Goal: Task Accomplishment & Management: Manage account settings

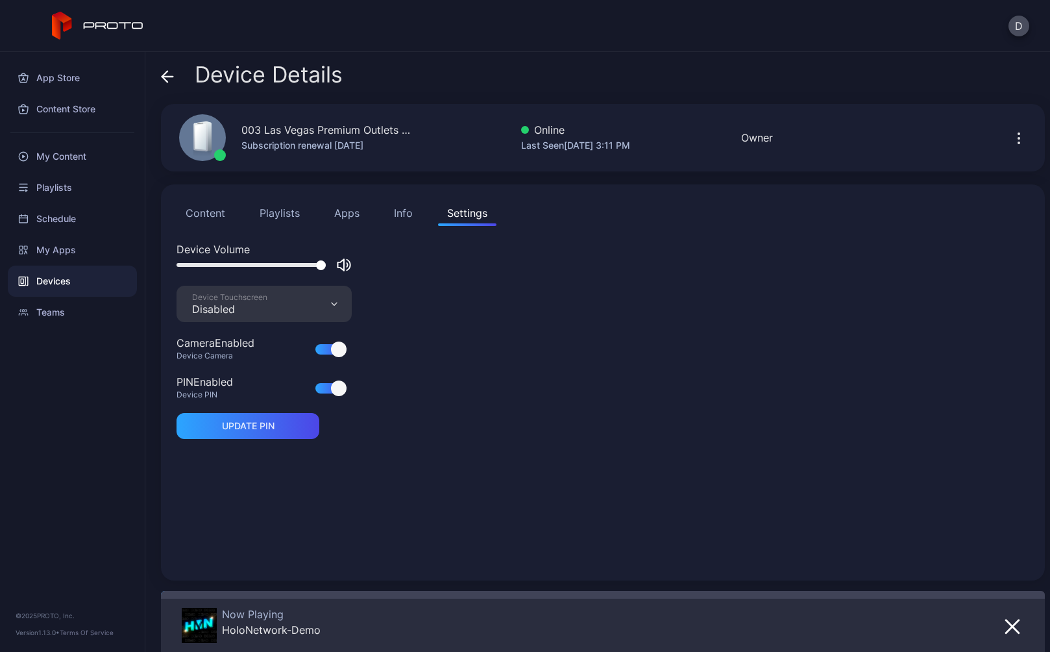
click at [55, 280] on div "Devices" at bounding box center [72, 280] width 129 height 31
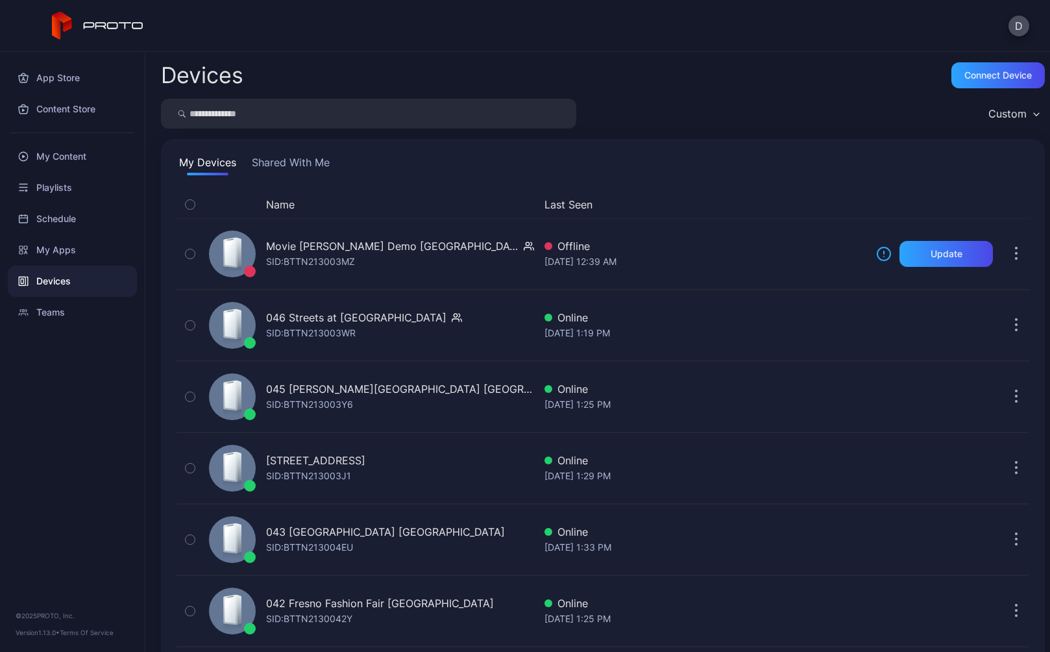
scroll to position [3019, 0]
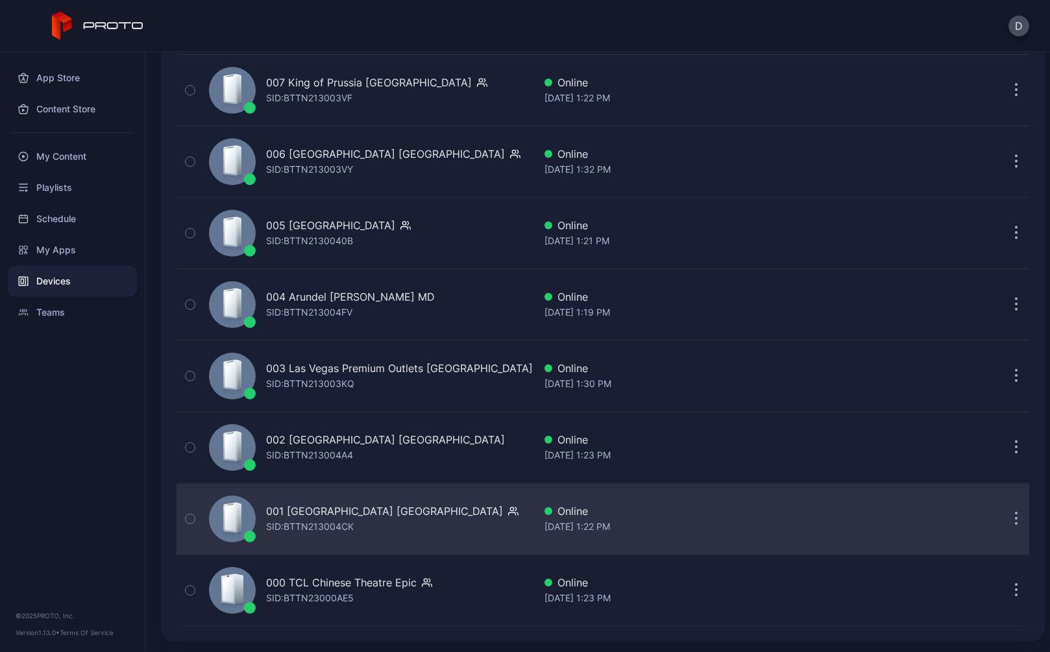
click at [343, 521] on div "SID: BTTN213004CK" at bounding box center [310, 527] width 88 height 16
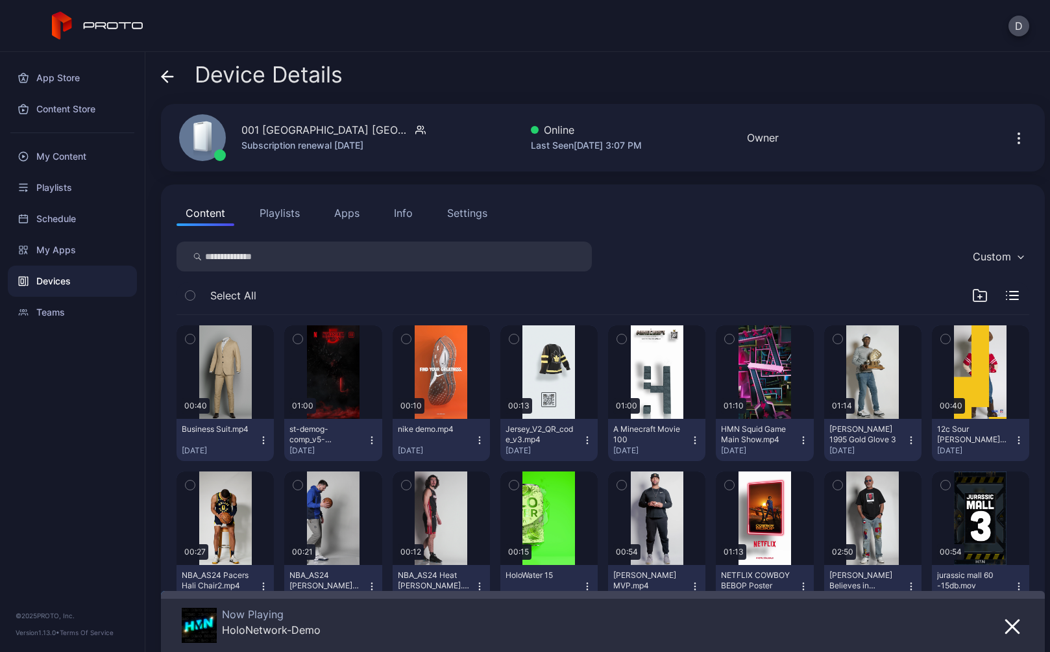
click at [170, 71] on icon at bounding box center [167, 76] width 13 height 13
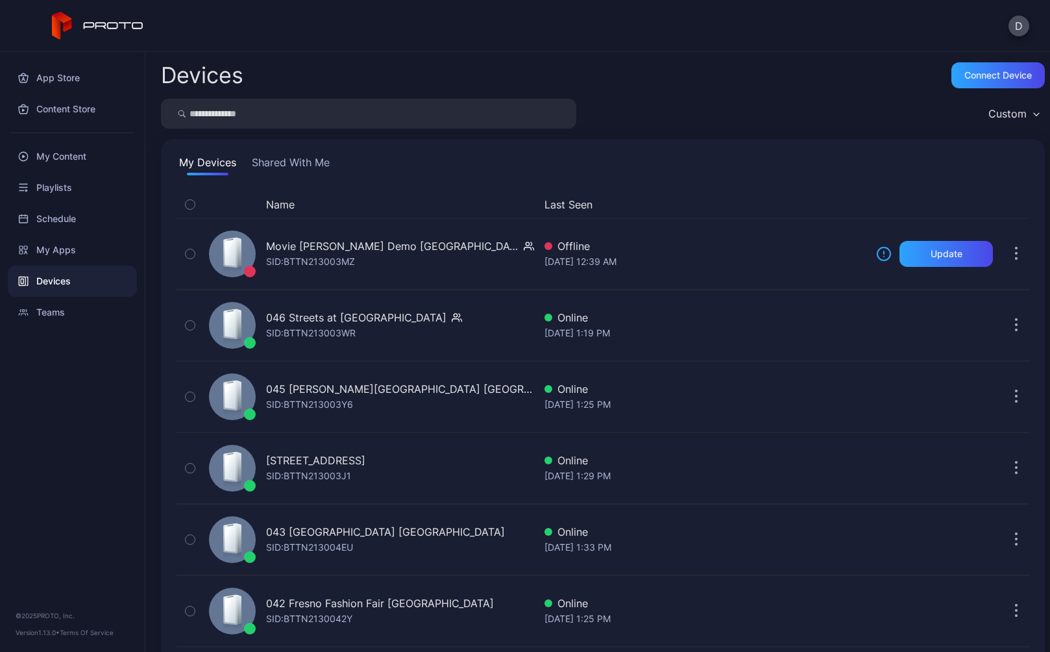
scroll to position [3019, 0]
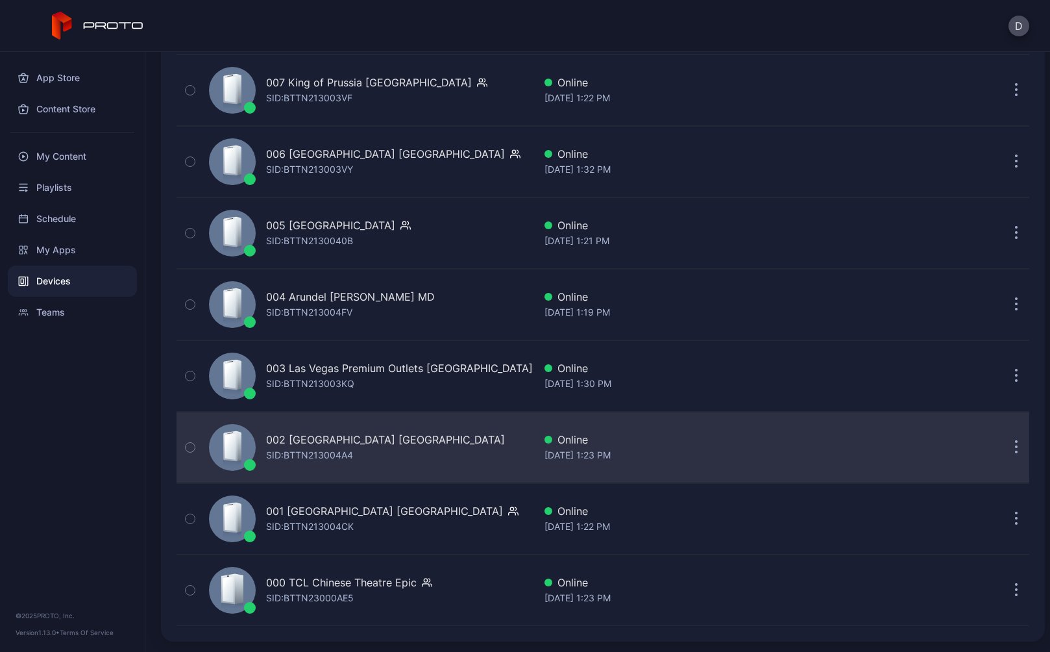
click at [328, 470] on div "002 [GEOGRAPHIC_DATA] [GEOGRAPHIC_DATA] SID: BTTN213004A4" at bounding box center [369, 447] width 330 height 65
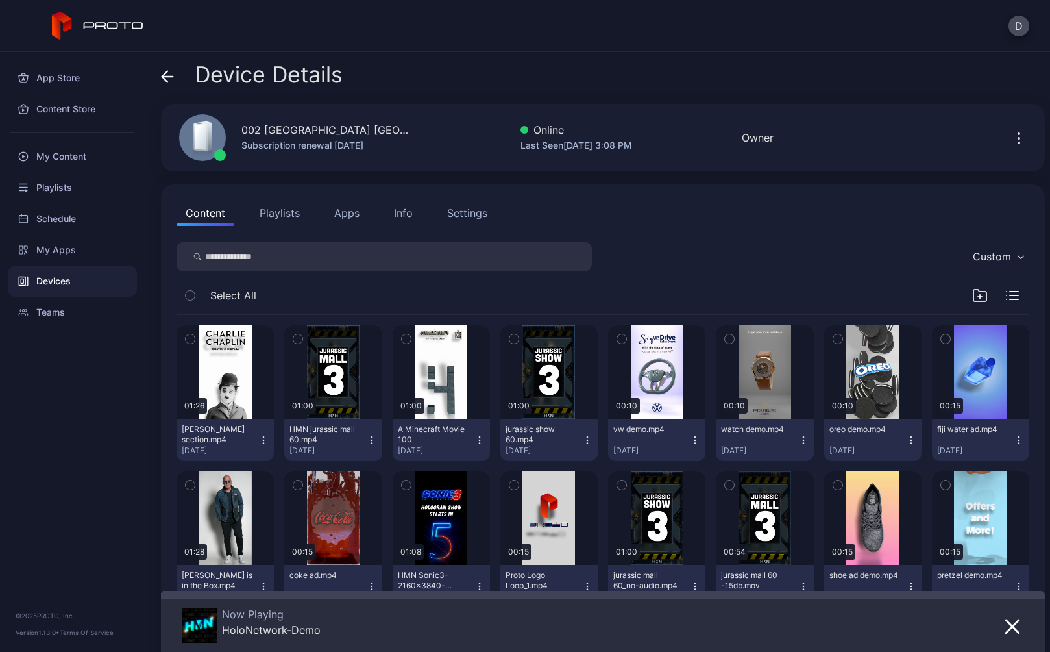
click at [166, 77] on icon at bounding box center [167, 77] width 11 height 0
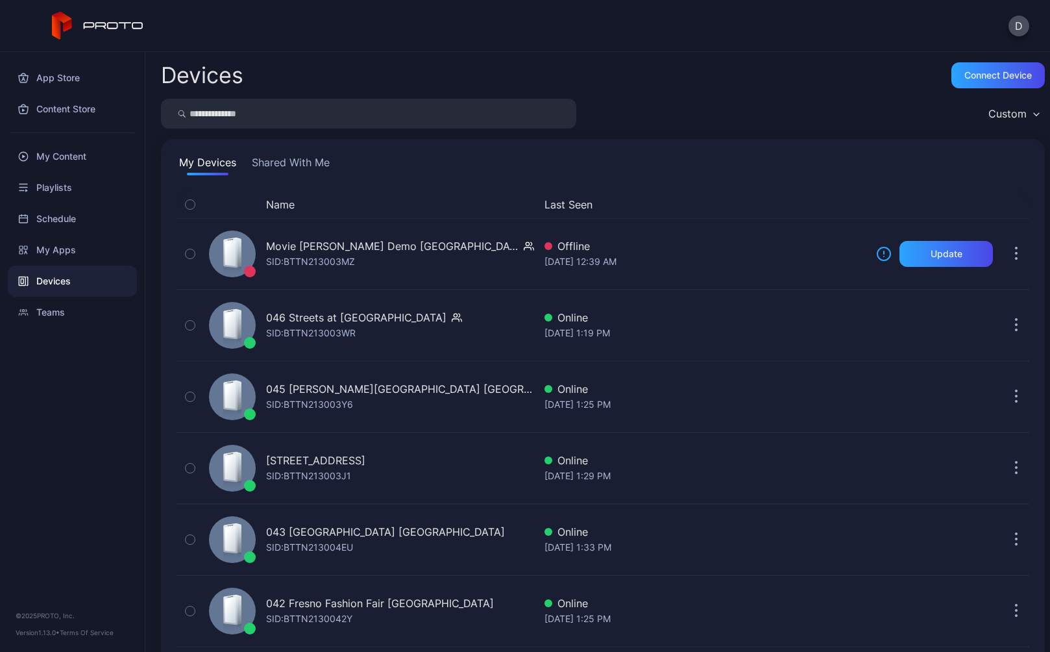
scroll to position [3019, 0]
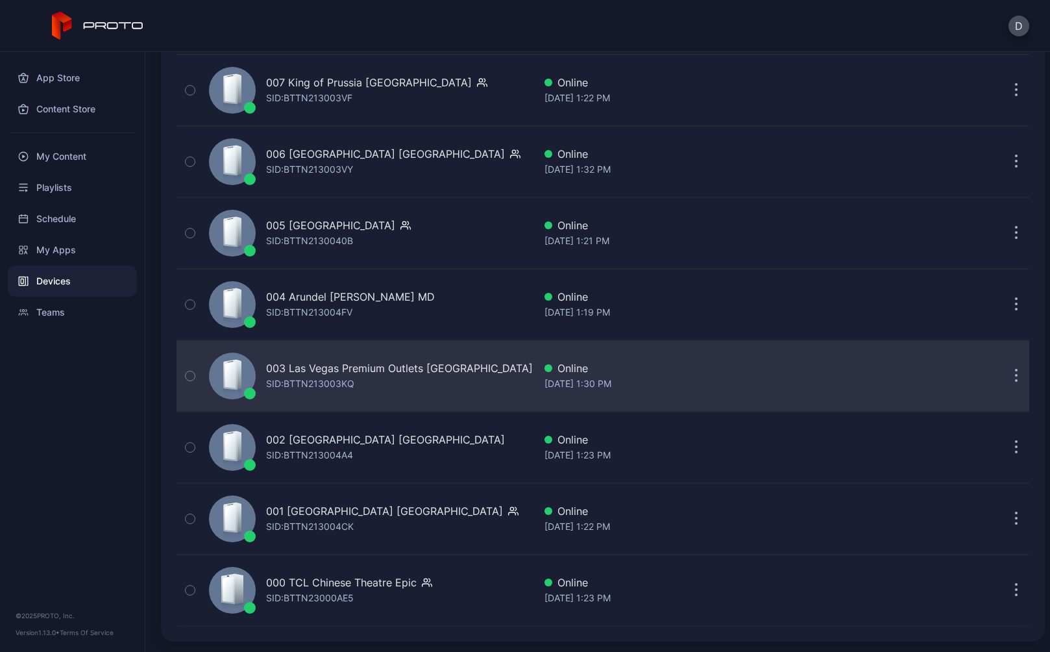
click at [361, 384] on div "003 Las Vegas Premium Outlets [GEOGRAPHIC_DATA] SID: BTTN213003KQ" at bounding box center [399, 375] width 267 height 31
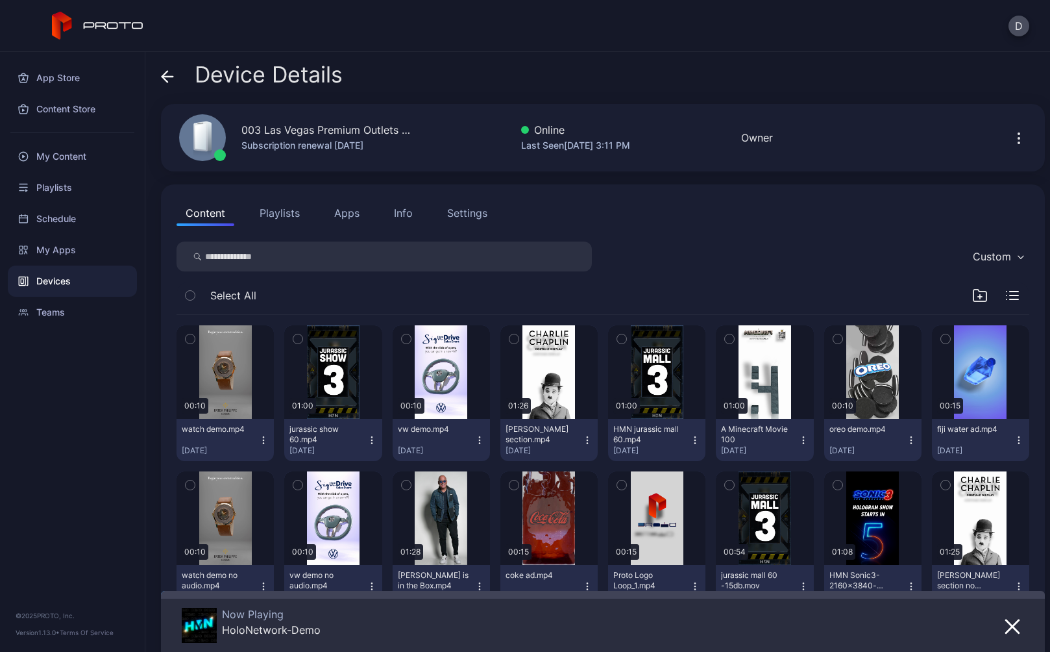
click at [163, 72] on icon at bounding box center [167, 76] width 13 height 13
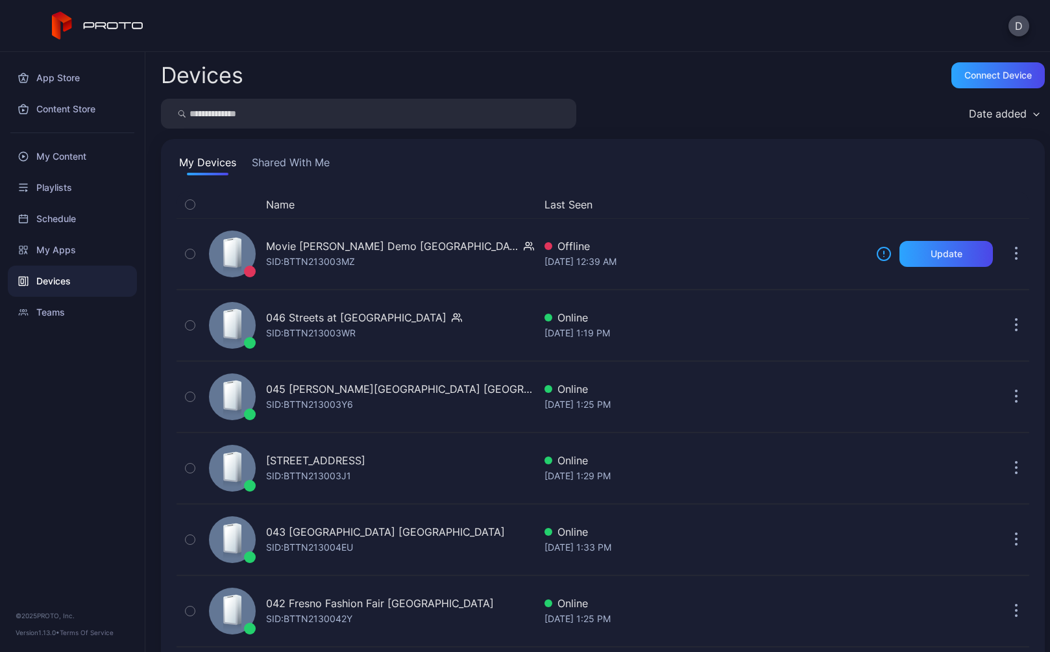
scroll to position [3019, 0]
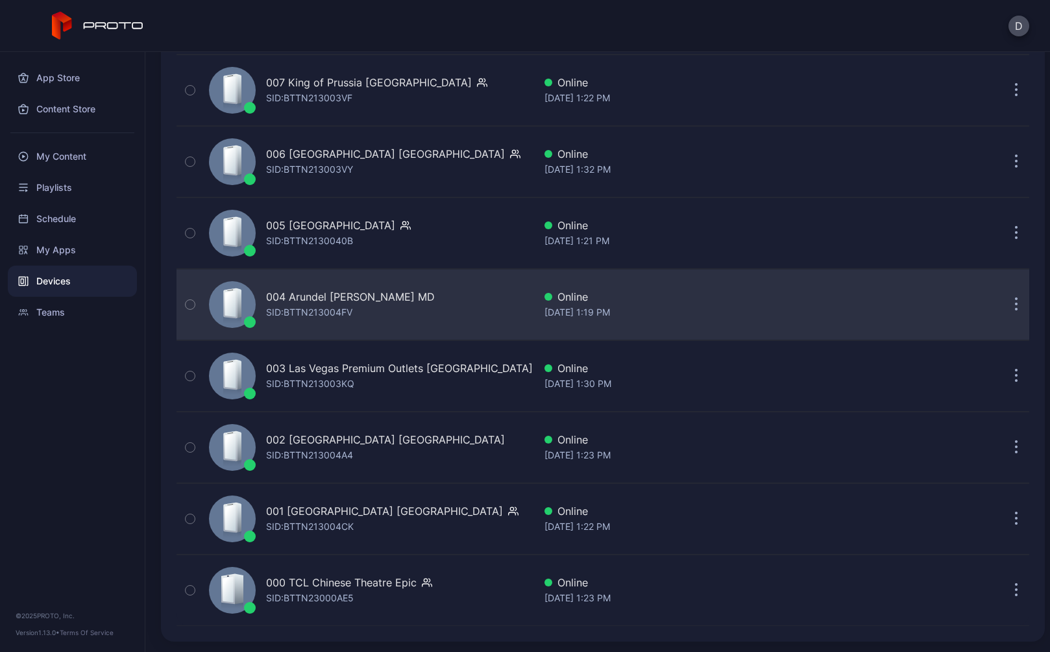
click at [397, 313] on div "004 Arundel [PERSON_NAME] MD [PERSON_NAME]: BTTN213004FV" at bounding box center [369, 304] width 330 height 65
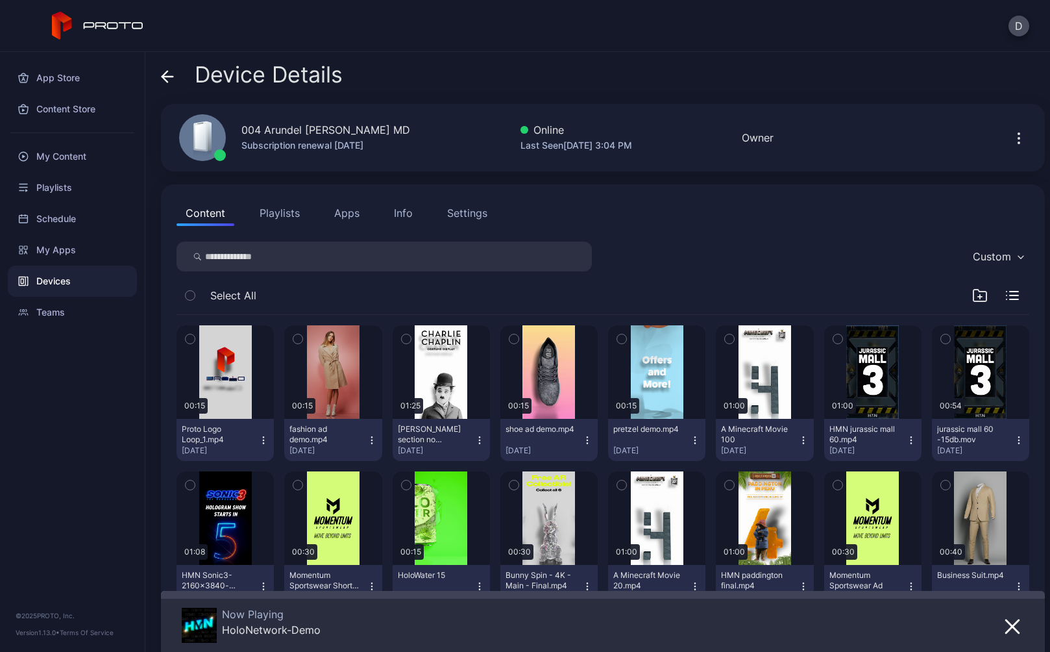
click at [170, 75] on icon at bounding box center [167, 76] width 13 height 13
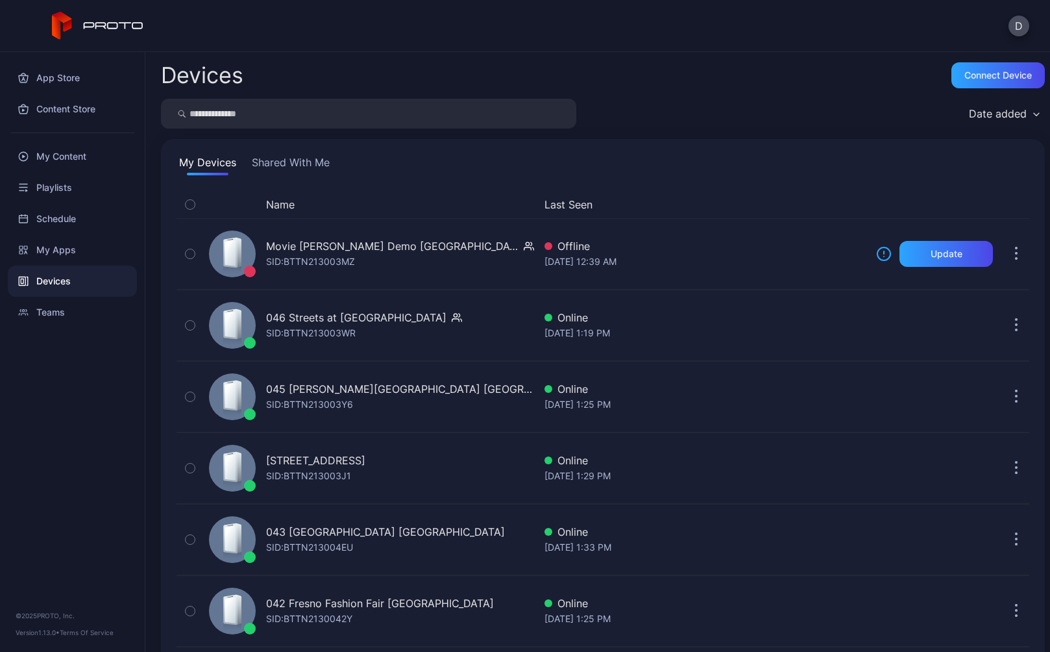
scroll to position [3019, 0]
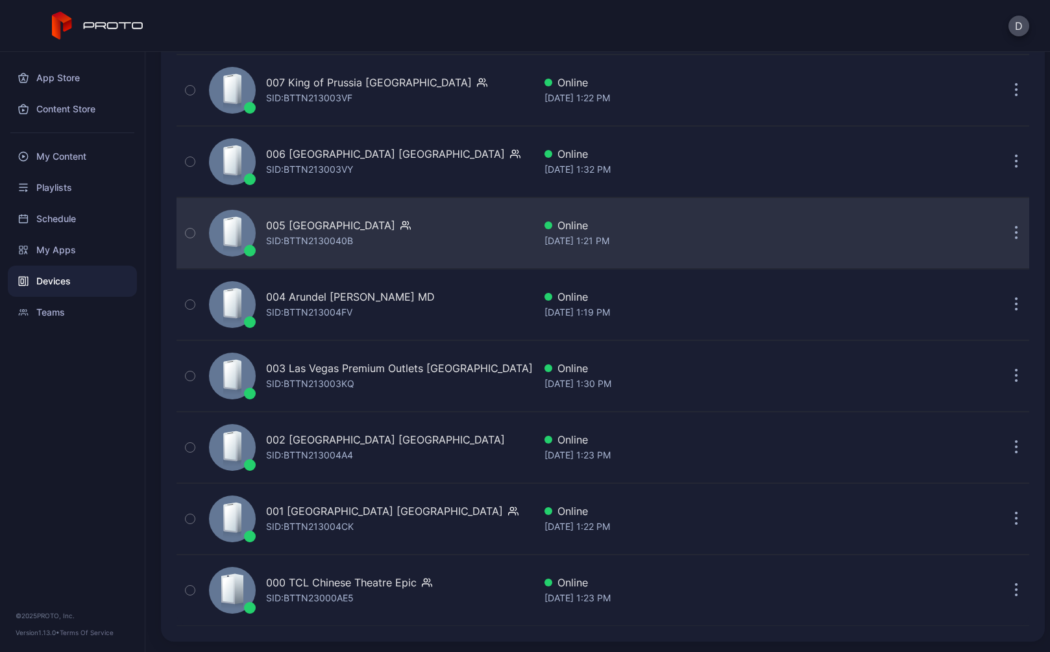
click at [359, 233] on div "005 [GEOGRAPHIC_DATA] SID: BTTN2130040B" at bounding box center [338, 232] width 145 height 31
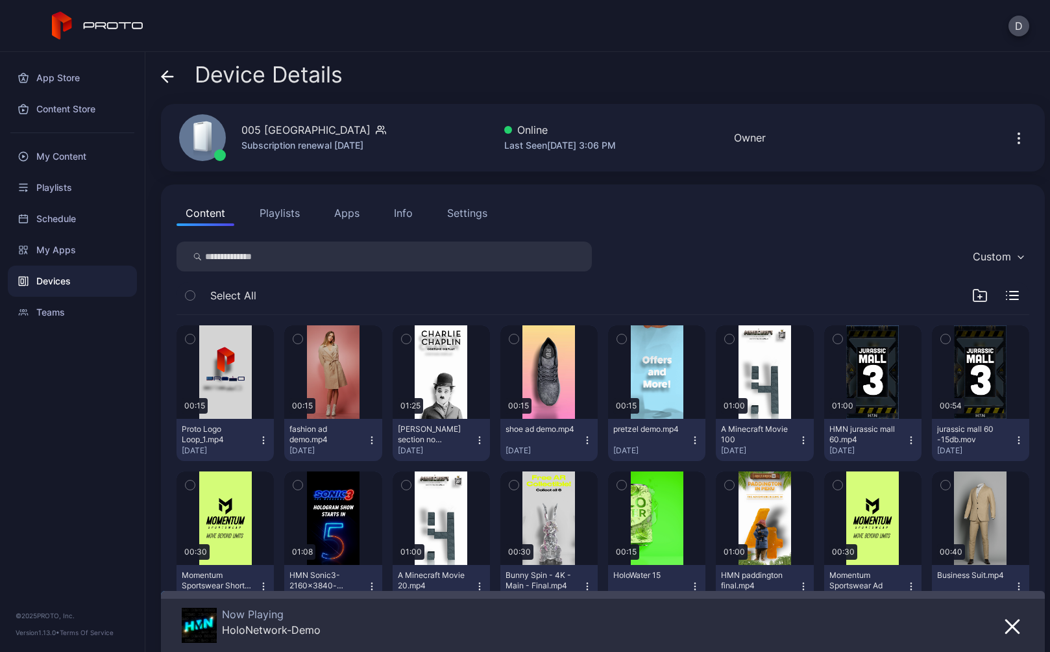
click at [161, 77] on icon at bounding box center [167, 76] width 13 height 13
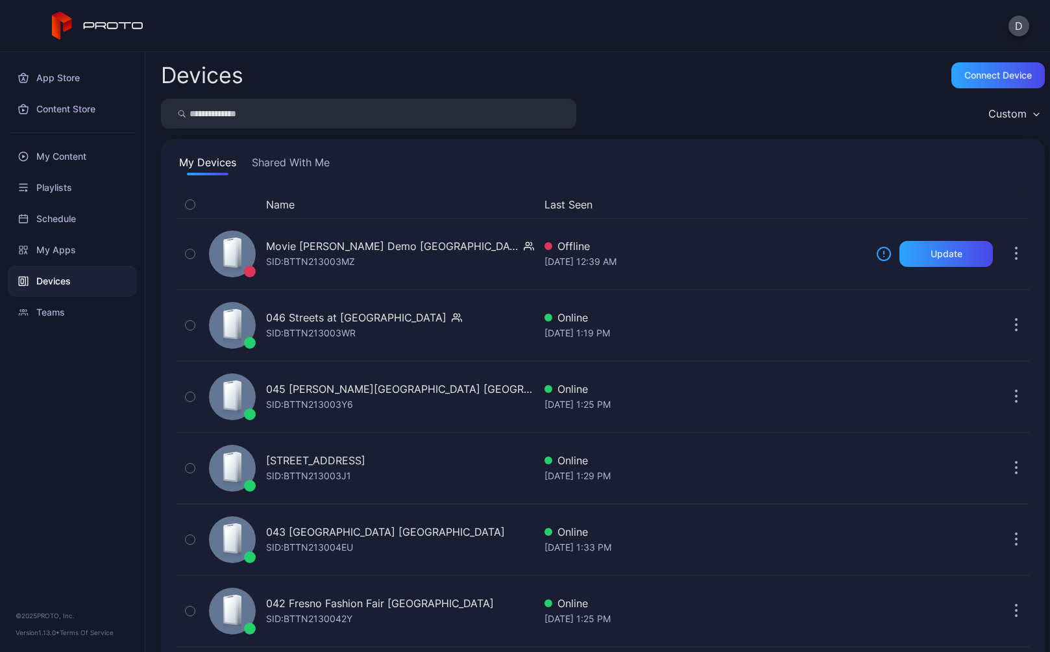
scroll to position [3019, 0]
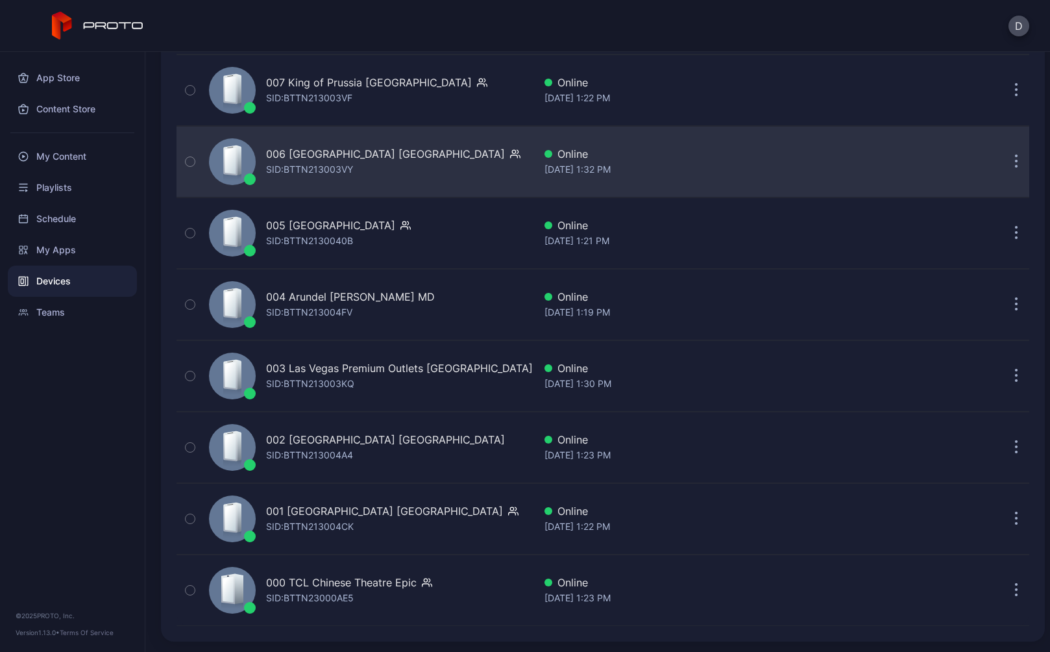
click at [287, 167] on div "SID: BTTN213003VY" at bounding box center [309, 170] width 87 height 16
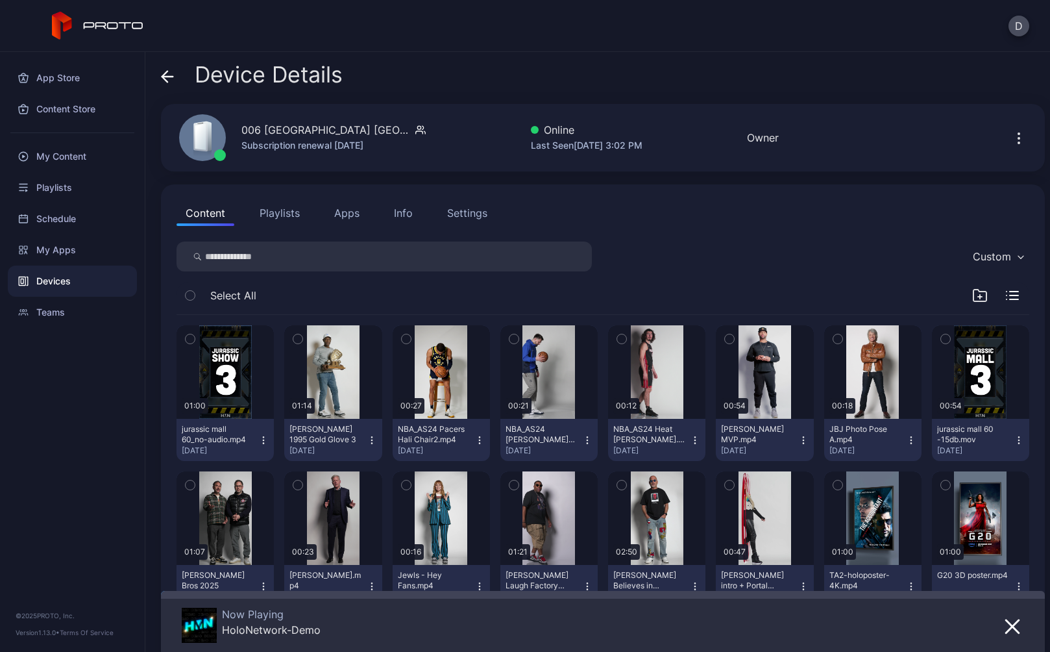
click at [167, 78] on icon at bounding box center [167, 76] width 13 height 13
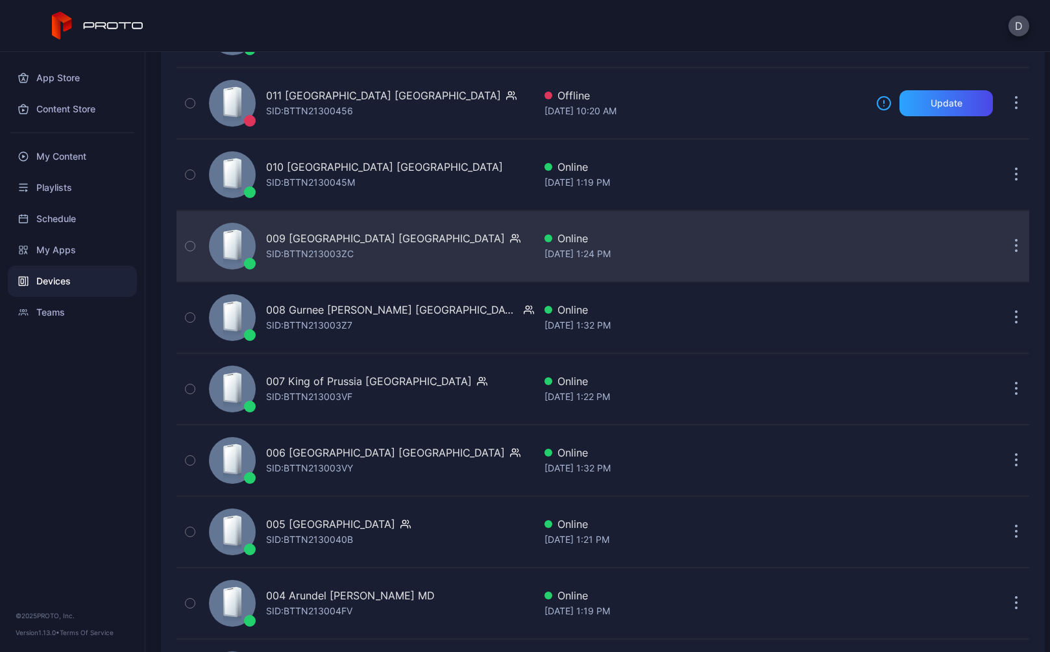
scroll to position [2526, 0]
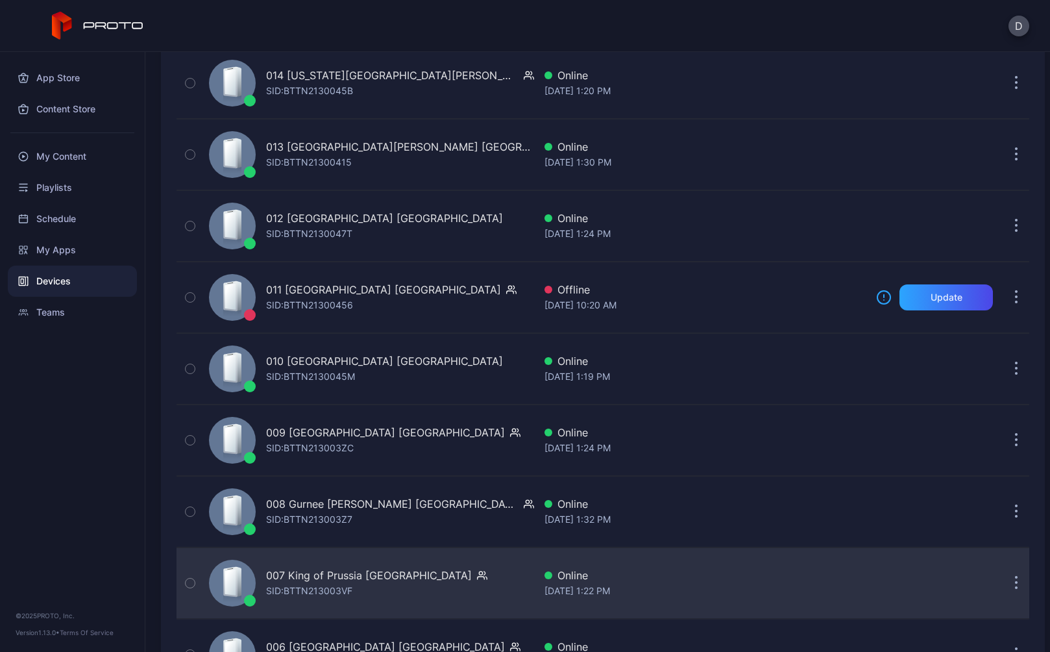
click at [331, 581] on div "007 King of Prussia [GEOGRAPHIC_DATA]" at bounding box center [369, 575] width 206 height 16
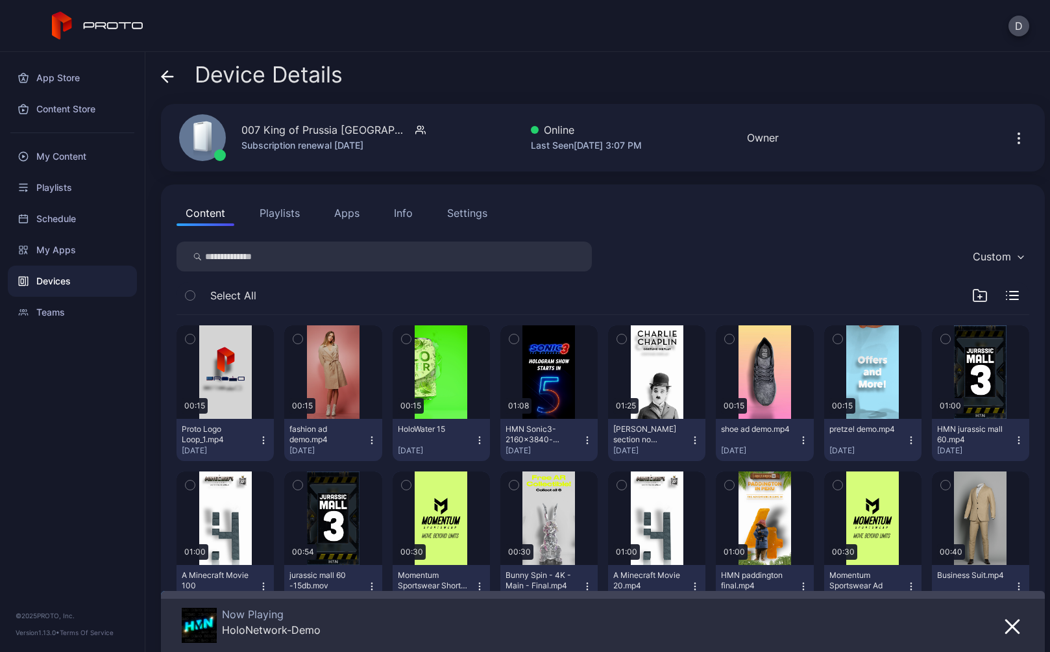
click at [169, 79] on icon at bounding box center [167, 76] width 13 height 13
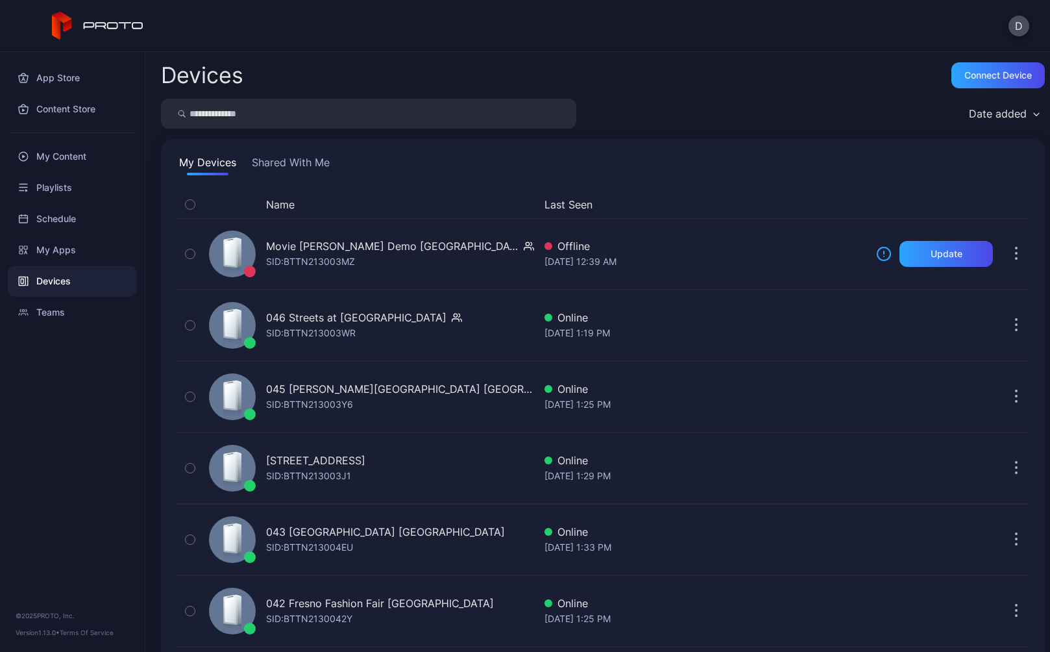
scroll to position [2526, 0]
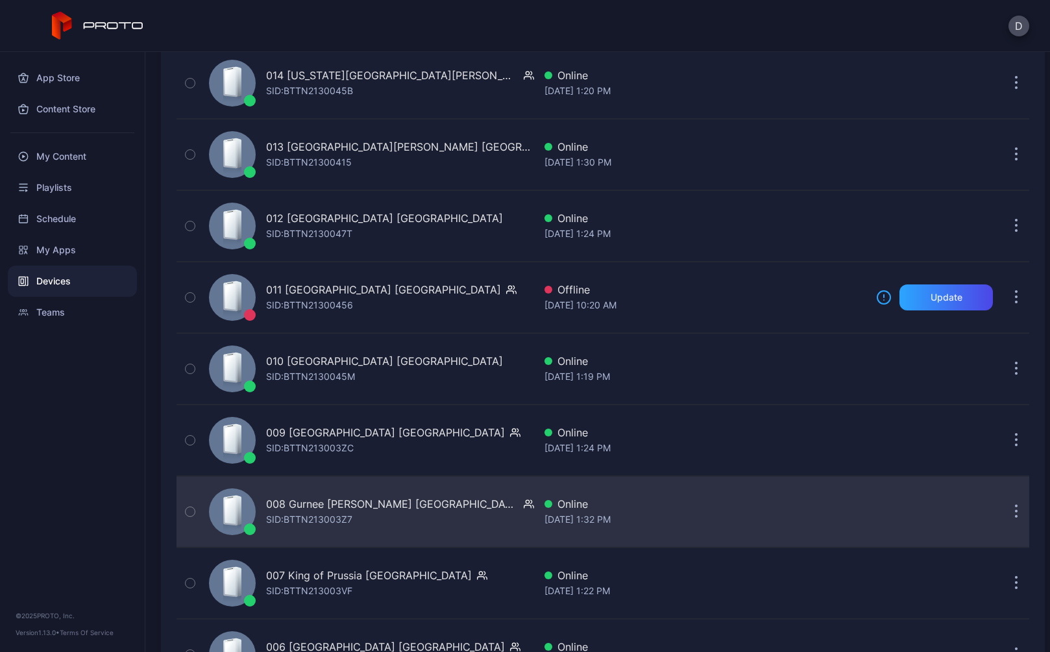
click at [321, 517] on div "SID: BTTN213003Z7" at bounding box center [309, 519] width 86 height 16
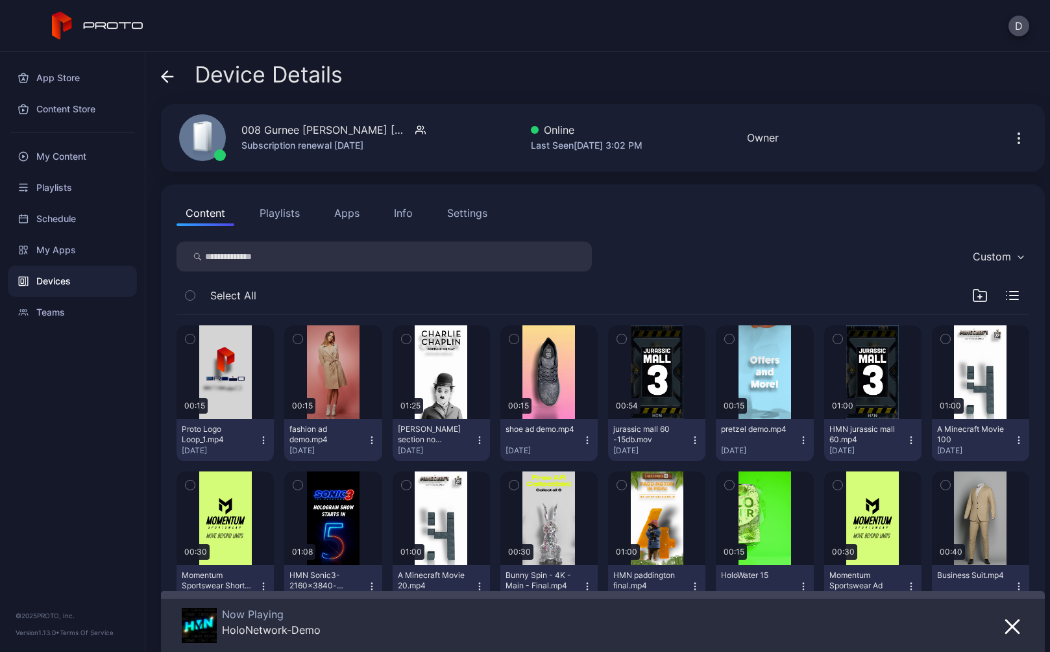
click at [165, 75] on icon at bounding box center [167, 76] width 13 height 13
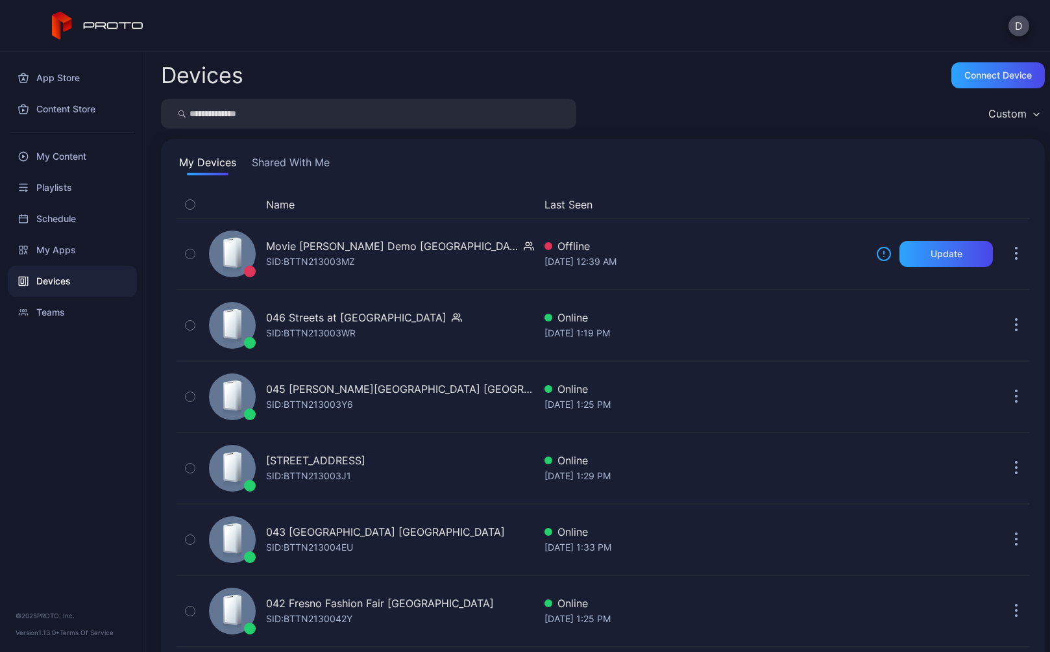
scroll to position [2526, 0]
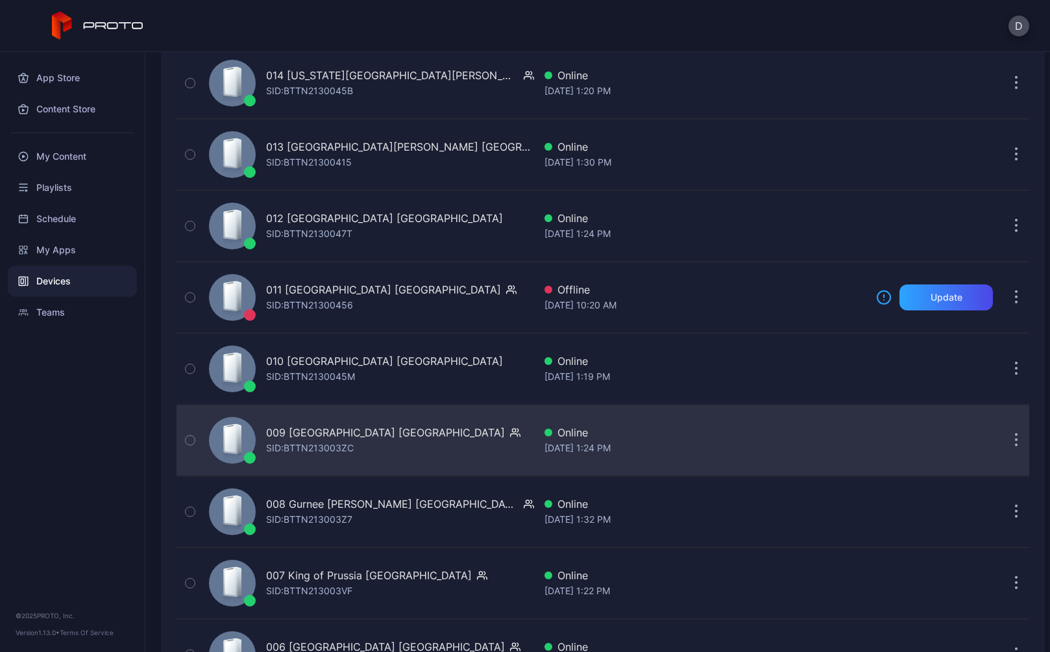
click at [312, 444] on div "SID: BTTN213003ZC" at bounding box center [310, 448] width 88 height 16
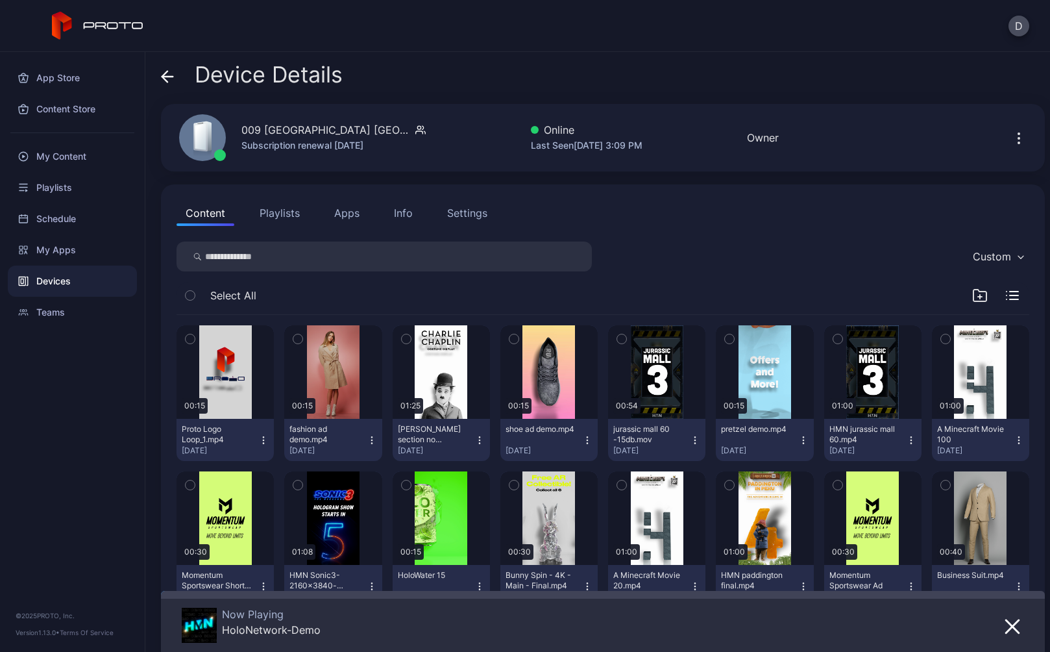
click at [165, 74] on icon at bounding box center [164, 76] width 5 height 11
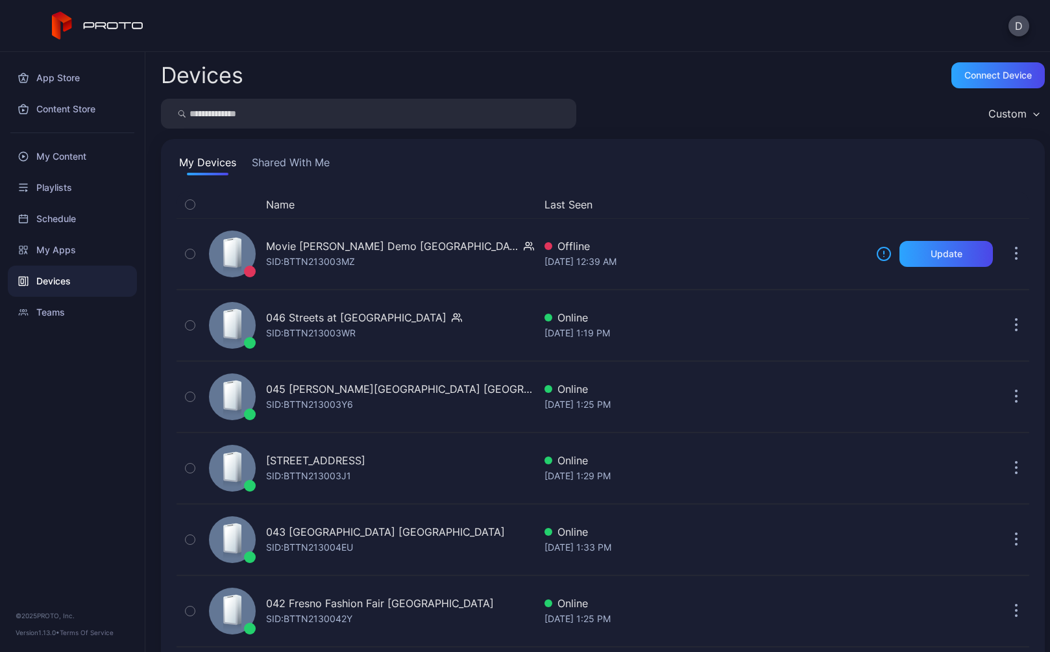
scroll to position [2526, 0]
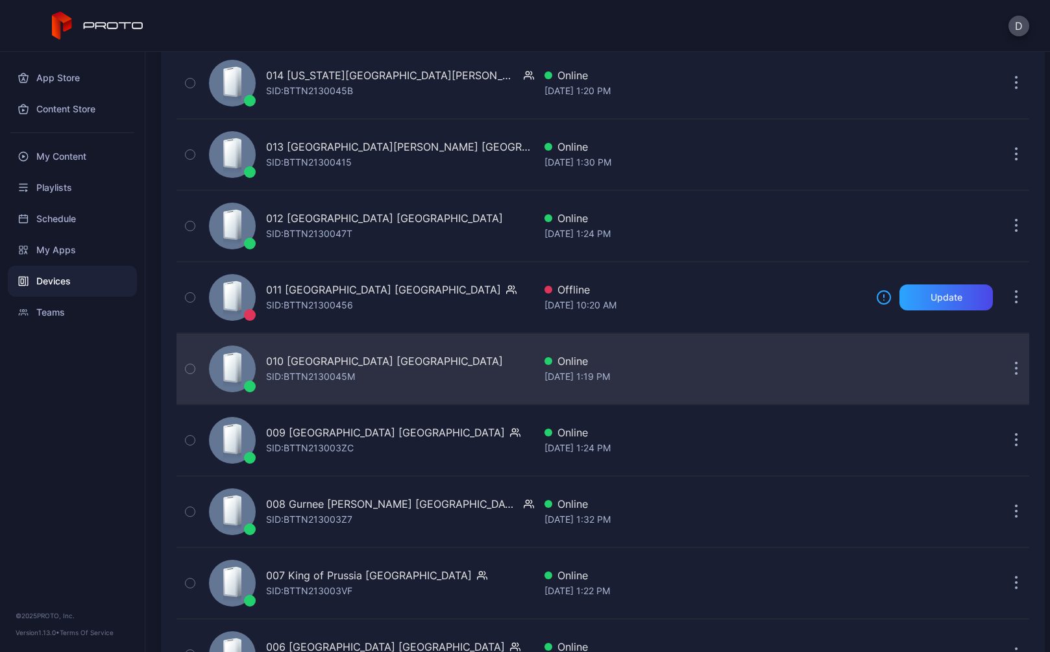
click at [335, 378] on div "SID: BTTN2130045M" at bounding box center [310, 377] width 89 height 16
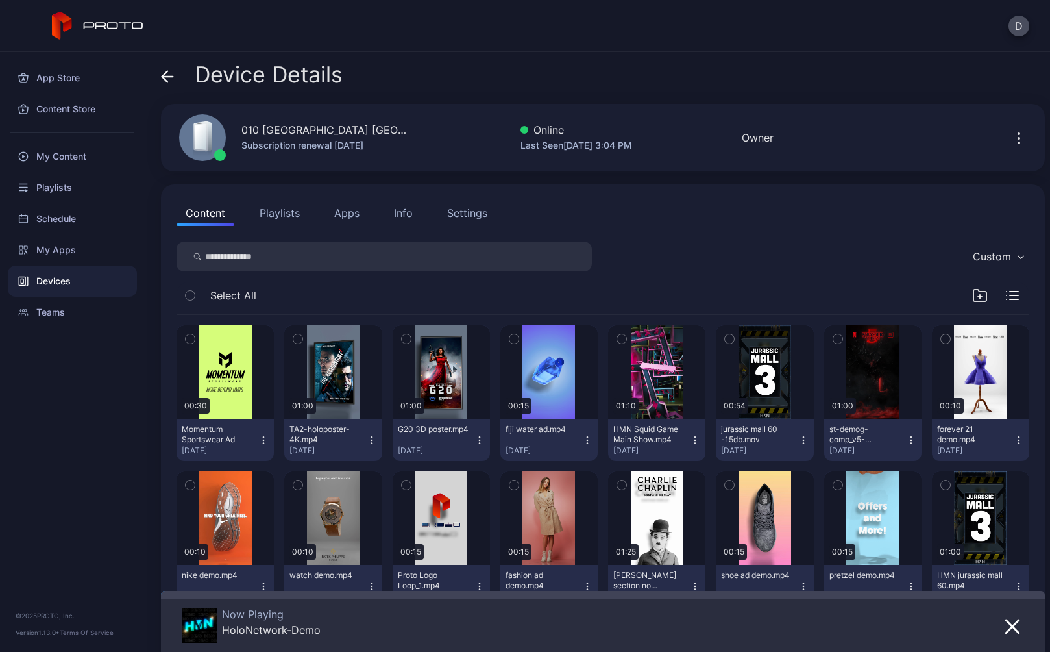
click at [166, 71] on icon at bounding box center [167, 76] width 13 height 13
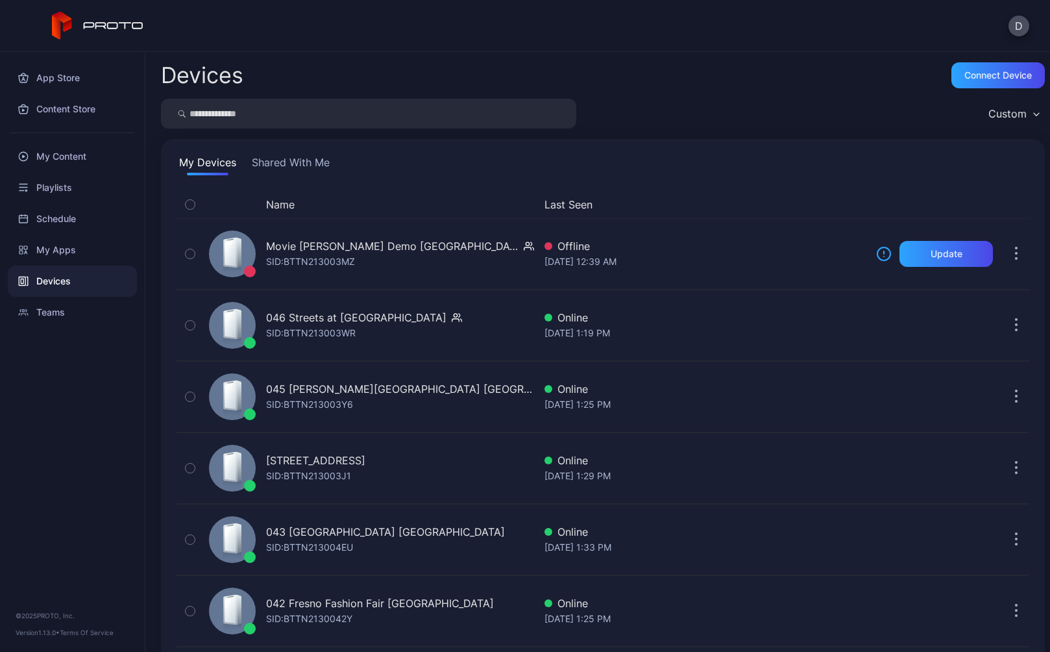
scroll to position [2526, 0]
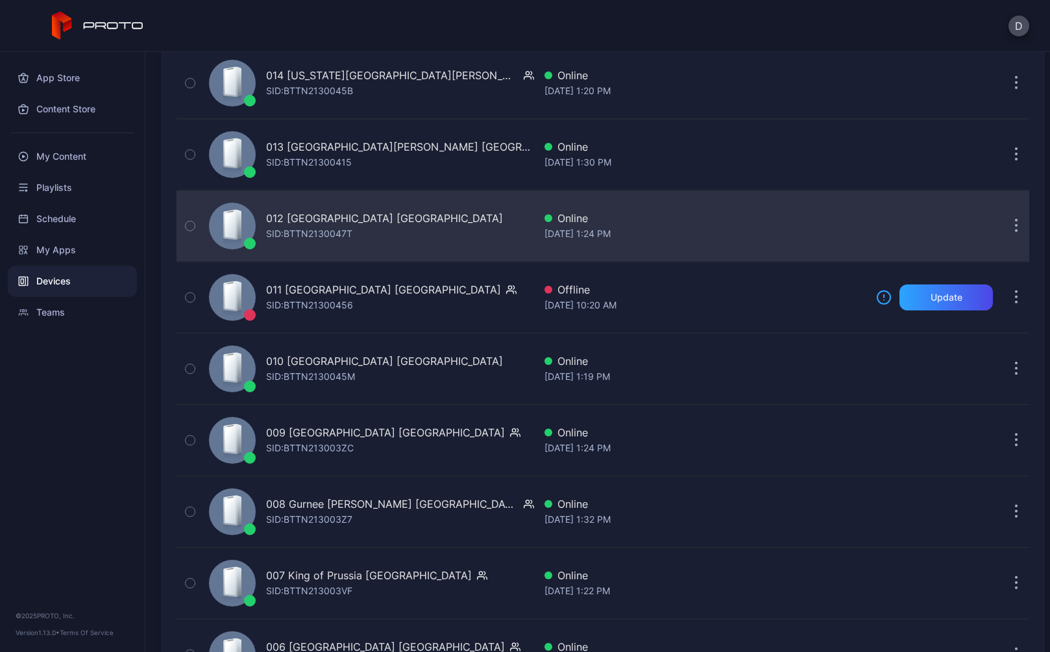
click at [300, 232] on div "SID: BTTN2130047T" at bounding box center [309, 234] width 86 height 16
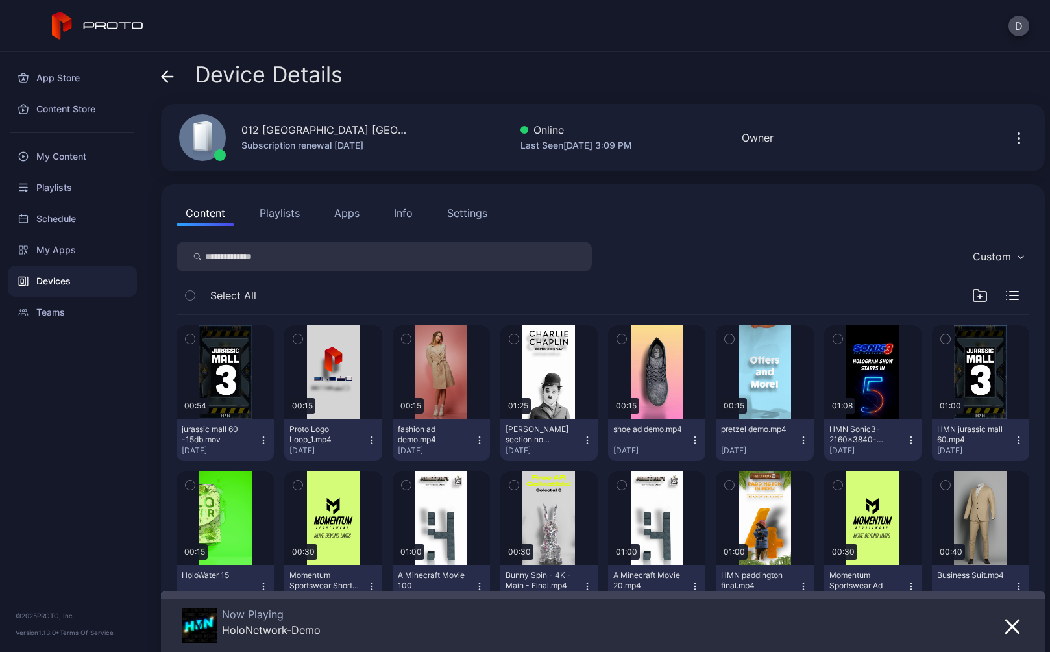
click at [165, 77] on icon at bounding box center [167, 77] width 11 height 0
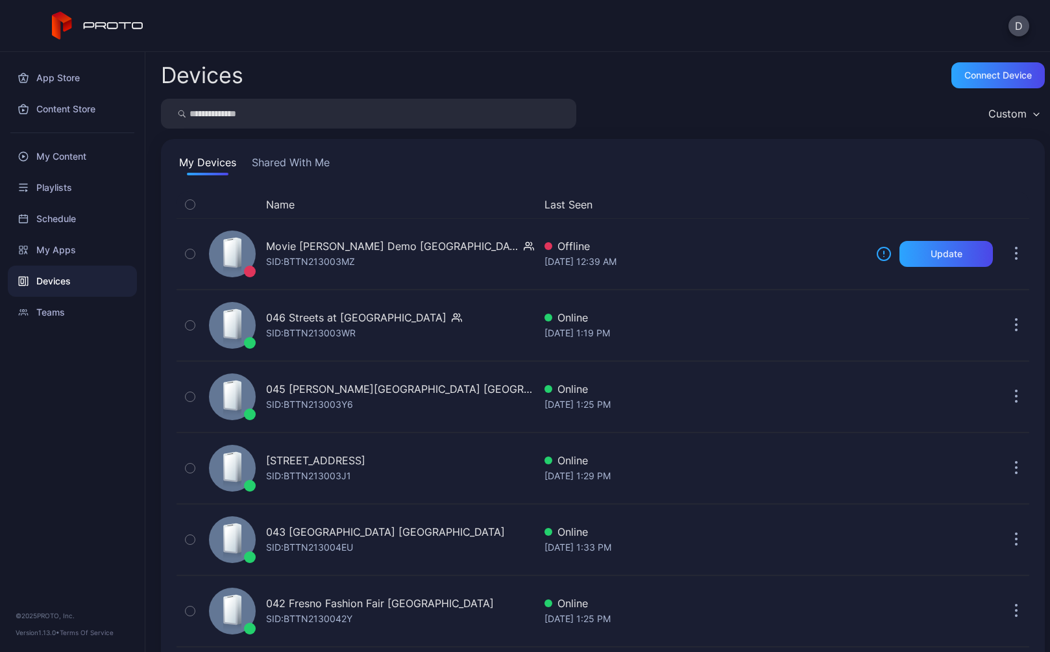
scroll to position [2526, 0]
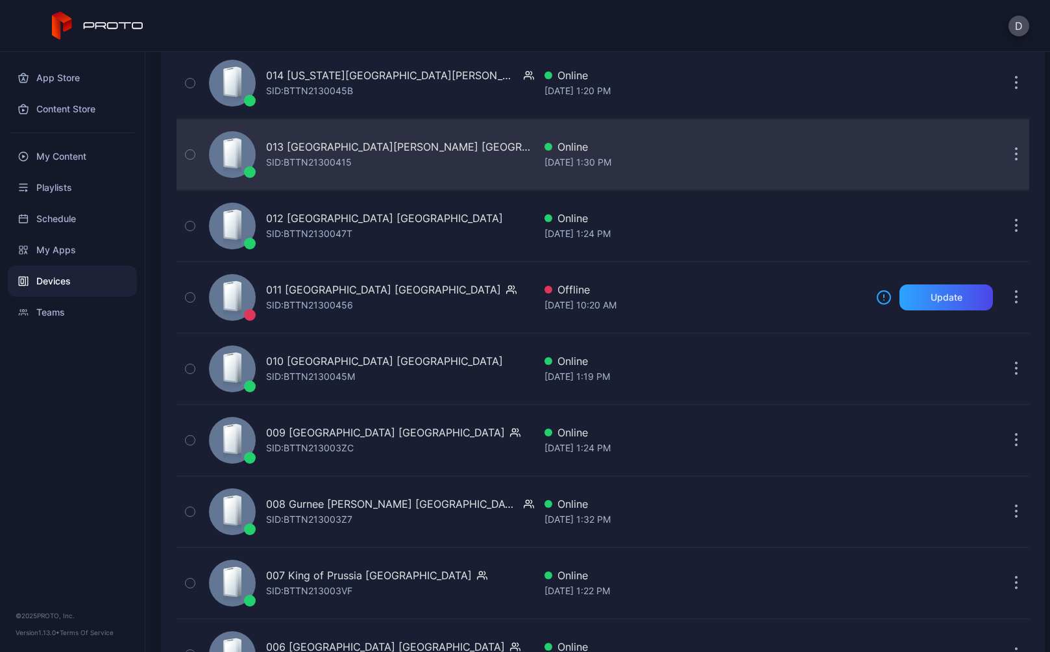
click at [293, 171] on div "013 Potomac Mills VA SID: BTTN21300415" at bounding box center [369, 154] width 330 height 65
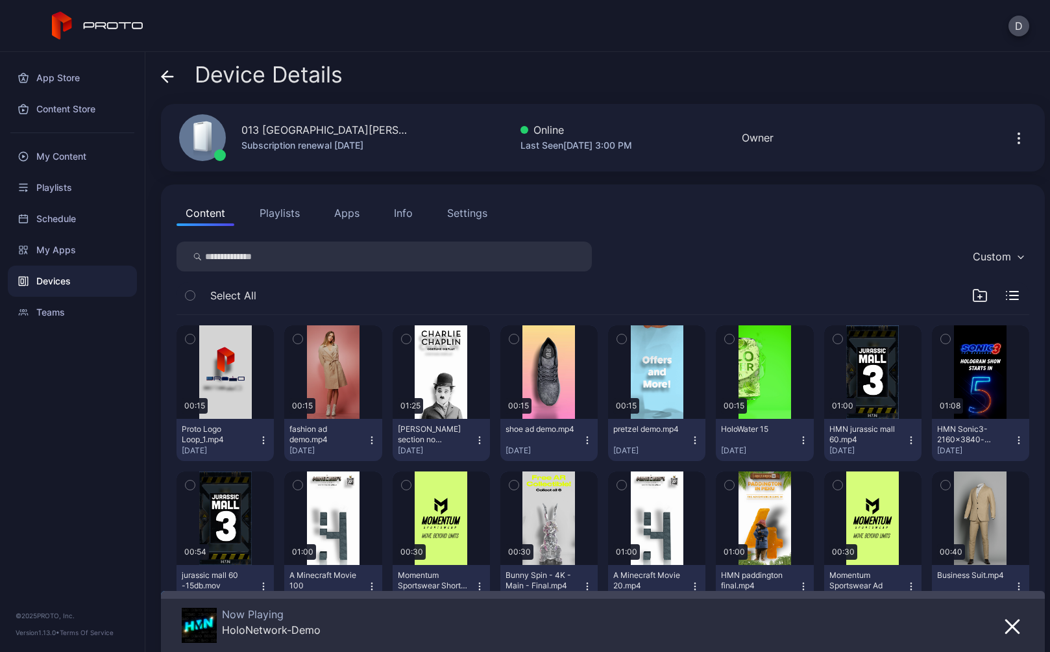
click at [167, 83] on span at bounding box center [167, 74] width 13 height 25
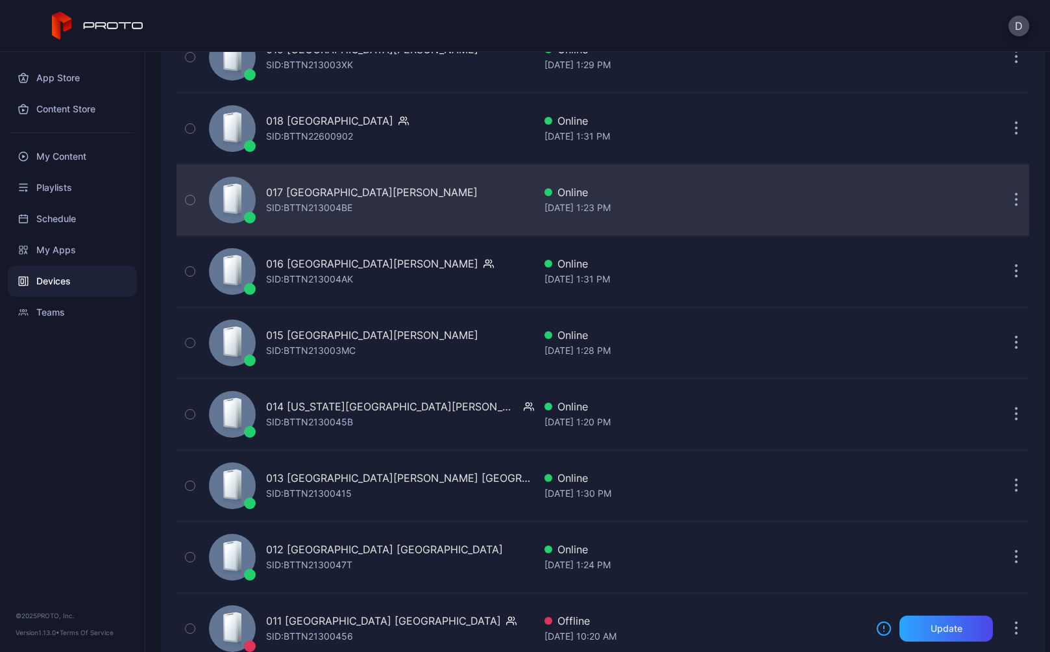
scroll to position [2187, 0]
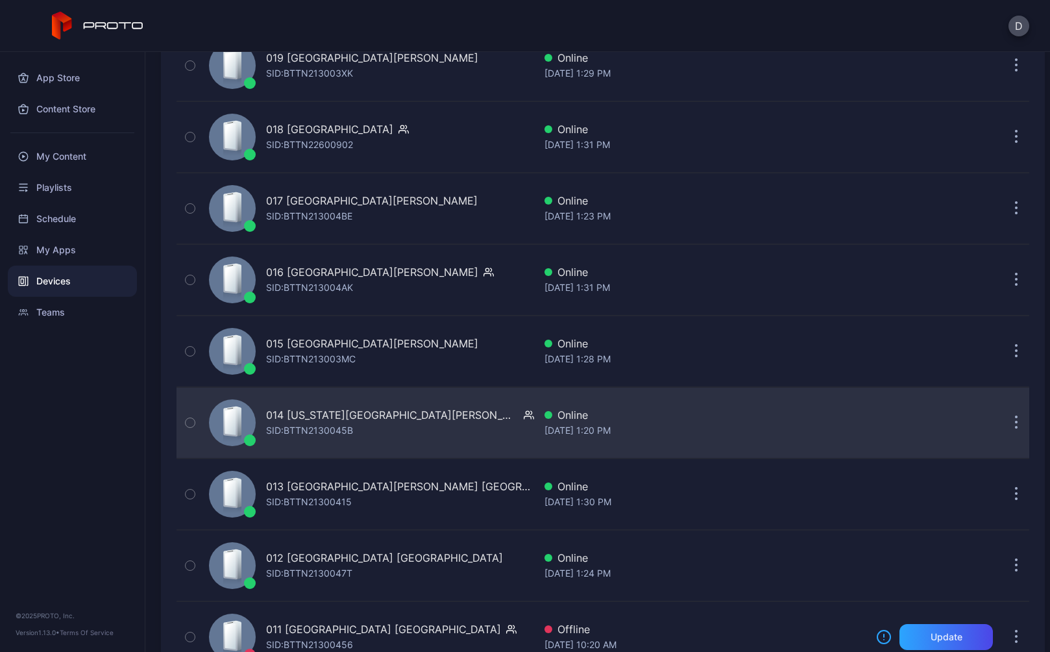
click at [323, 430] on div "SID: BTTN2130045B" at bounding box center [309, 430] width 87 height 16
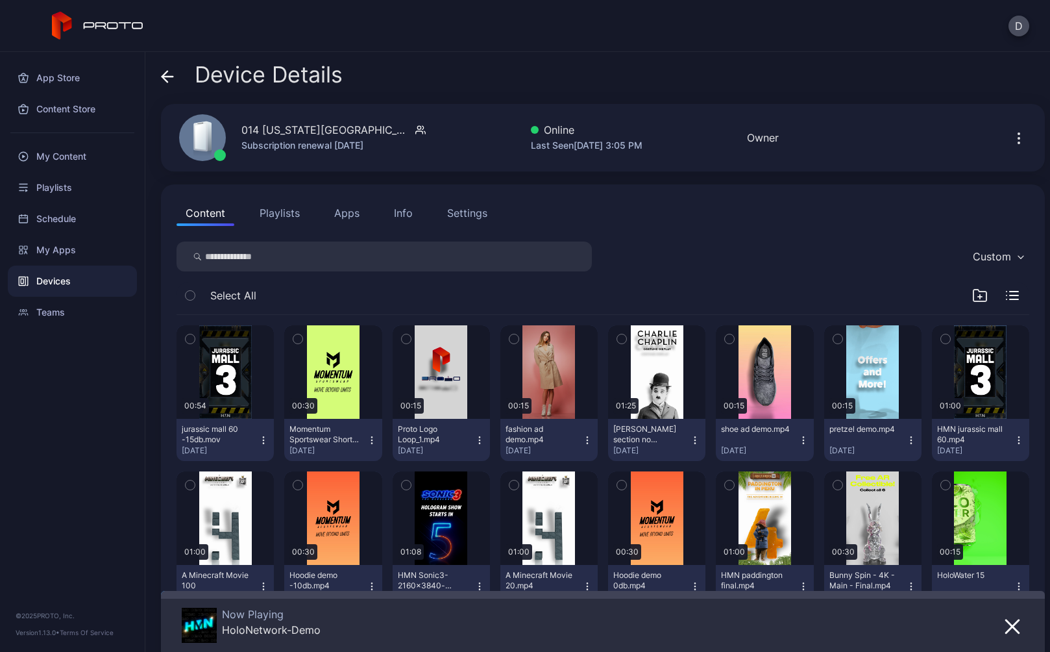
click at [169, 75] on icon at bounding box center [167, 76] width 13 height 13
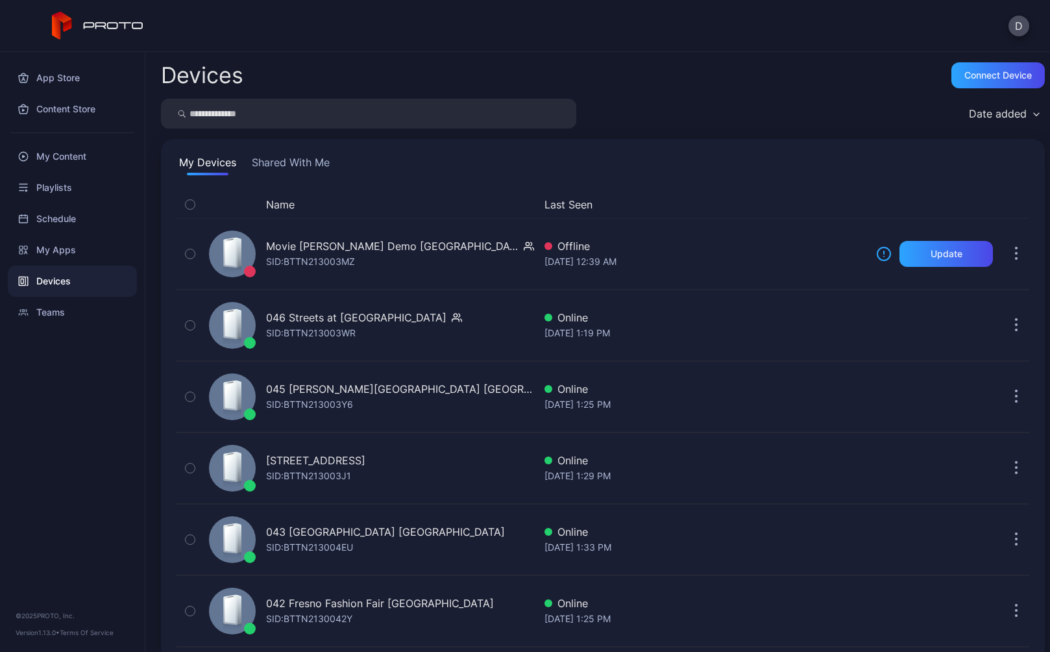
scroll to position [2187, 0]
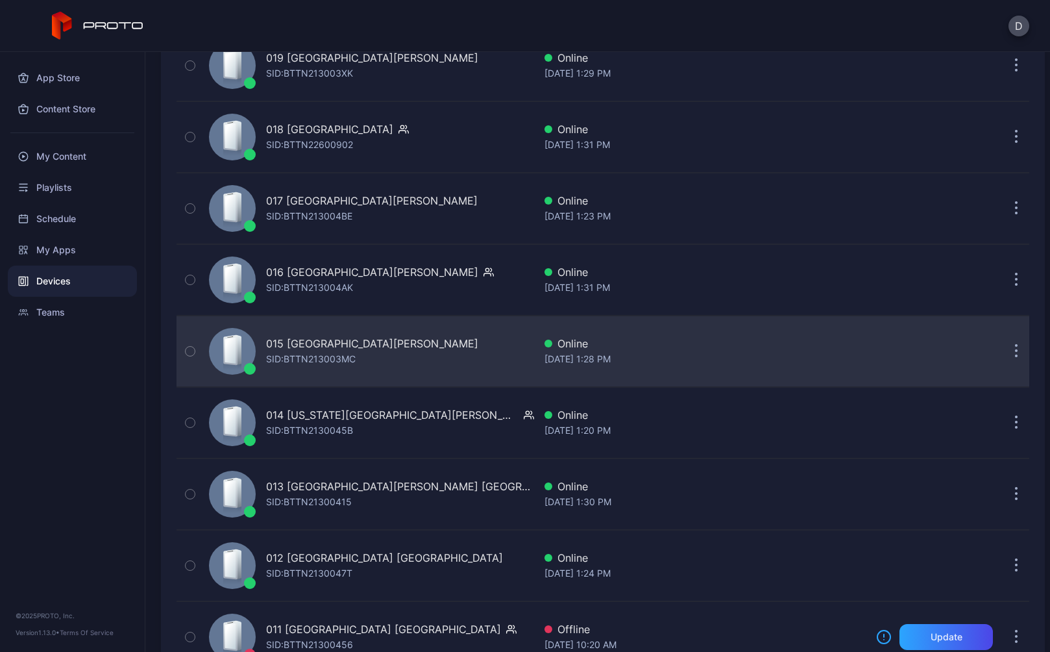
click at [312, 360] on div "SID: BTTN213003MC" at bounding box center [311, 359] width 90 height 16
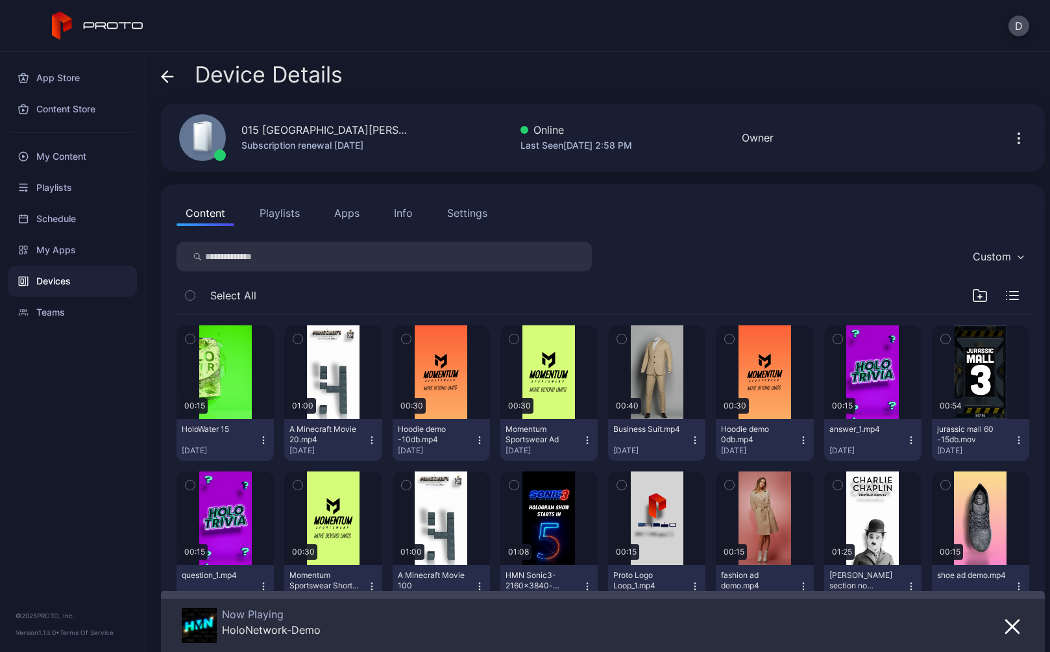
click at [170, 75] on icon at bounding box center [167, 76] width 13 height 13
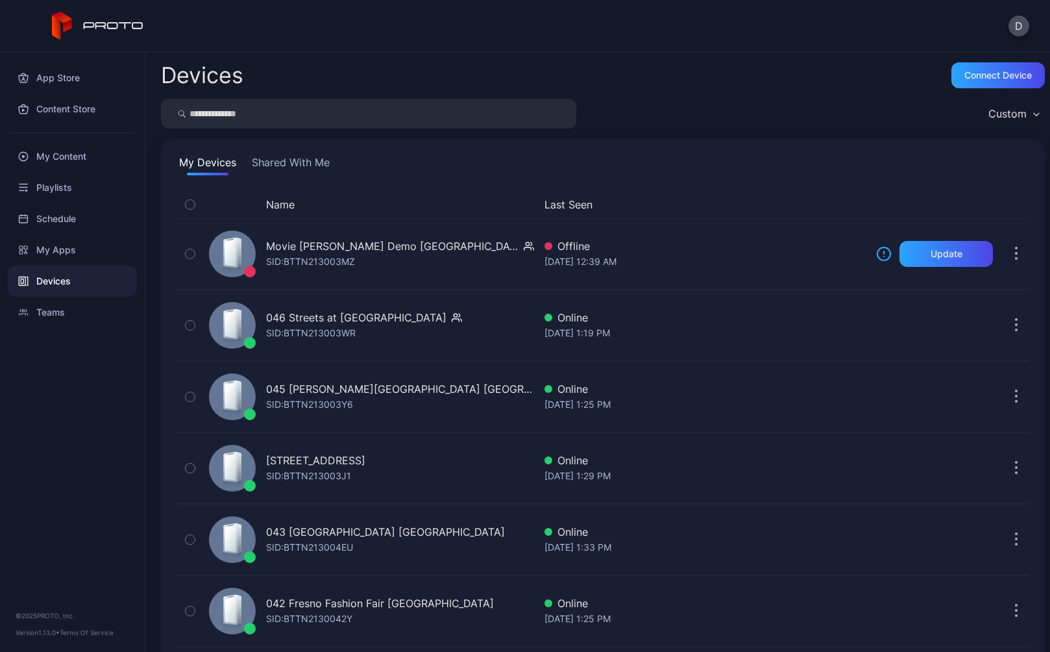
scroll to position [2187, 0]
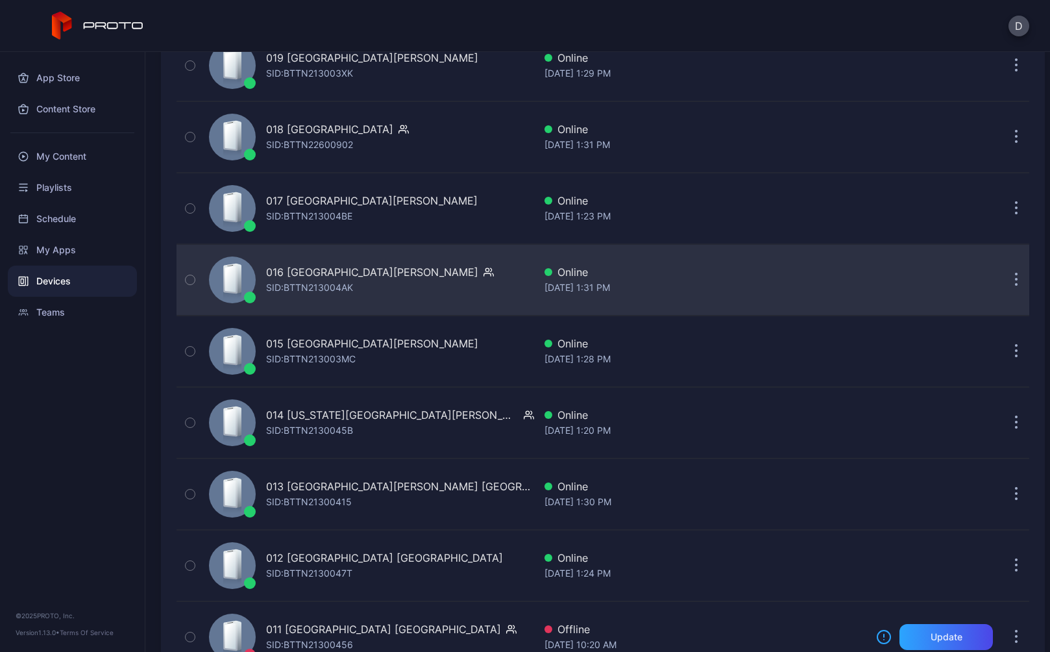
click at [308, 270] on div "016 Opry Mills TN" at bounding box center [372, 272] width 212 height 16
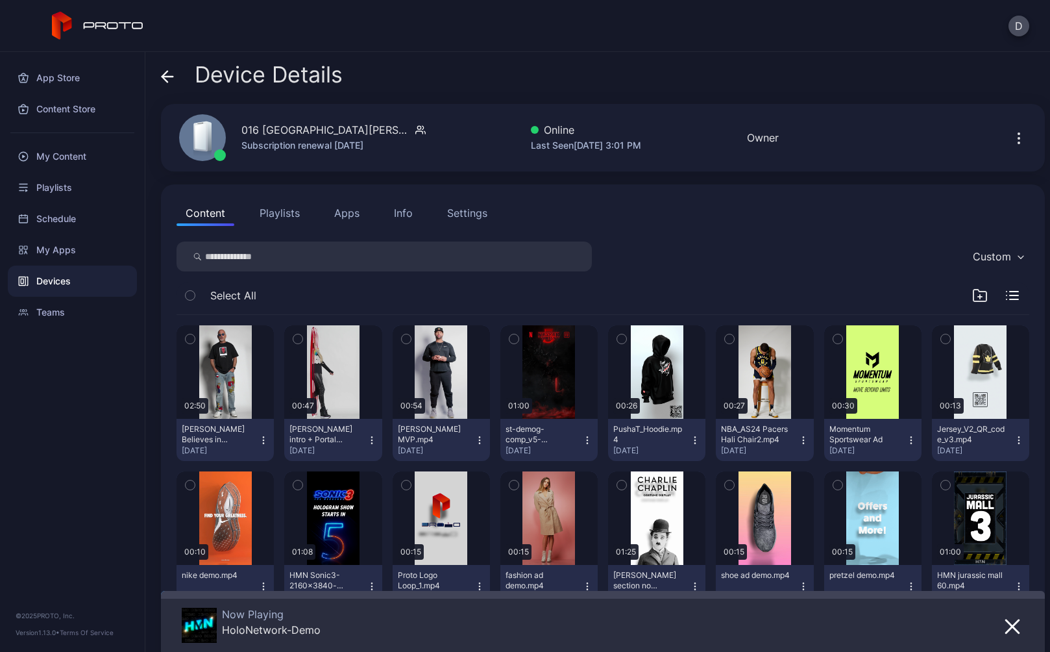
click at [171, 73] on icon at bounding box center [167, 76] width 13 height 13
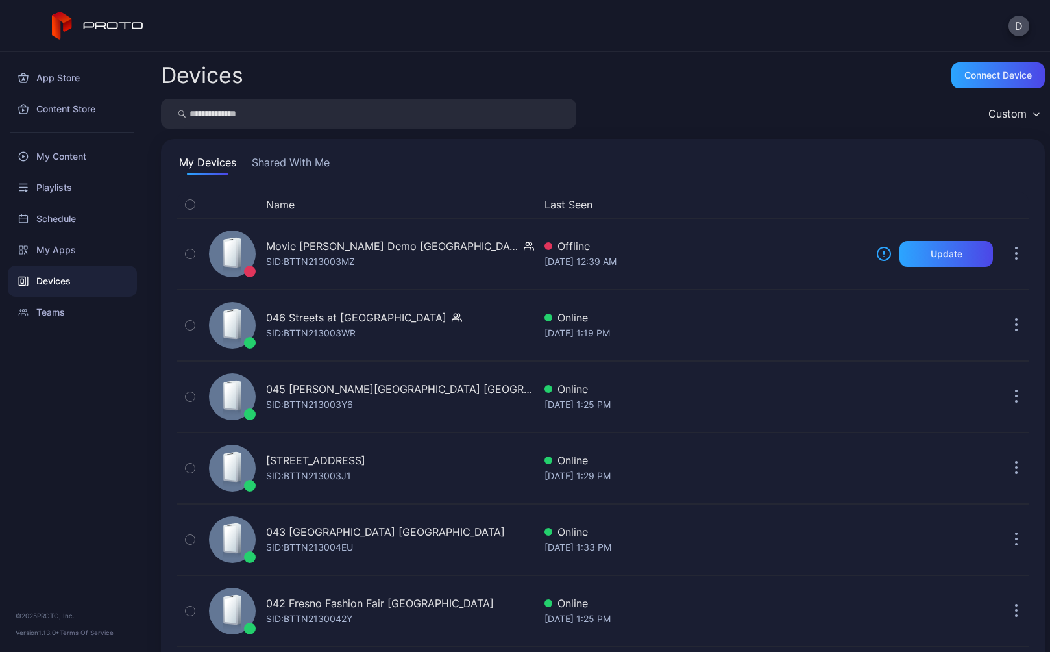
scroll to position [2187, 0]
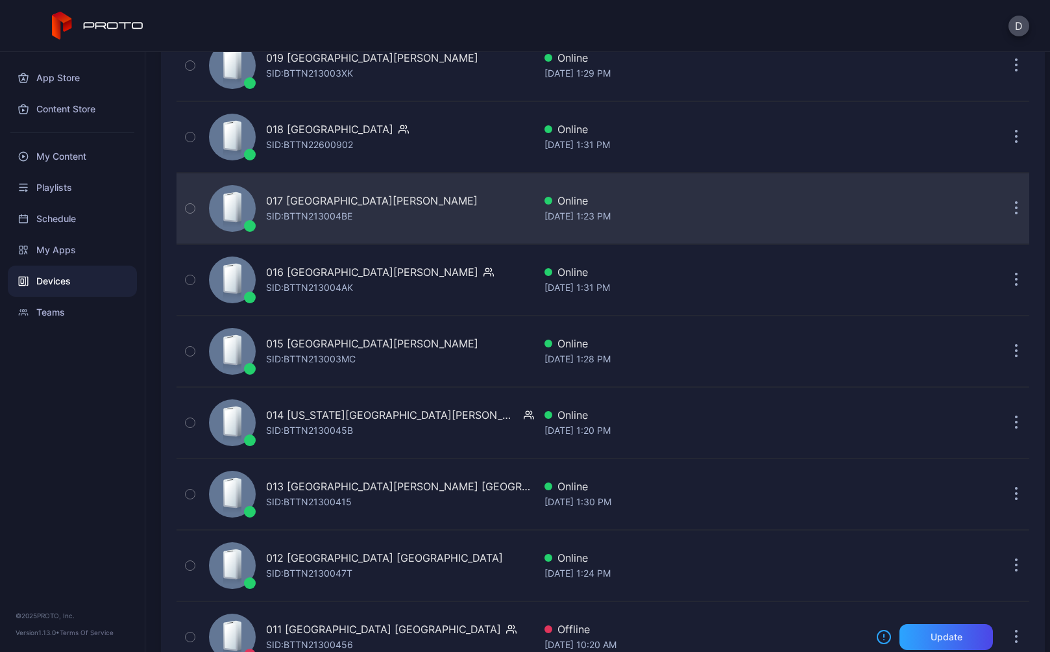
click at [316, 206] on div "017 Sawgrass Mills FL" at bounding box center [372, 201] width 212 height 16
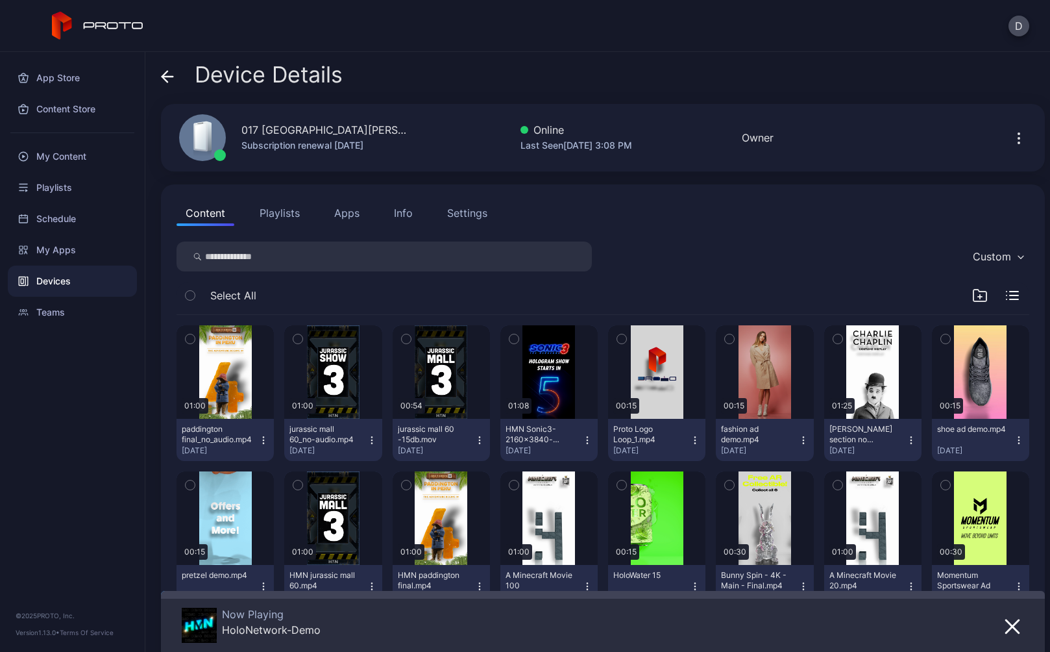
click at [164, 78] on icon at bounding box center [164, 76] width 5 height 11
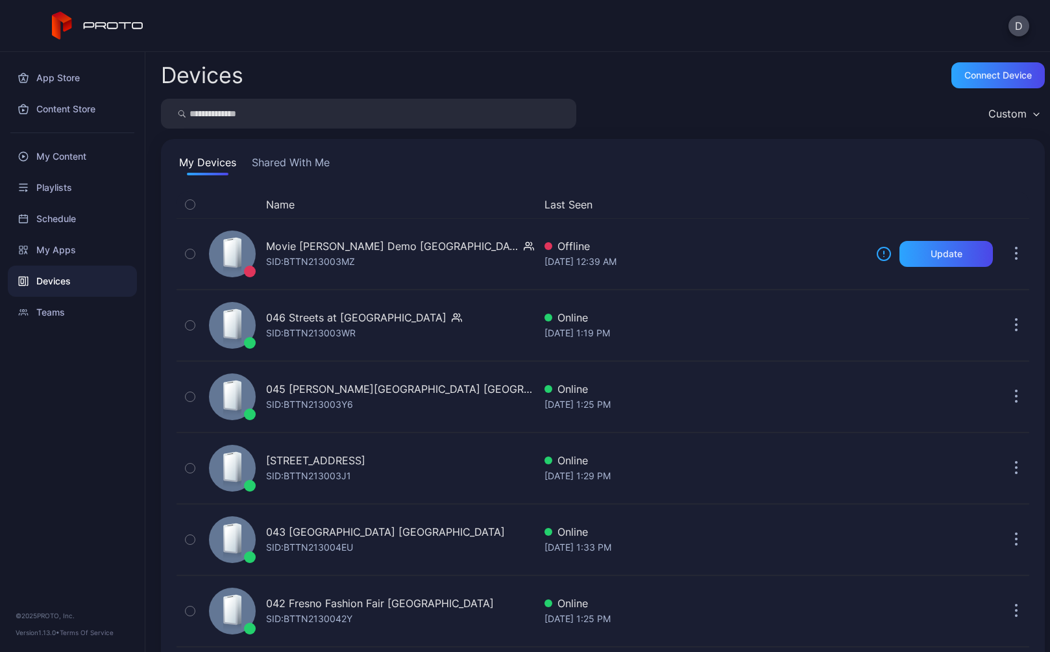
scroll to position [2187, 0]
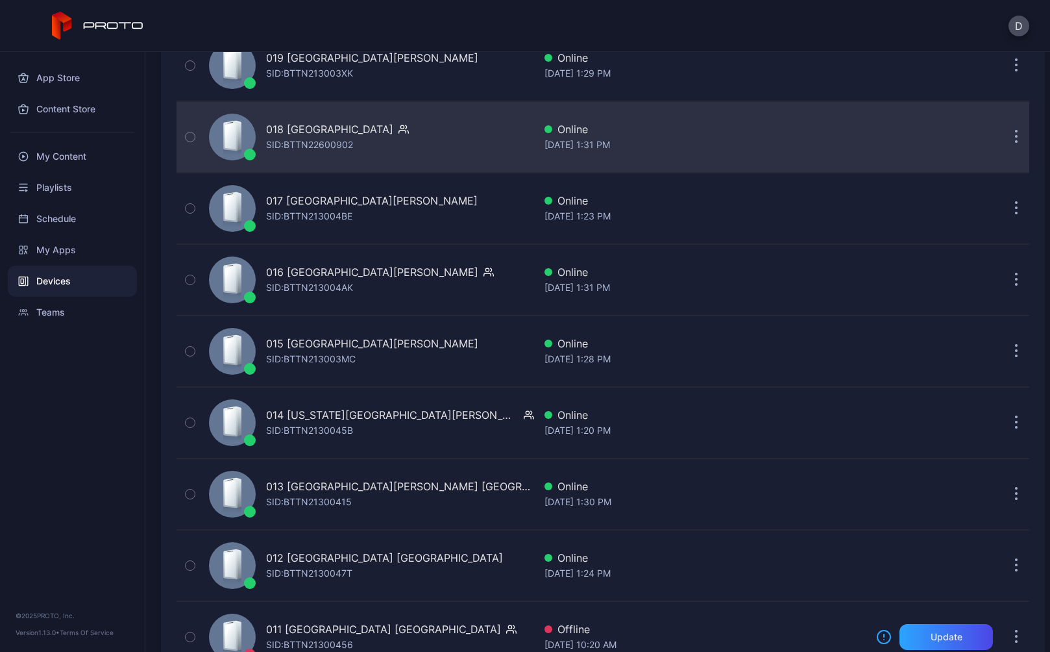
click at [320, 143] on div "SID: BTTN22600902" at bounding box center [309, 145] width 87 height 16
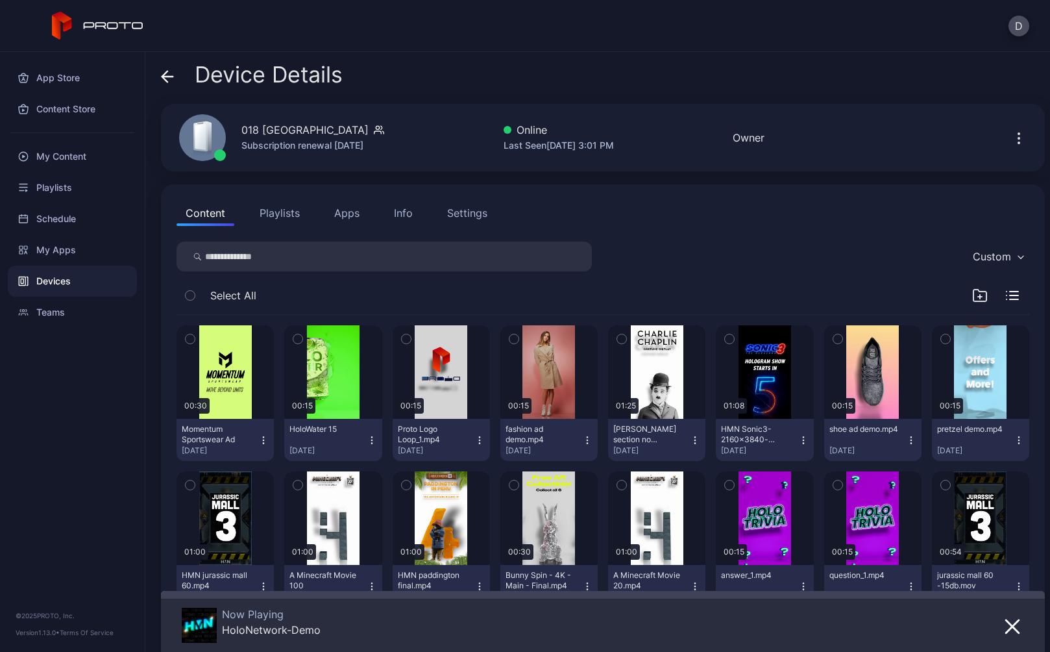
click at [171, 74] on icon at bounding box center [167, 76] width 13 height 13
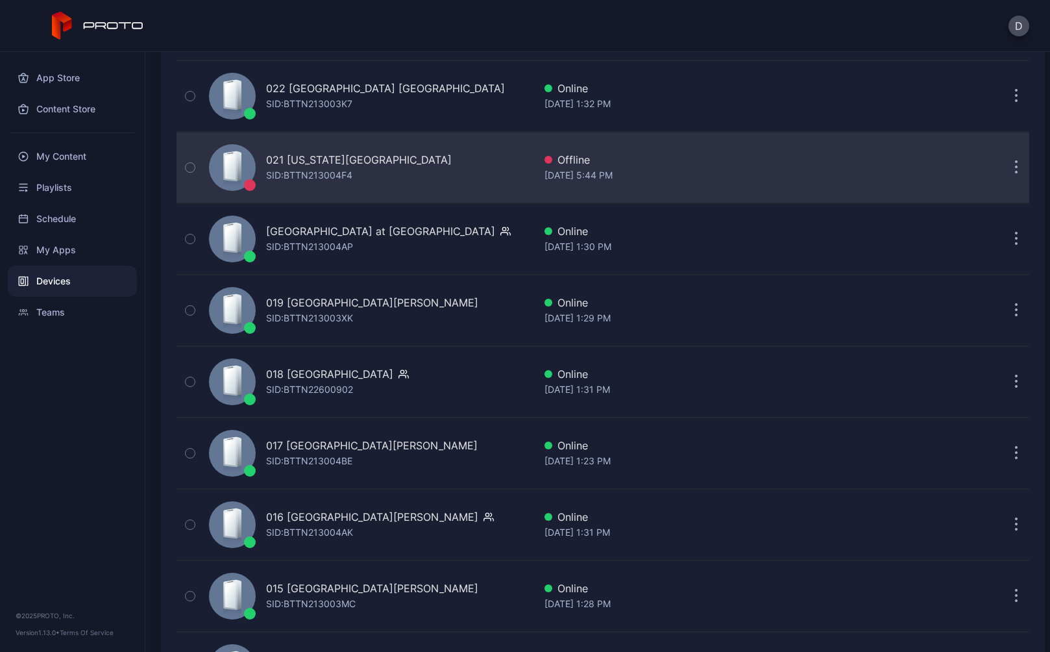
scroll to position [1790, 0]
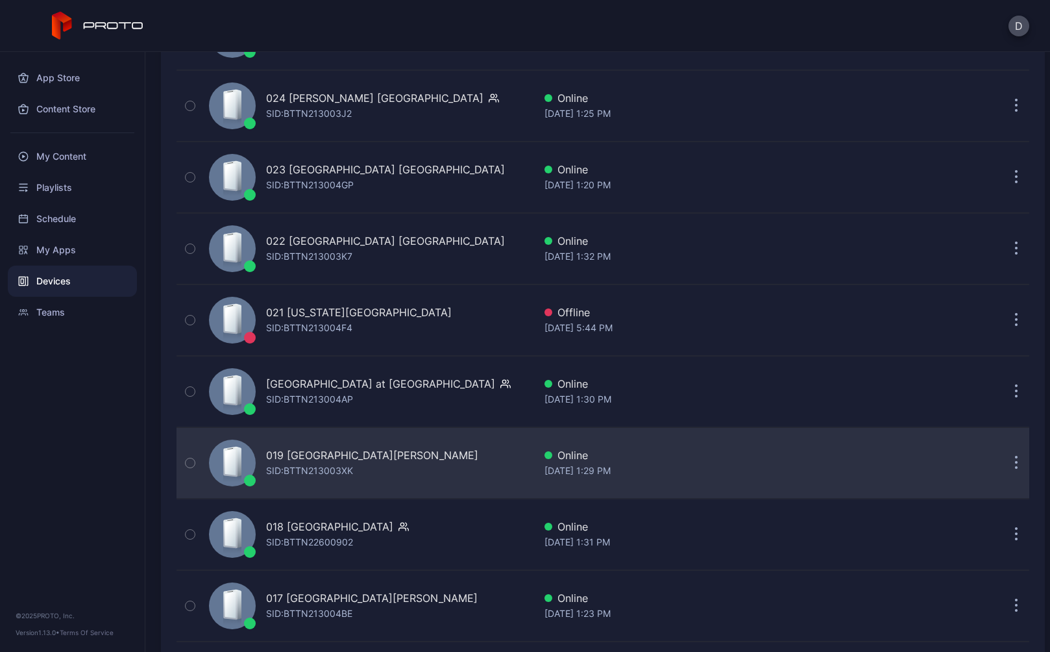
click at [319, 461] on div "019 Ontario Mills CA" at bounding box center [372, 455] width 212 height 16
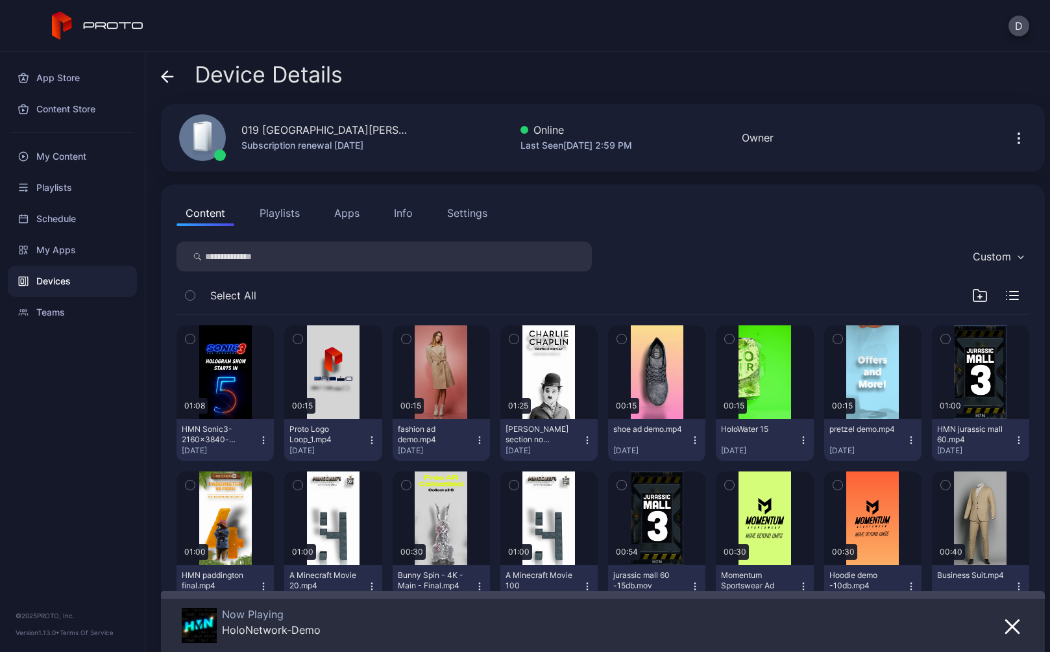
click at [164, 71] on icon at bounding box center [167, 76] width 13 height 13
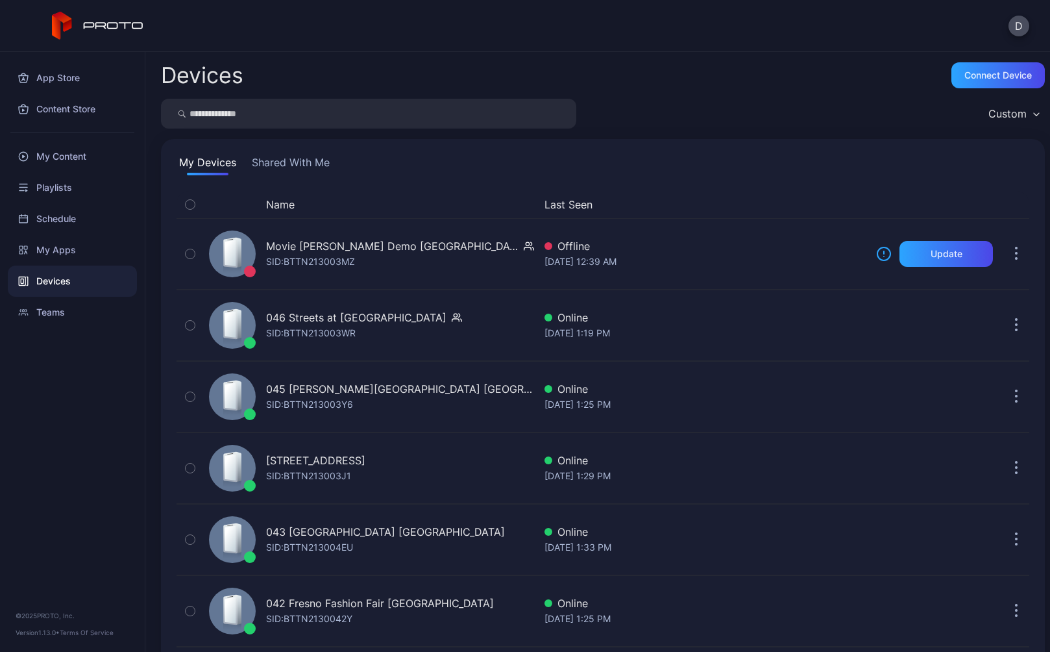
scroll to position [1790, 0]
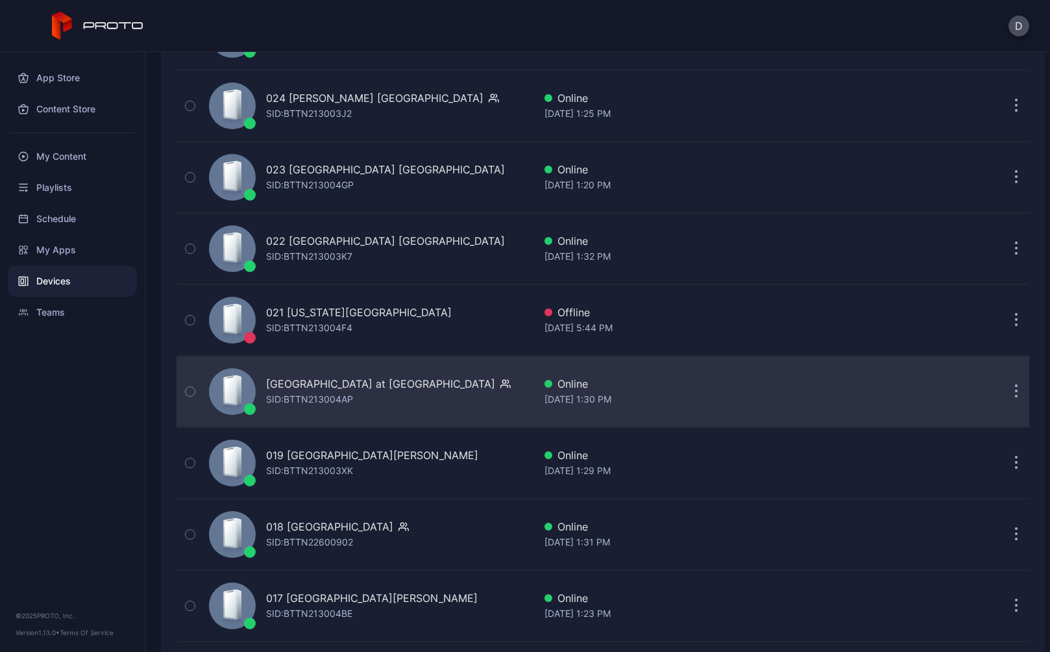
click at [313, 395] on div "SID: BTTN213004AP" at bounding box center [309, 399] width 87 height 16
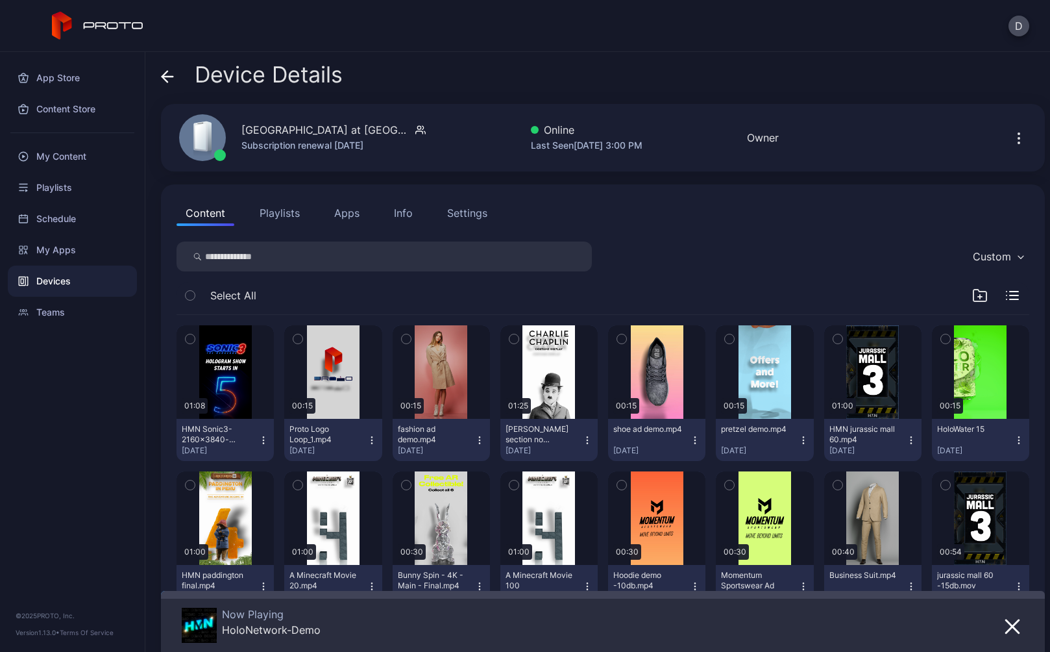
click at [169, 73] on icon at bounding box center [167, 76] width 13 height 13
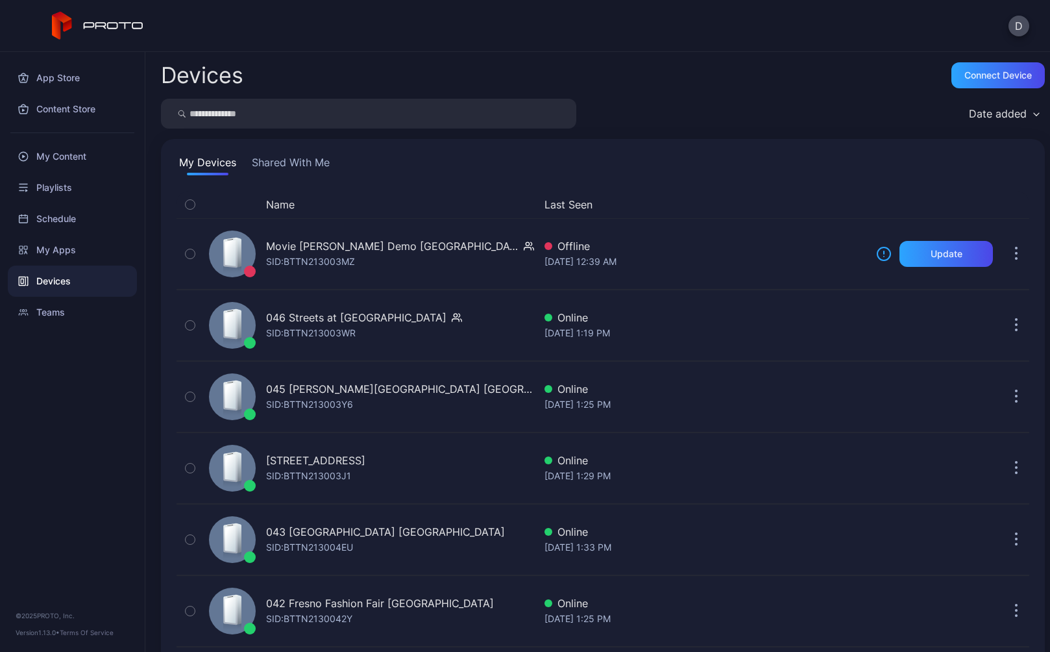
scroll to position [1790, 0]
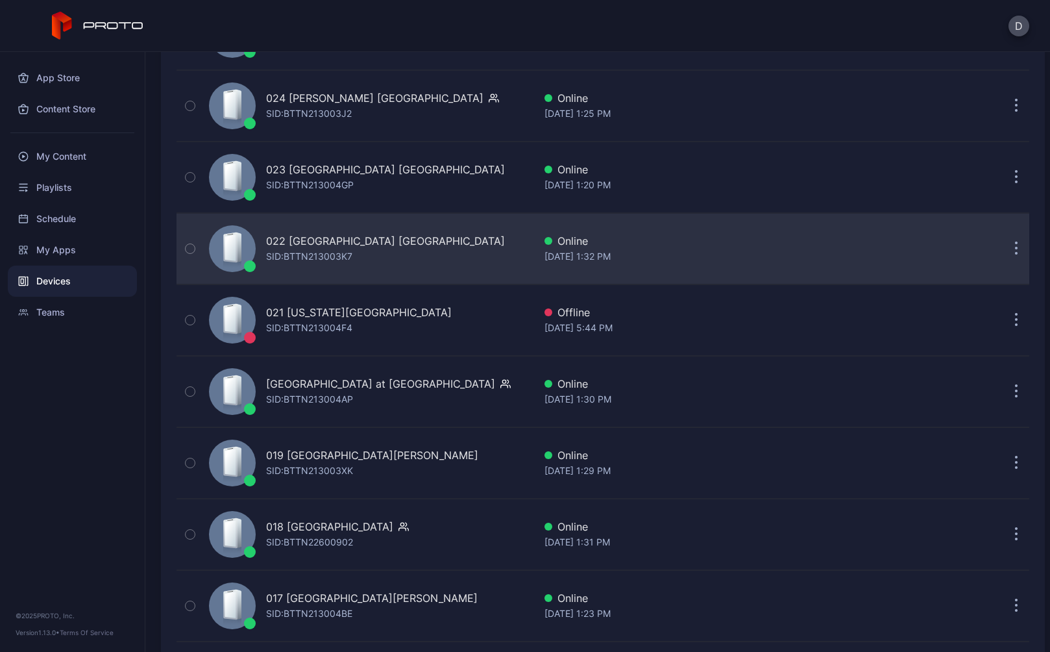
click at [307, 247] on div "022 Tysons Corner Center VA" at bounding box center [385, 241] width 239 height 16
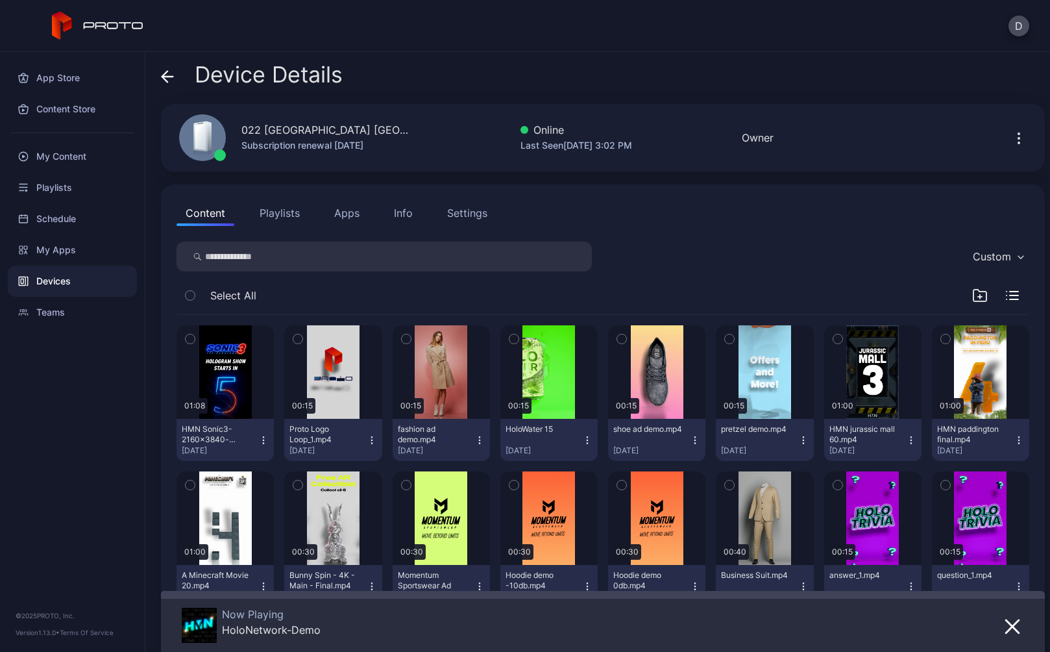
click at [164, 71] on icon at bounding box center [167, 76] width 13 height 13
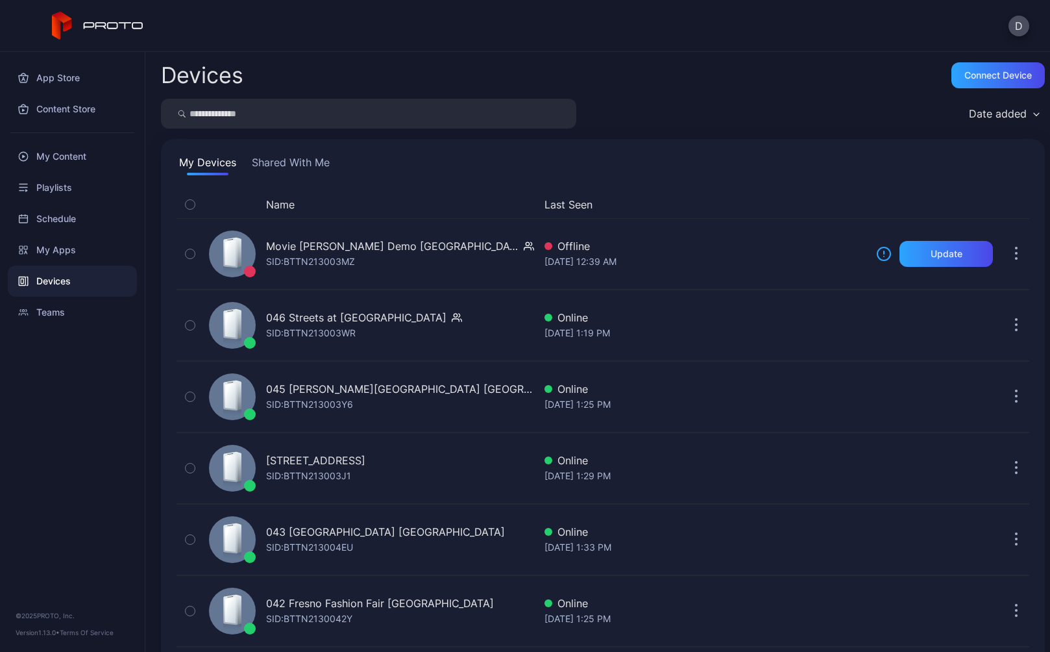
scroll to position [1790, 0]
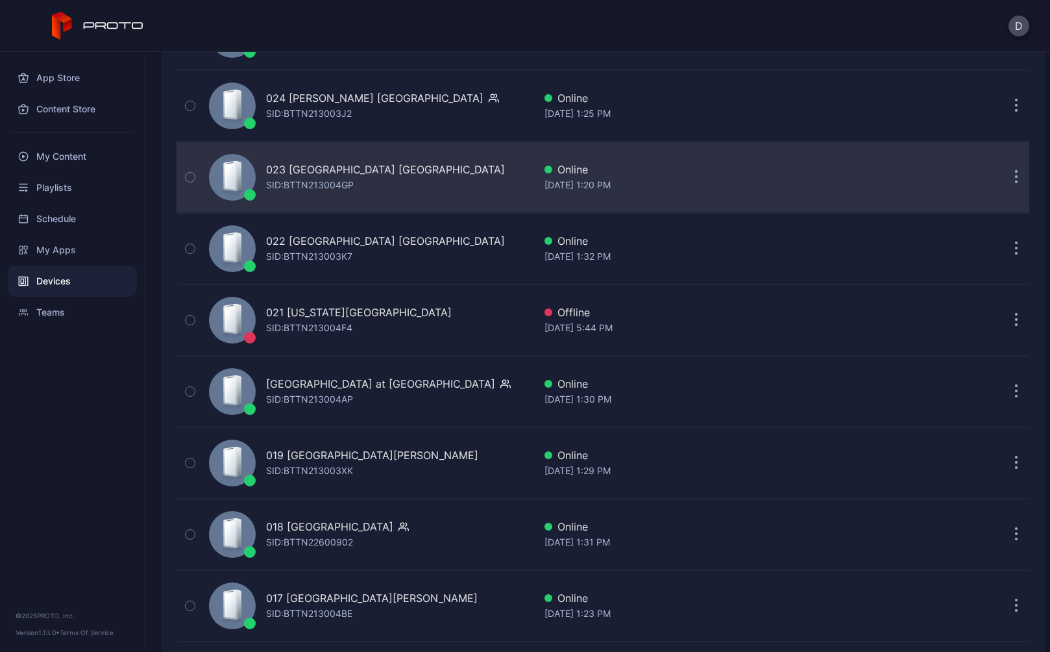
click at [316, 184] on div "SID: BTTN213004GP" at bounding box center [310, 185] width 88 height 16
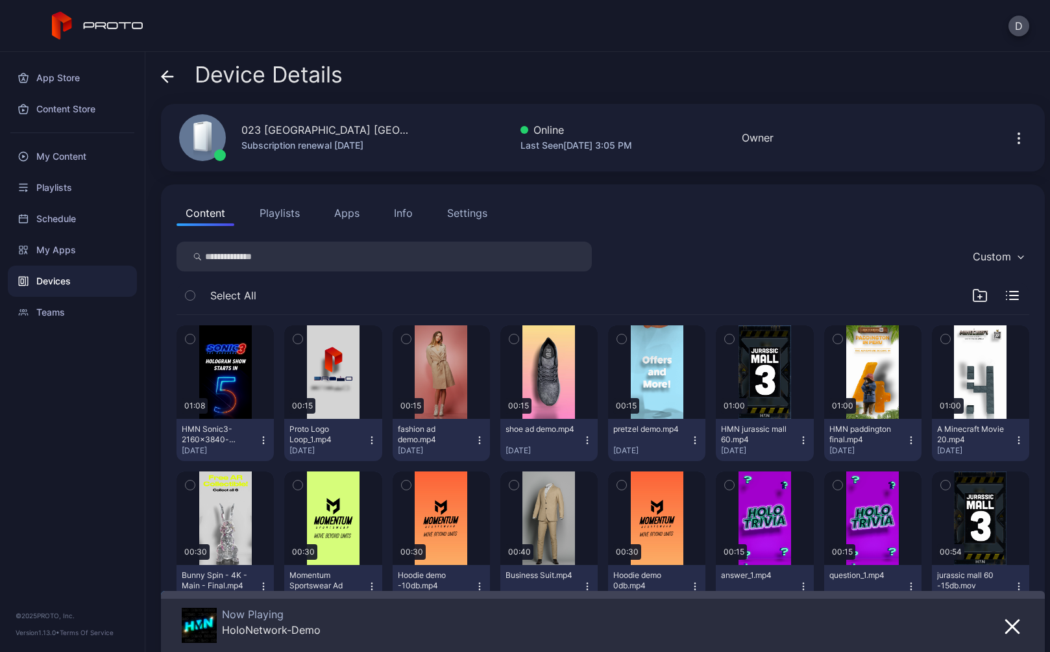
click at [172, 73] on icon at bounding box center [167, 76] width 13 height 13
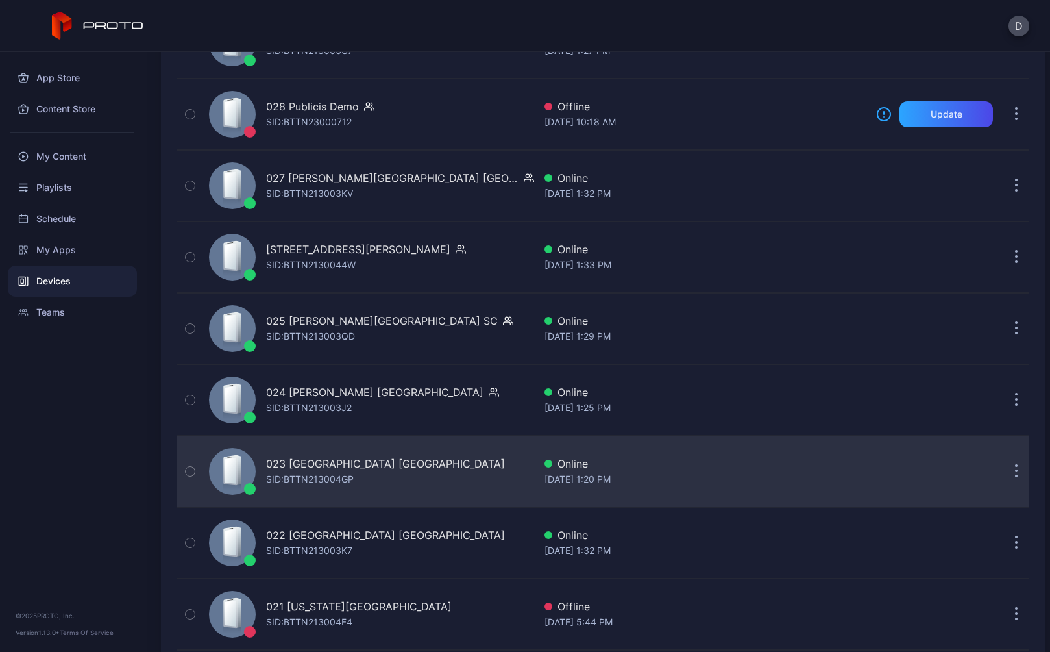
scroll to position [1429, 0]
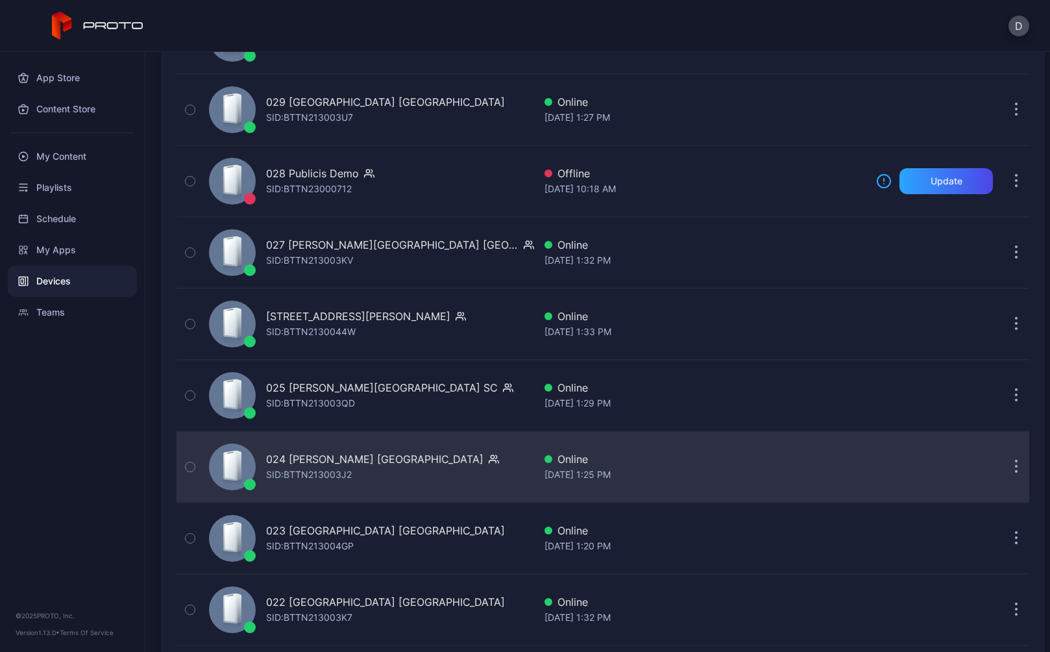
click at [319, 492] on div "024 Katy Mills TX SID: BTTN213003J2" at bounding box center [369, 466] width 330 height 65
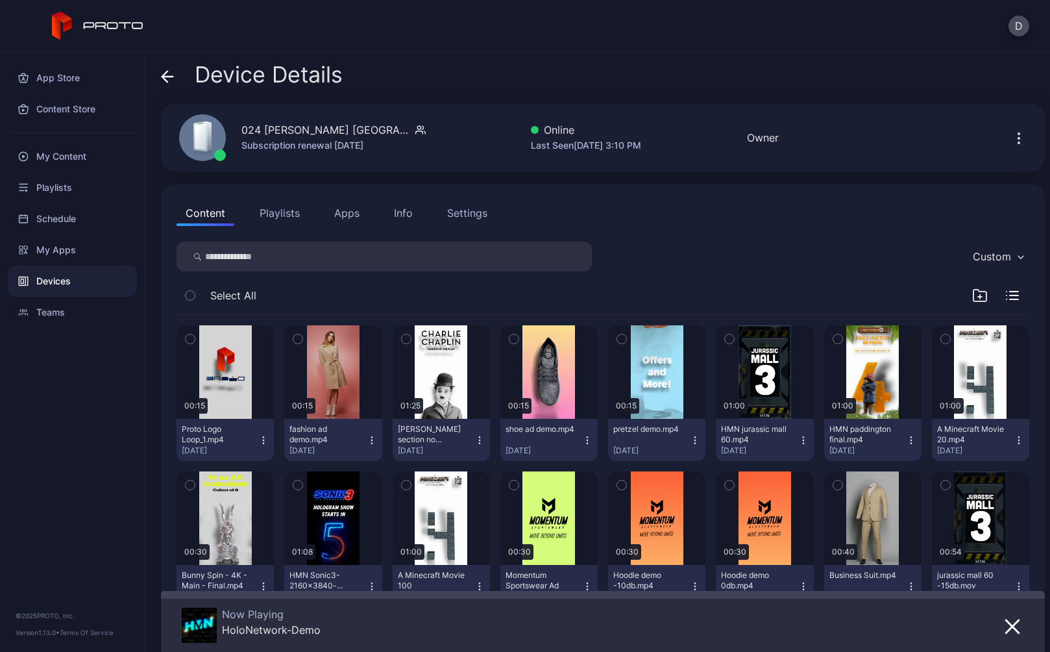
click at [167, 77] on icon at bounding box center [167, 77] width 11 height 0
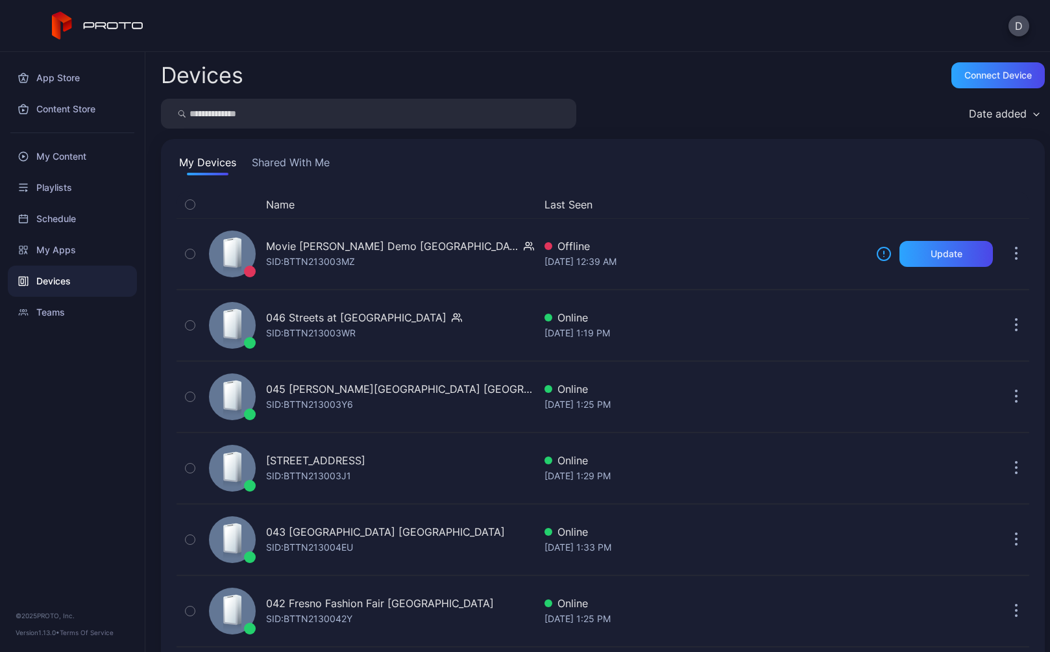
scroll to position [1429, 0]
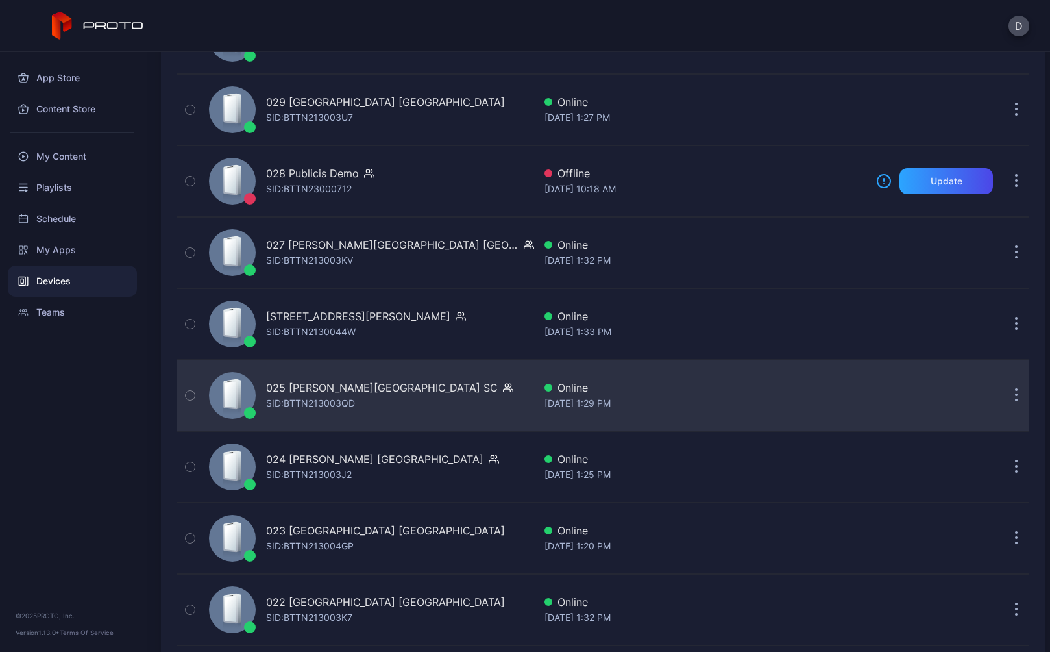
click at [310, 417] on div "025 Haywood Mall SC SID: BTTN213003QD" at bounding box center [369, 395] width 330 height 65
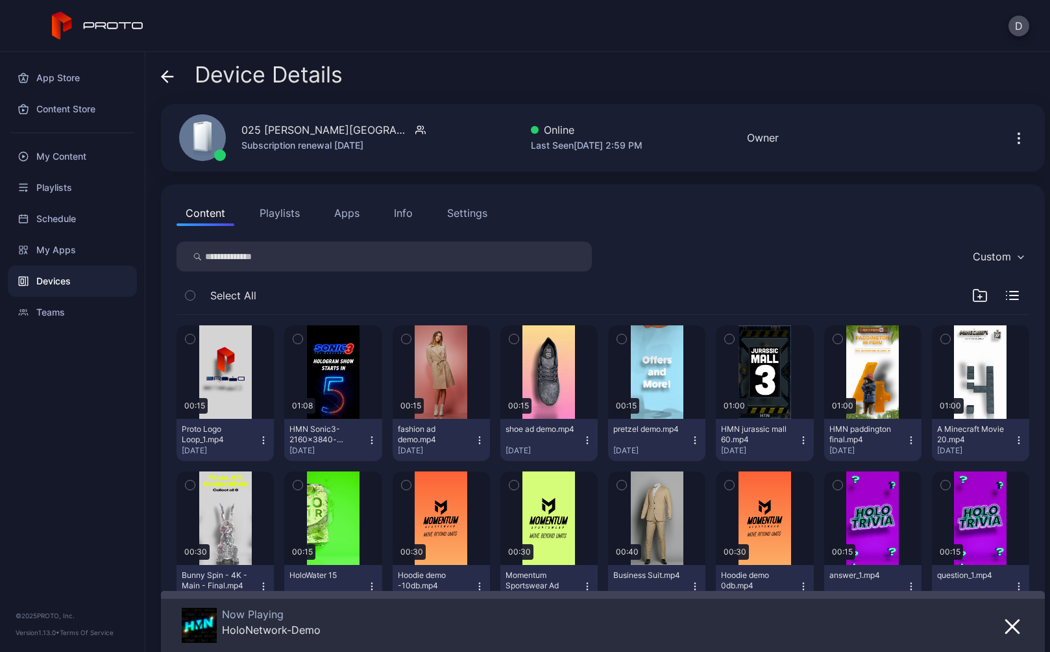
click at [170, 81] on icon at bounding box center [167, 76] width 13 height 13
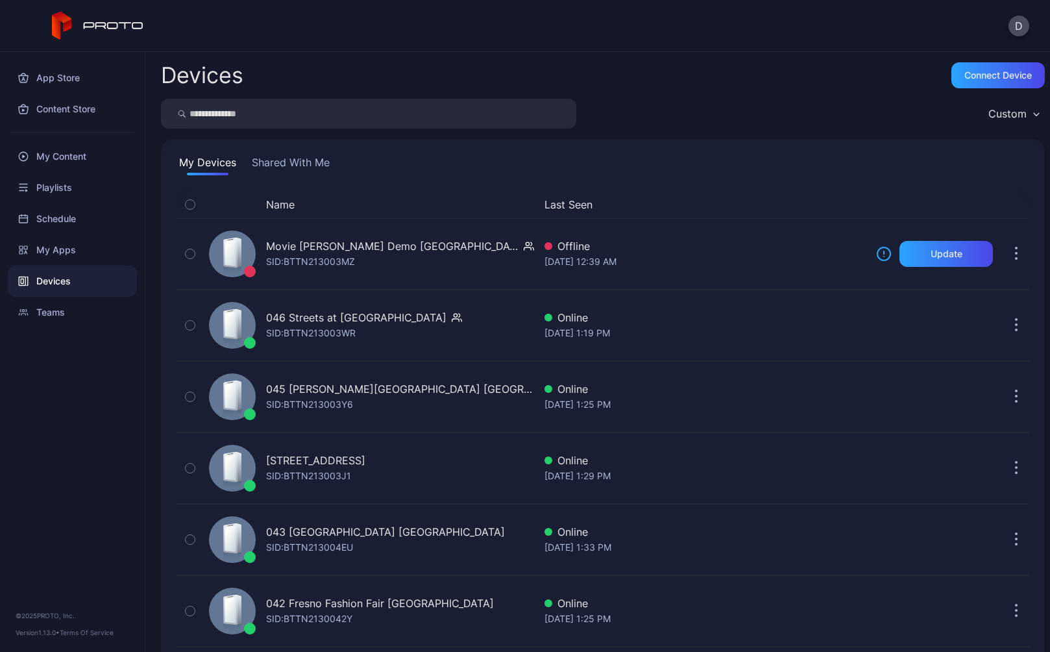
scroll to position [1429, 0]
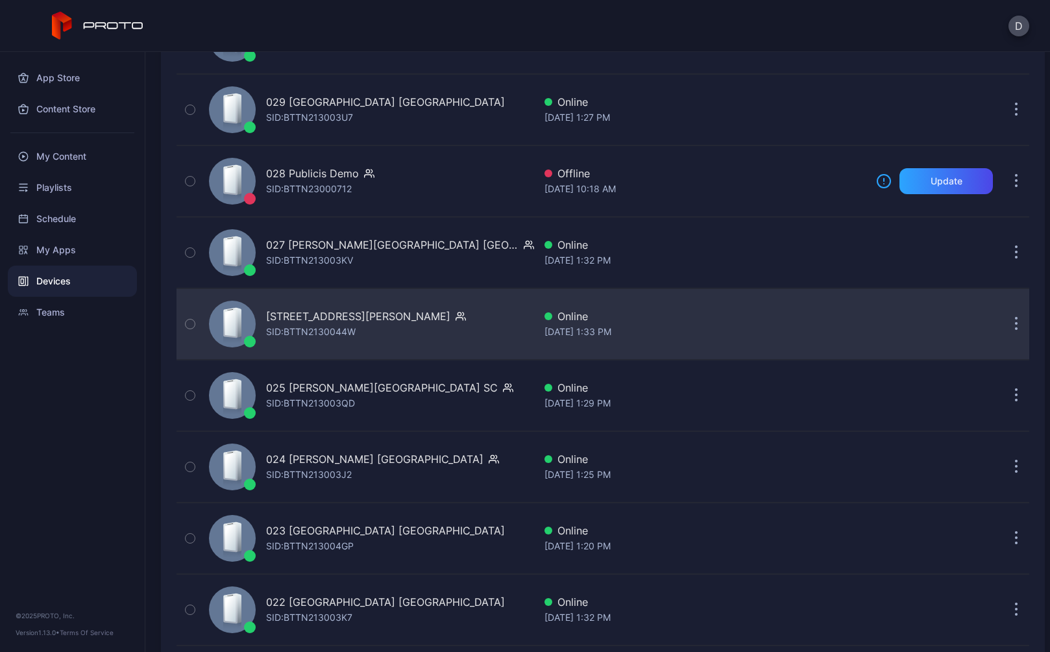
click at [311, 339] on div "SID: BTTN2130044W" at bounding box center [311, 332] width 90 height 16
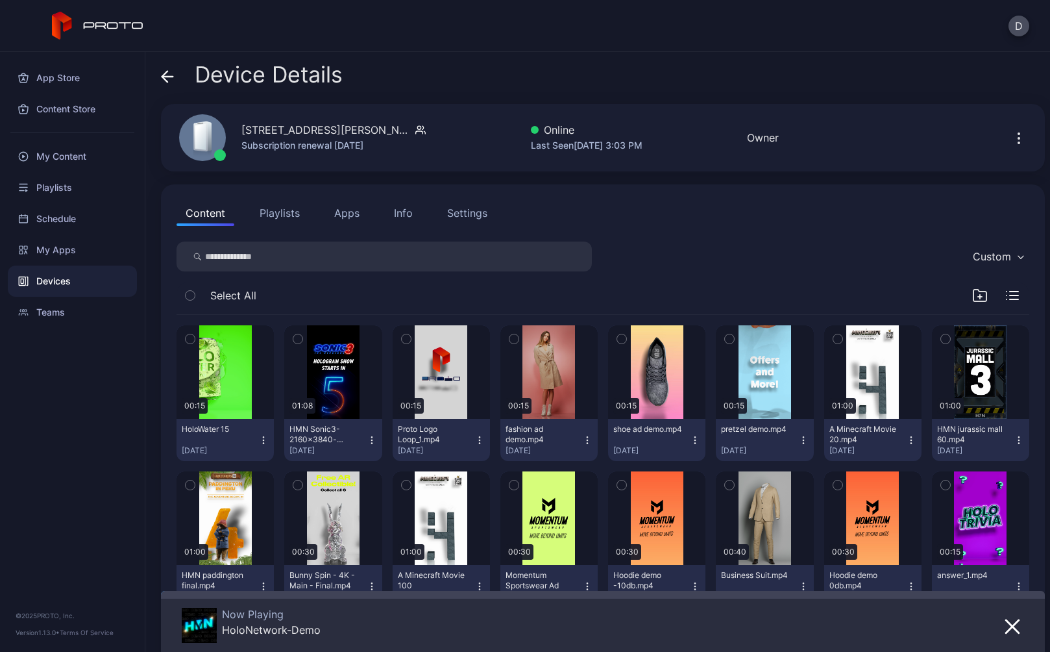
click at [163, 75] on icon at bounding box center [164, 76] width 5 height 11
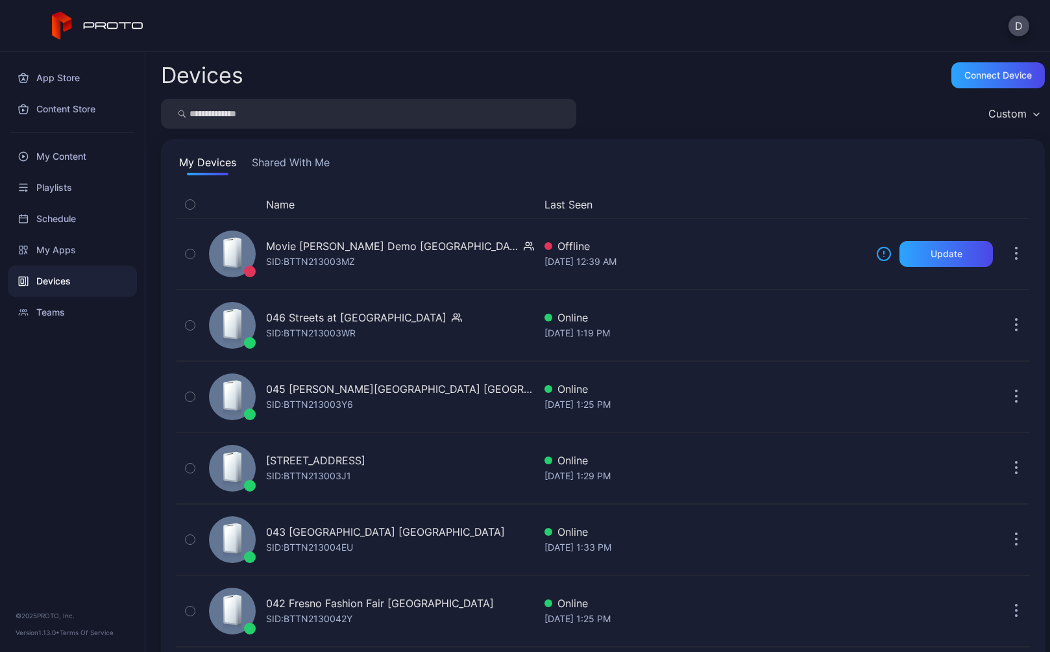
scroll to position [1429, 0]
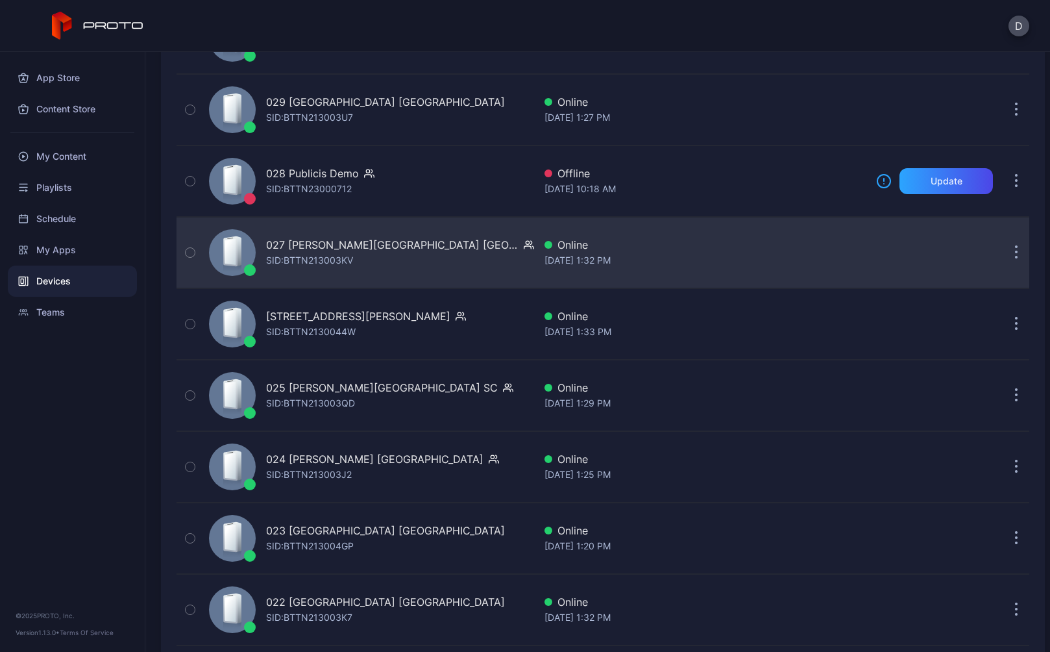
click at [321, 256] on div "SID: BTTN213003KV" at bounding box center [309, 260] width 87 height 16
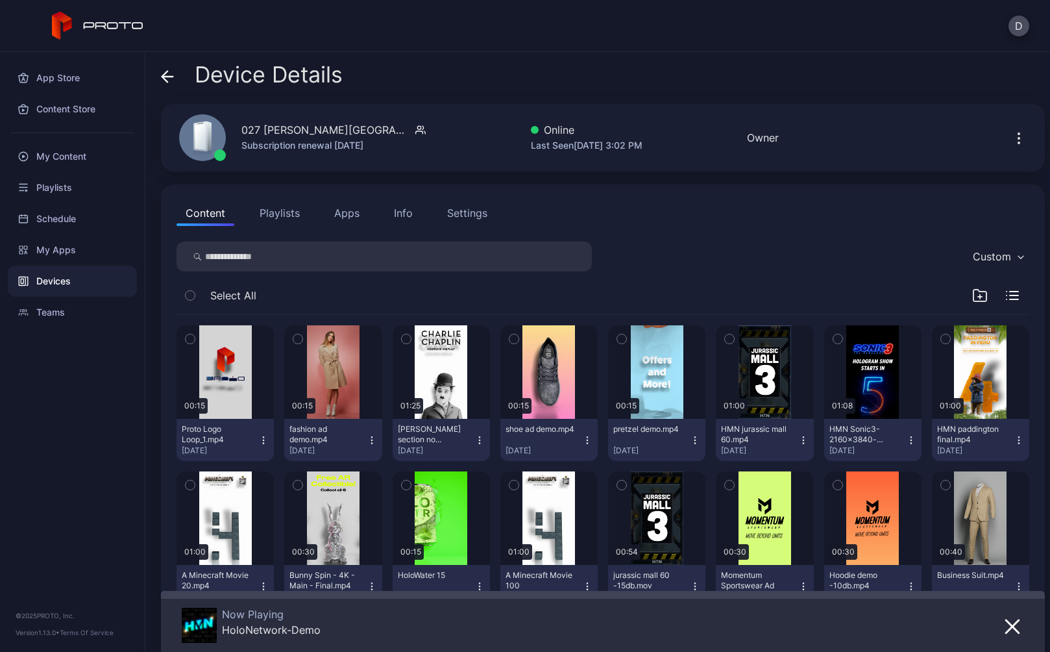
click at [169, 75] on icon at bounding box center [167, 76] width 13 height 13
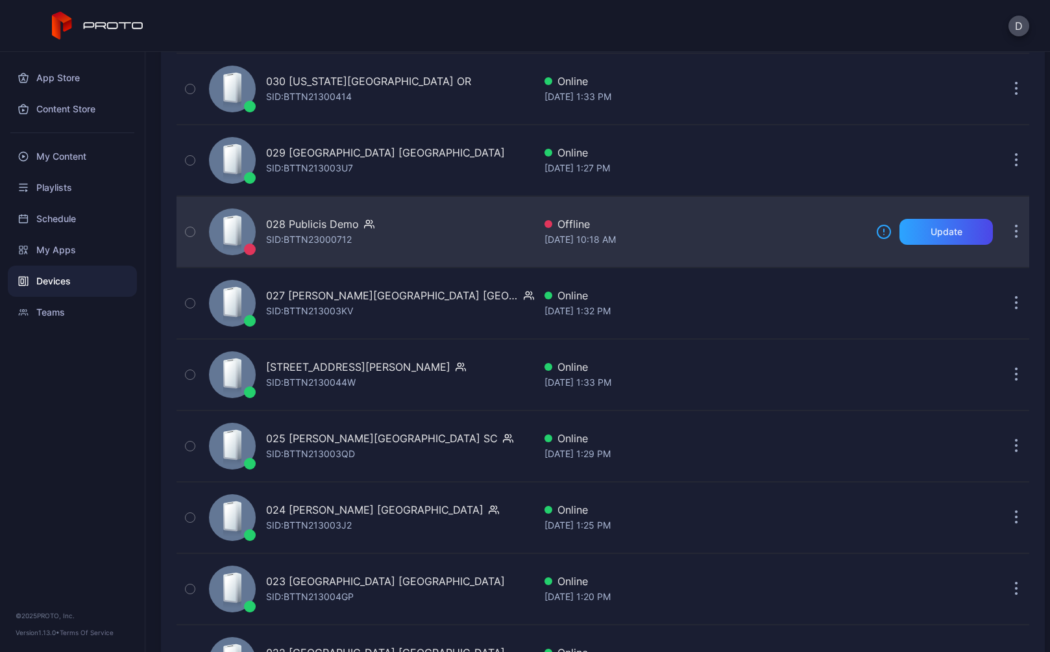
scroll to position [1369, 0]
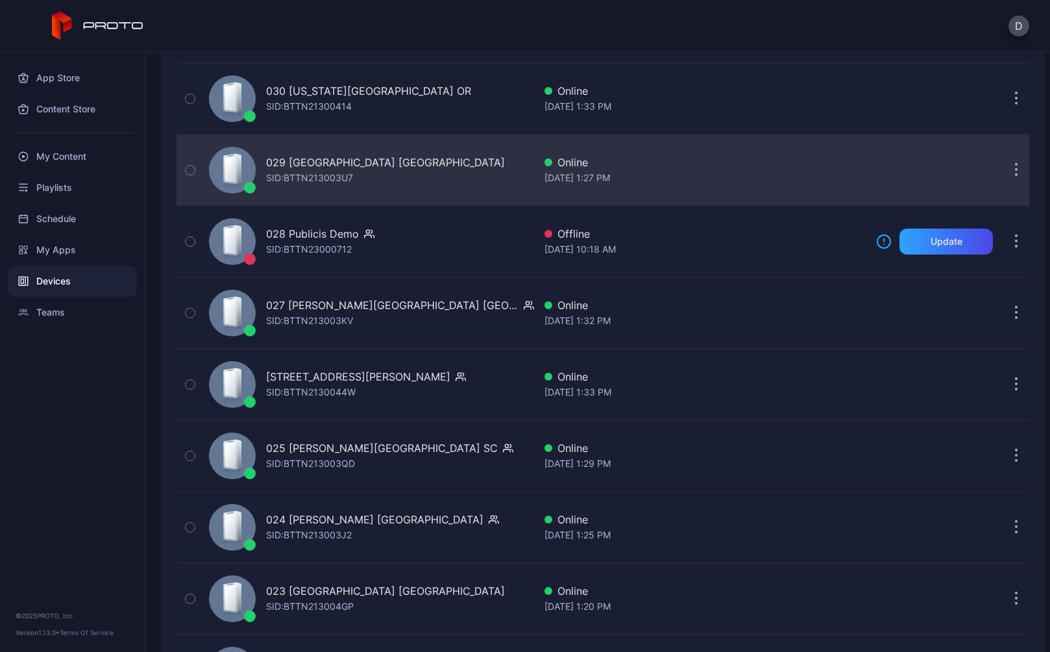
click at [315, 170] on div "SID: BTTN213003U7" at bounding box center [309, 178] width 87 height 16
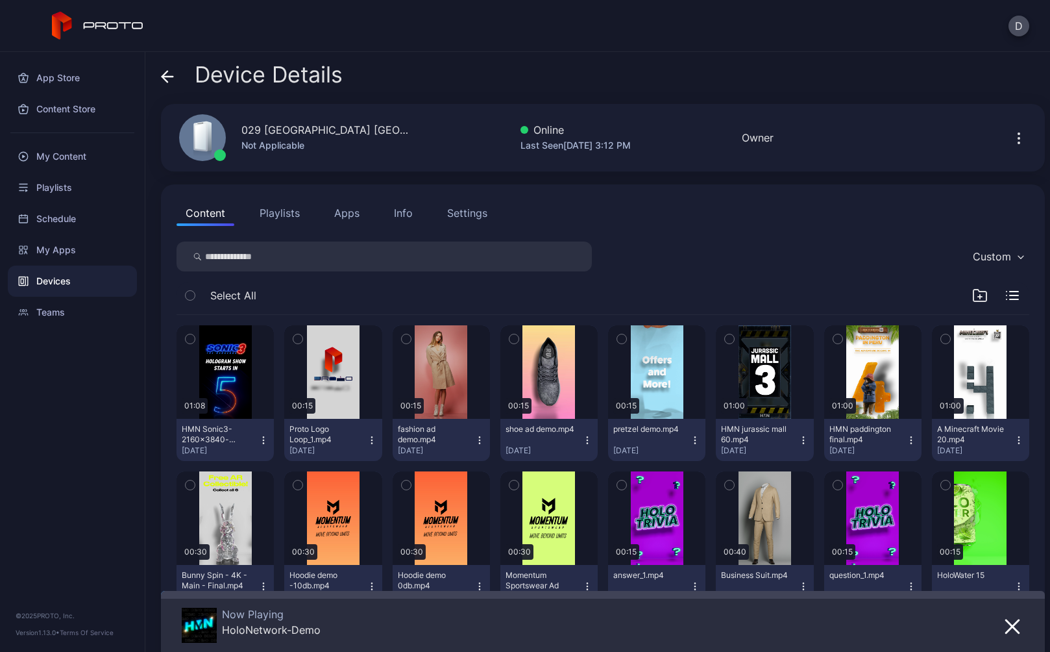
click at [168, 77] on icon at bounding box center [167, 77] width 11 height 0
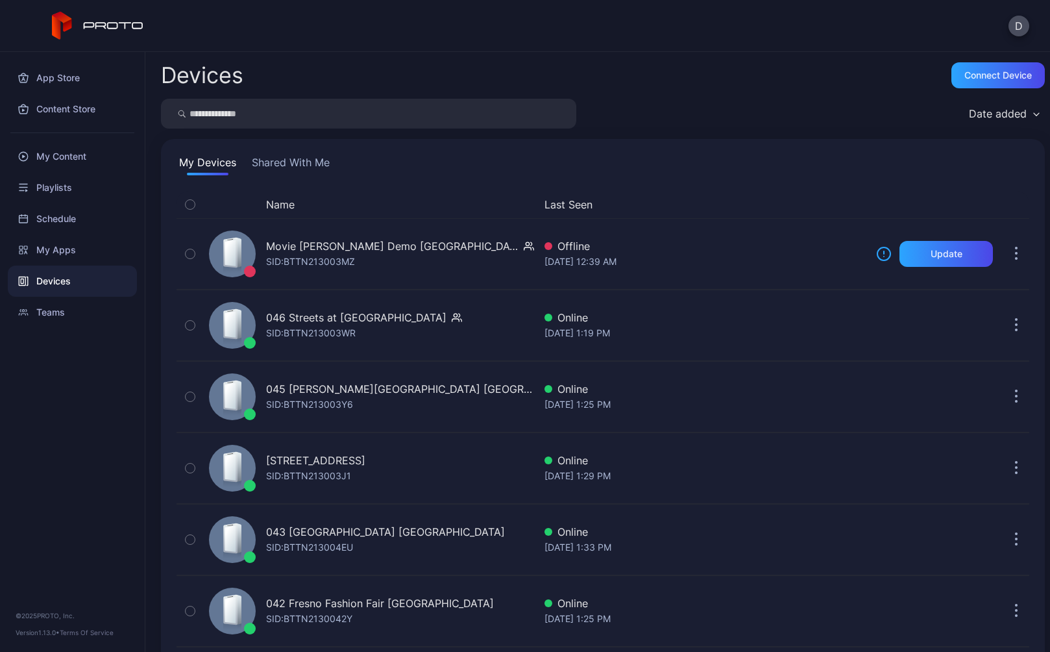
scroll to position [1369, 0]
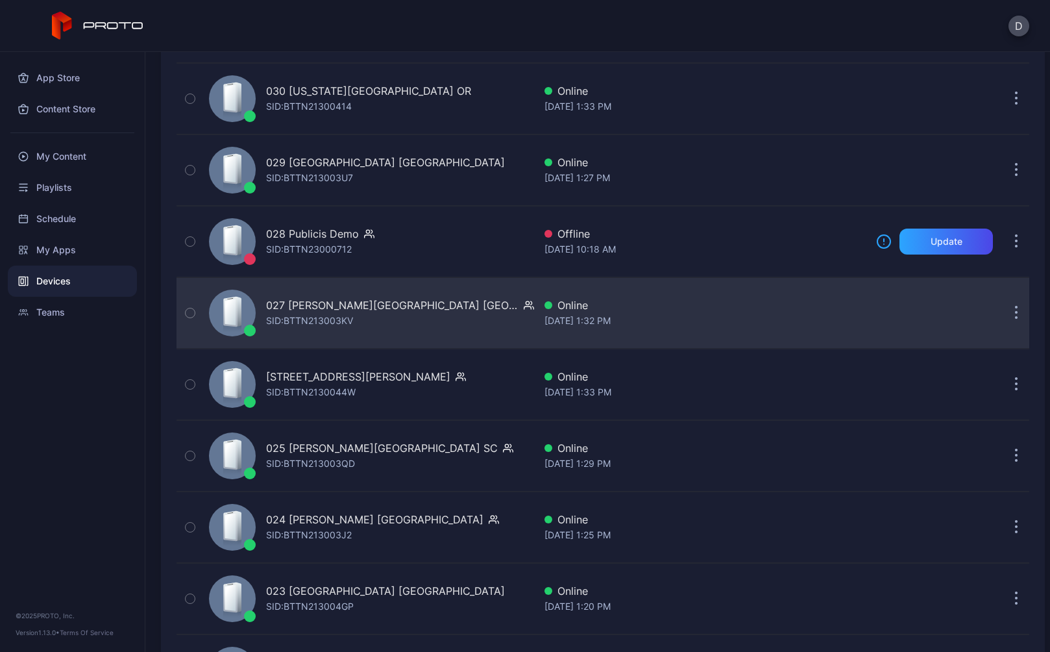
click at [400, 305] on div "027 Barton Creek Square TX" at bounding box center [392, 305] width 252 height 16
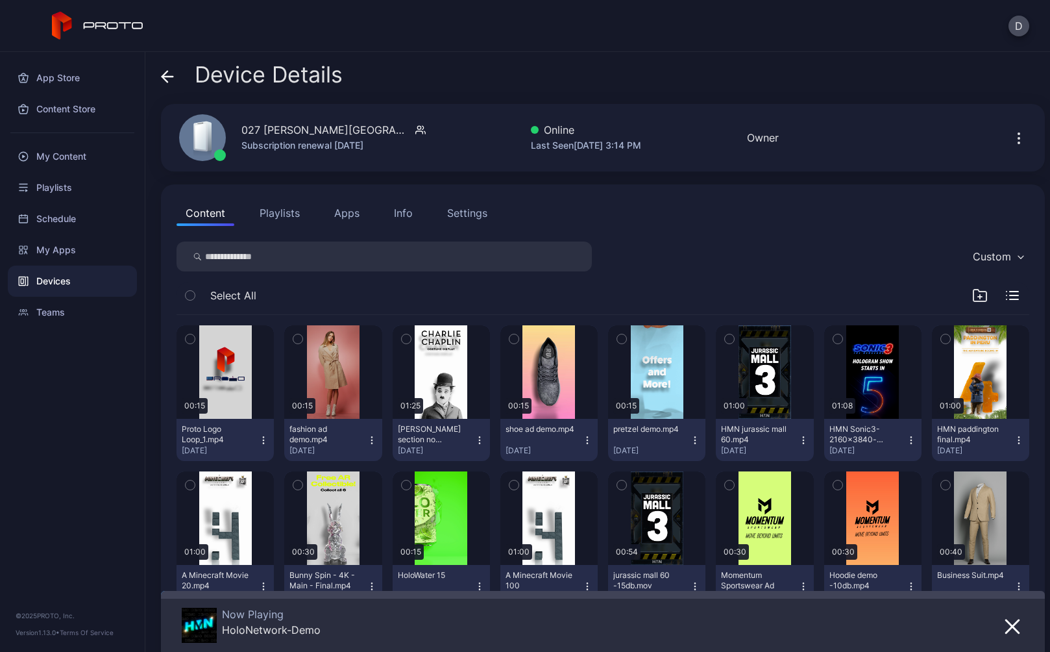
click at [169, 75] on icon at bounding box center [167, 76] width 13 height 13
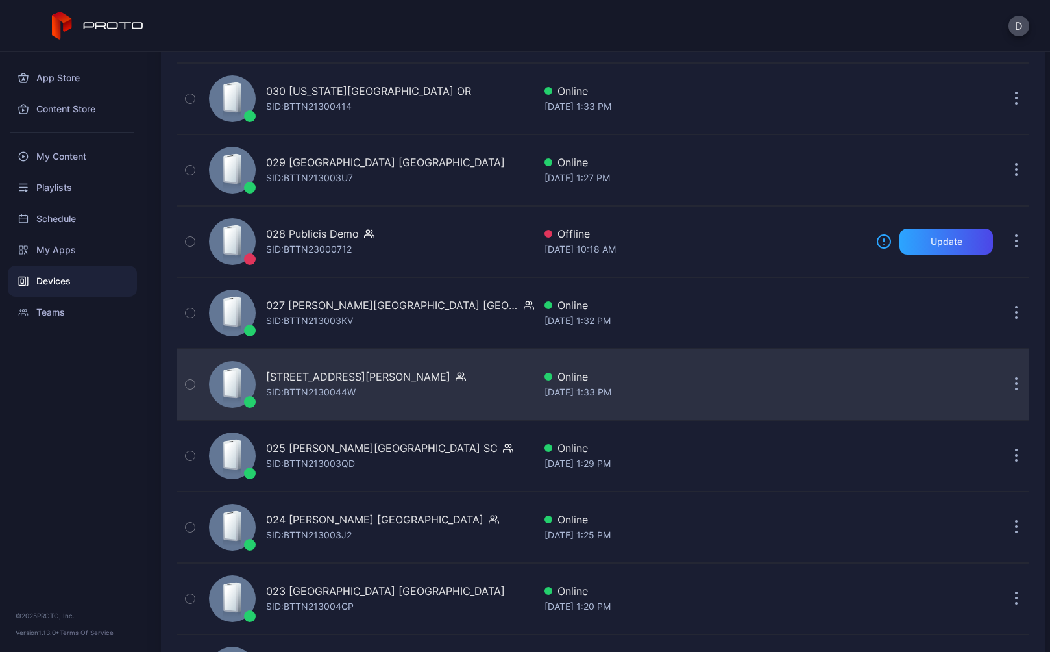
scroll to position [1314, 0]
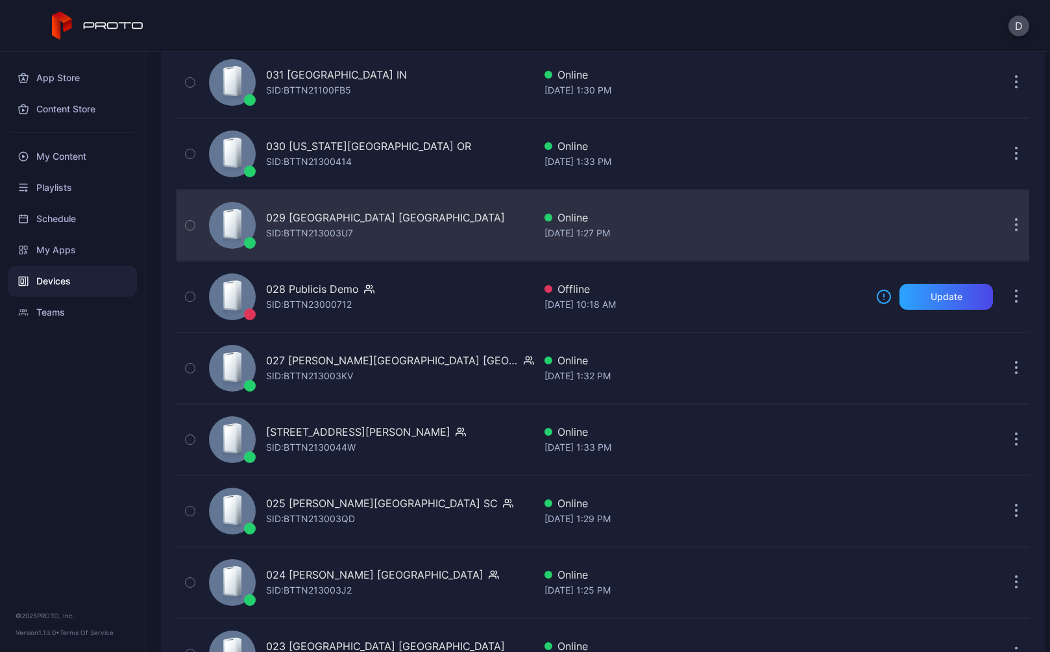
click at [349, 226] on div "SID: BTTN213003U7" at bounding box center [309, 233] width 87 height 16
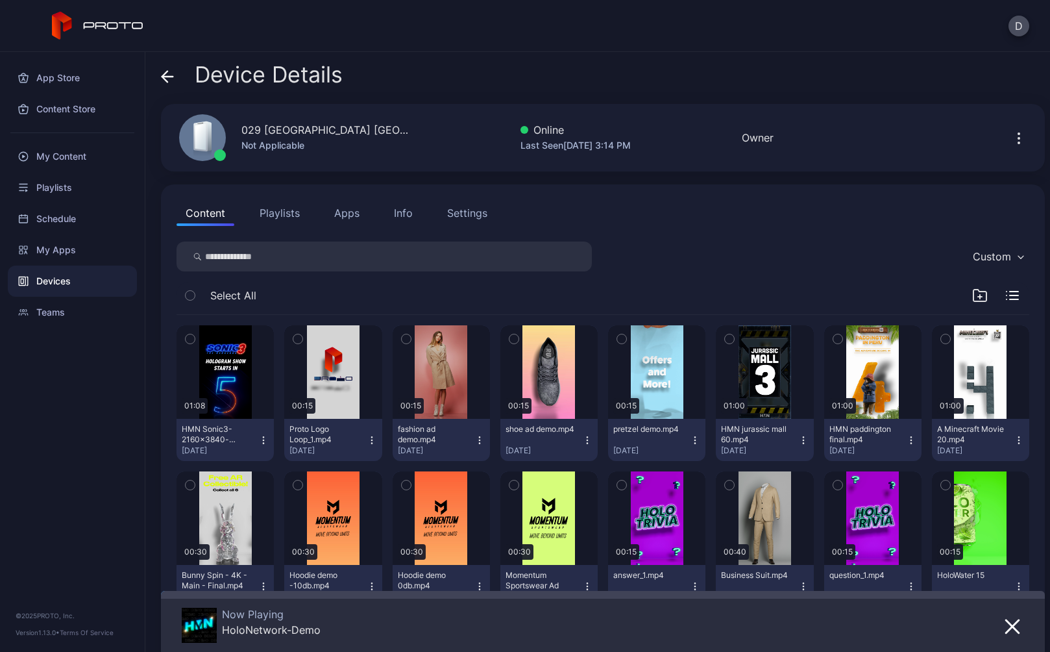
click at [164, 75] on icon at bounding box center [164, 76] width 5 height 11
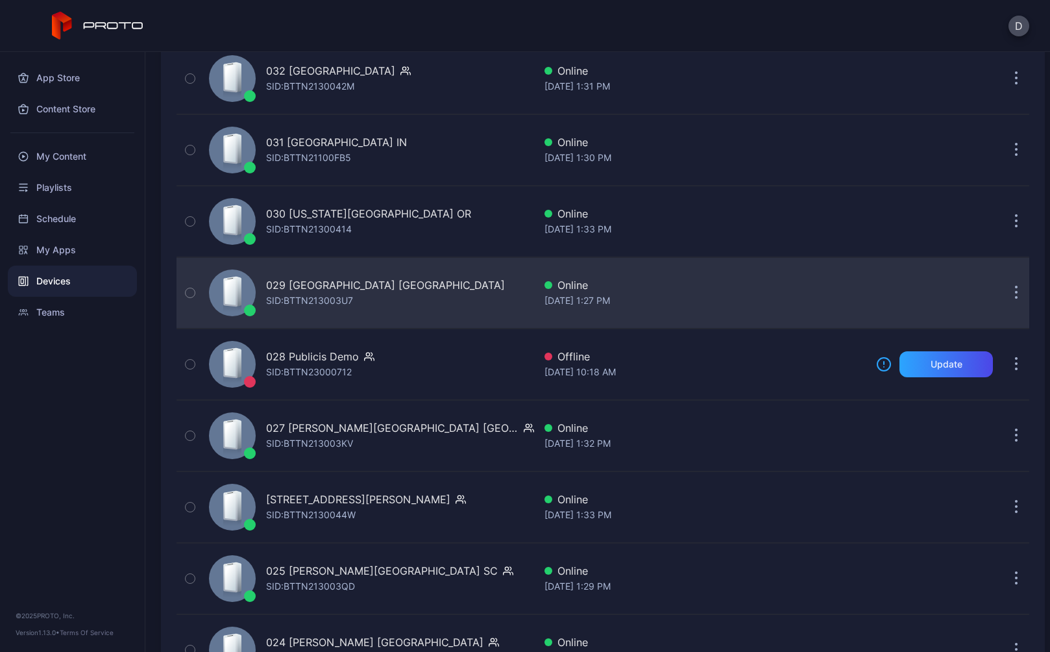
scroll to position [1229, 0]
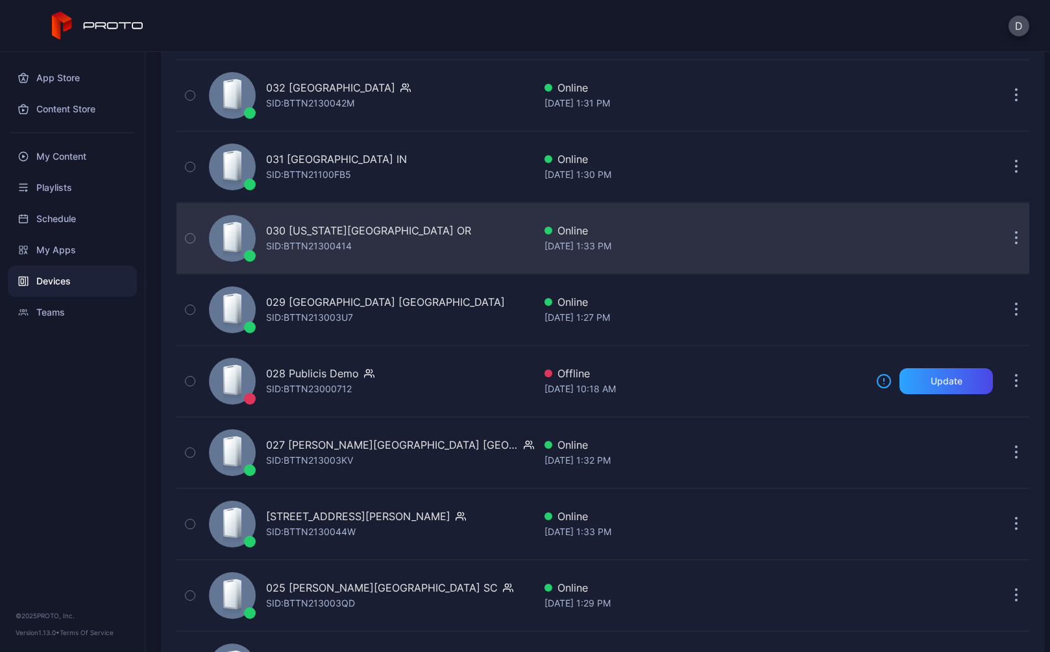
click at [325, 226] on div "030 [US_STATE][GEOGRAPHIC_DATA] OR" at bounding box center [368, 231] width 205 height 16
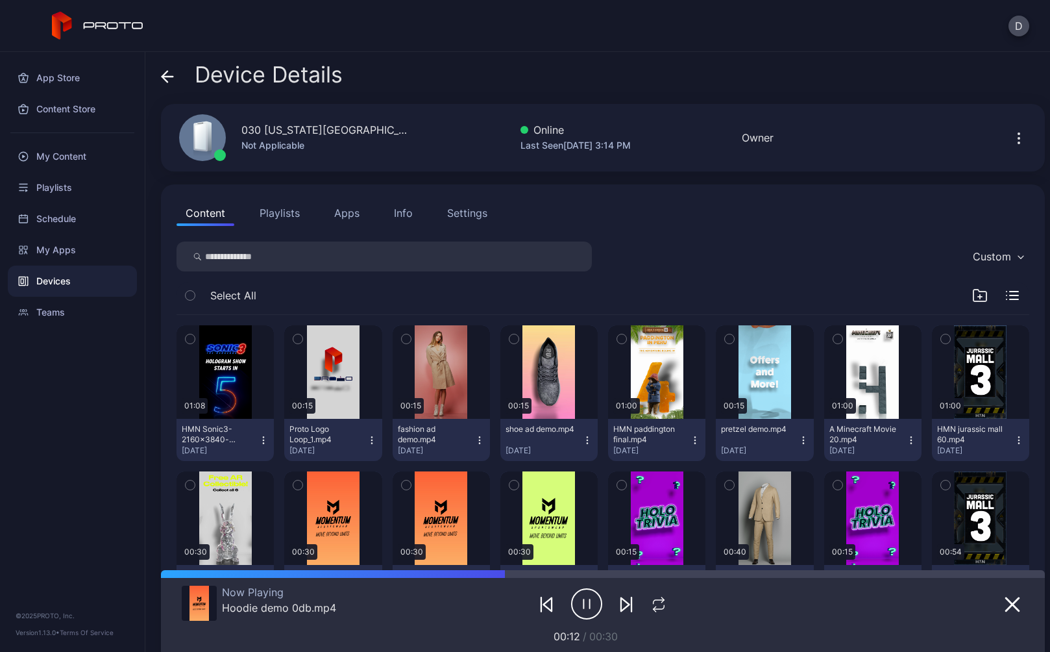
click at [167, 77] on icon at bounding box center [167, 77] width 11 height 0
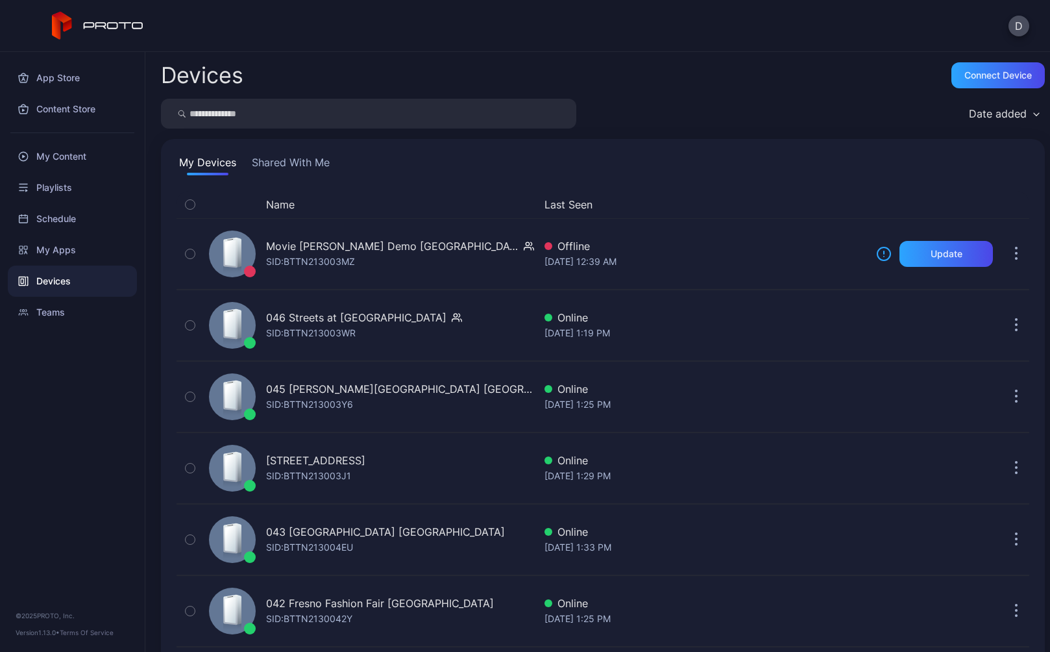
scroll to position [1229, 0]
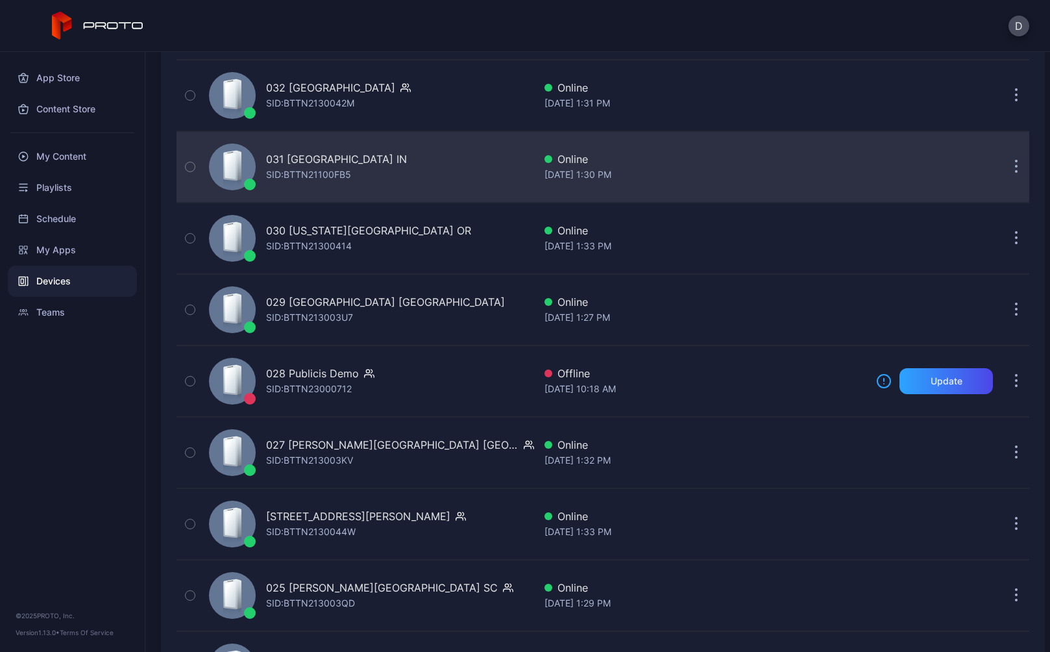
click at [323, 147] on div "031 Castleton Square IN SID: BTTN21100FB5" at bounding box center [369, 166] width 330 height 65
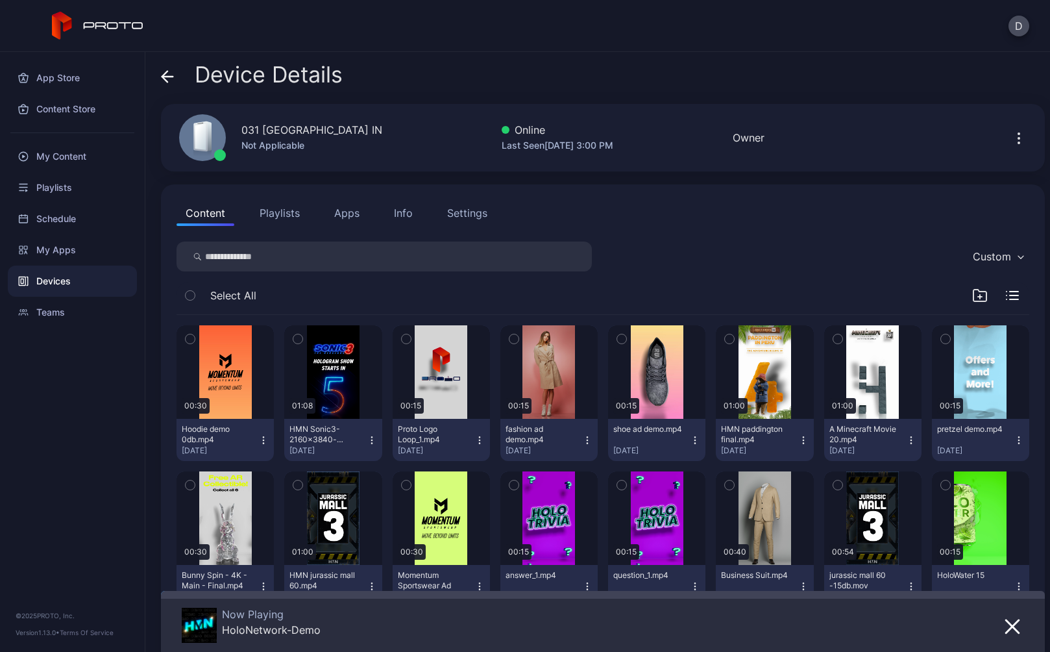
click at [164, 76] on icon at bounding box center [164, 76] width 5 height 11
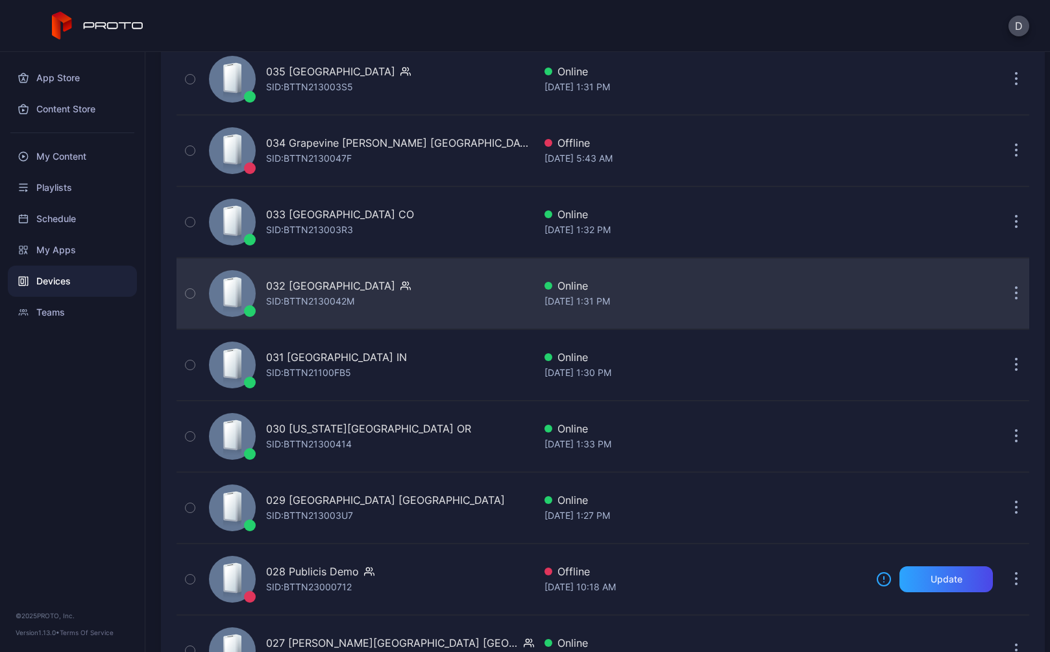
scroll to position [1023, 0]
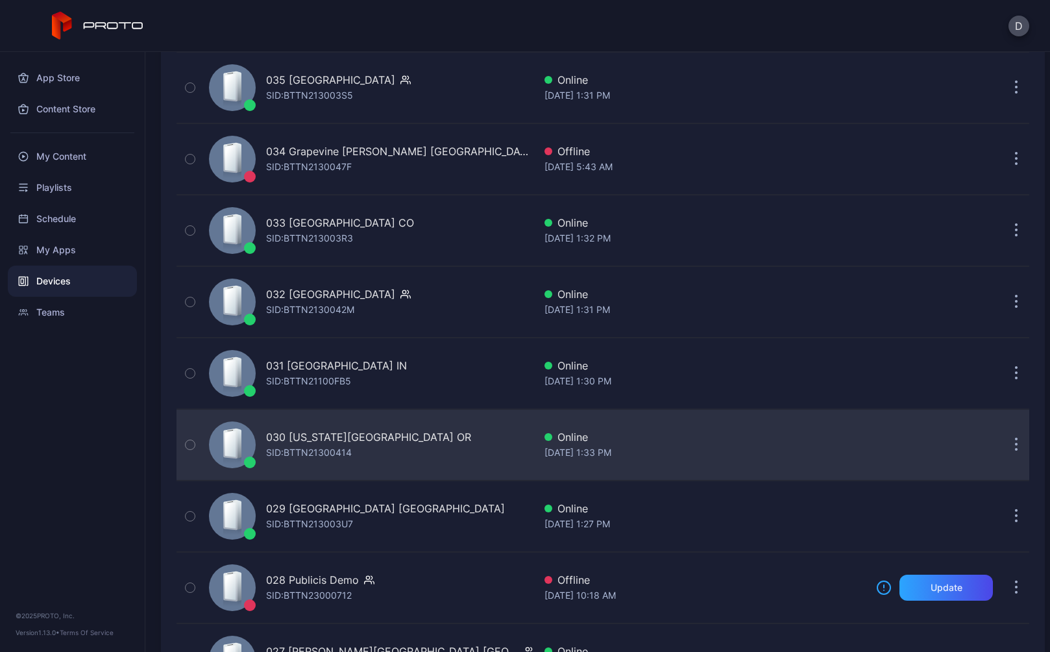
click at [341, 435] on div "030 [US_STATE][GEOGRAPHIC_DATA] OR" at bounding box center [368, 437] width 205 height 16
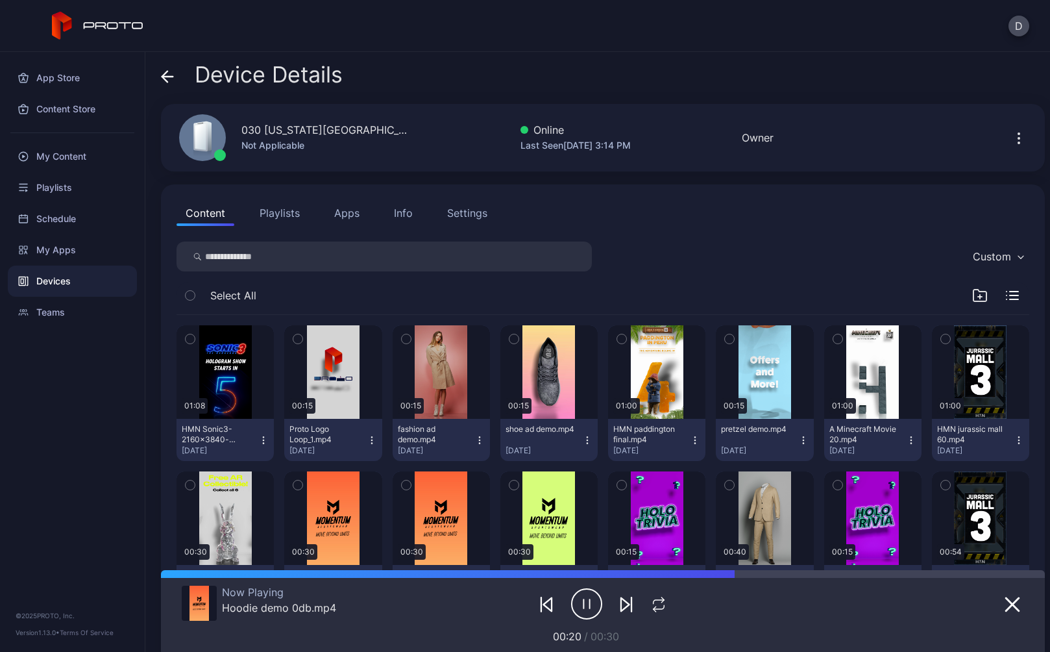
click at [165, 77] on icon at bounding box center [167, 77] width 11 height 0
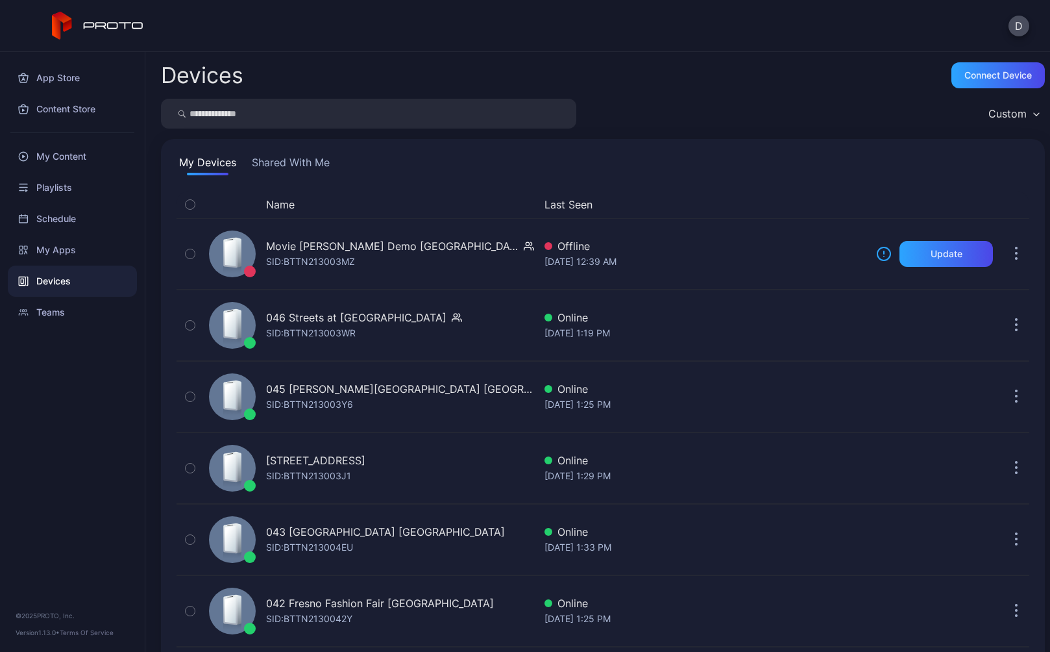
scroll to position [1023, 0]
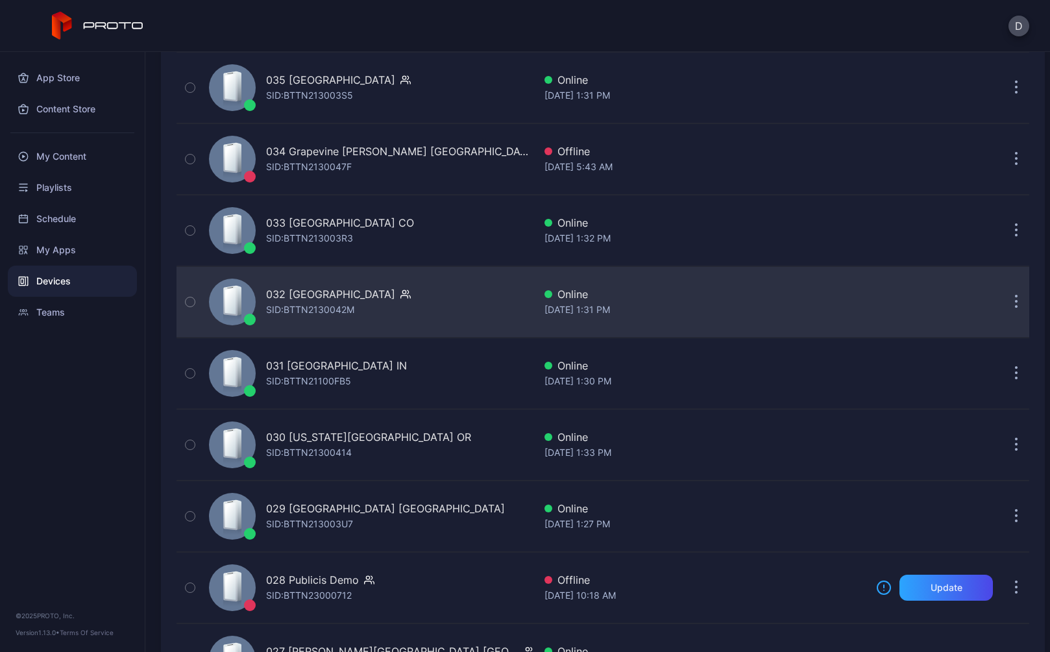
click at [317, 275] on div "032 Great Mall CA SID: BTTN2130042M" at bounding box center [369, 301] width 330 height 65
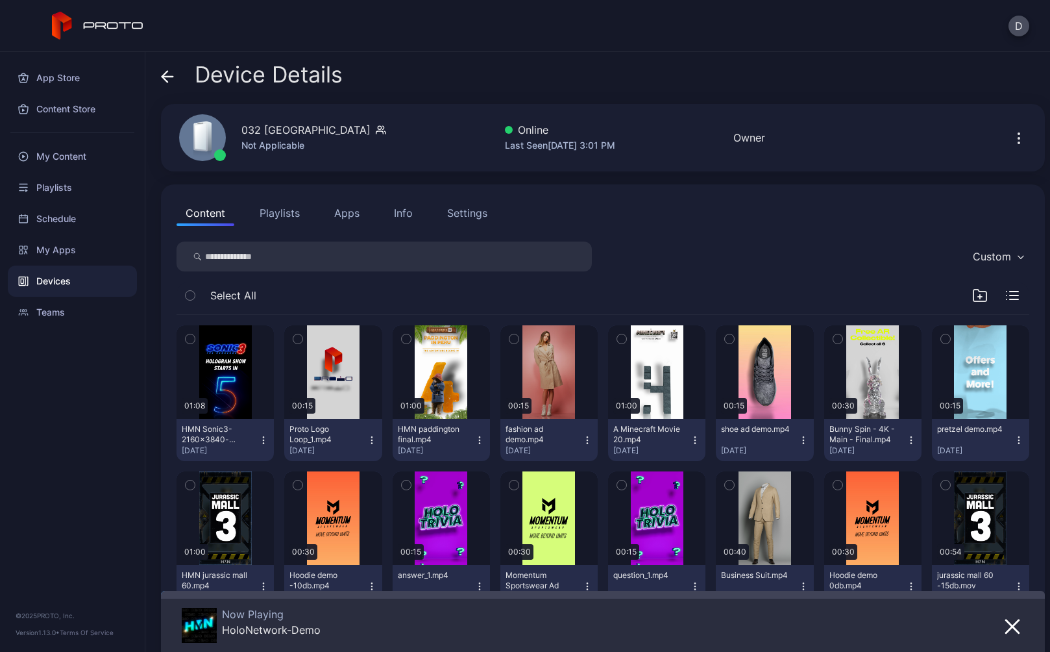
click at [164, 77] on icon at bounding box center [164, 76] width 5 height 11
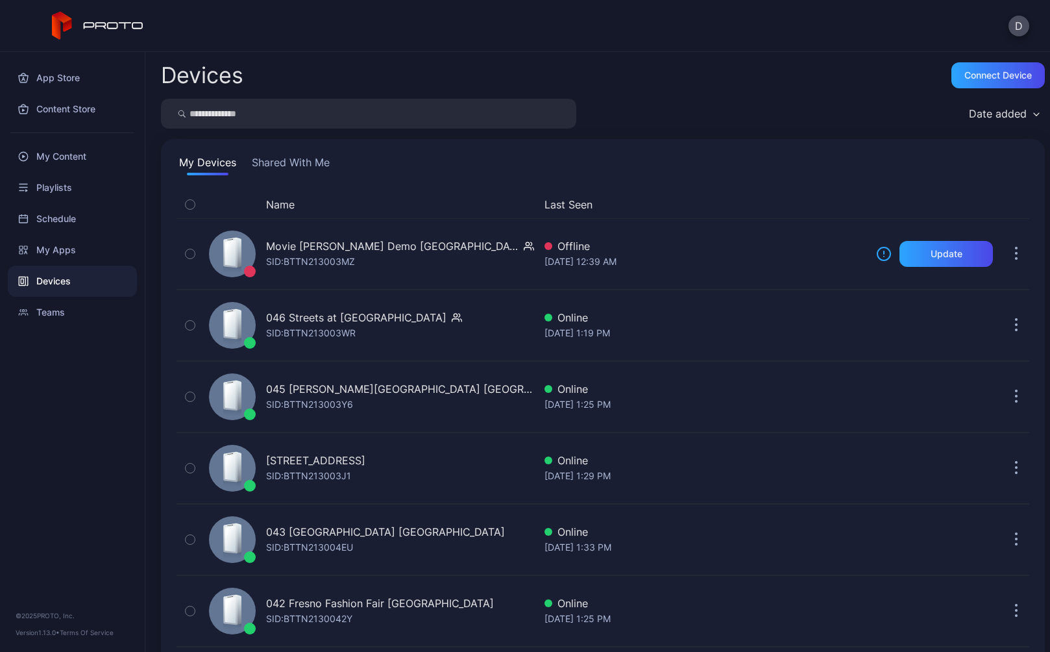
scroll to position [1023, 0]
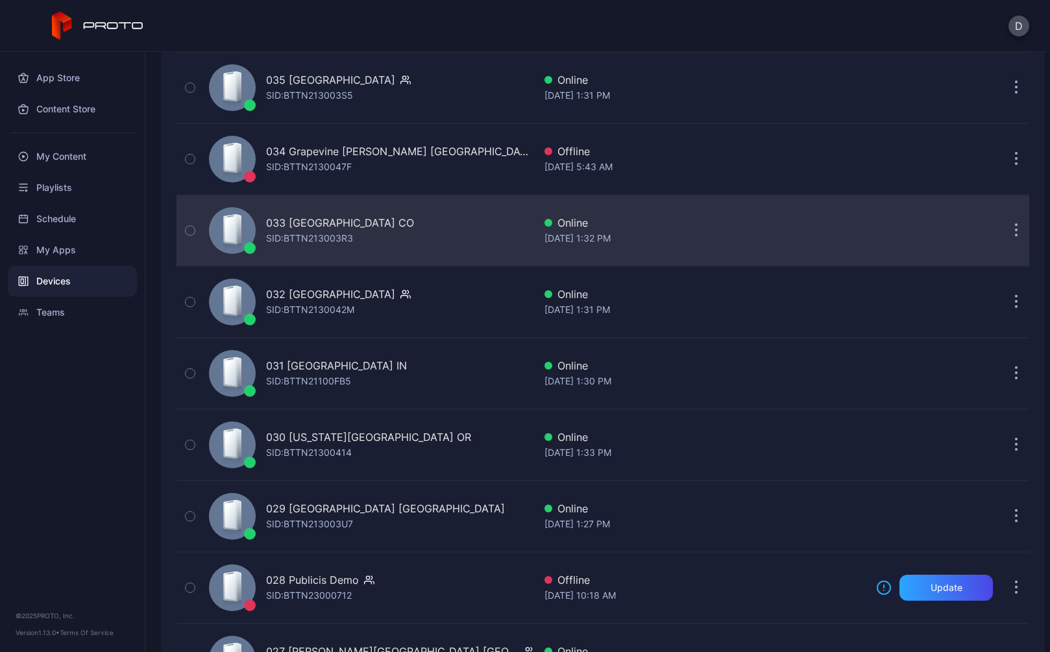
click at [321, 217] on div "033 [GEOGRAPHIC_DATA] CO" at bounding box center [340, 223] width 148 height 16
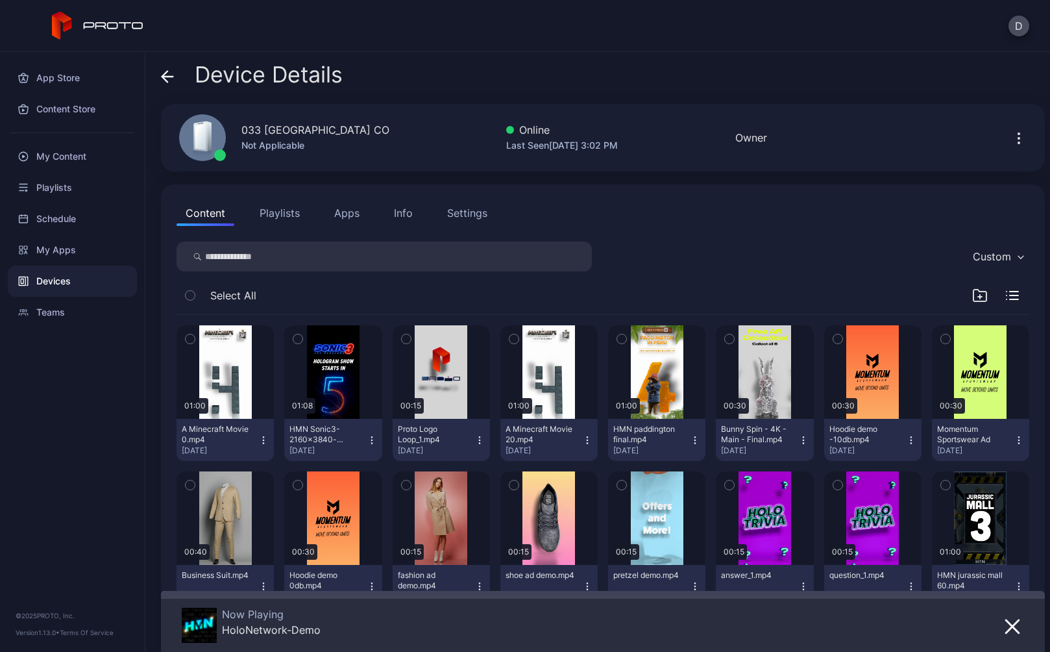
click at [170, 77] on icon at bounding box center [167, 77] width 11 height 0
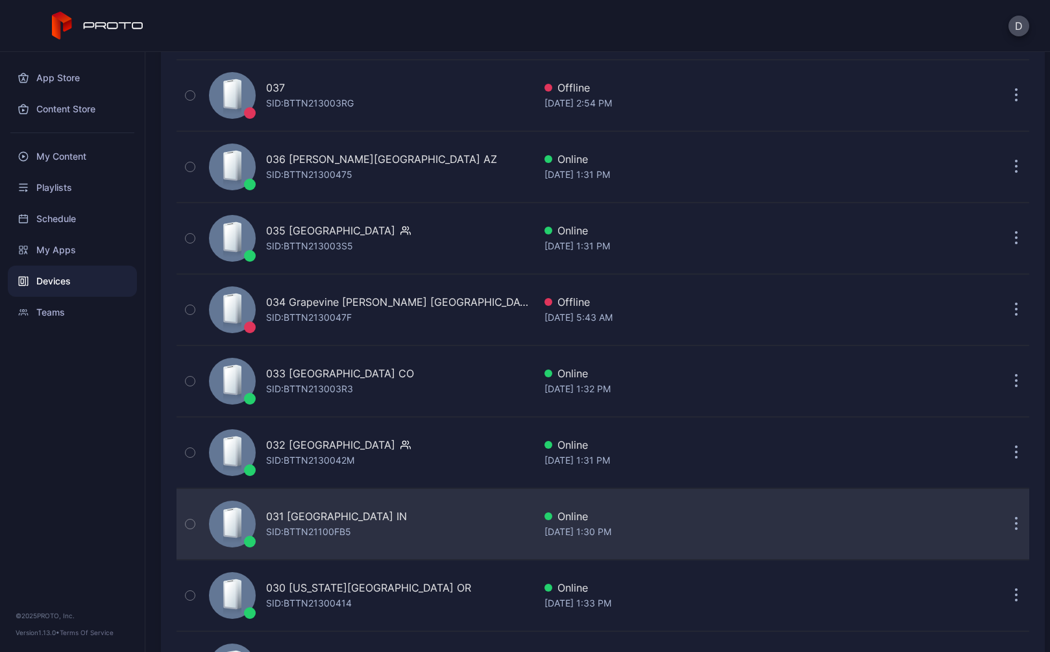
scroll to position [739, 0]
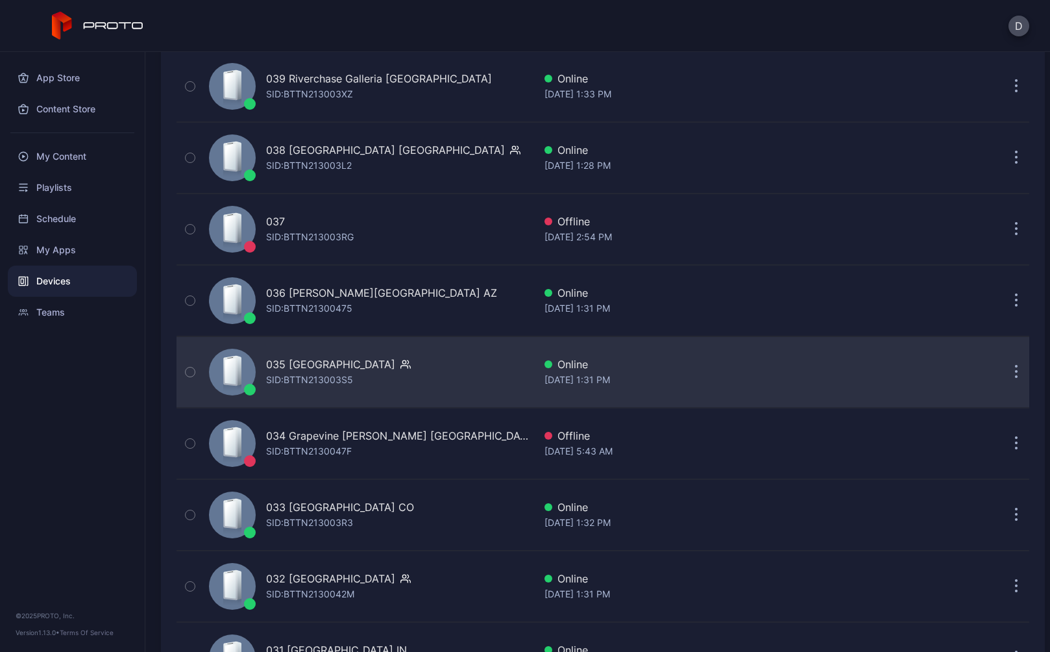
click at [314, 356] on div "035 Mission Viejo CA SID: BTTN213003S5" at bounding box center [369, 371] width 330 height 65
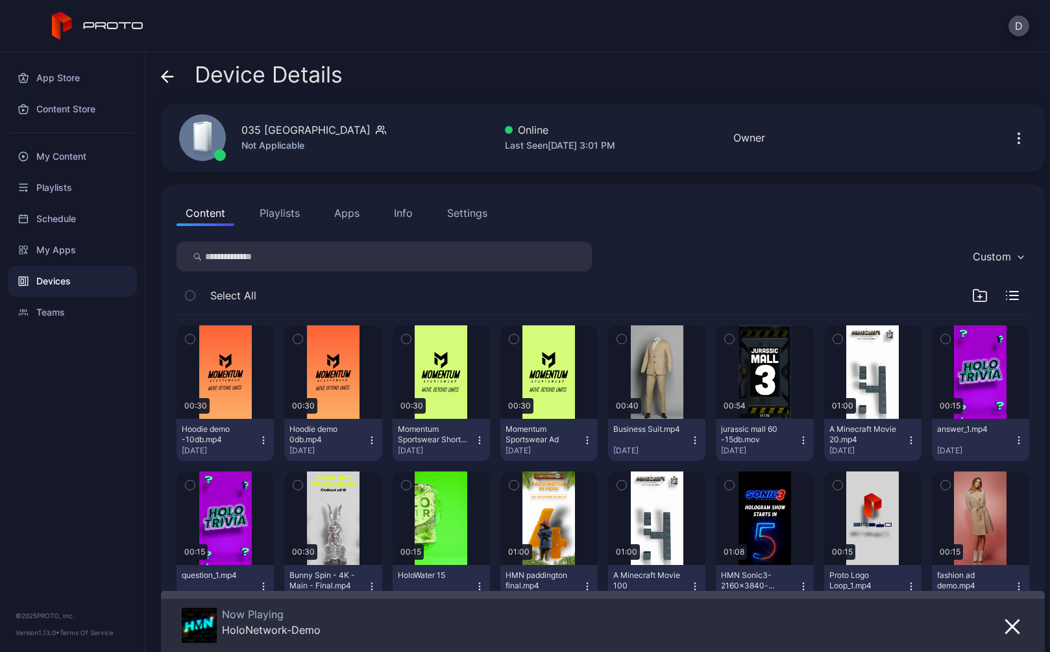
click at [173, 73] on icon at bounding box center [167, 76] width 13 height 13
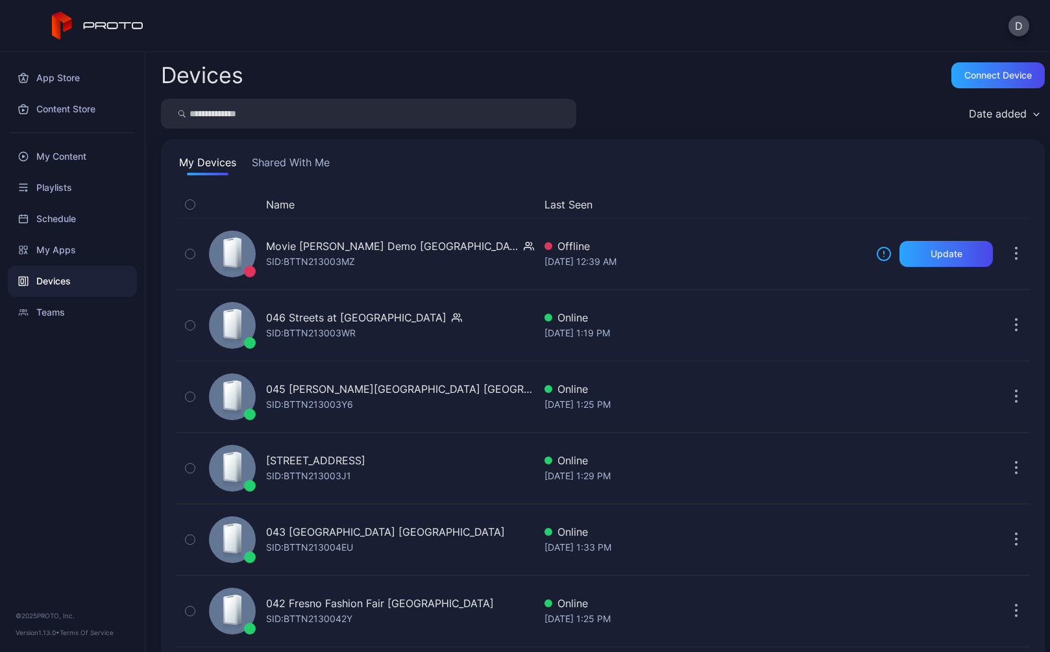
scroll to position [739, 0]
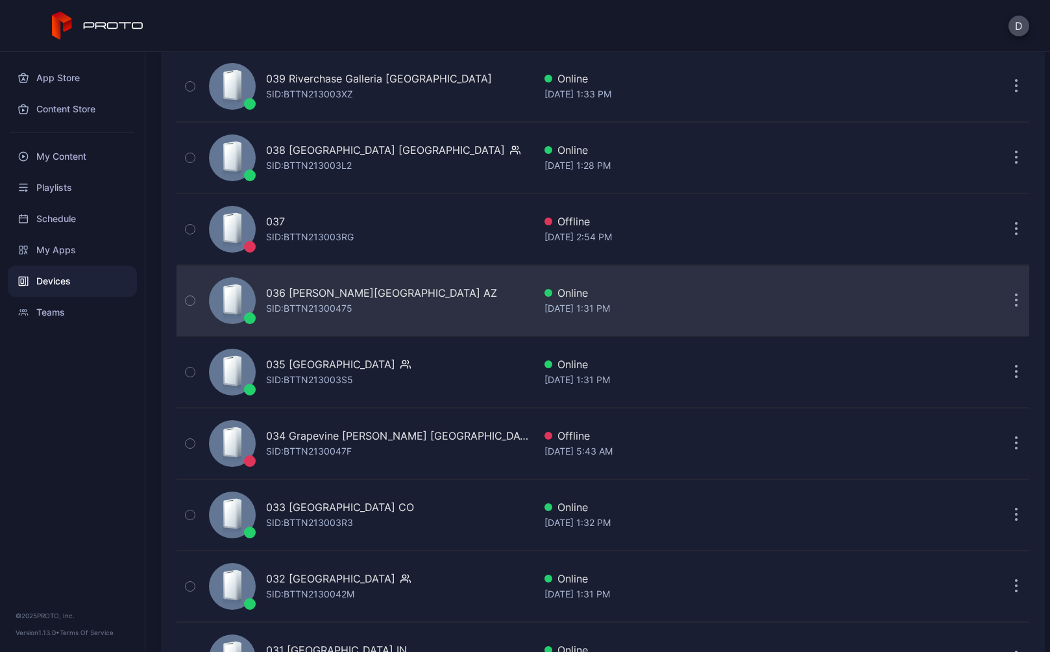
click at [311, 298] on div "036 [PERSON_NAME][GEOGRAPHIC_DATA] AZ" at bounding box center [381, 293] width 231 height 16
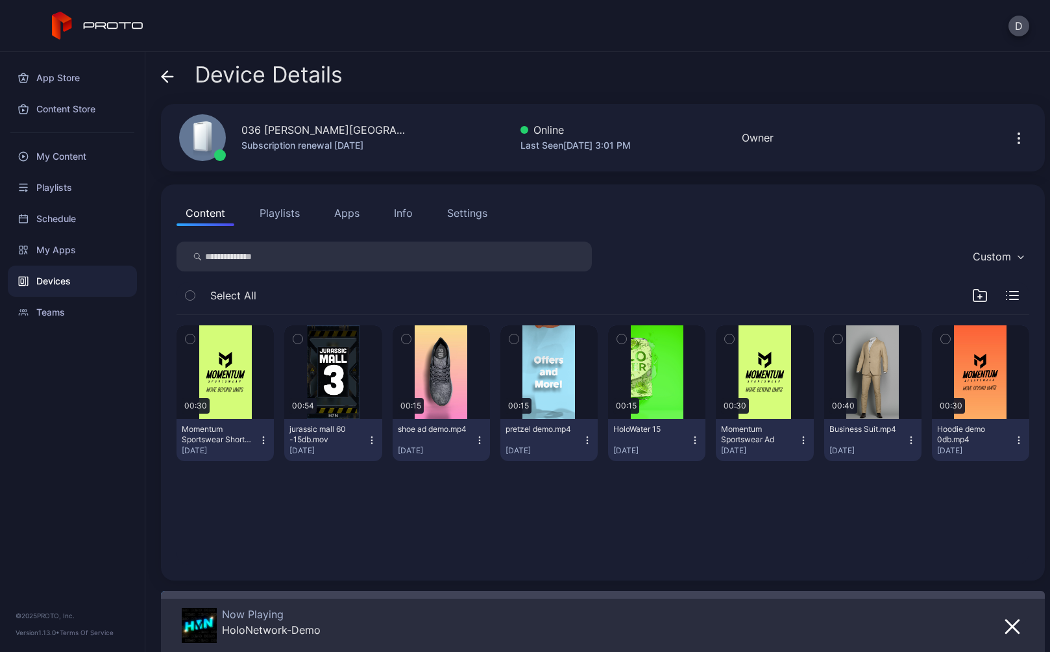
click at [167, 81] on icon at bounding box center [164, 76] width 5 height 11
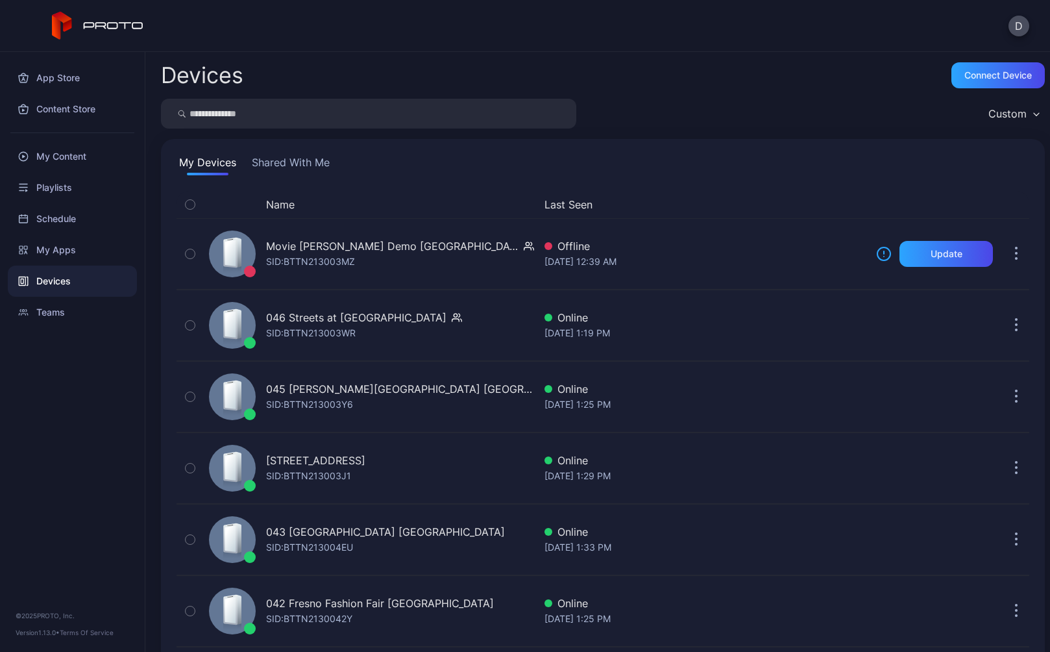
scroll to position [739, 0]
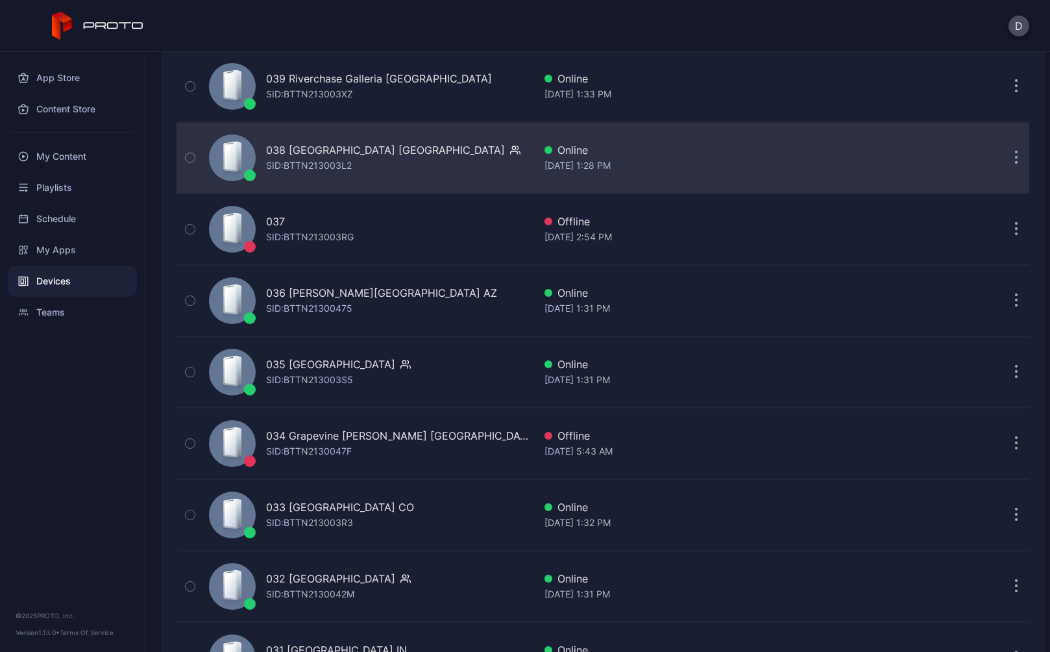
click at [276, 164] on div "SID: BTTN213003L2" at bounding box center [309, 166] width 86 height 16
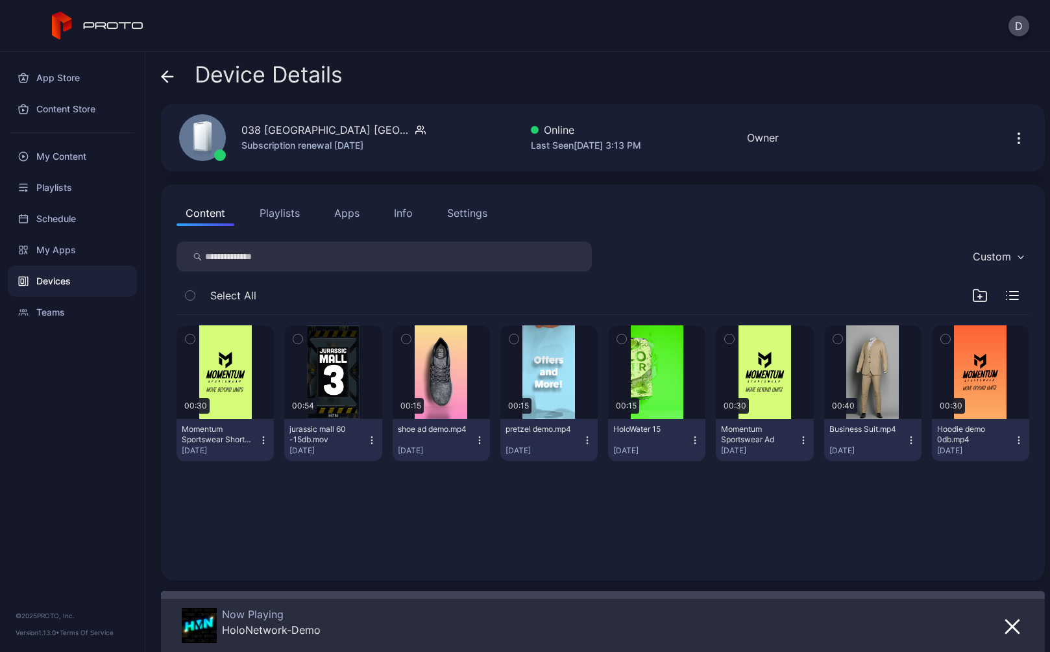
click at [173, 74] on icon at bounding box center [167, 76] width 13 height 13
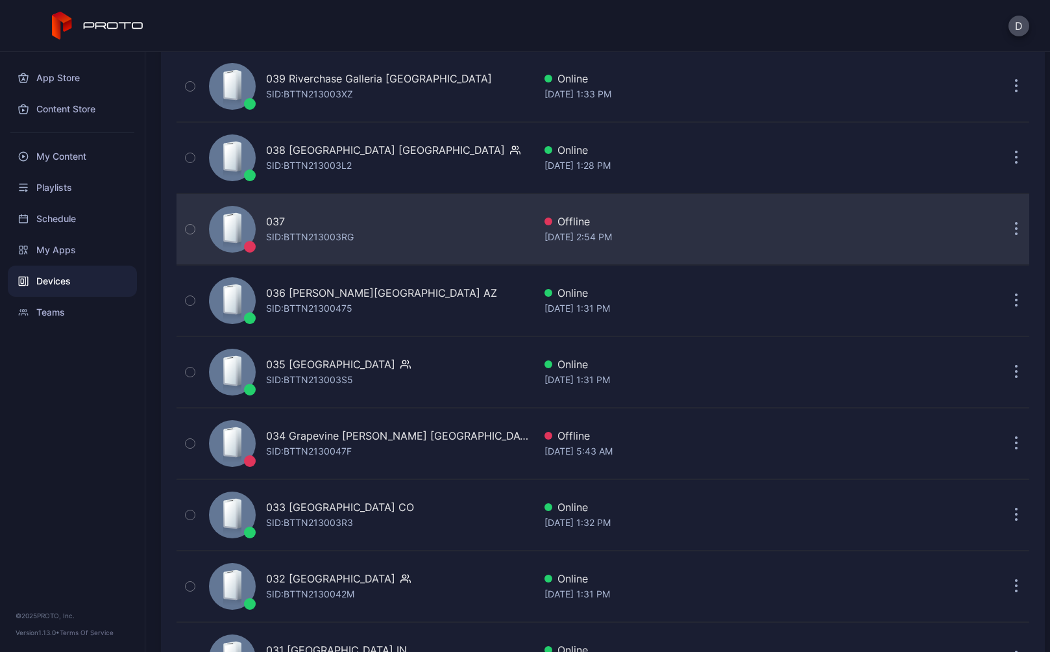
scroll to position [499, 0]
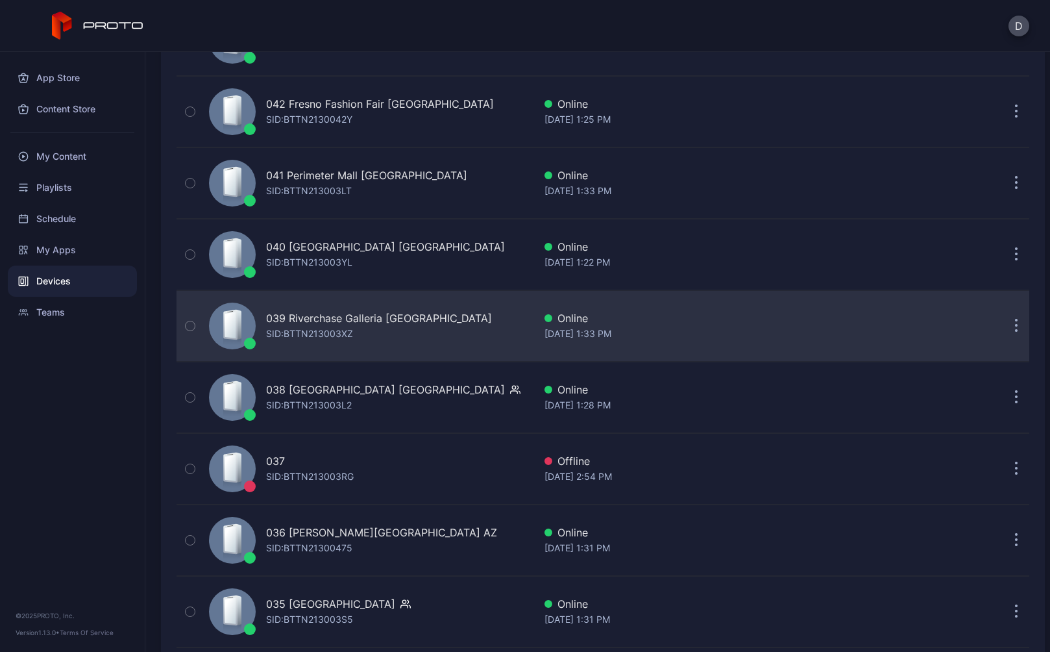
click at [327, 331] on div "SID: BTTN213003XZ" at bounding box center [309, 334] width 87 height 16
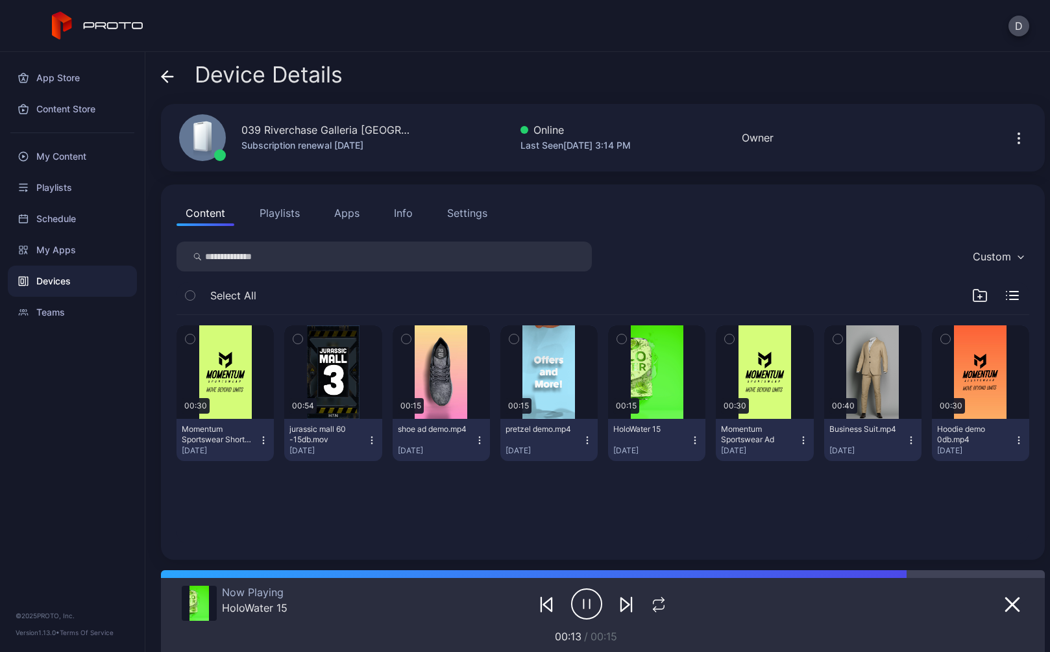
click at [169, 72] on icon at bounding box center [167, 76] width 13 height 13
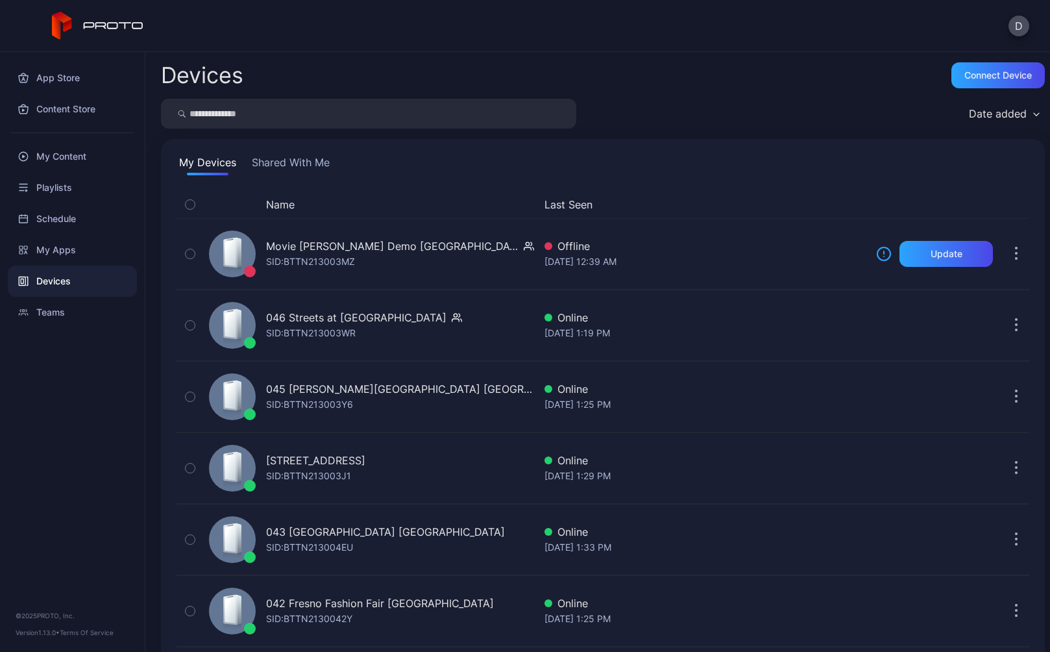
scroll to position [499, 0]
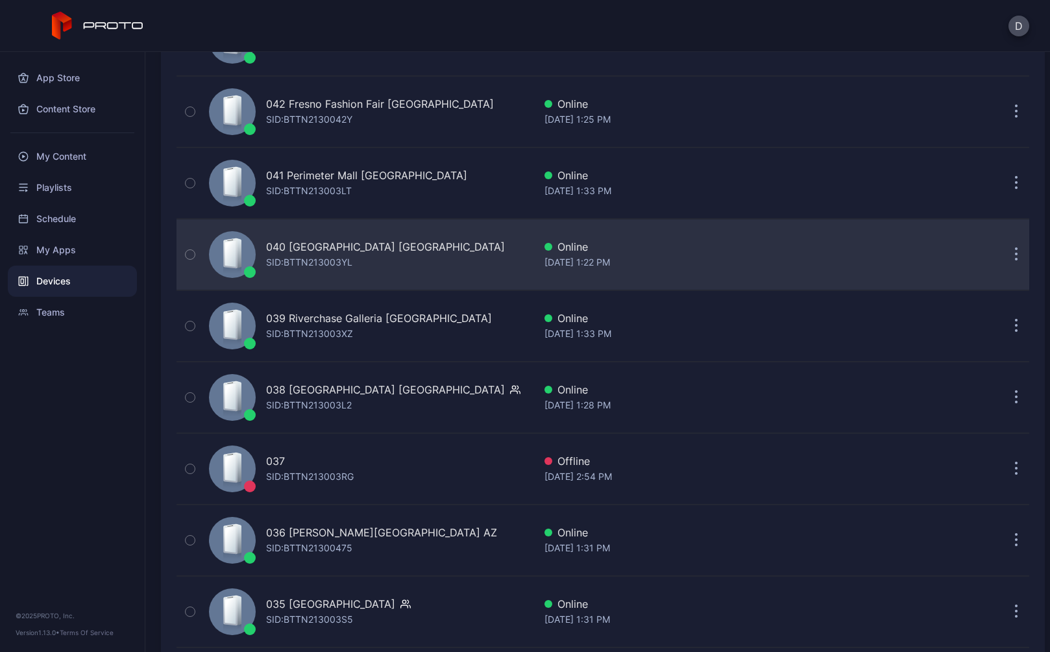
click at [337, 245] on div "040 [GEOGRAPHIC_DATA] [GEOGRAPHIC_DATA]" at bounding box center [385, 247] width 239 height 16
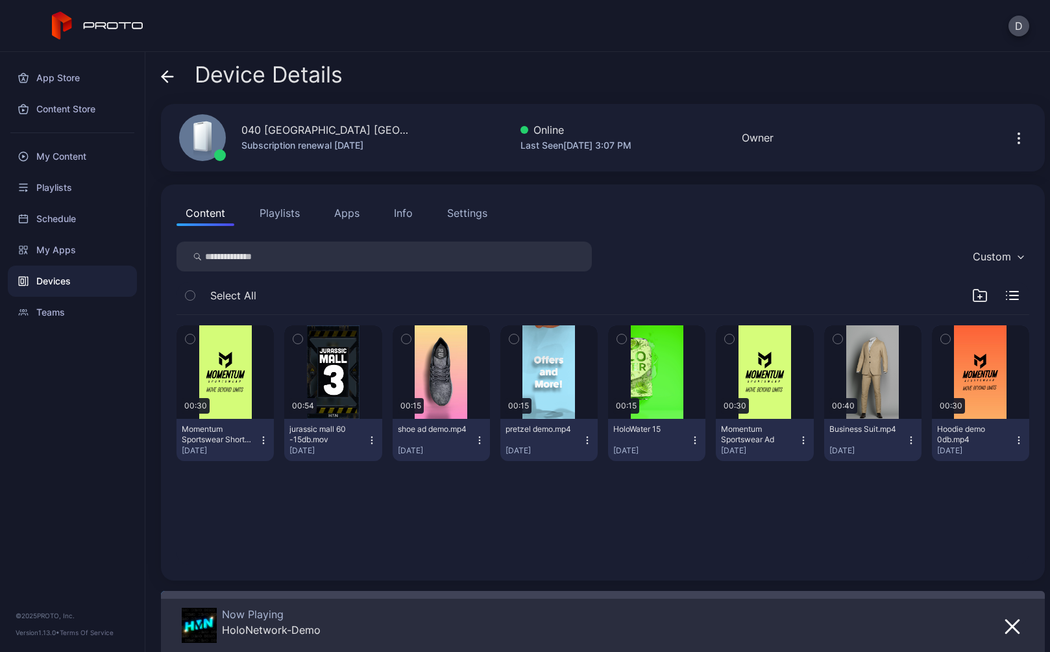
click at [171, 82] on icon at bounding box center [167, 76] width 13 height 13
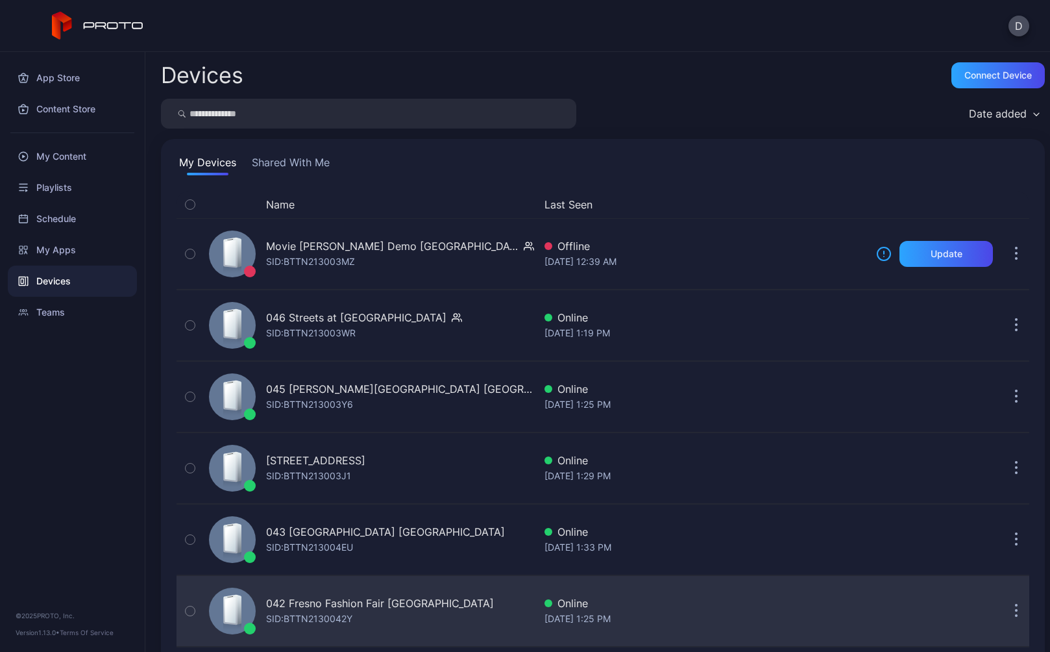
scroll to position [499, 0]
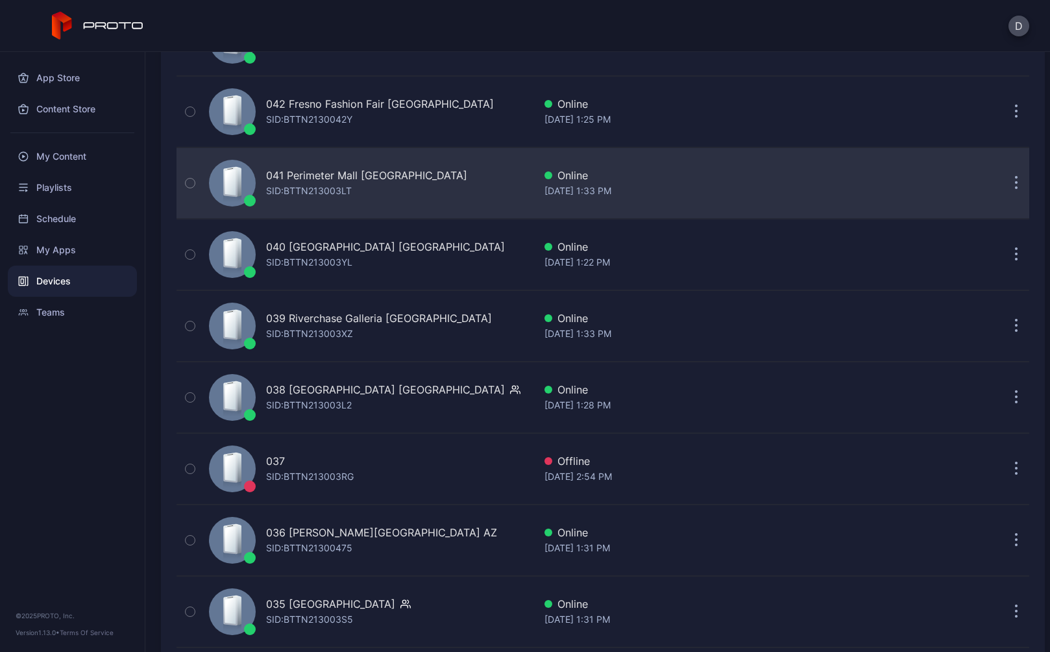
click at [322, 193] on div "SID: BTTN213003LT" at bounding box center [309, 191] width 86 height 16
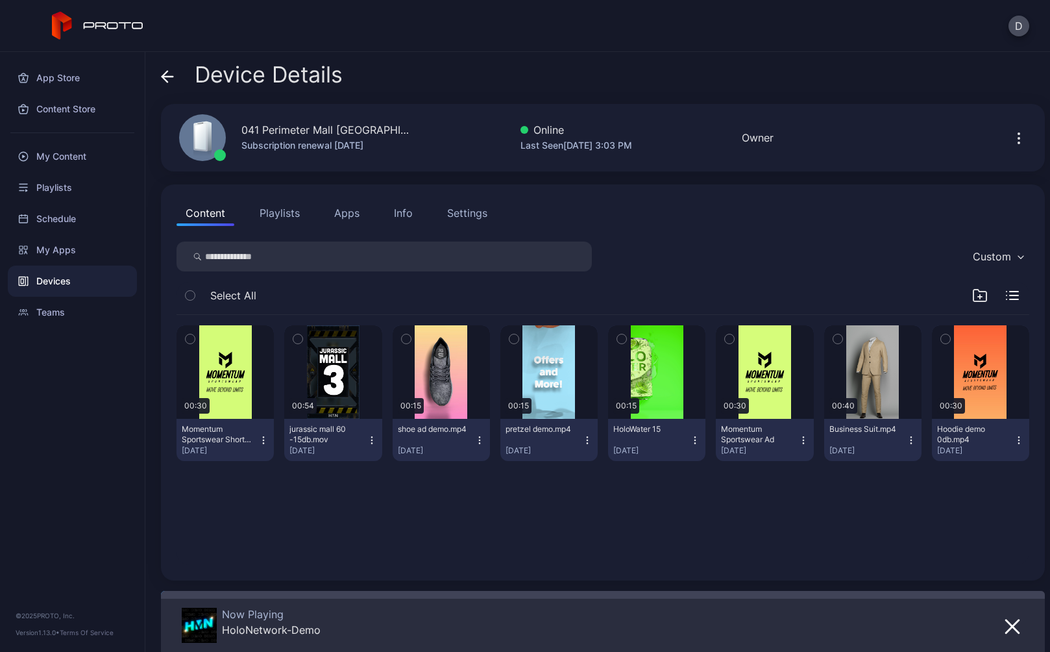
click at [163, 73] on icon at bounding box center [167, 76] width 13 height 13
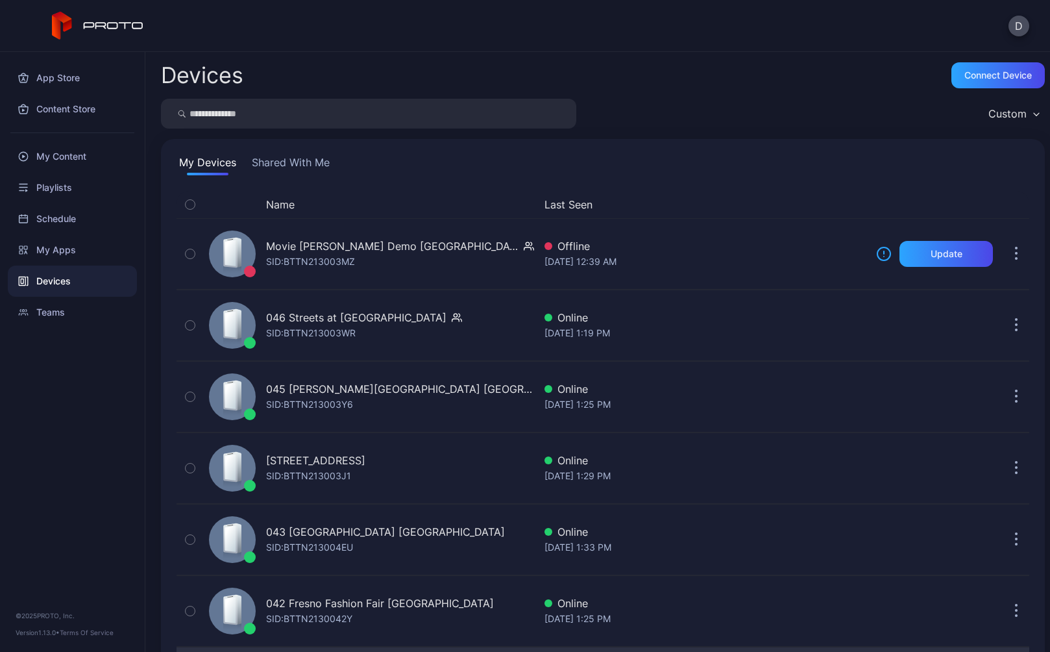
scroll to position [499, 0]
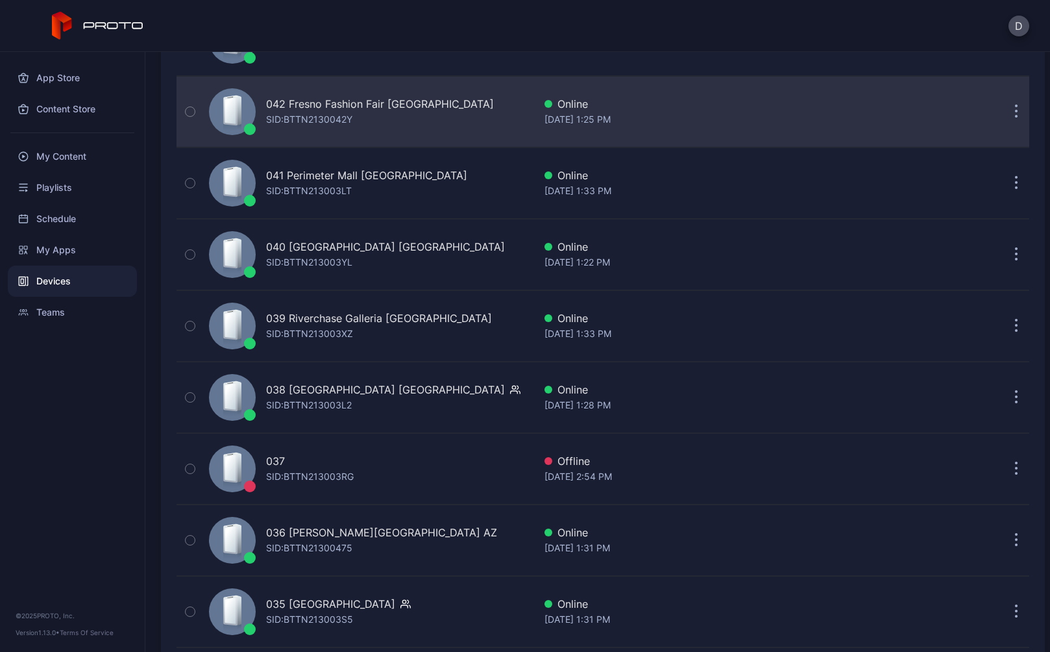
click at [299, 112] on div "SID: BTTN2130042Y" at bounding box center [309, 120] width 86 height 16
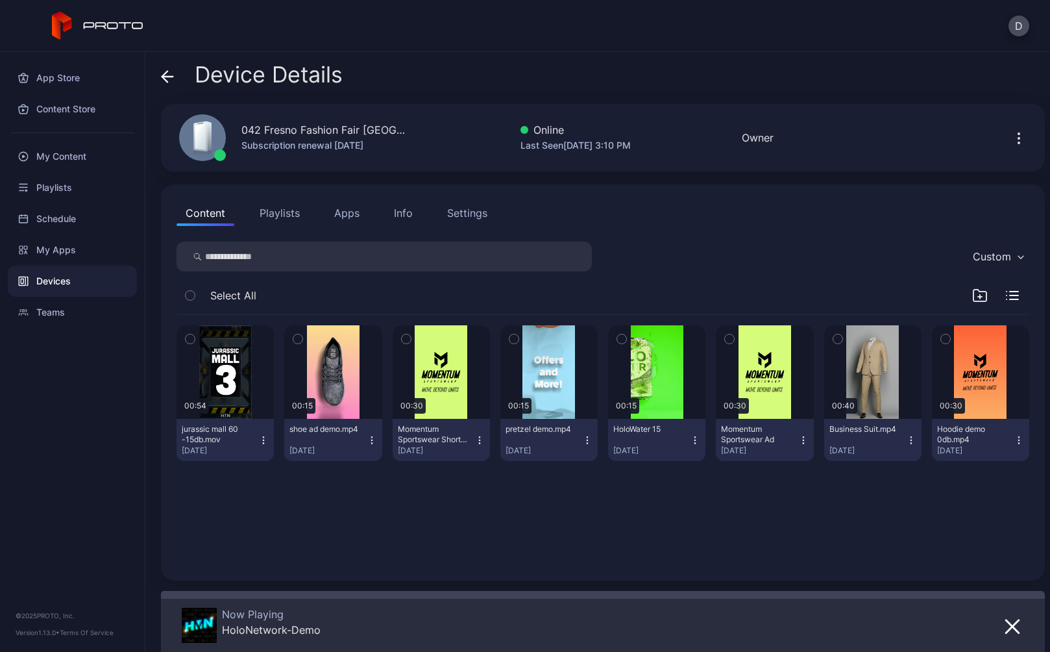
click at [164, 79] on icon at bounding box center [164, 76] width 5 height 11
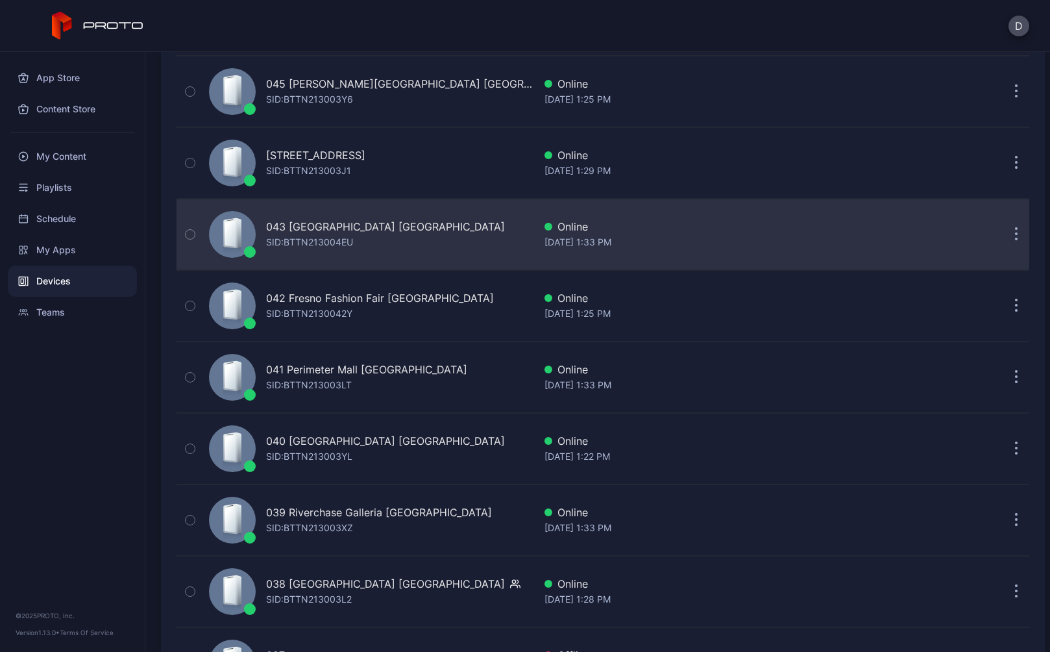
scroll to position [297, 0]
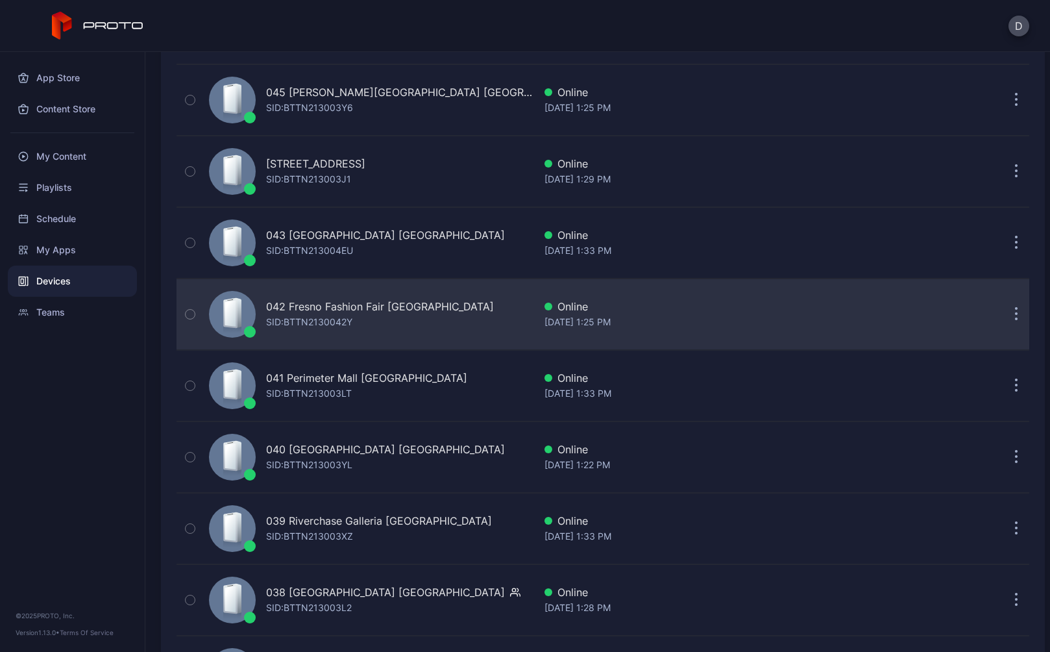
click at [336, 334] on div "042 Fresno Fashion Fair CA SID: BTTN2130042Y" at bounding box center [369, 314] width 330 height 65
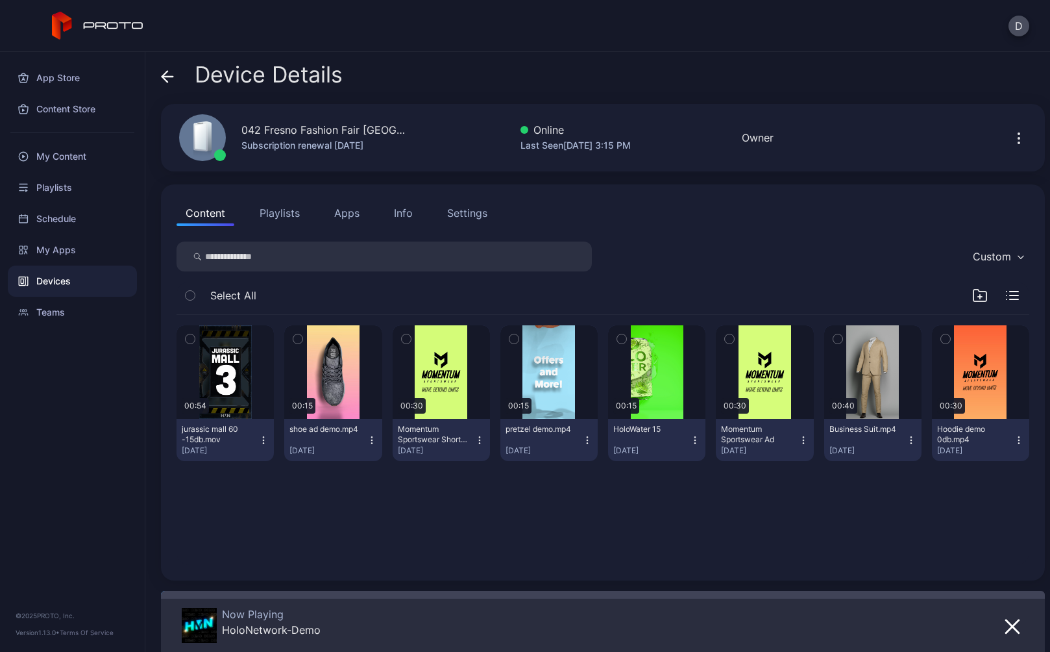
click at [163, 70] on icon at bounding box center [167, 76] width 13 height 13
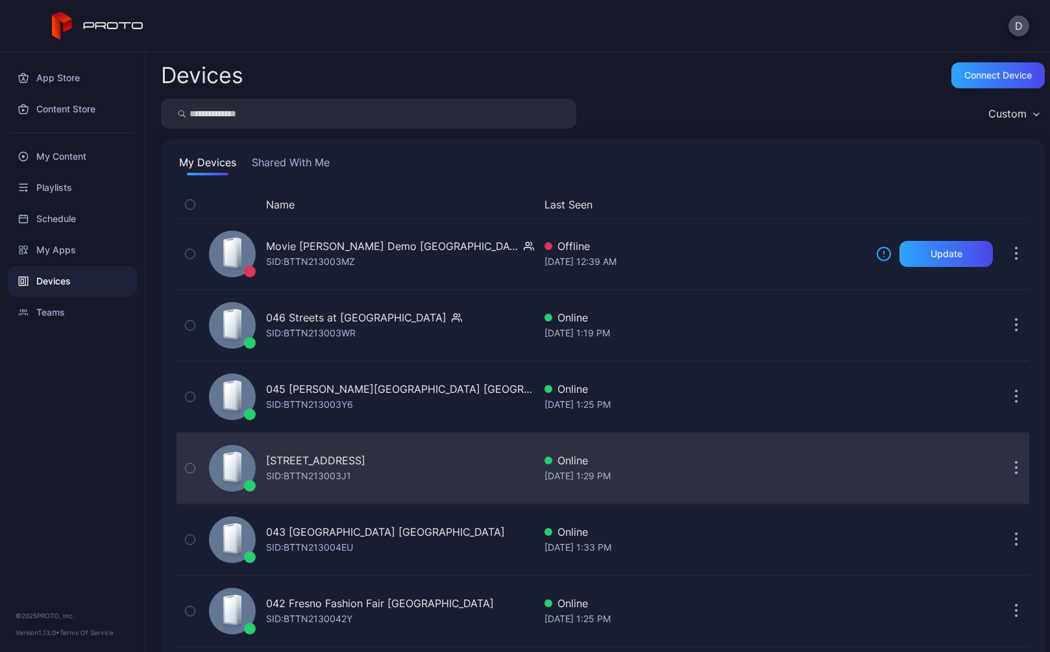
scroll to position [297, 0]
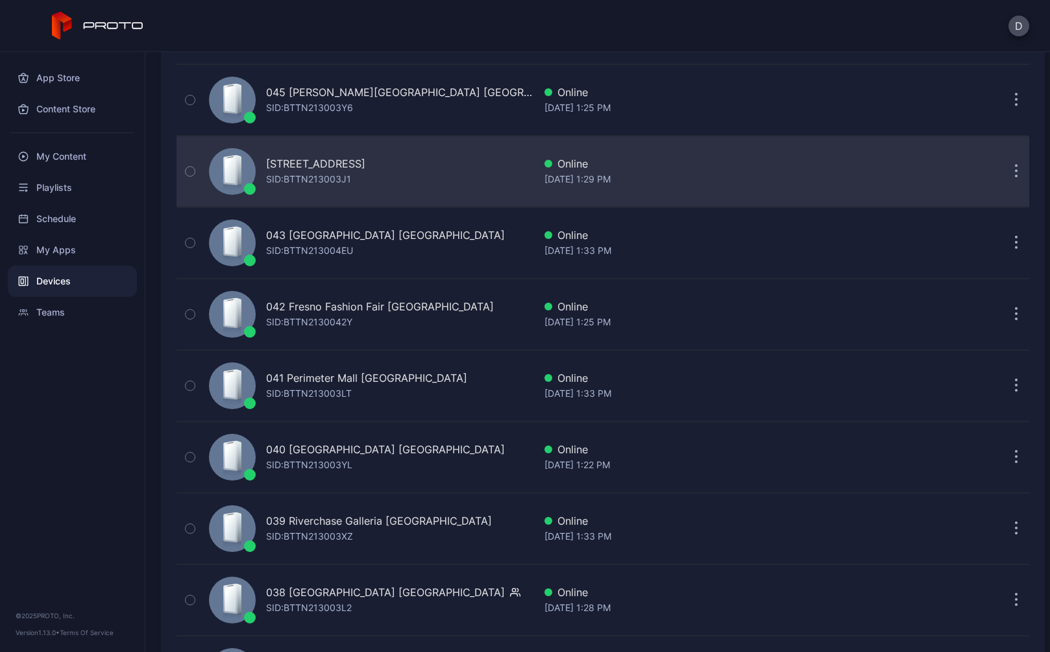
click at [319, 173] on div "SID: BTTN213003J1" at bounding box center [308, 179] width 85 height 16
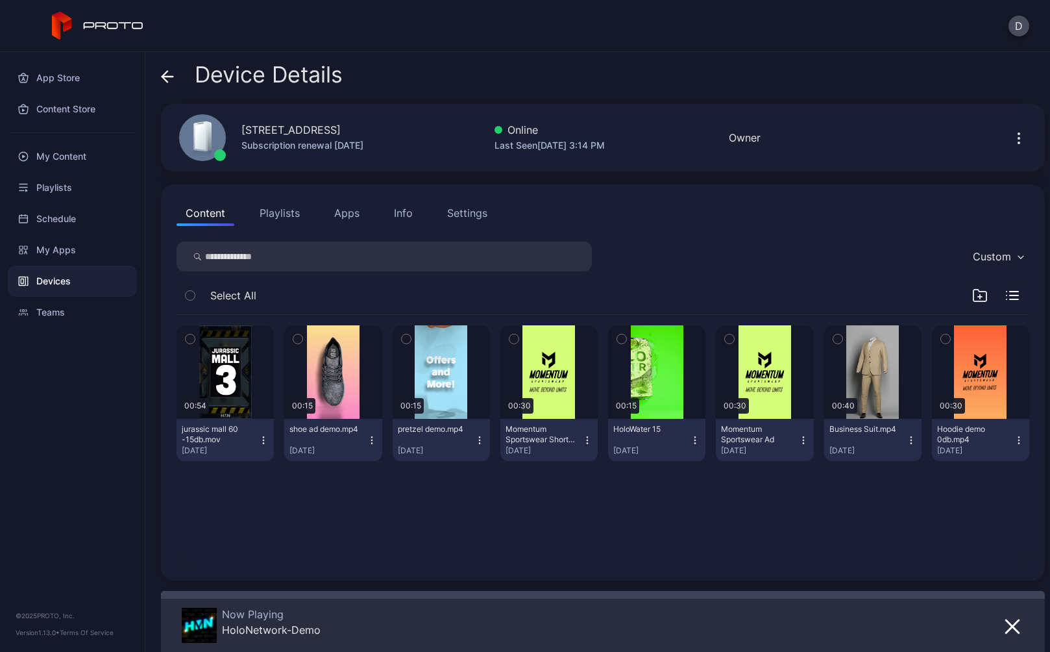
click at [165, 75] on icon at bounding box center [167, 76] width 13 height 13
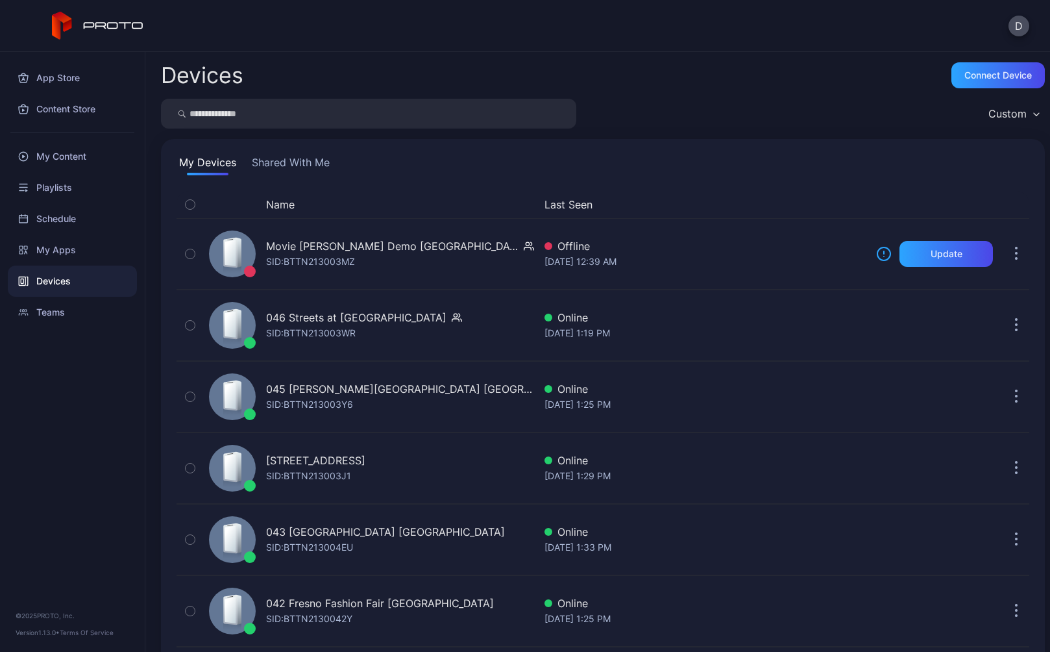
scroll to position [297, 0]
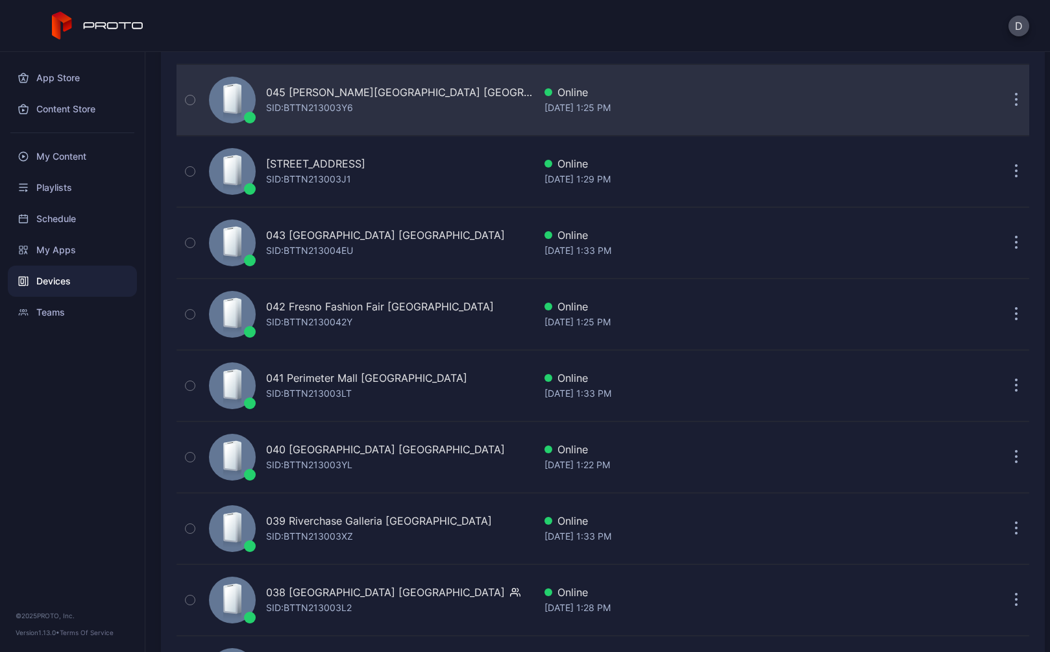
click at [310, 117] on div "045 Copley Place MA SID: BTTN213003Y6" at bounding box center [369, 99] width 330 height 65
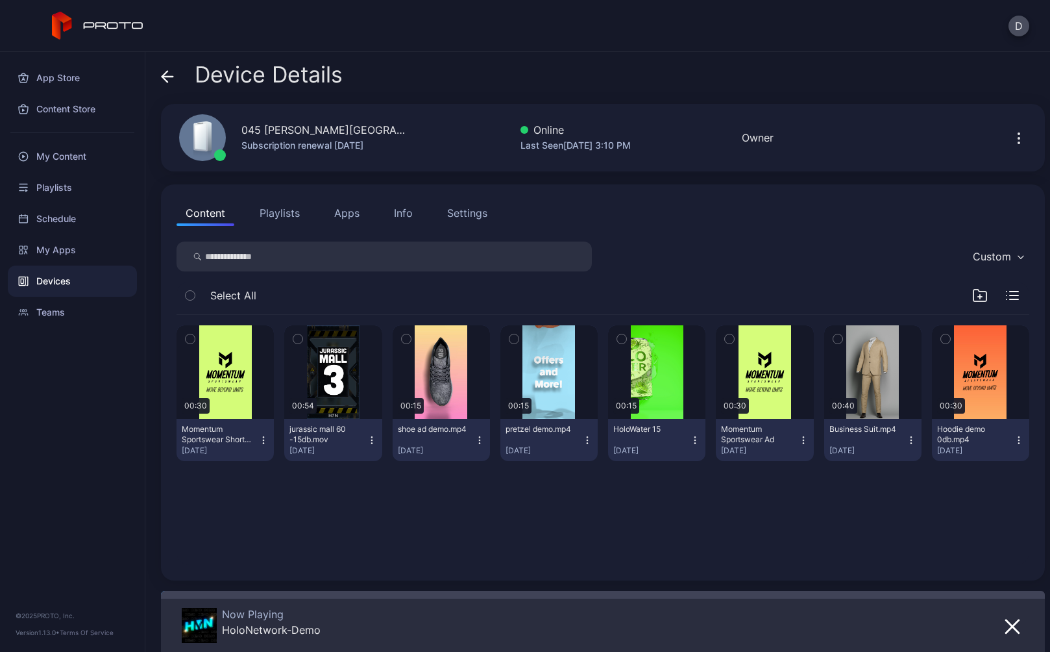
click at [162, 77] on icon at bounding box center [164, 76] width 5 height 11
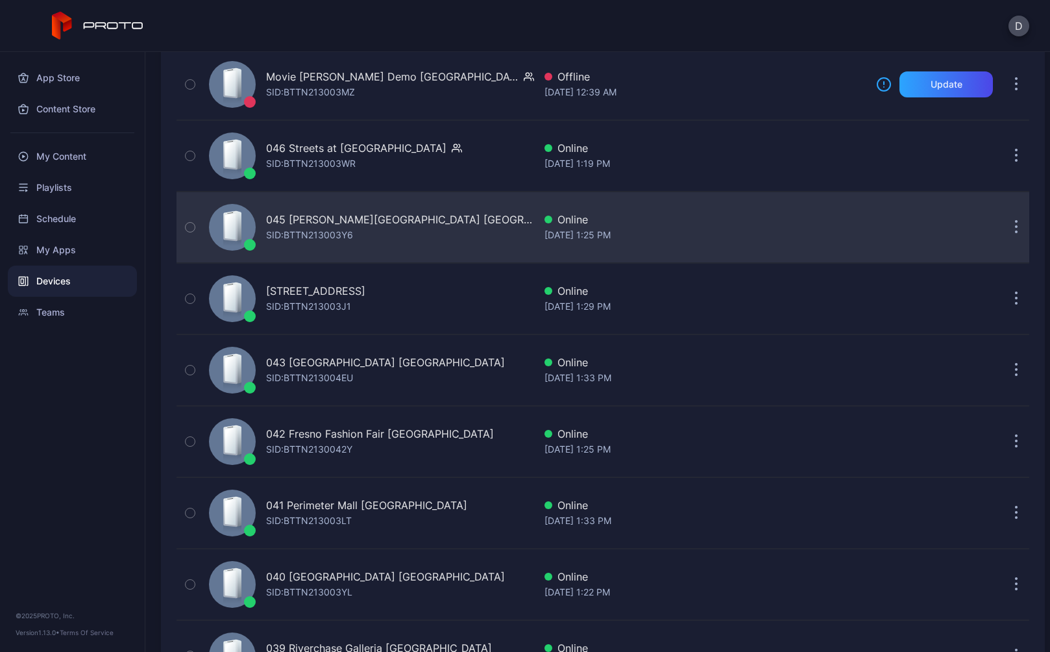
scroll to position [161, 0]
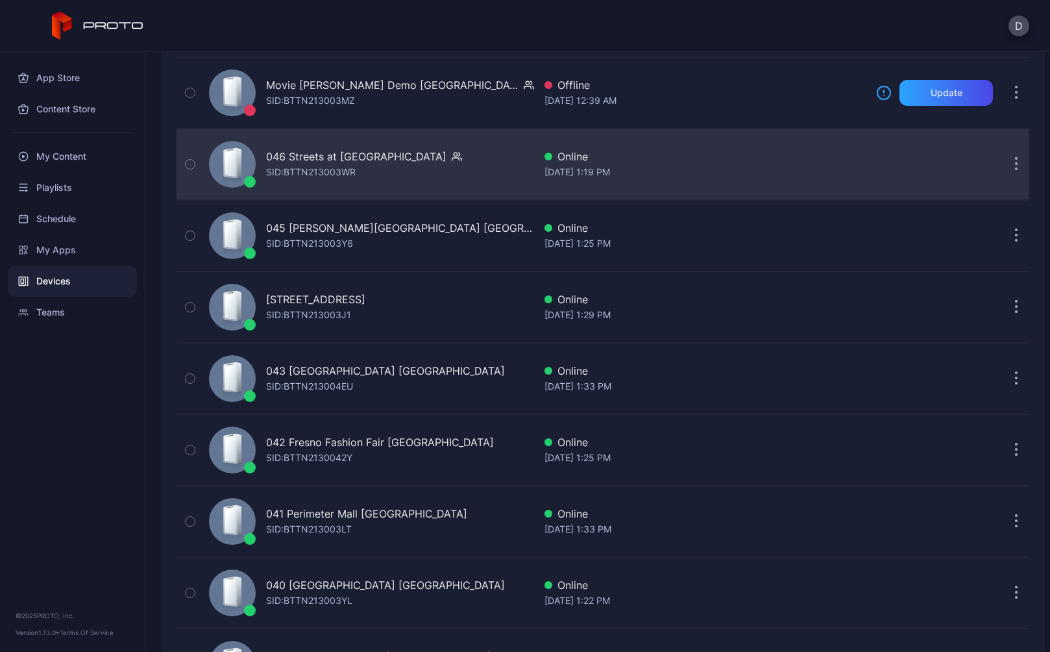
click at [310, 161] on div "046 Streets at [GEOGRAPHIC_DATA]" at bounding box center [356, 157] width 180 height 16
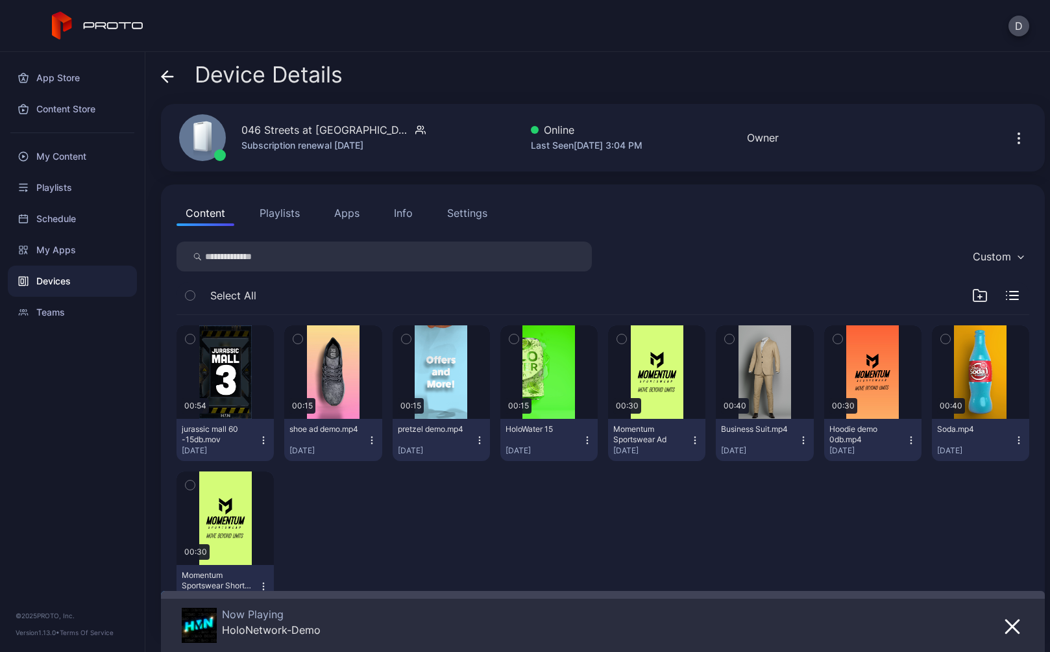
click at [166, 75] on icon at bounding box center [167, 76] width 13 height 13
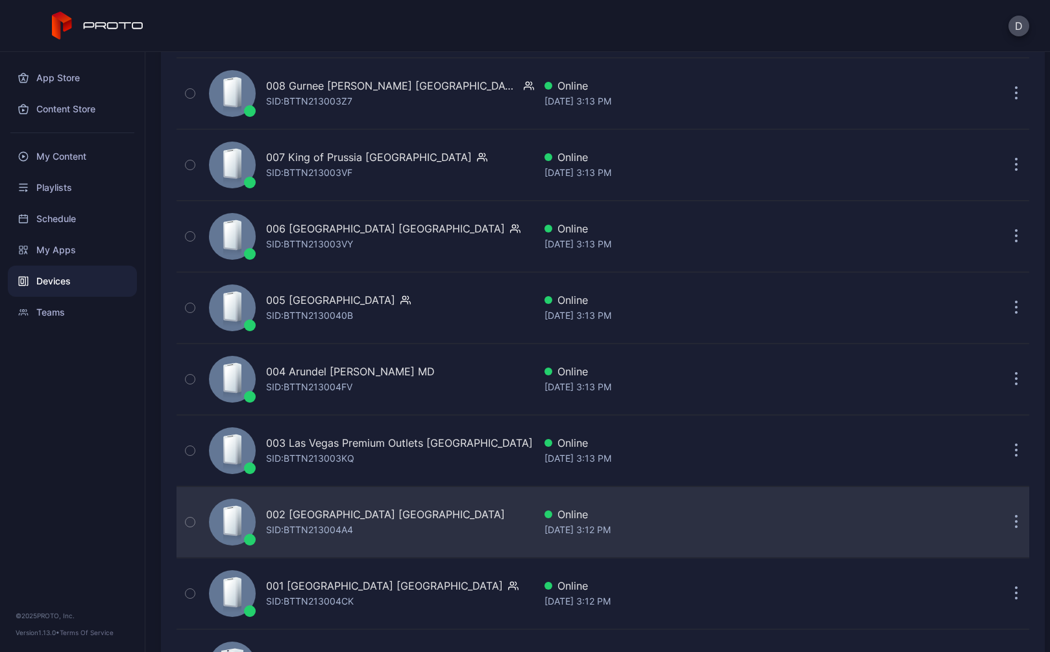
scroll to position [3019, 0]
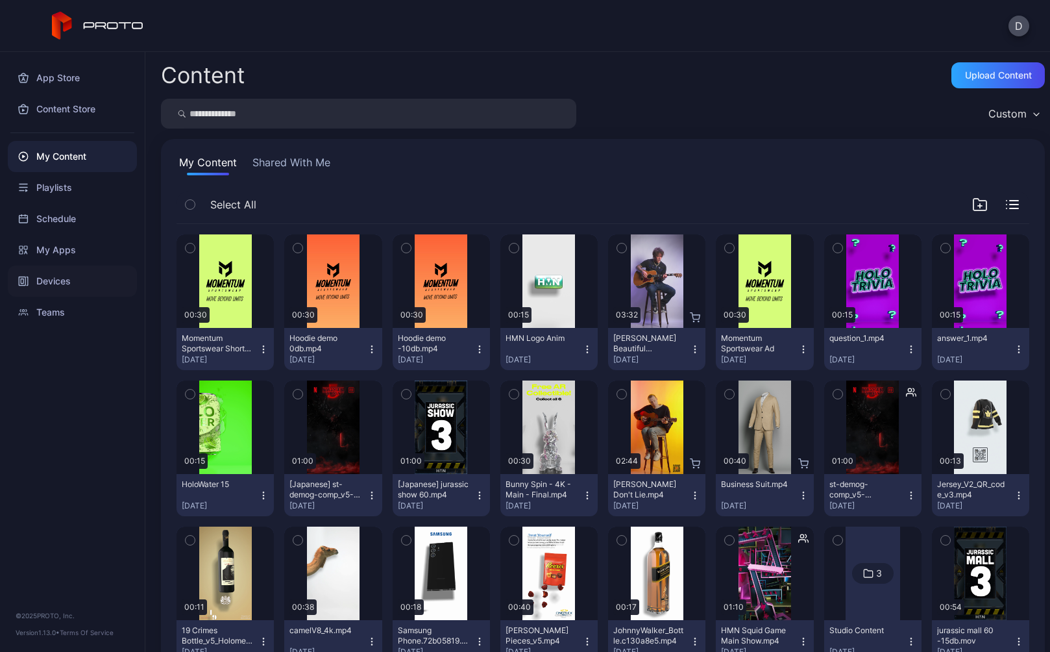
click at [74, 282] on div "Devices" at bounding box center [72, 280] width 129 height 31
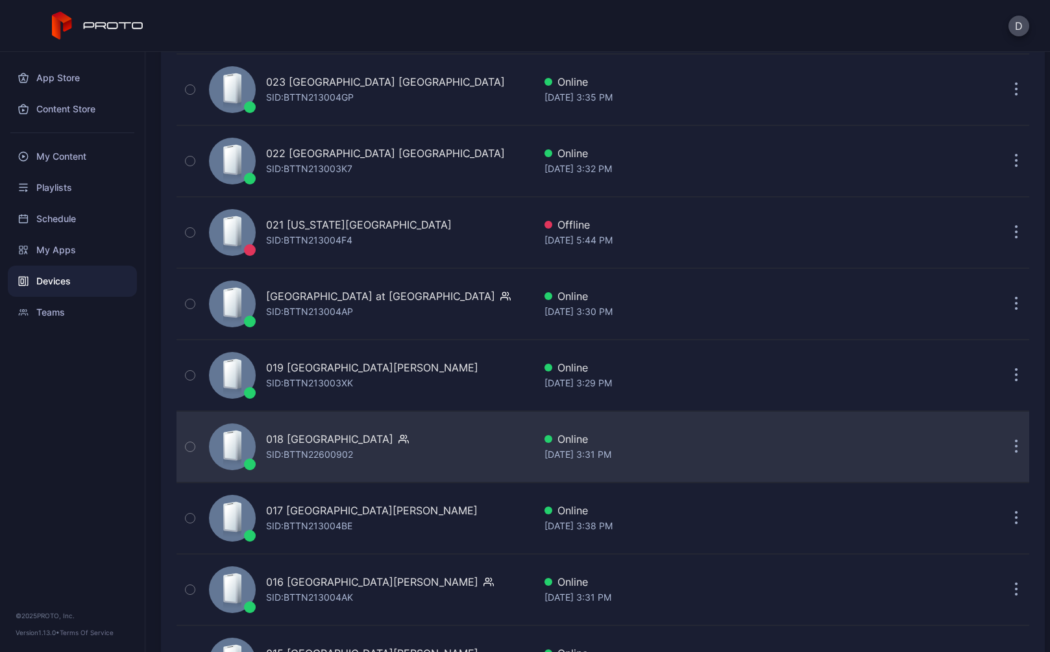
scroll to position [2153, 0]
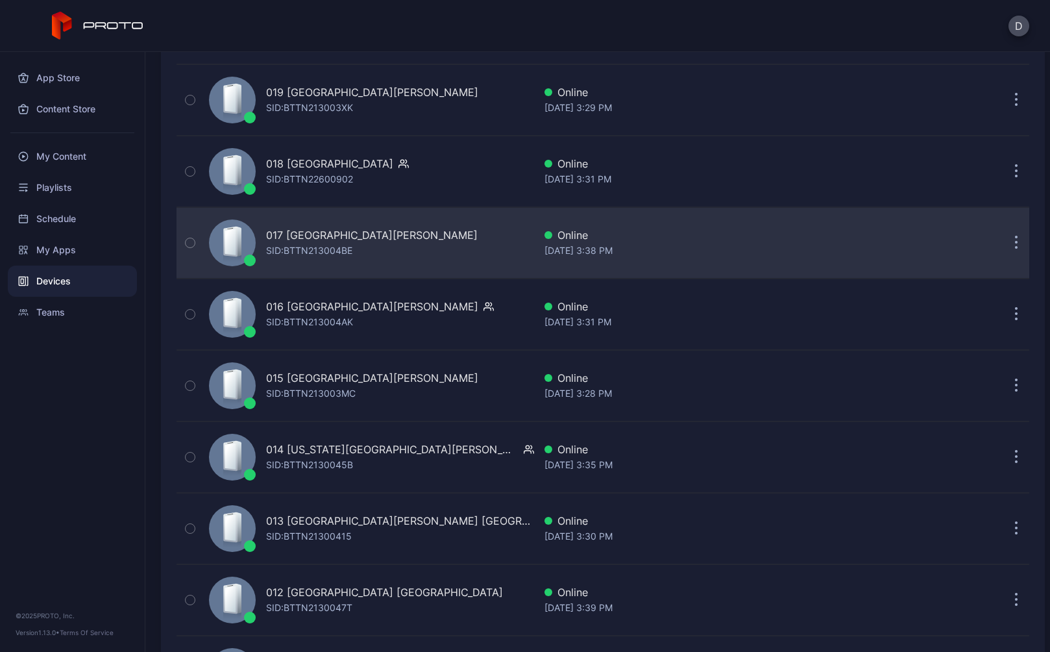
click at [803, 244] on div "Aug 27, 2025 at 3:38 PM" at bounding box center [704, 251] width 321 height 16
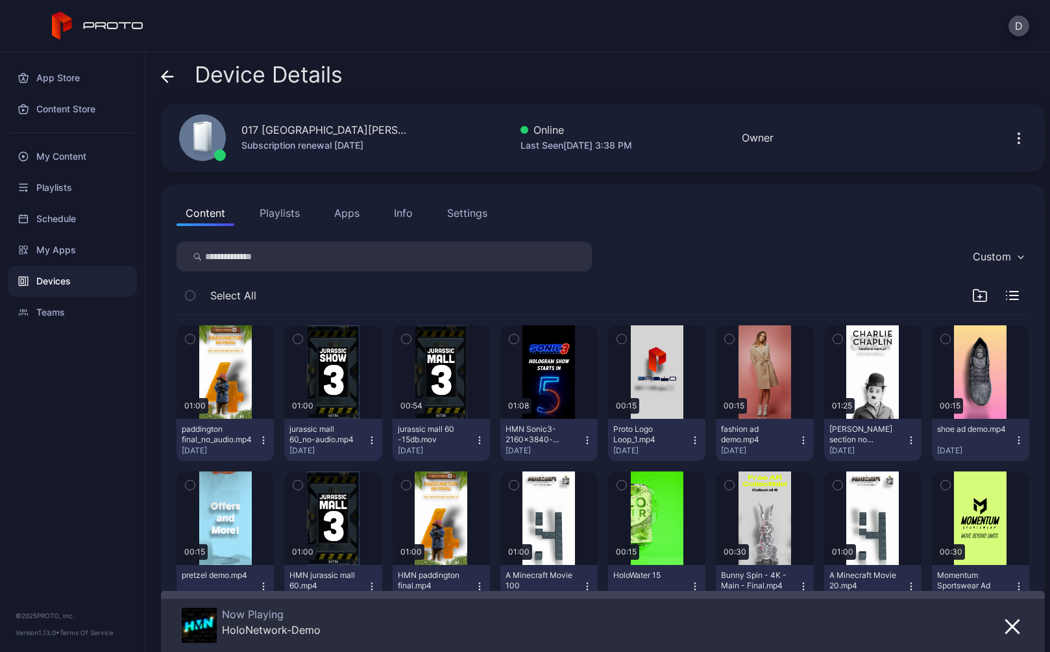
click at [1011, 137] on icon "button" at bounding box center [1019, 138] width 16 height 16
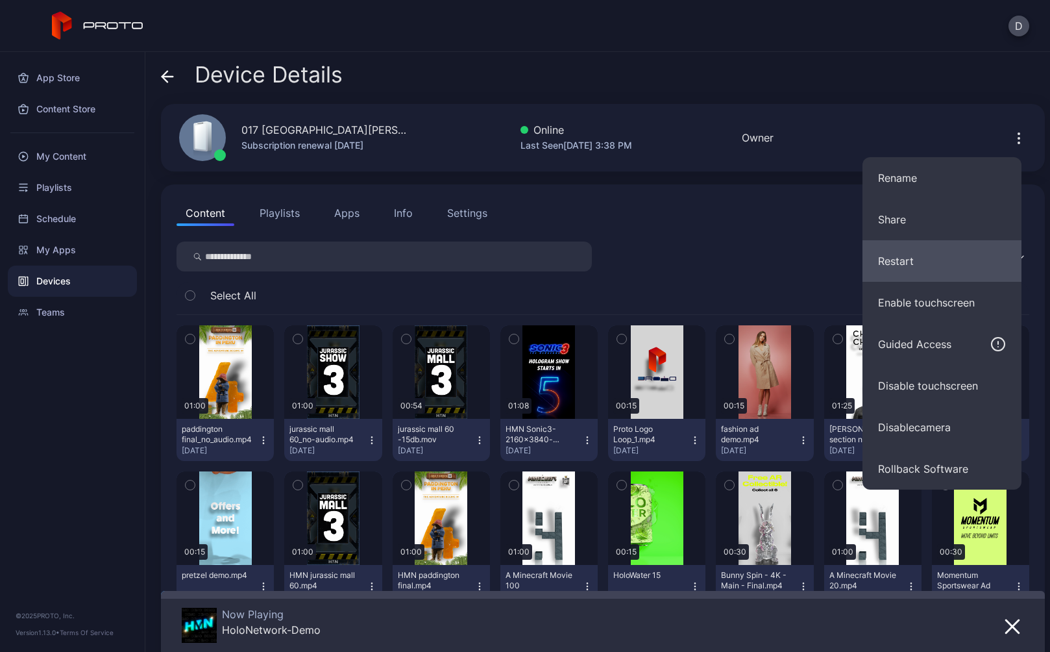
click at [917, 262] on button "Restart" at bounding box center [941, 261] width 159 height 42
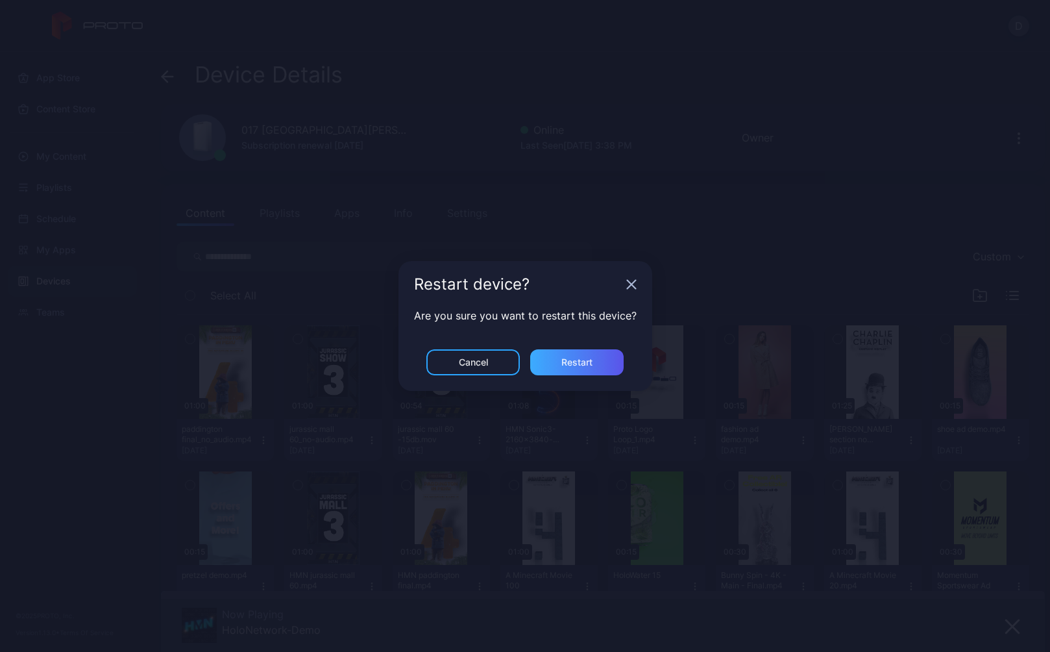
click at [584, 360] on div "Restart" at bounding box center [576, 362] width 31 height 10
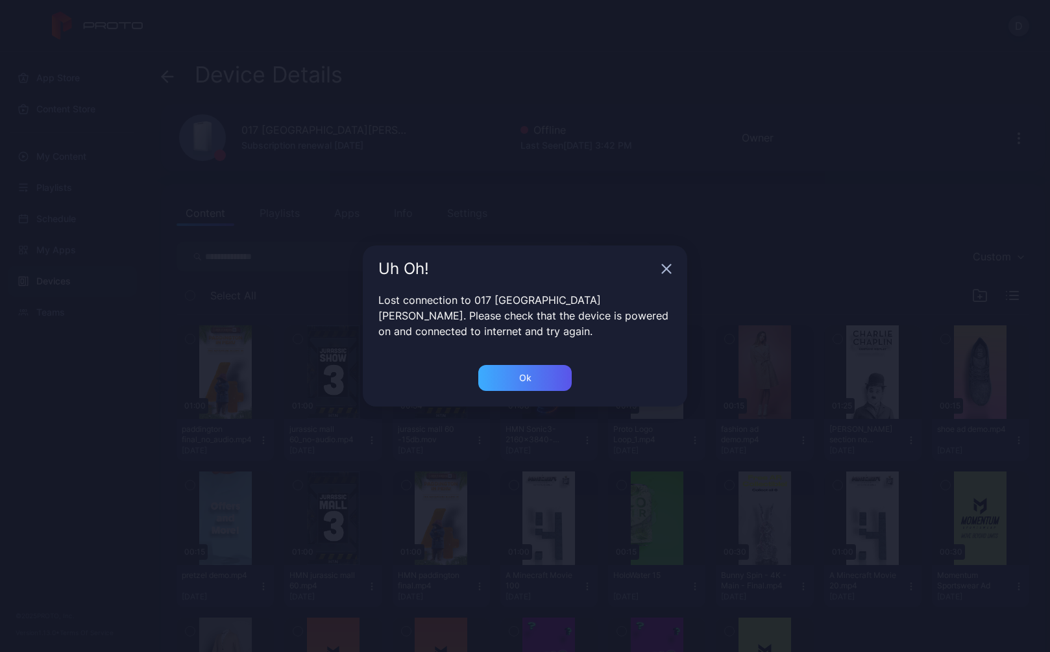
click at [544, 380] on div "Ok" at bounding box center [524, 378] width 93 height 26
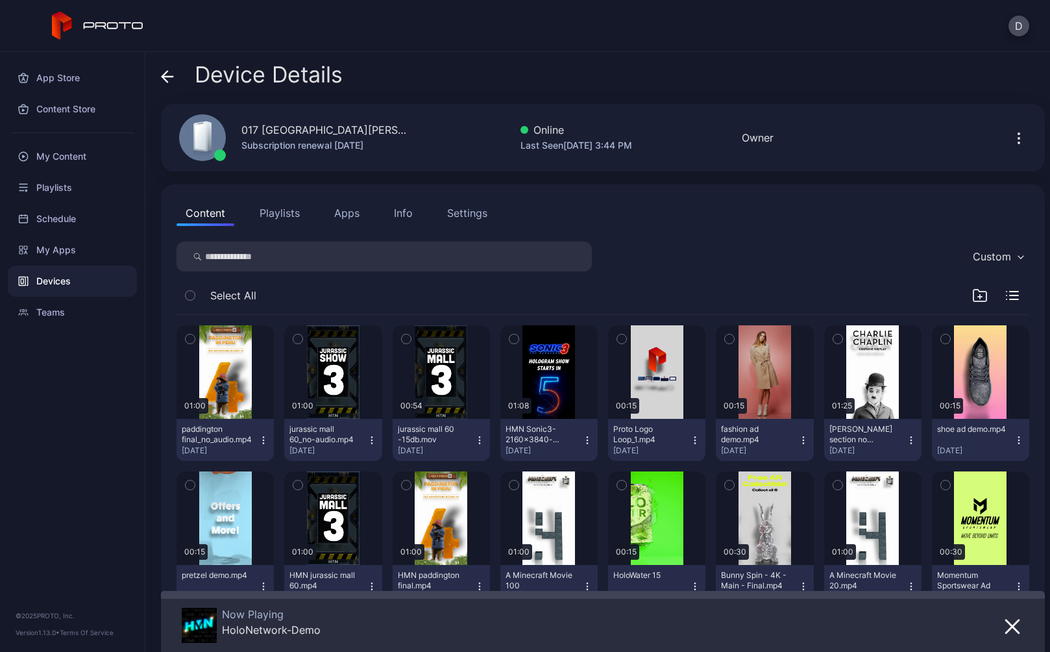
click at [81, 281] on div "Devices" at bounding box center [72, 280] width 129 height 31
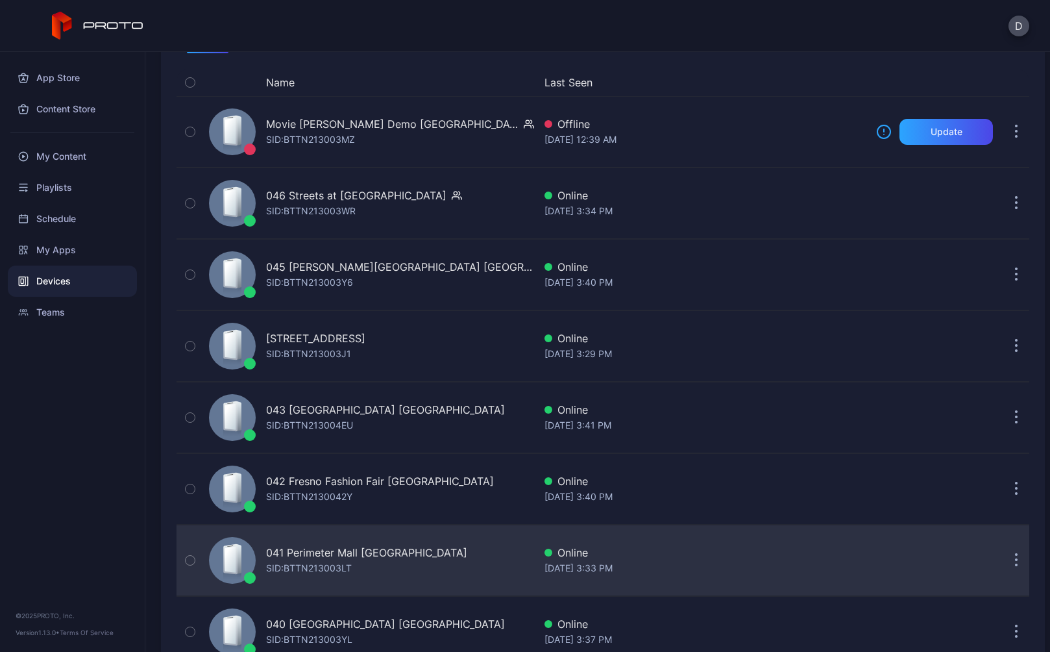
scroll to position [55, 0]
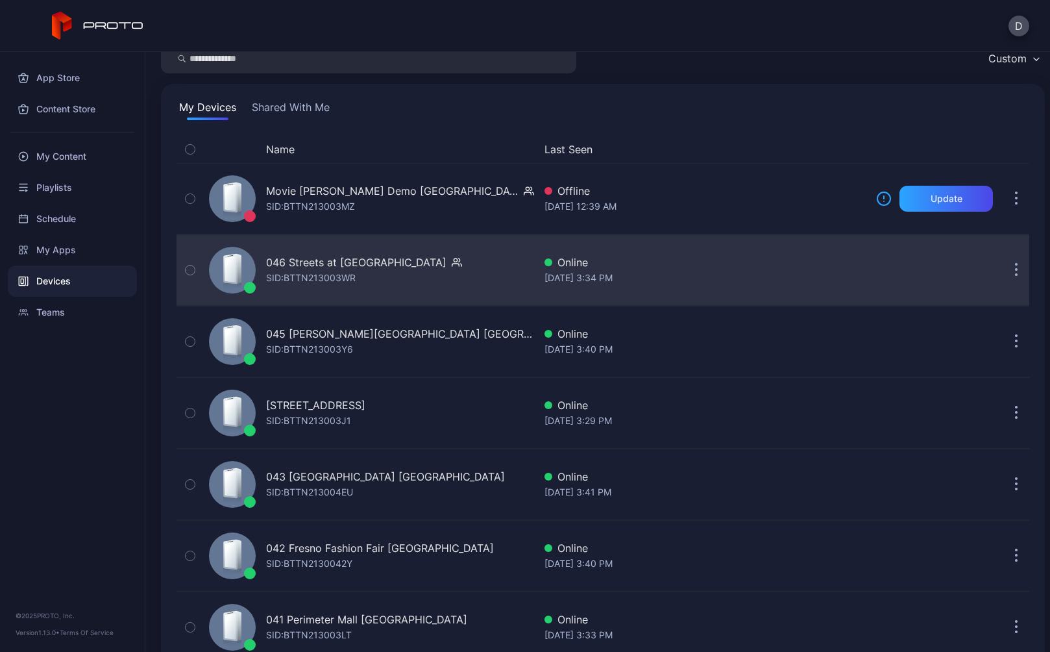
click at [469, 275] on div "046 Streets at Southpoint NC SID: BTTN213003WR" at bounding box center [369, 270] width 330 height 65
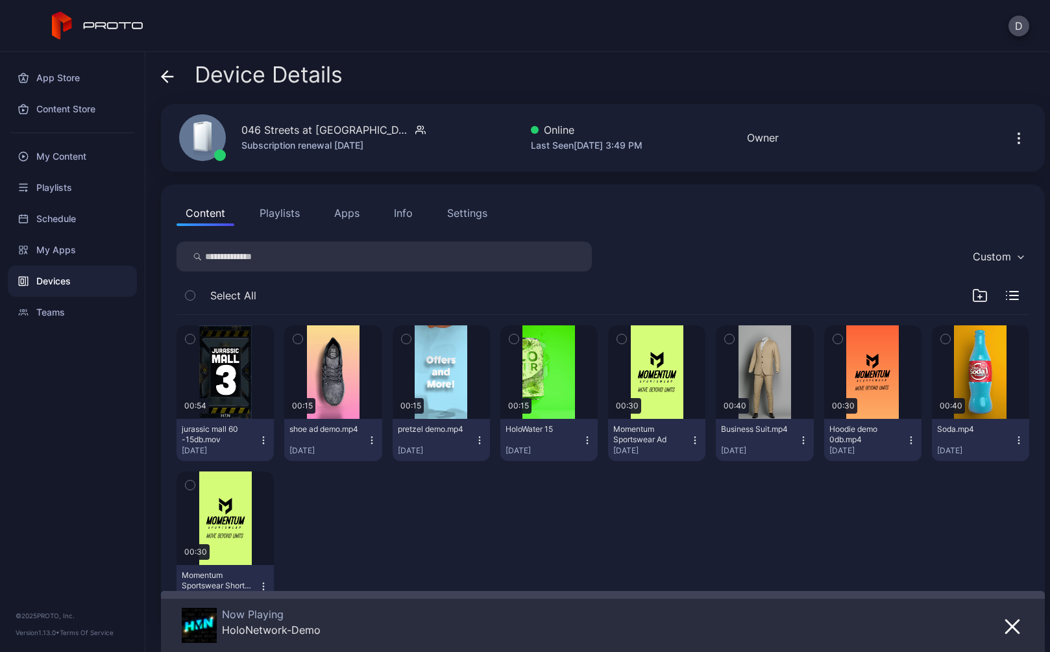
click at [468, 212] on div "Settings" at bounding box center [467, 213] width 40 height 16
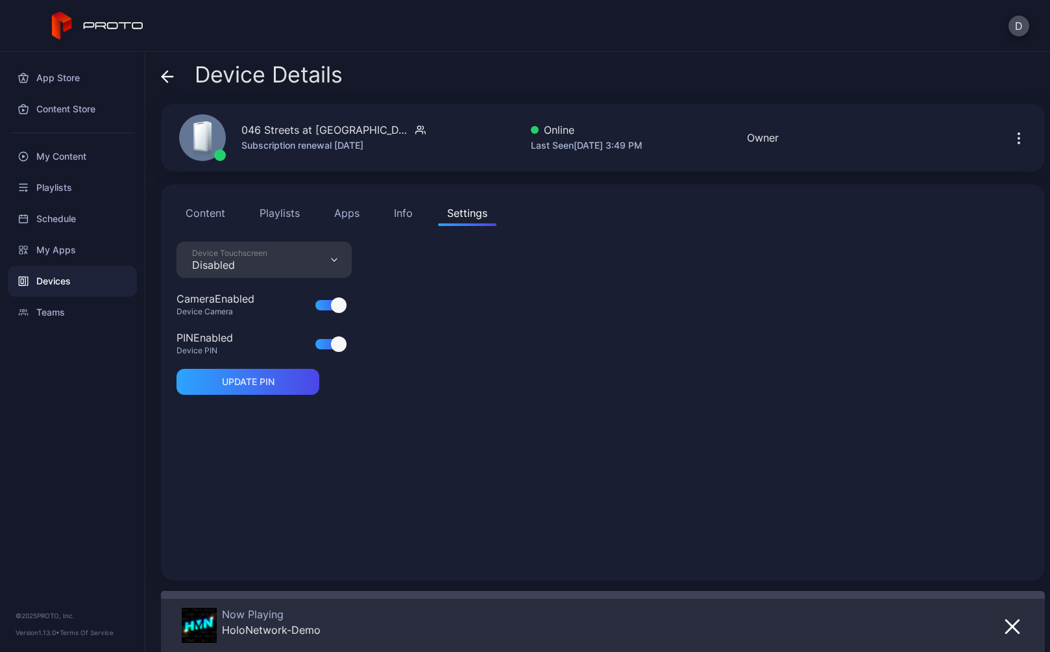
click at [215, 213] on button "Content" at bounding box center [206, 213] width 58 height 26
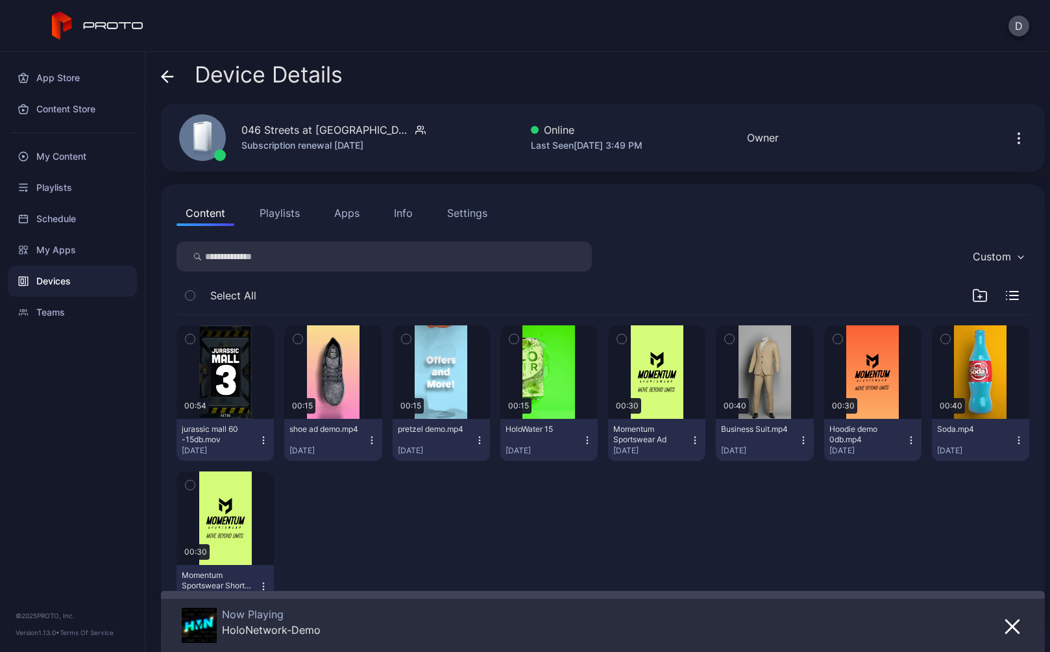
click at [295, 212] on button "Playlists" at bounding box center [280, 213] width 58 height 26
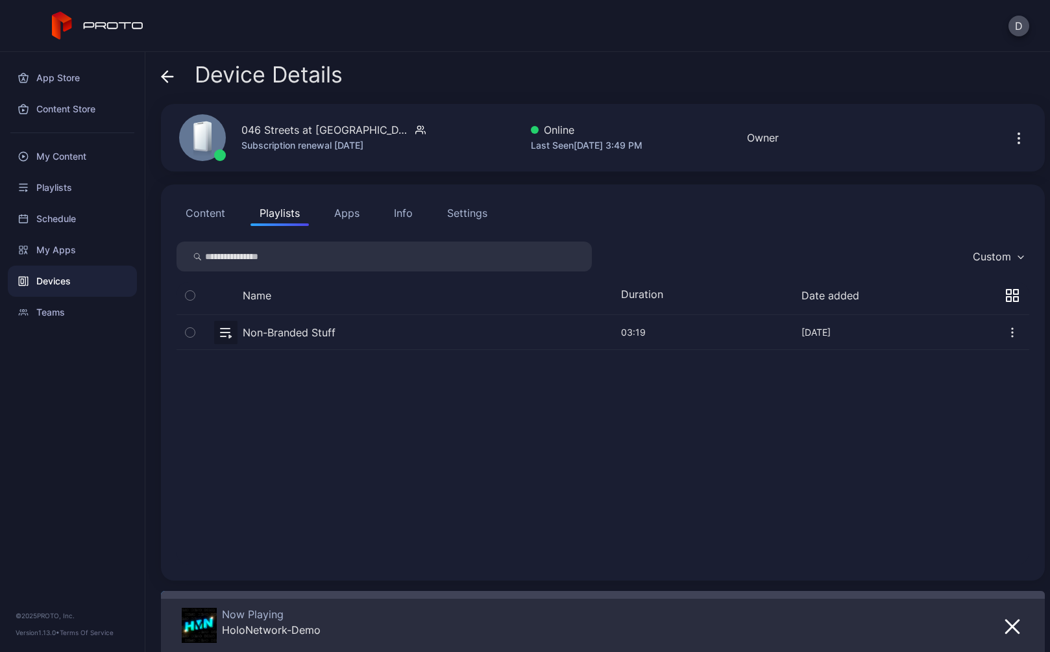
click at [342, 212] on button "Apps" at bounding box center [346, 213] width 43 height 26
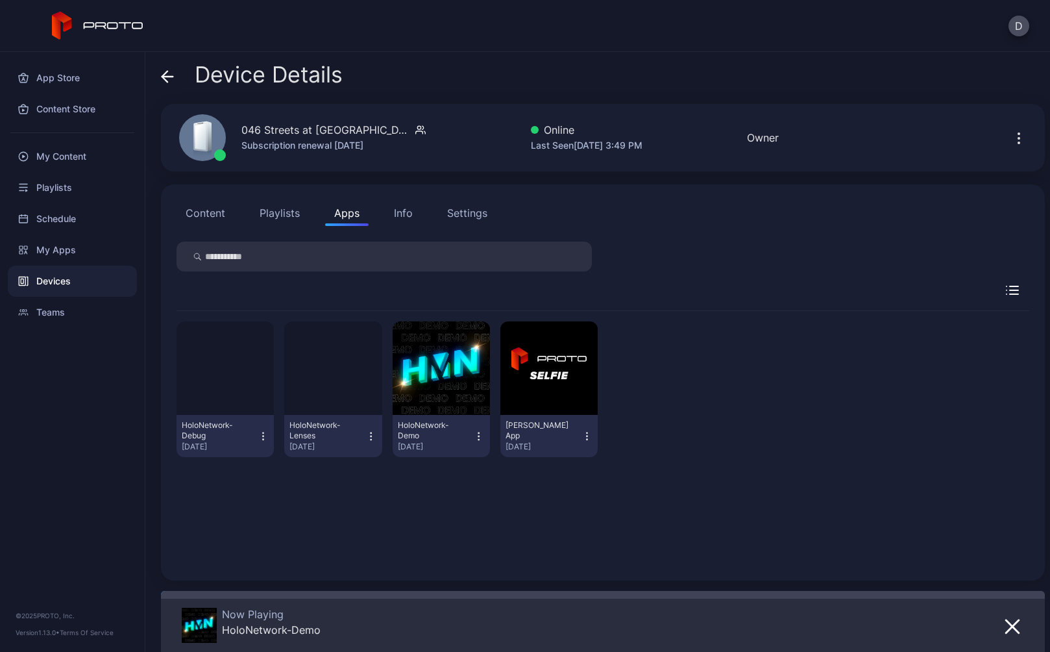
click at [408, 211] on div "Info" at bounding box center [403, 213] width 19 height 16
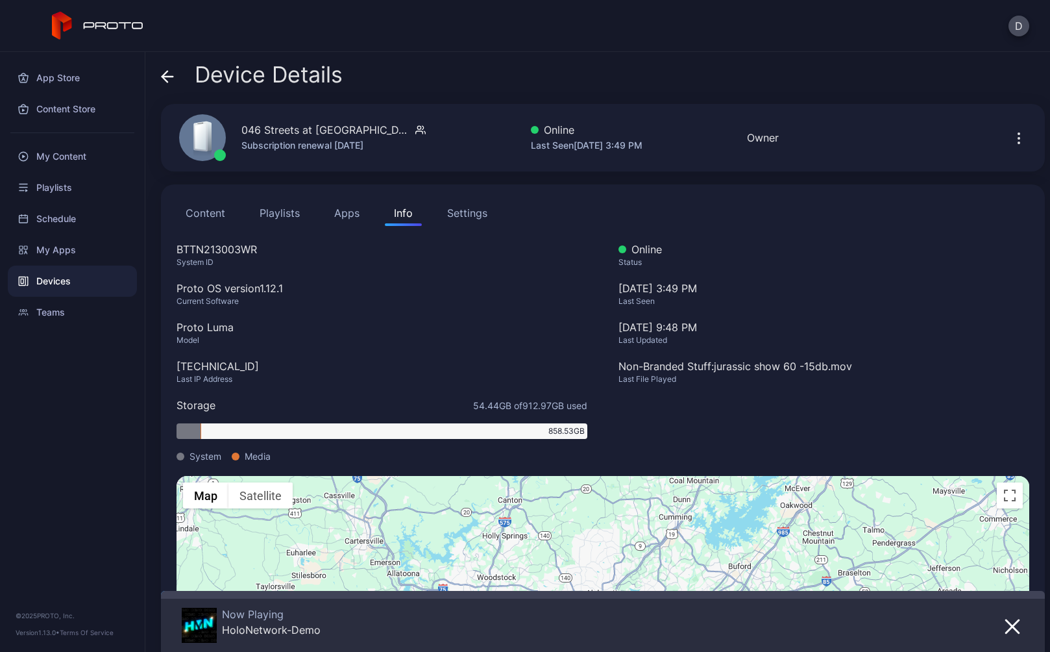
click at [474, 213] on div "Settings" at bounding box center [467, 213] width 40 height 16
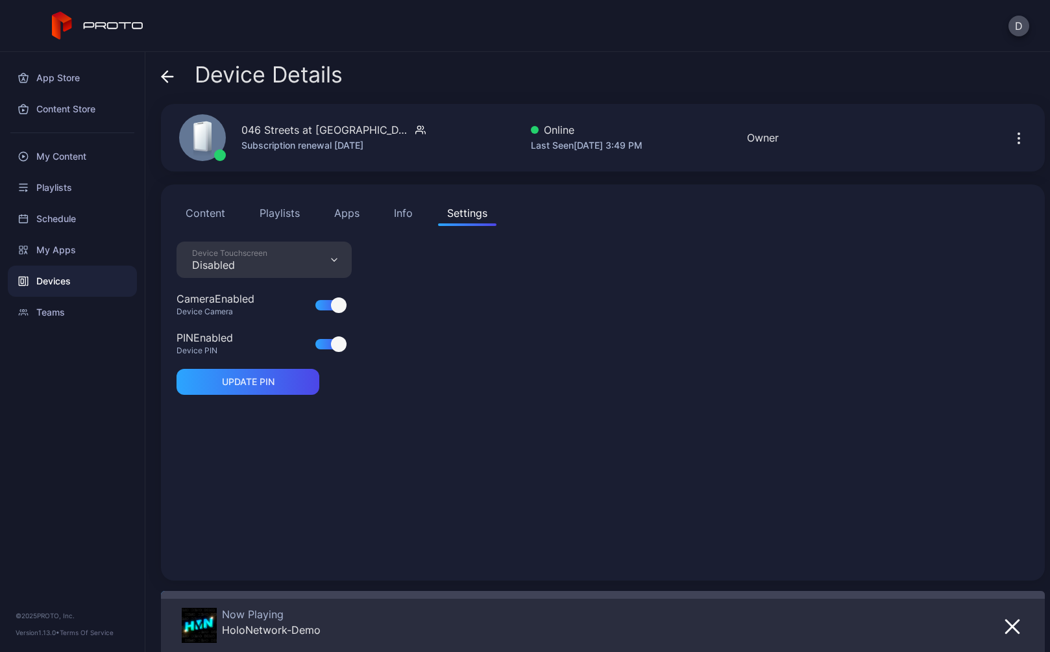
click at [400, 211] on div "Info" at bounding box center [403, 213] width 19 height 16
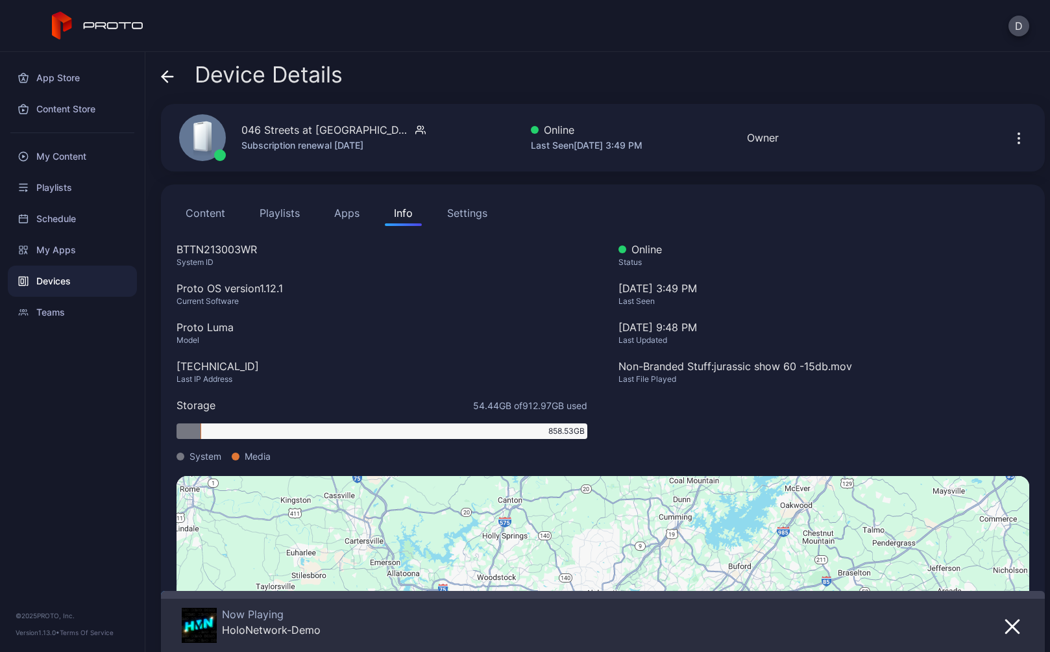
click at [338, 210] on button "Apps" at bounding box center [346, 213] width 43 height 26
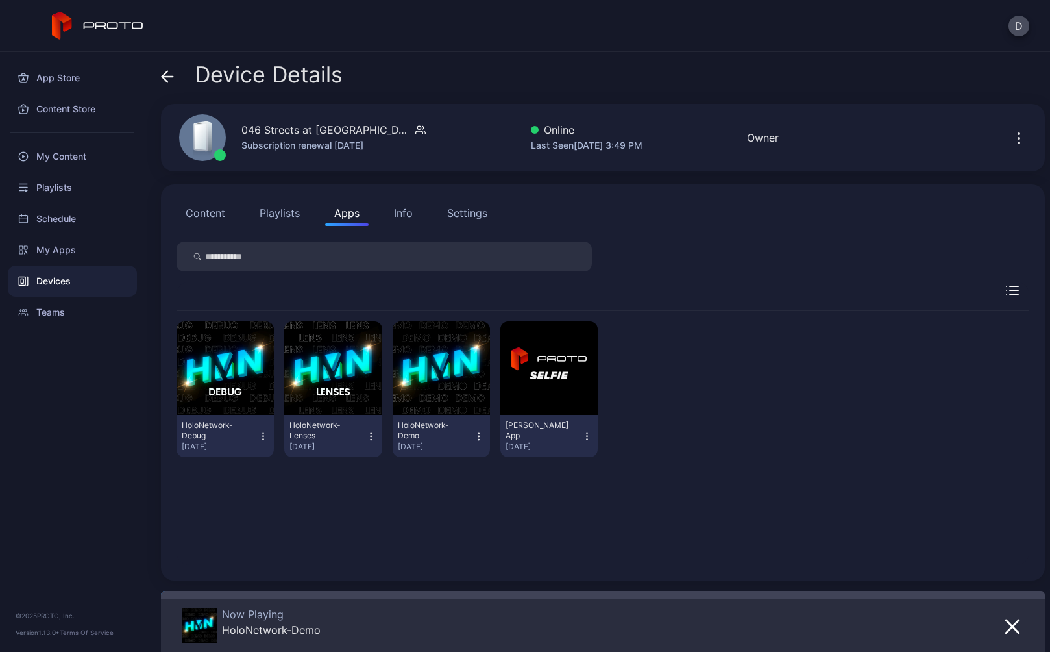
click at [282, 208] on button "Playlists" at bounding box center [280, 213] width 58 height 26
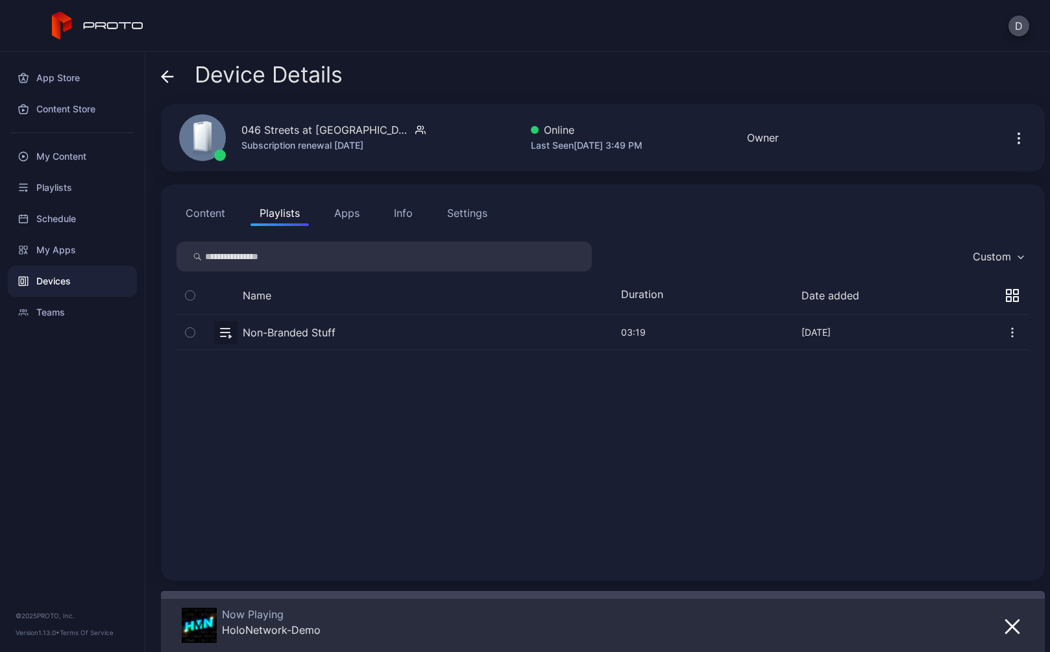
click at [212, 209] on button "Content" at bounding box center [206, 213] width 58 height 26
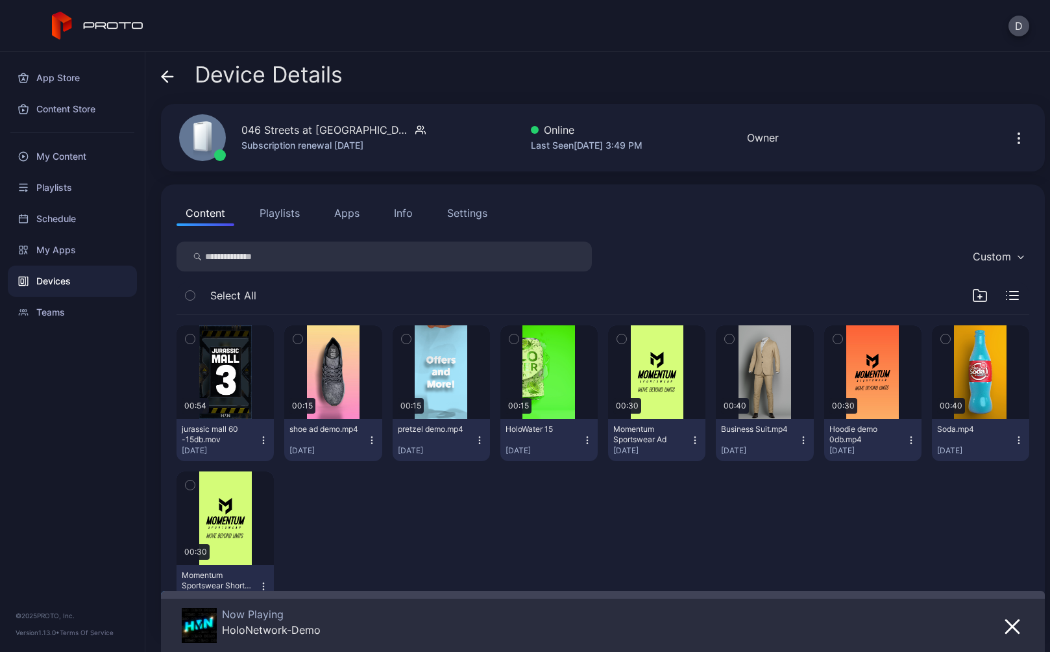
click at [486, 218] on div "Settings" at bounding box center [467, 213] width 40 height 16
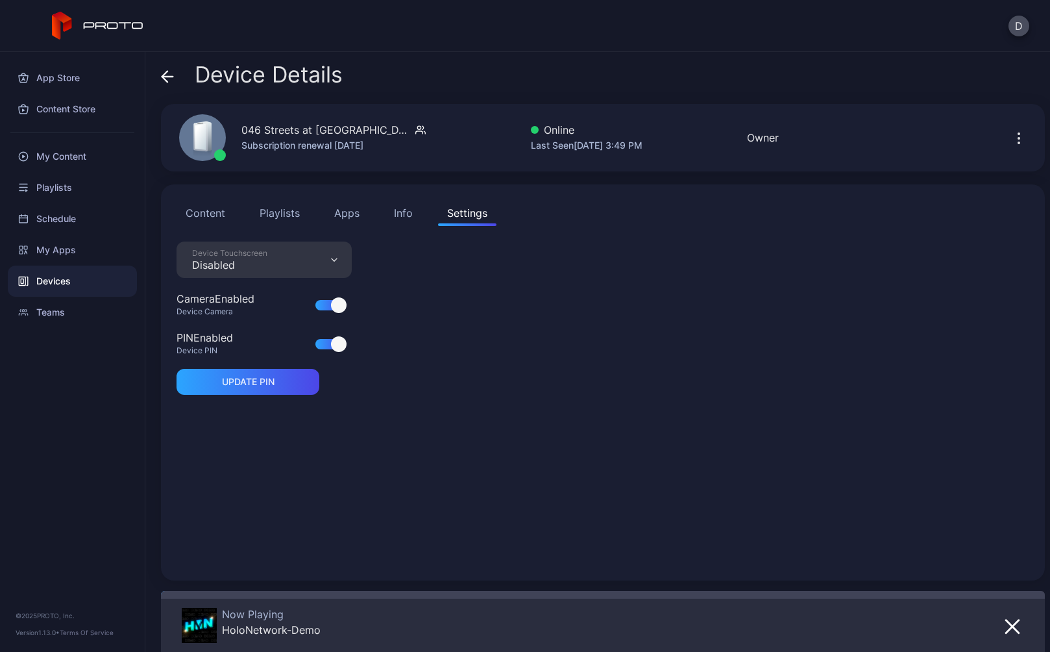
click at [395, 205] on div "Info" at bounding box center [403, 213] width 19 height 16
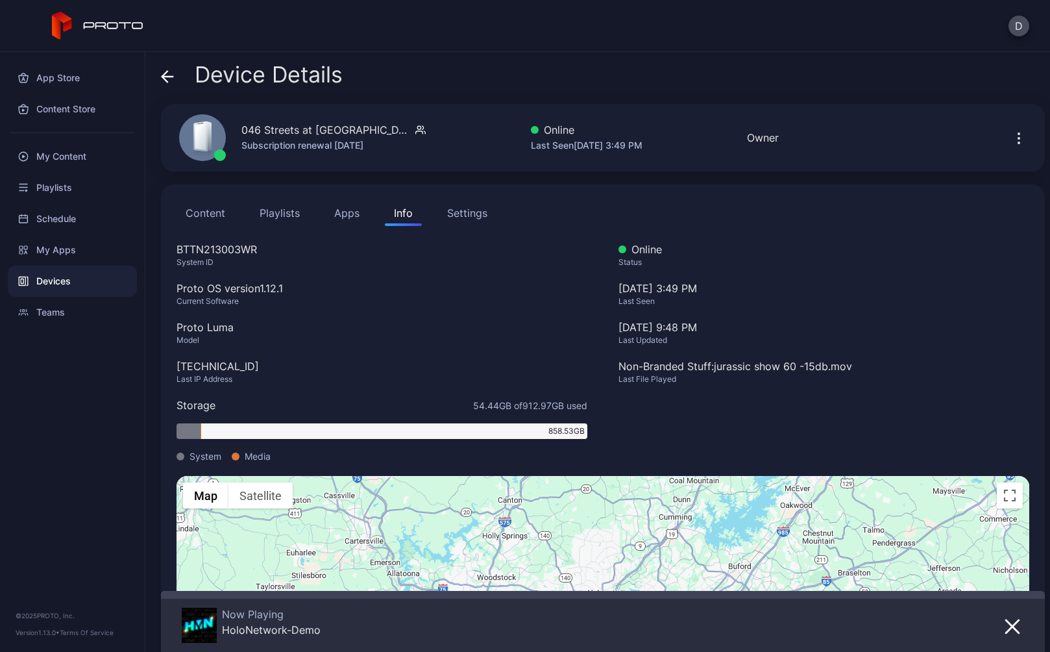
click at [225, 250] on div "BTTN213003WR" at bounding box center [382, 249] width 411 height 16
copy div "BTTN213003WR"
click at [166, 75] on icon at bounding box center [167, 76] width 13 height 13
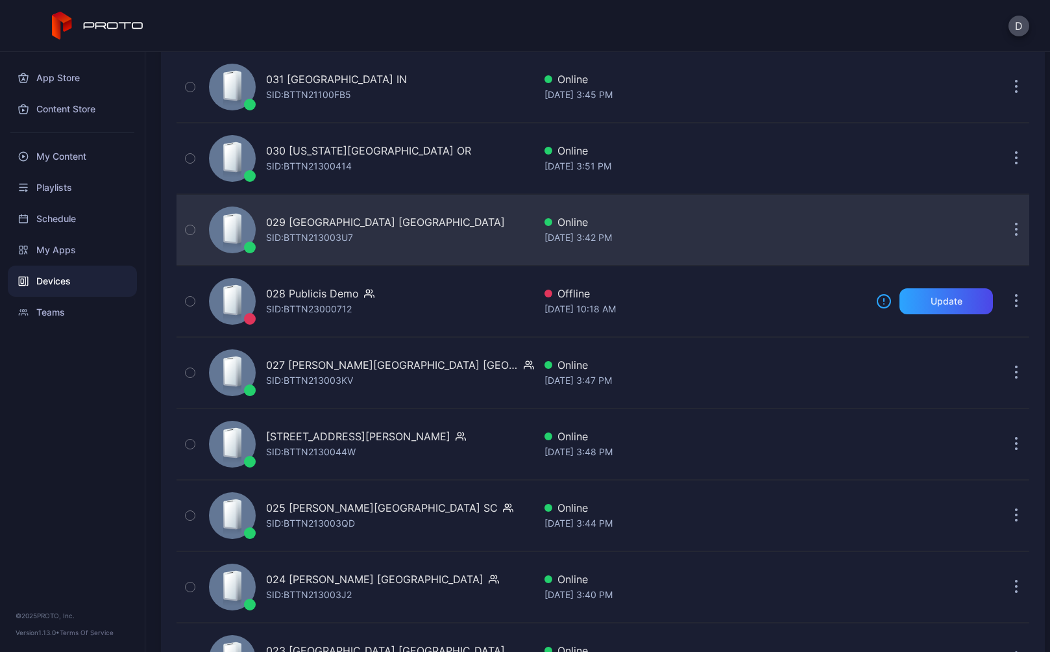
scroll to position [1317, 0]
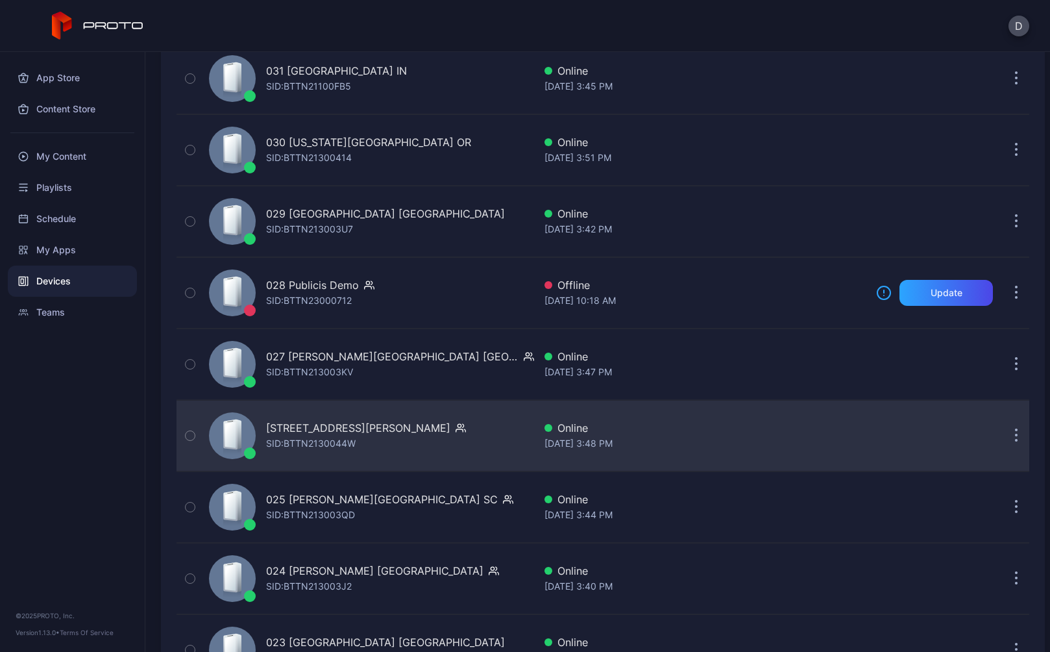
click at [435, 440] on div "026 Tyrone Square FL SID: BTTN2130044W" at bounding box center [369, 435] width 330 height 65
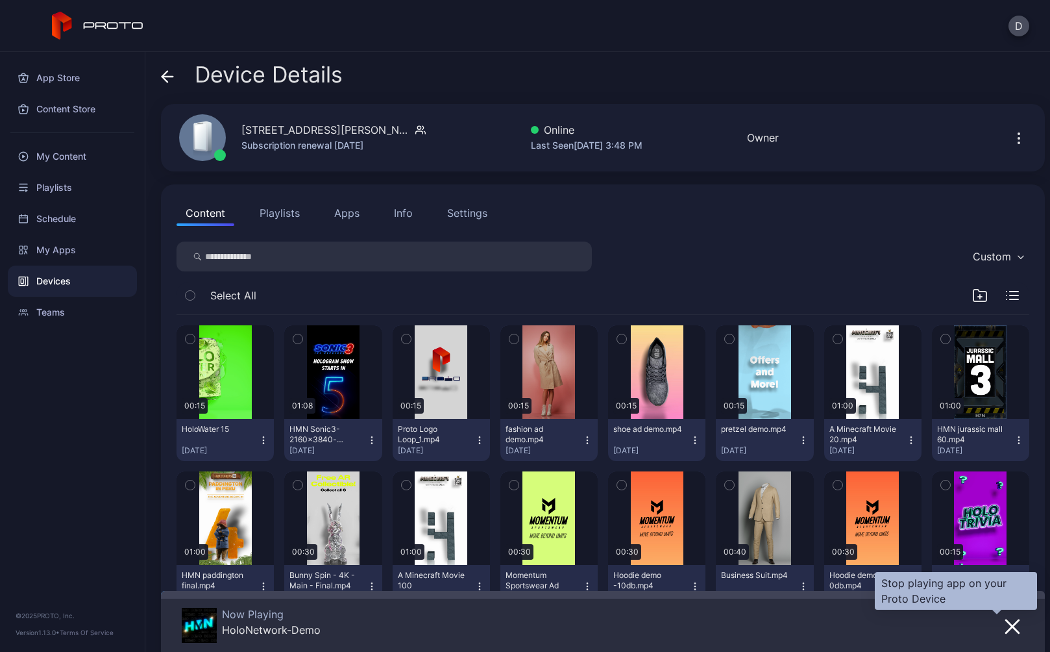
click at [1006, 626] on icon "button" at bounding box center [1012, 626] width 13 height 13
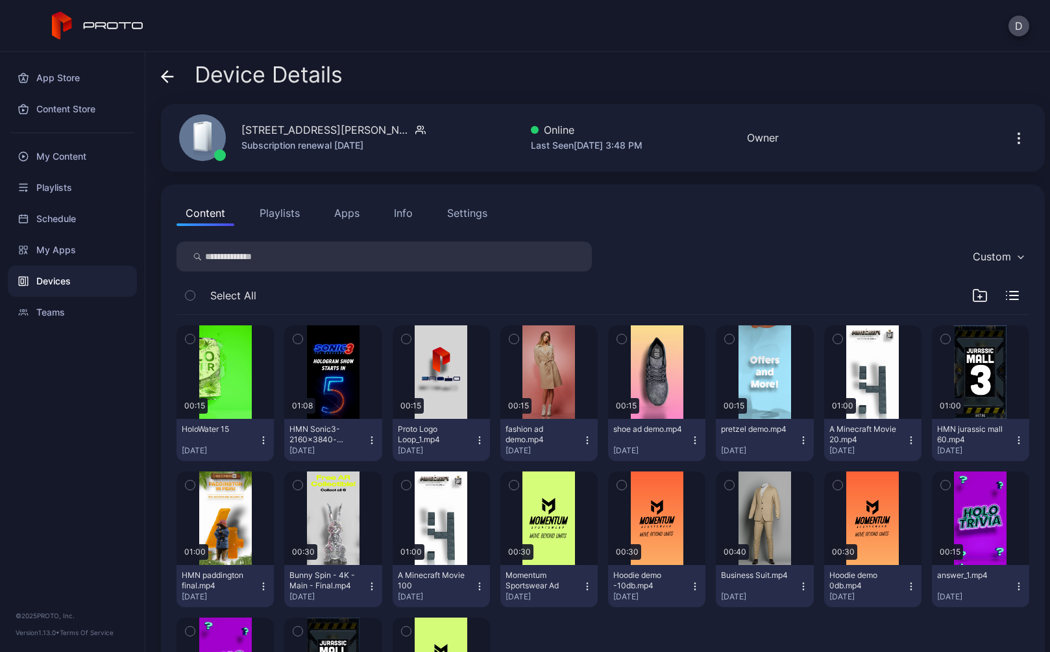
click at [354, 210] on button "Apps" at bounding box center [346, 213] width 43 height 26
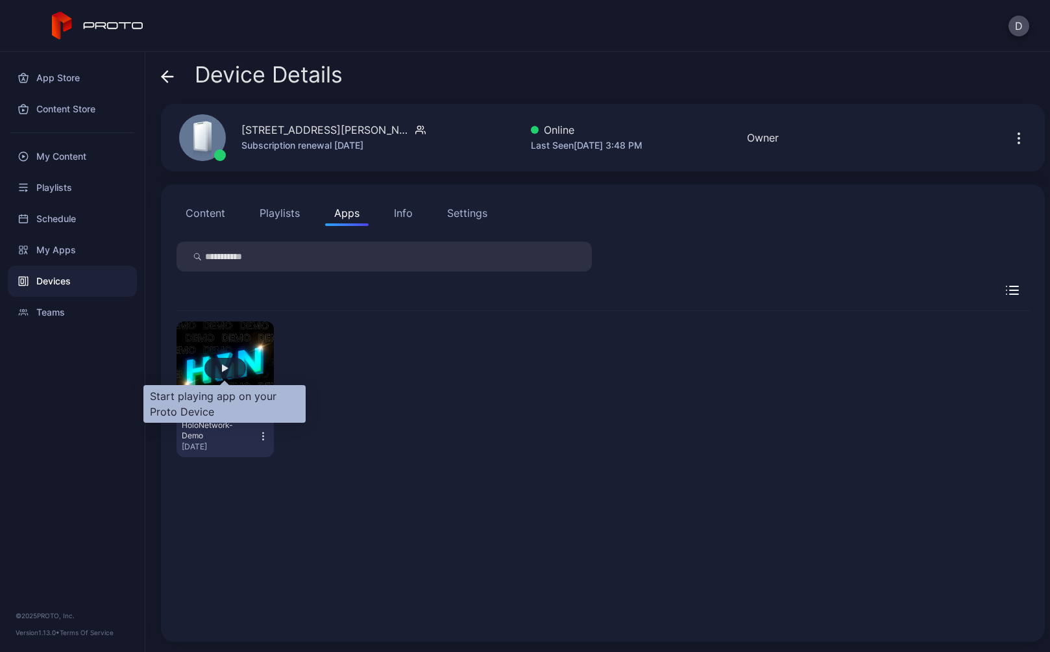
click at [227, 360] on div "button" at bounding box center [225, 368] width 42 height 21
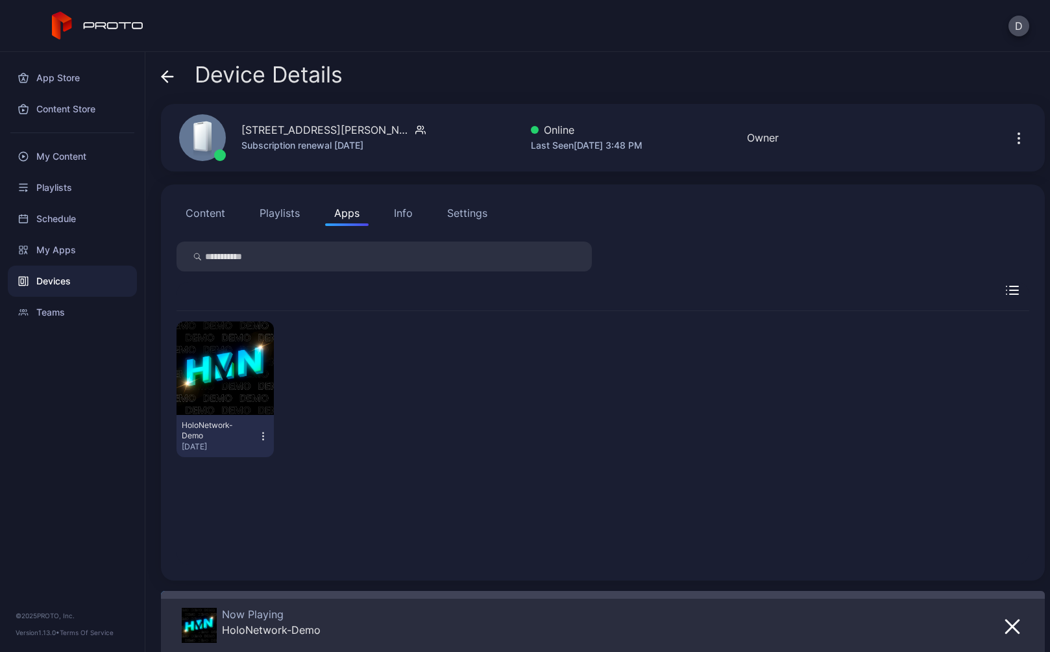
click at [167, 75] on icon at bounding box center [167, 76] width 13 height 13
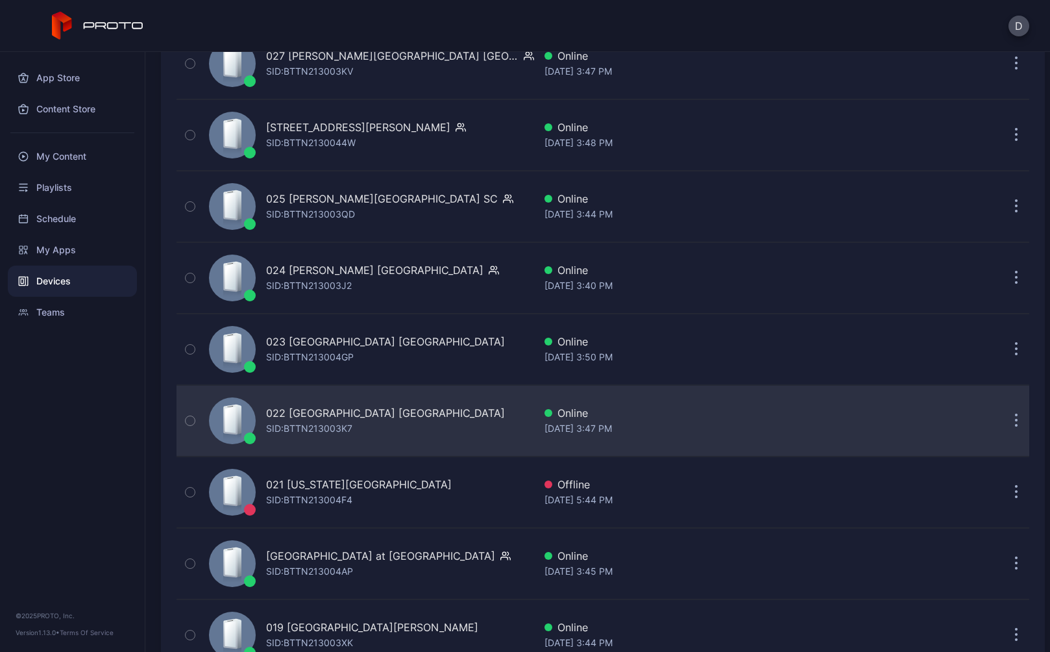
scroll to position [1745, 0]
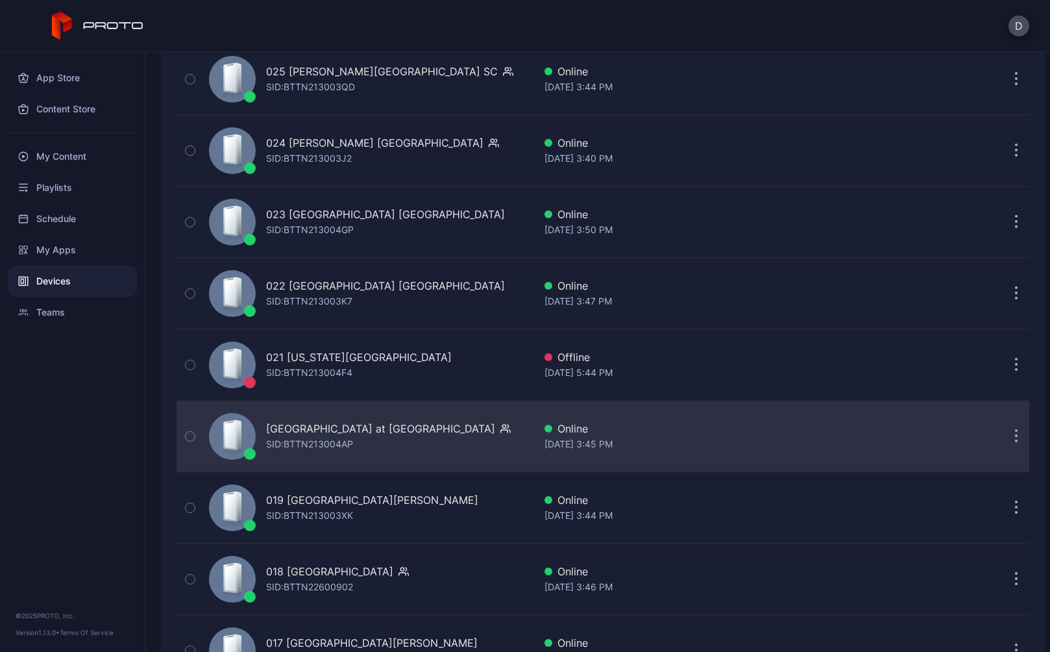
click at [494, 436] on div "020 Town Center at Boca Raton FL SID: BTTN213004AP" at bounding box center [369, 436] width 330 height 65
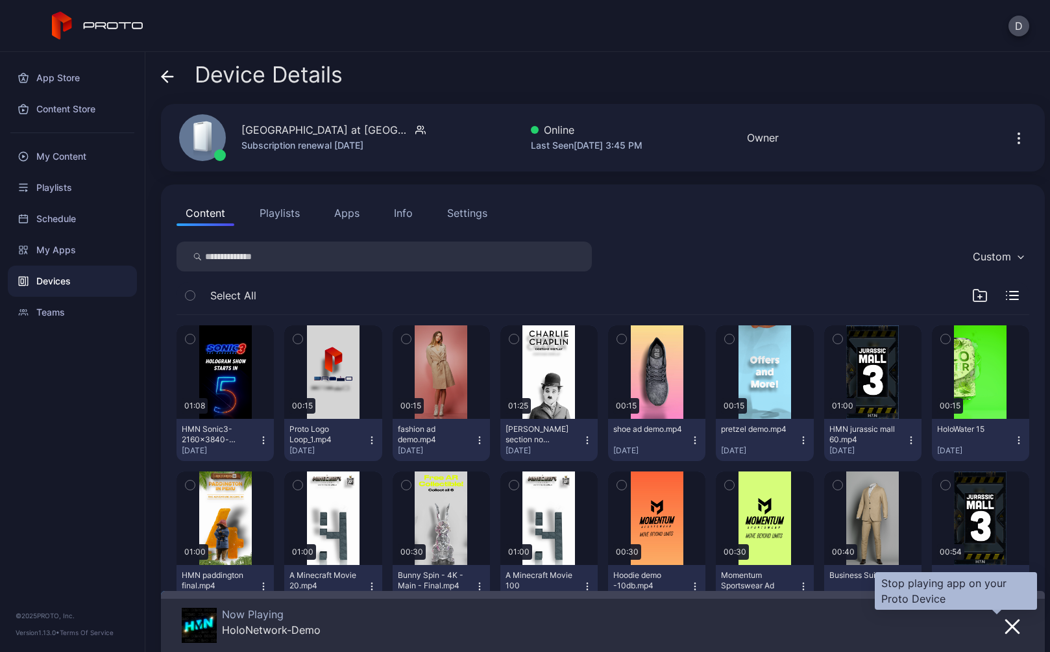
click at [1006, 620] on icon "button" at bounding box center [1012, 626] width 13 height 13
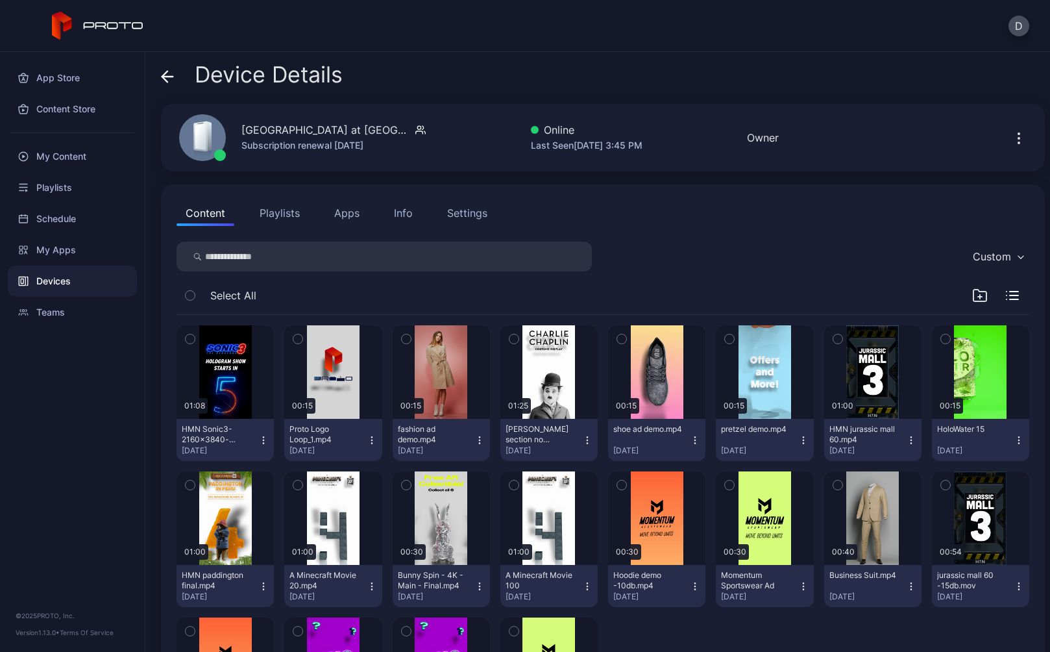
click at [348, 210] on button "Apps" at bounding box center [346, 213] width 43 height 26
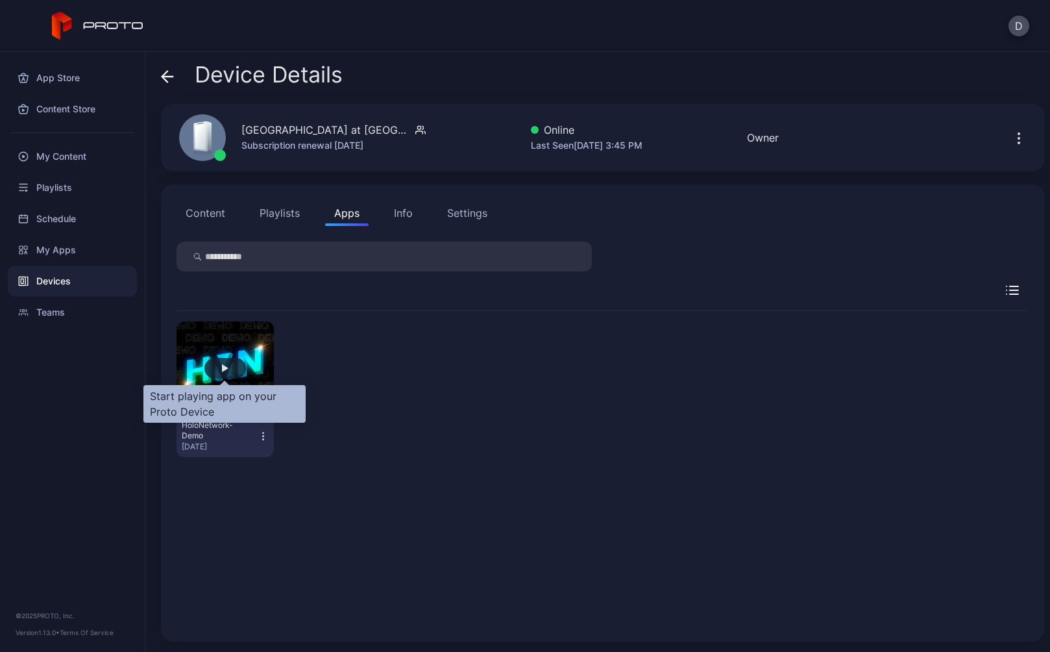
click at [222, 367] on div "button" at bounding box center [225, 368] width 6 height 8
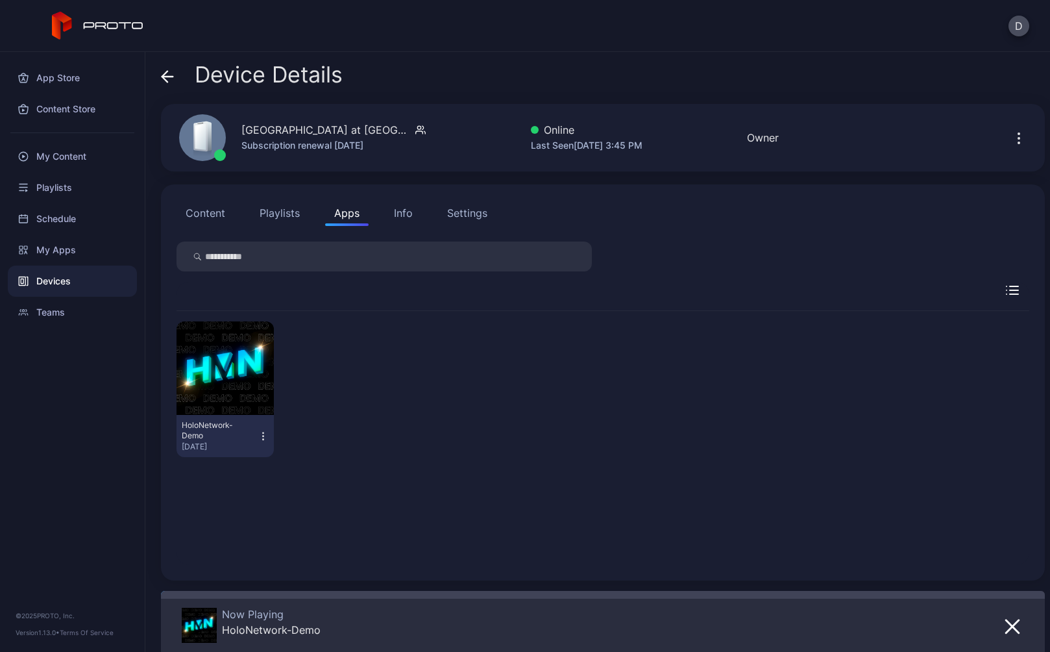
click at [166, 73] on icon at bounding box center [164, 76] width 5 height 11
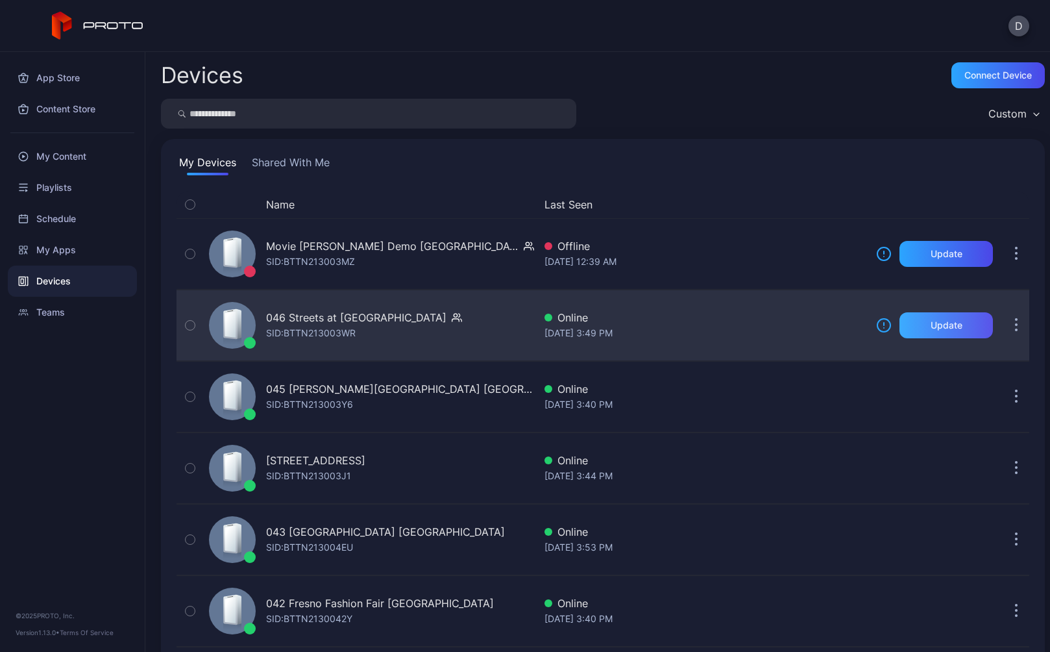
click at [931, 324] on div "Update" at bounding box center [947, 325] width 32 height 10
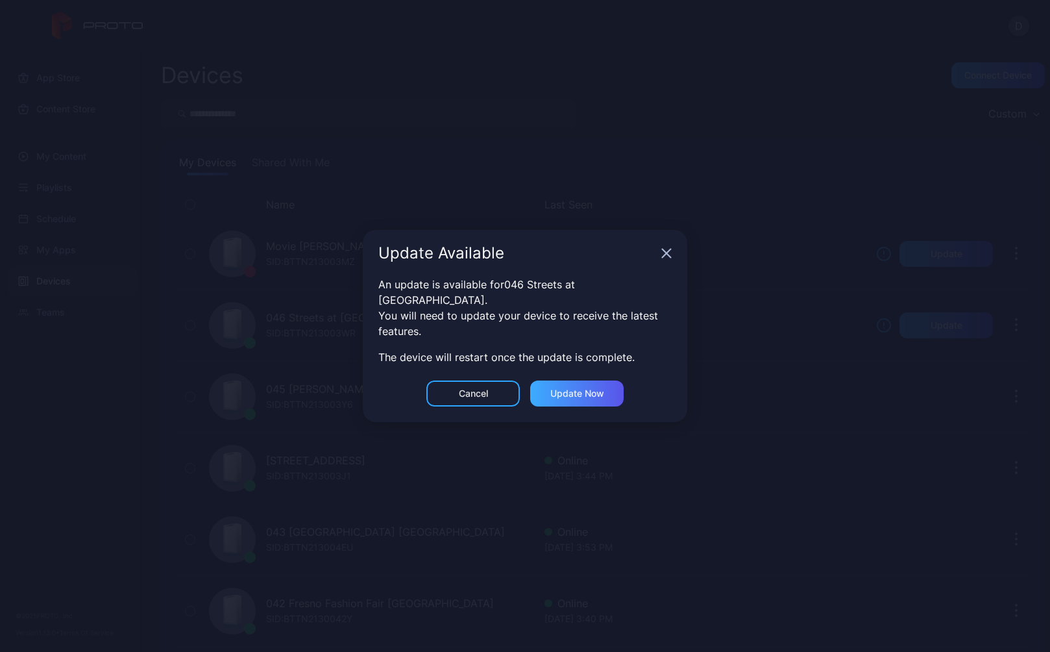
click at [576, 388] on div "Update now" at bounding box center [577, 393] width 54 height 10
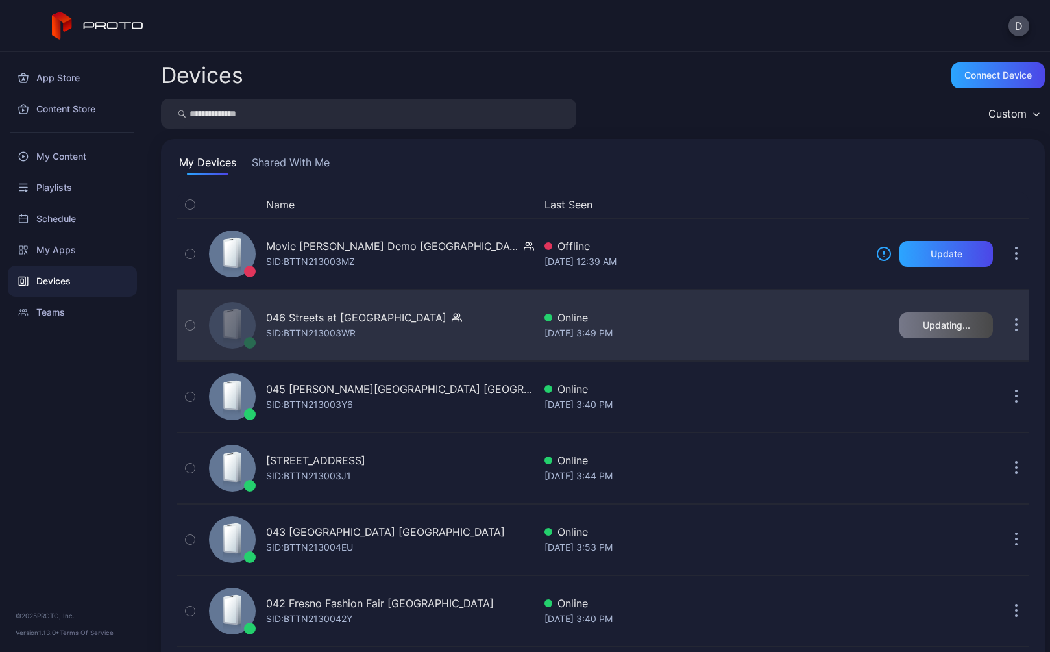
click at [460, 329] on div "046 Streets at Southpoint NC SID: BTTN213003WR" at bounding box center [369, 325] width 330 height 65
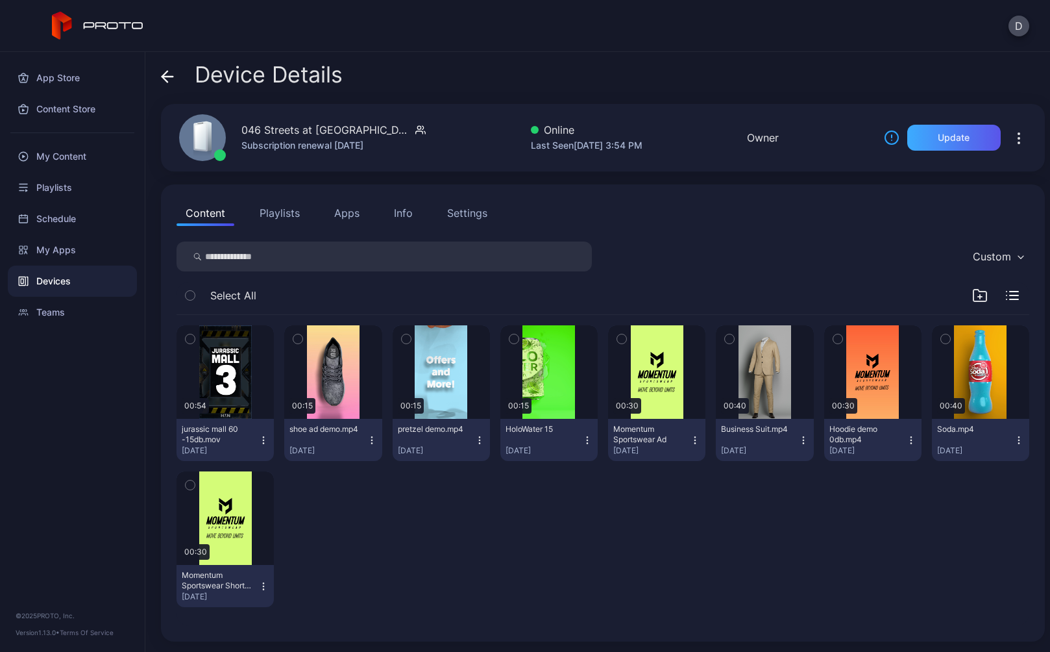
click at [952, 134] on div "Update" at bounding box center [954, 137] width 32 height 10
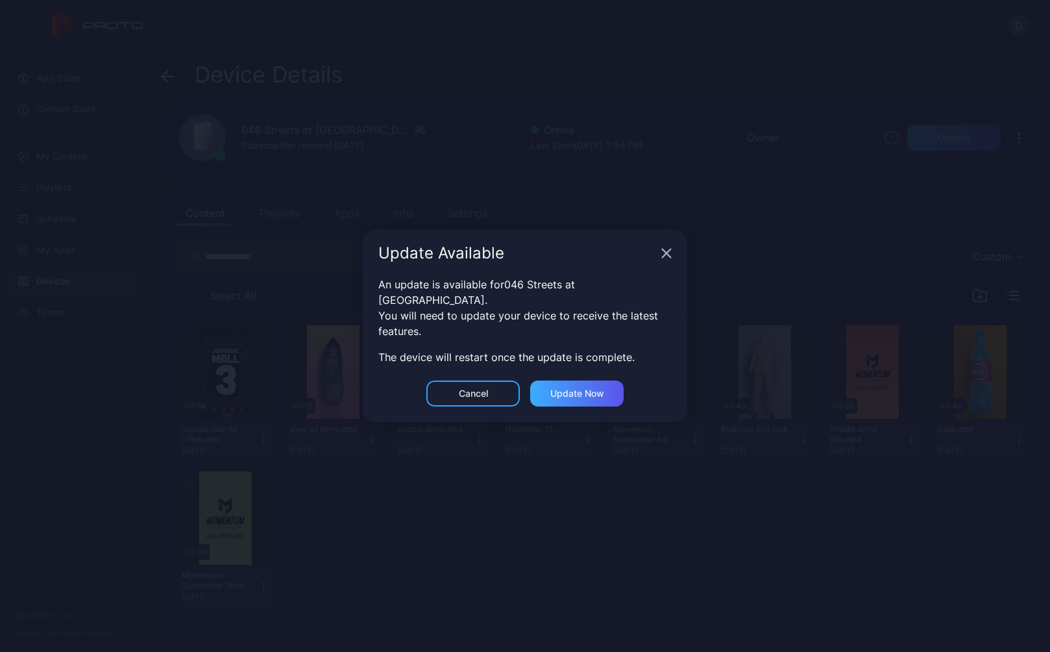
click at [583, 388] on div "Update now" at bounding box center [577, 393] width 54 height 10
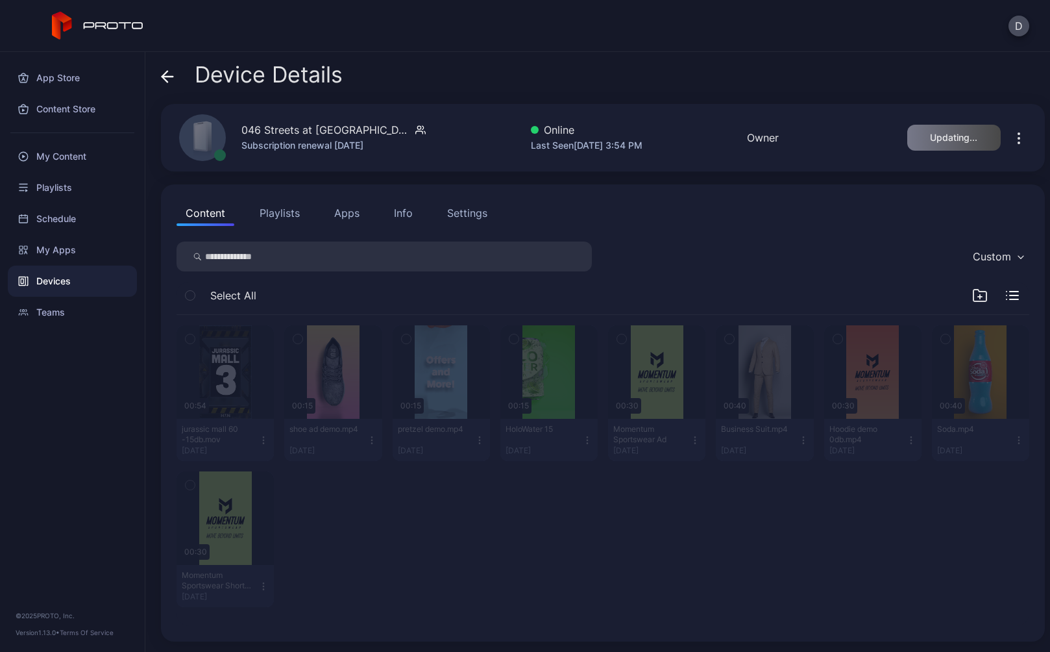
click at [169, 72] on icon at bounding box center [167, 76] width 13 height 13
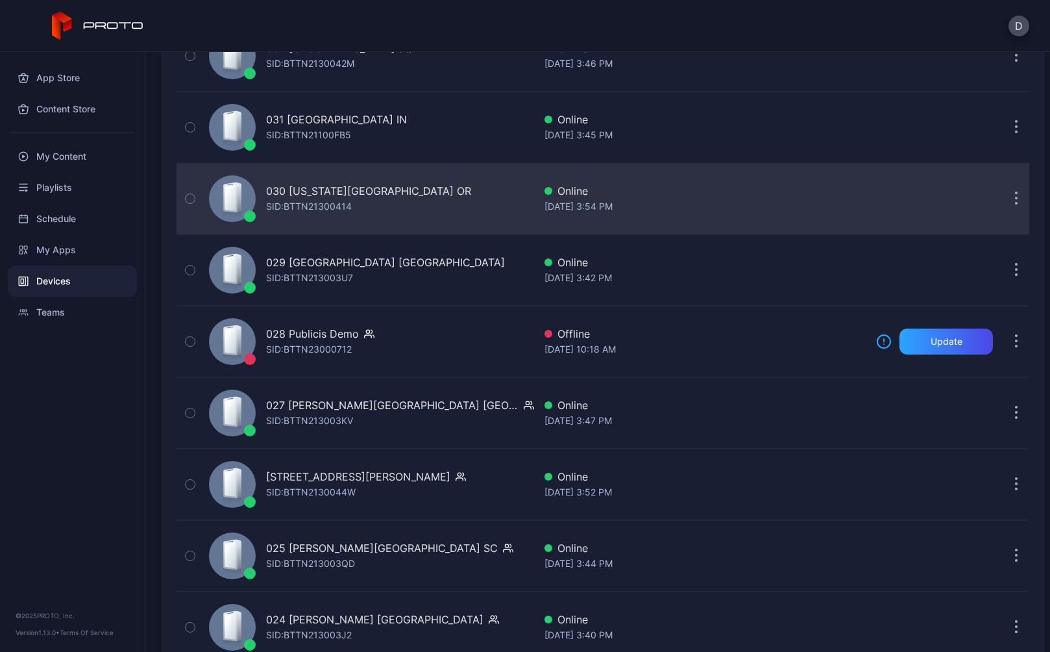
scroll to position [1336, 0]
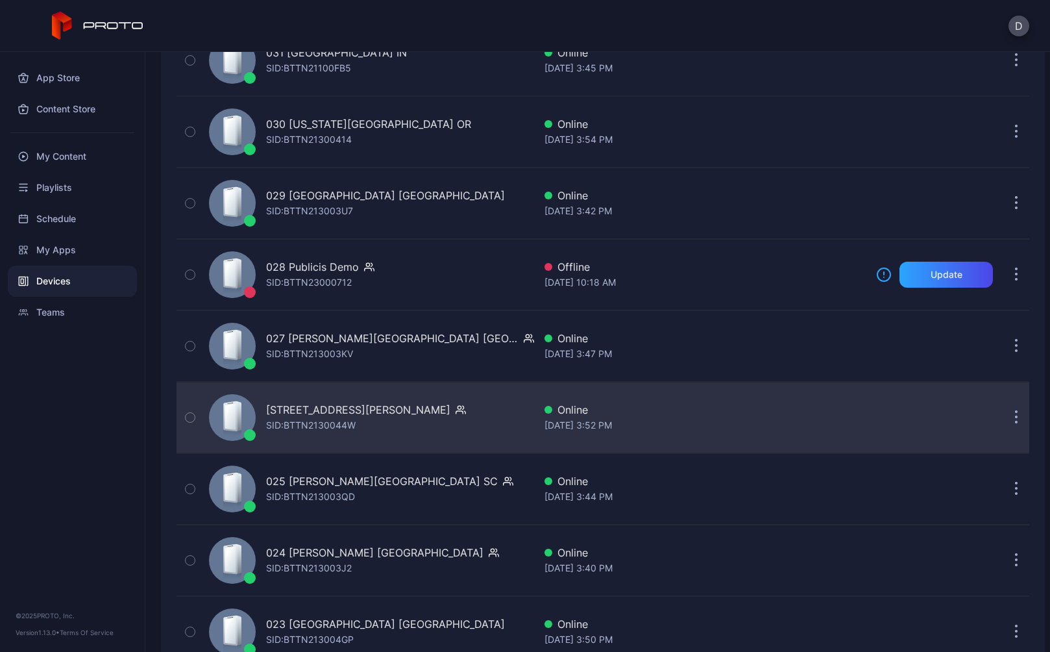
click at [447, 415] on div "026 Tyrone Square FL SID: BTTN2130044W" at bounding box center [369, 417] width 330 height 65
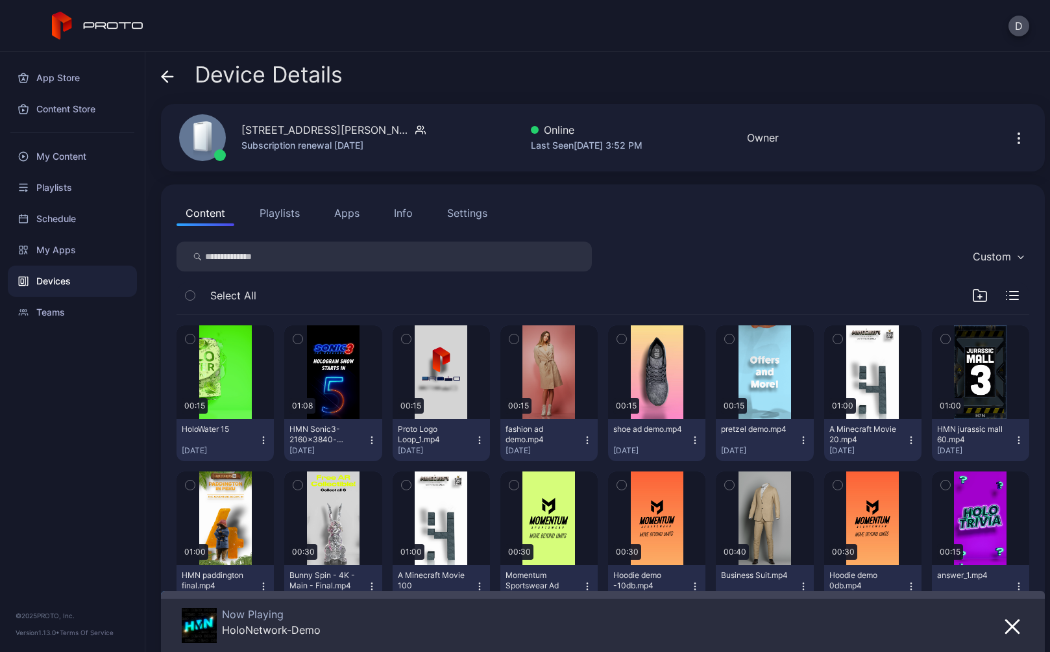
click at [481, 212] on div "Settings" at bounding box center [467, 213] width 40 height 16
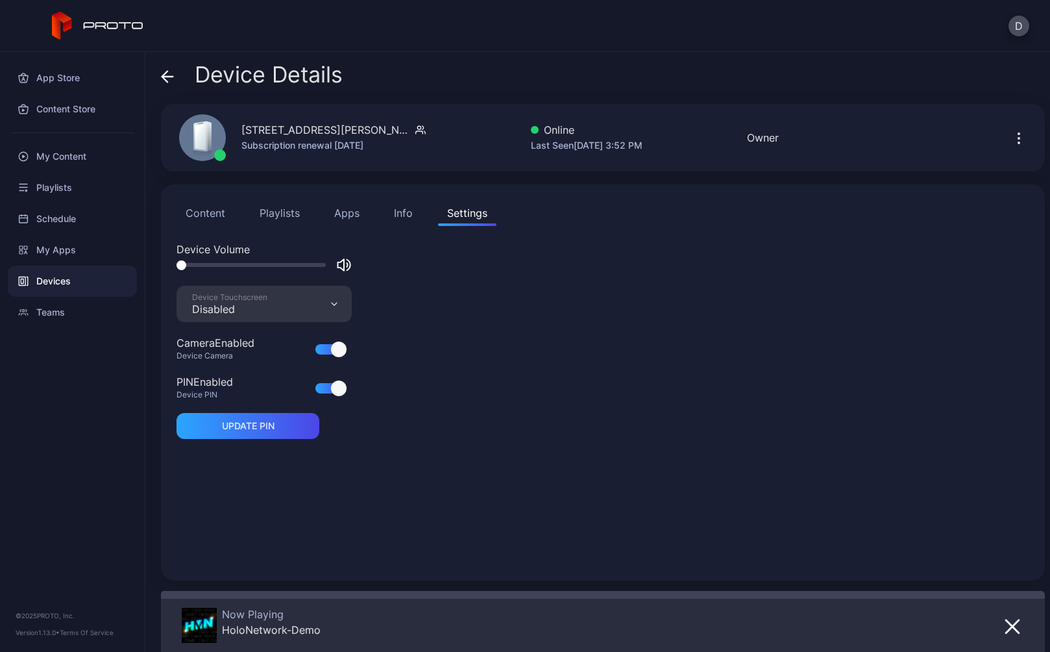
click at [401, 212] on div "Info" at bounding box center [403, 213] width 19 height 16
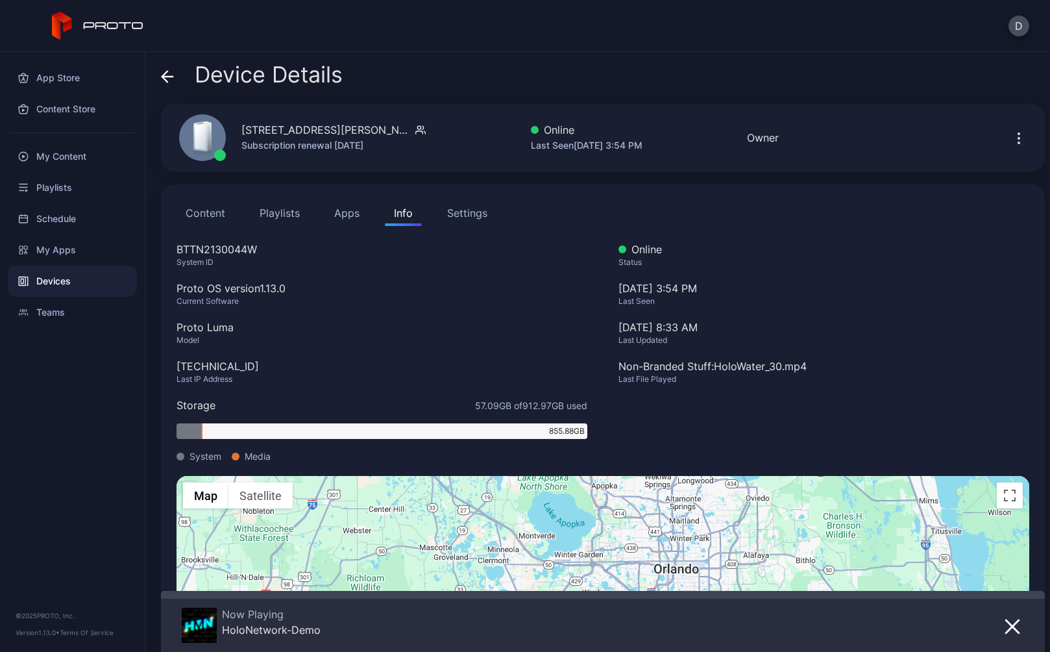
click at [159, 77] on div "Device Details 026 Tyrone Square FL Subscription renewal Dec 11, 2025 Online La…" at bounding box center [597, 352] width 905 height 600
click at [164, 73] on icon at bounding box center [167, 76] width 13 height 13
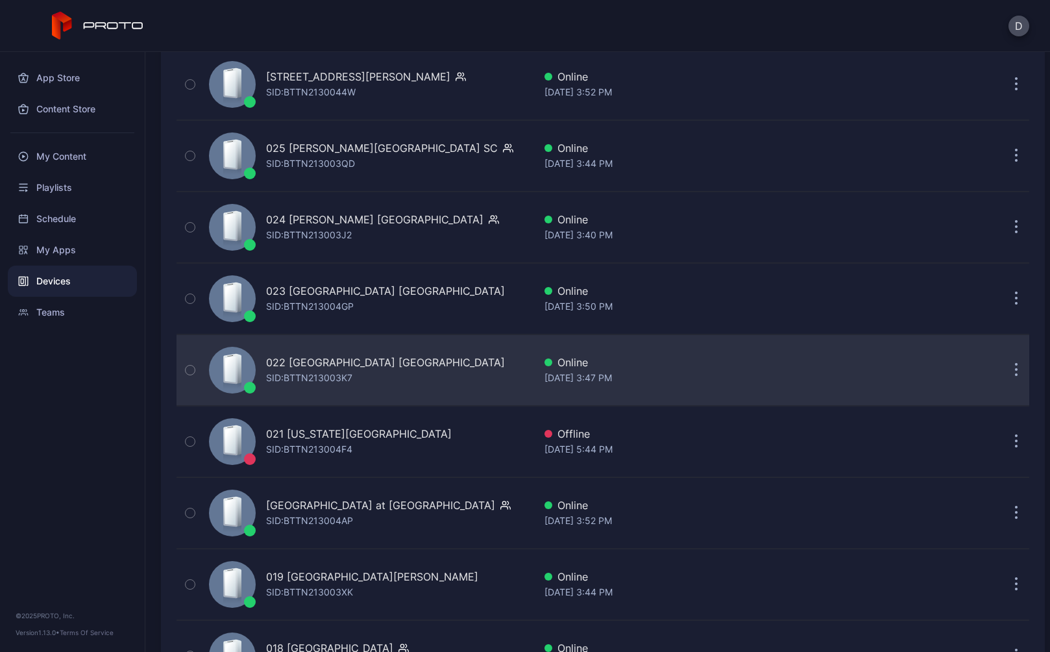
scroll to position [1677, 0]
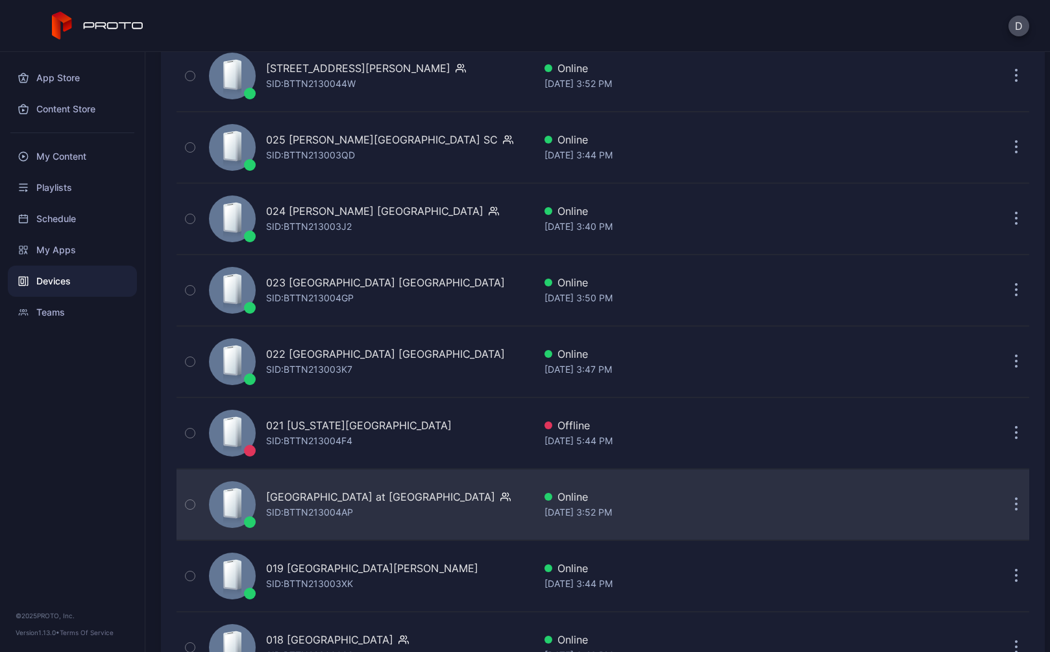
click at [482, 503] on div "020 Town Center at Boca Raton FL SID: BTTN213004AP" at bounding box center [369, 504] width 330 height 65
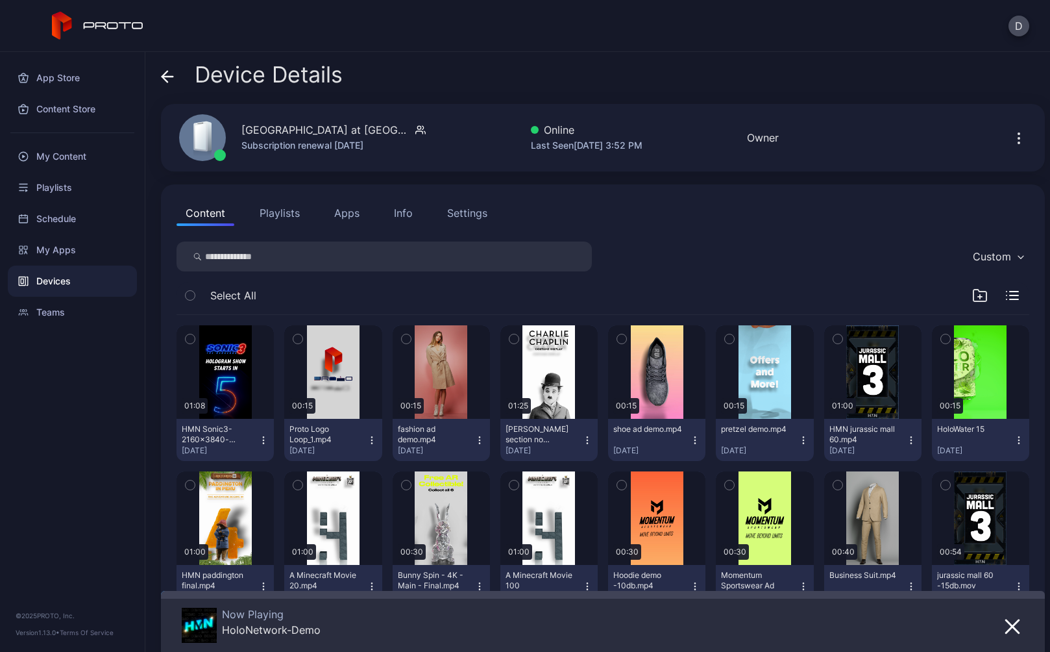
click at [404, 208] on div "Info" at bounding box center [403, 213] width 19 height 16
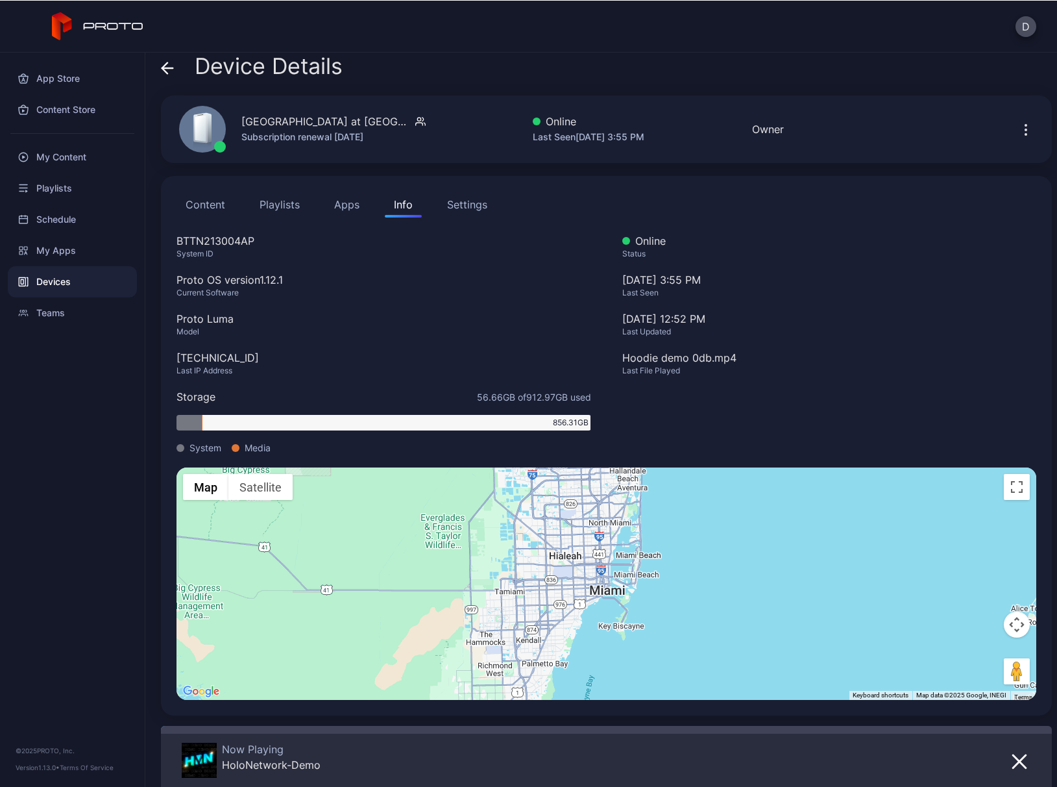
scroll to position [8, 0]
click at [164, 65] on icon at bounding box center [167, 68] width 13 height 13
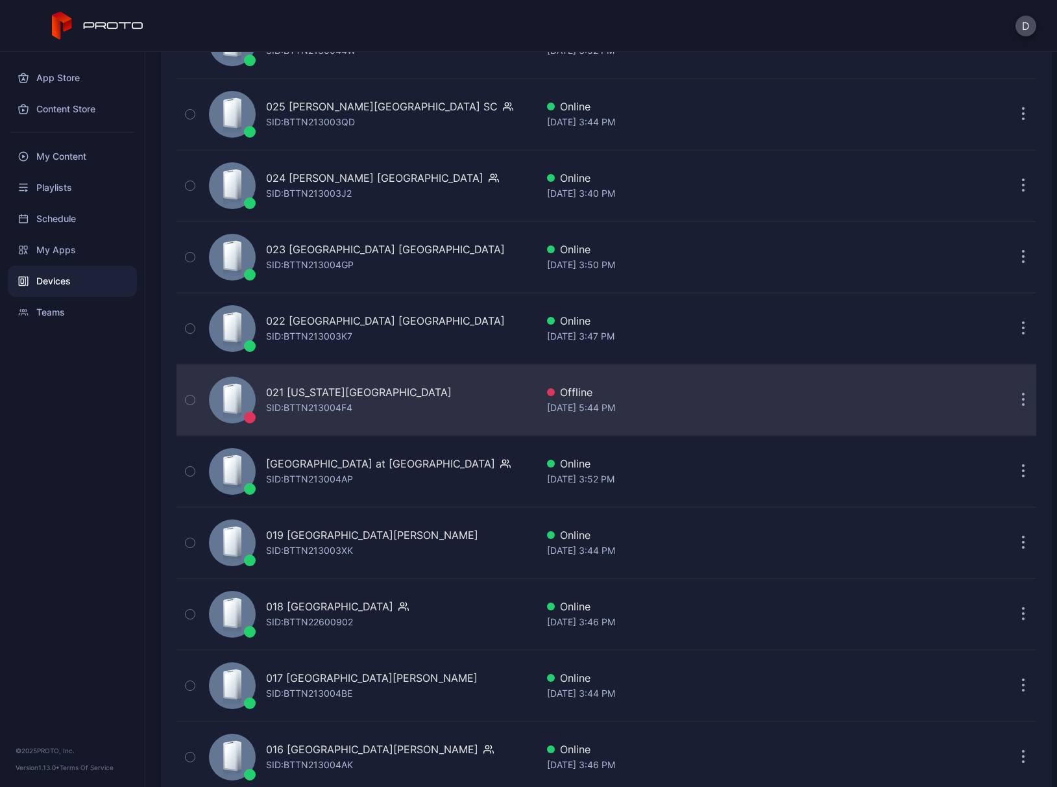
scroll to position [1830, 0]
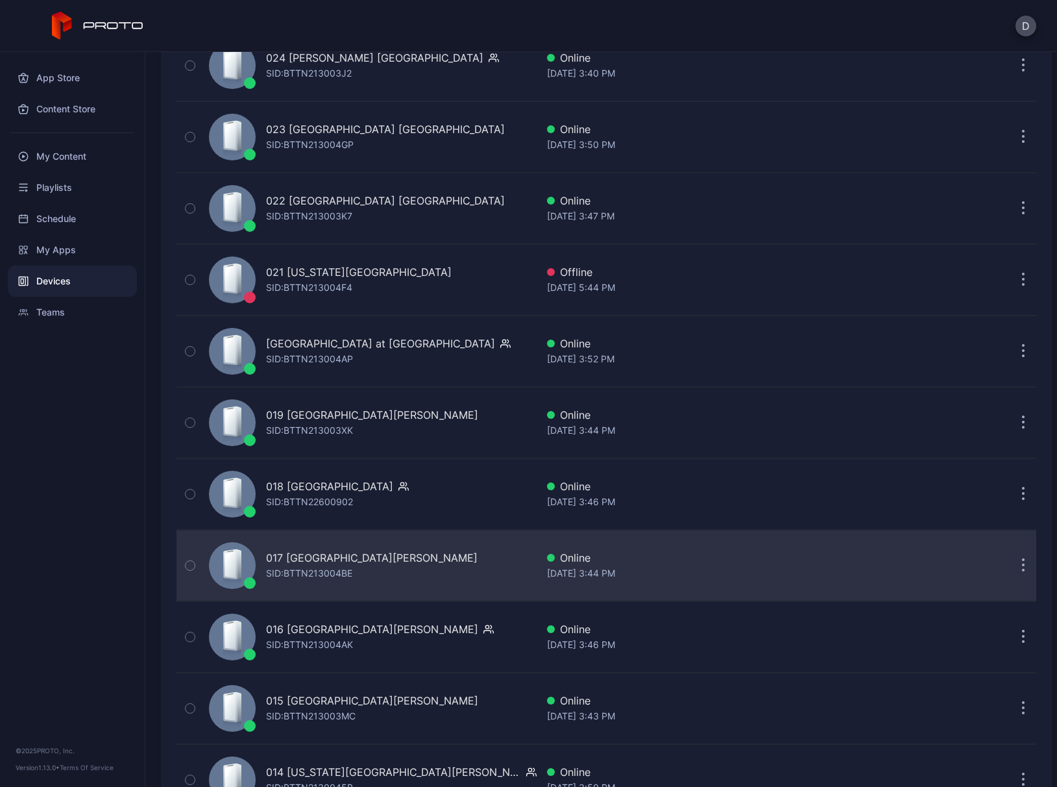
click at [424, 568] on div "017 Sawgrass Mills FL SID: BTTN213004BE" at bounding box center [370, 565] width 333 height 65
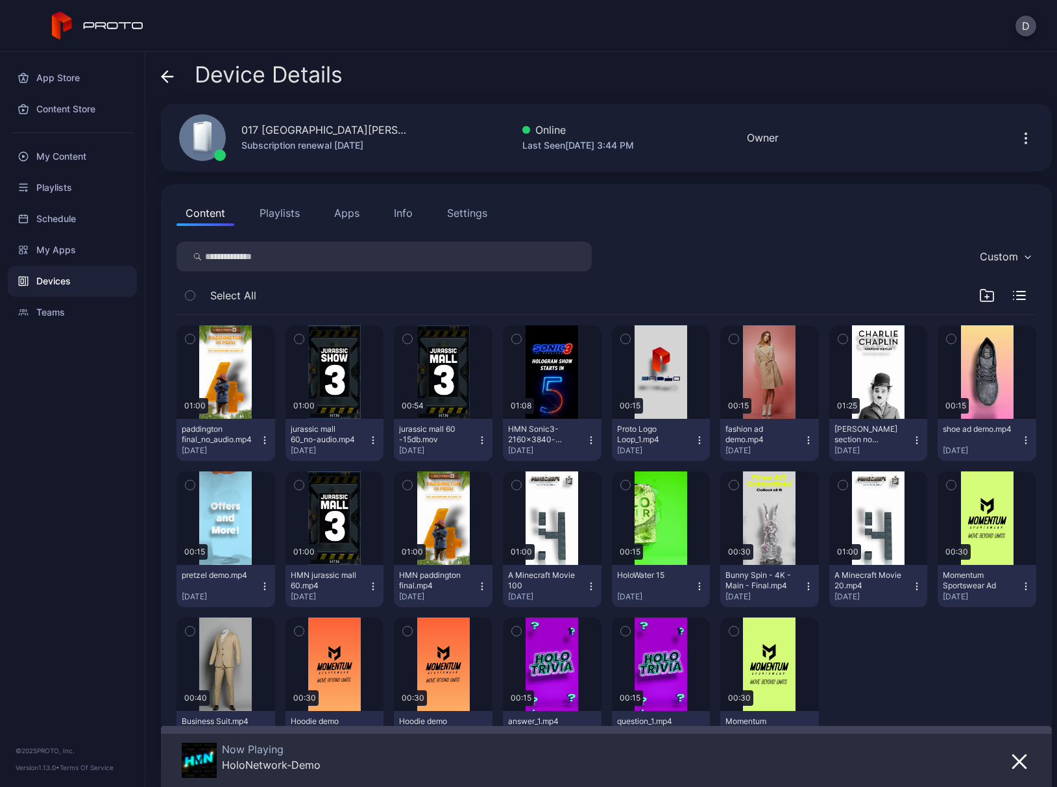
click at [401, 214] on div "Info" at bounding box center [403, 213] width 19 height 16
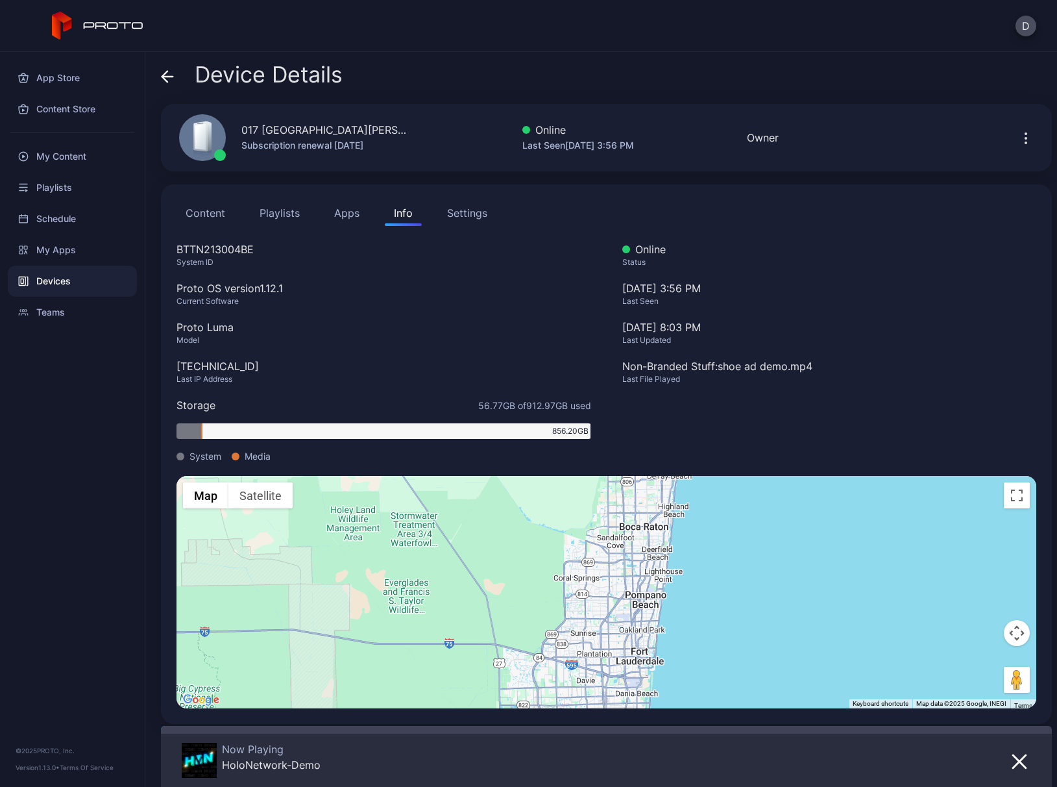
click at [162, 74] on icon at bounding box center [167, 76] width 13 height 13
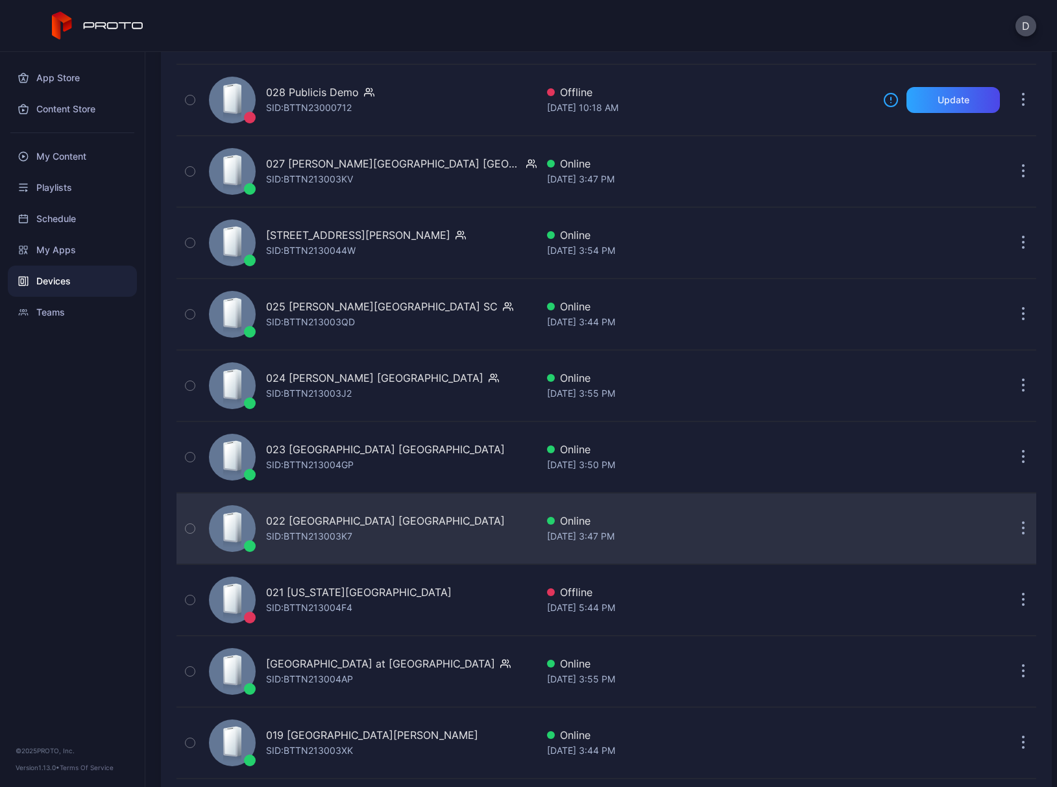
scroll to position [1322, 0]
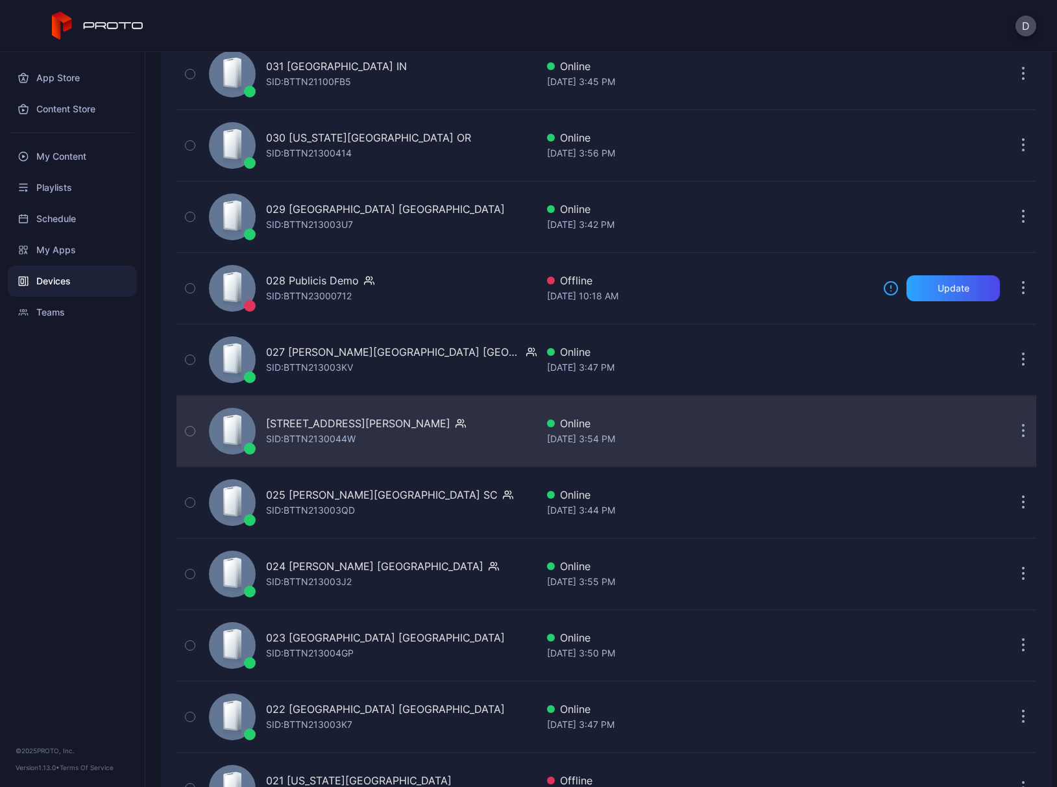
click at [438, 435] on div "026 Tyrone Square FL SID: BTTN2130044W" at bounding box center [370, 430] width 333 height 65
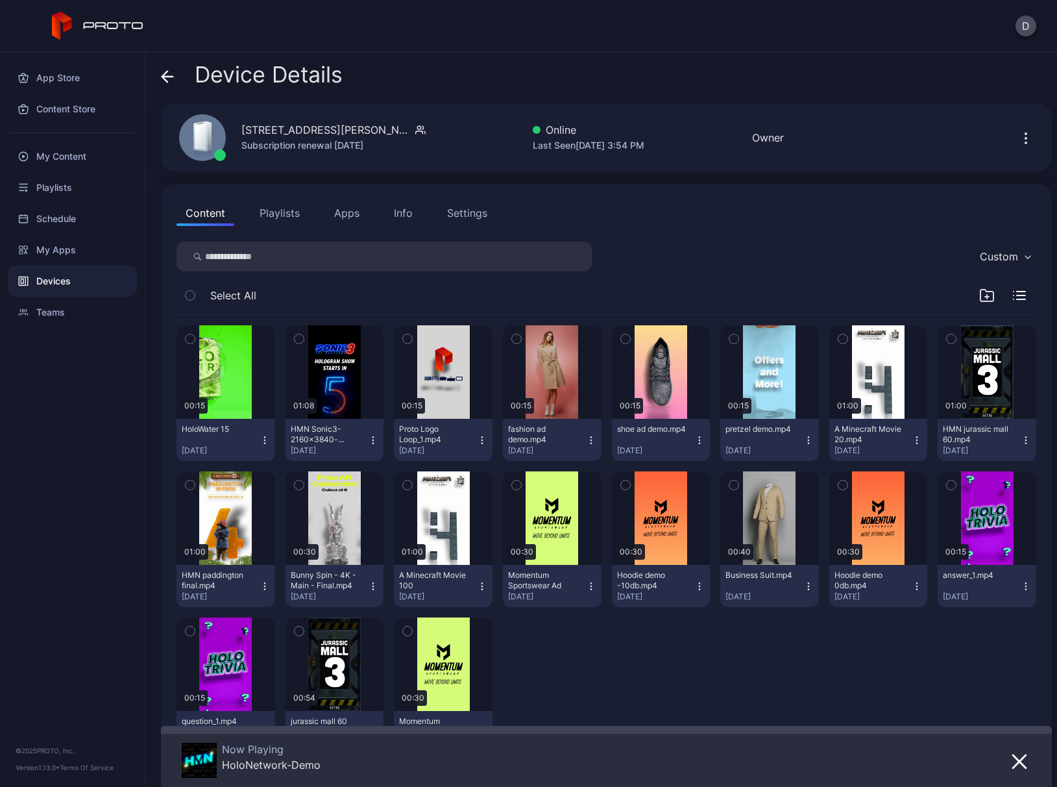
click at [394, 215] on div "Info" at bounding box center [403, 213] width 19 height 16
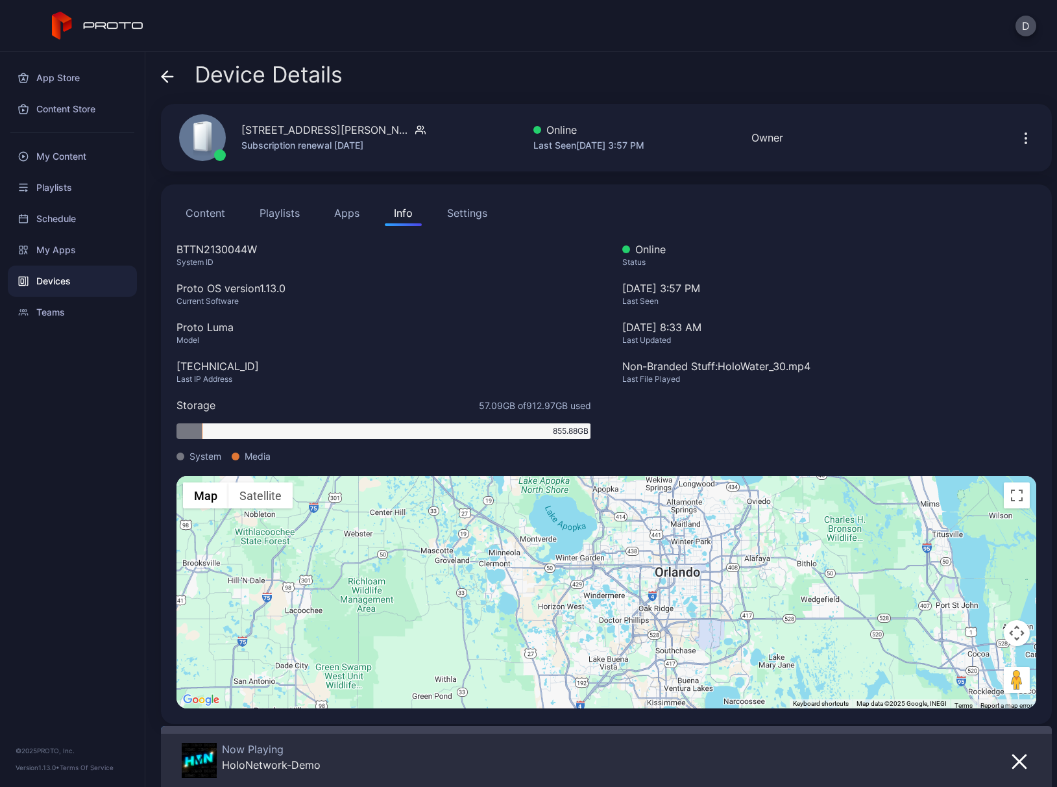
click at [814, 562] on div "To activate drag with keyboard, press Alt + Enter. Once in keyboard drag state,…" at bounding box center [607, 592] width 860 height 232
click at [158, 77] on div "Device Details 026 Tyrone Square FL Subscription renewal Dec 11, 2025 Online La…" at bounding box center [601, 419] width 912 height 735
click at [167, 70] on icon at bounding box center [167, 76] width 13 height 13
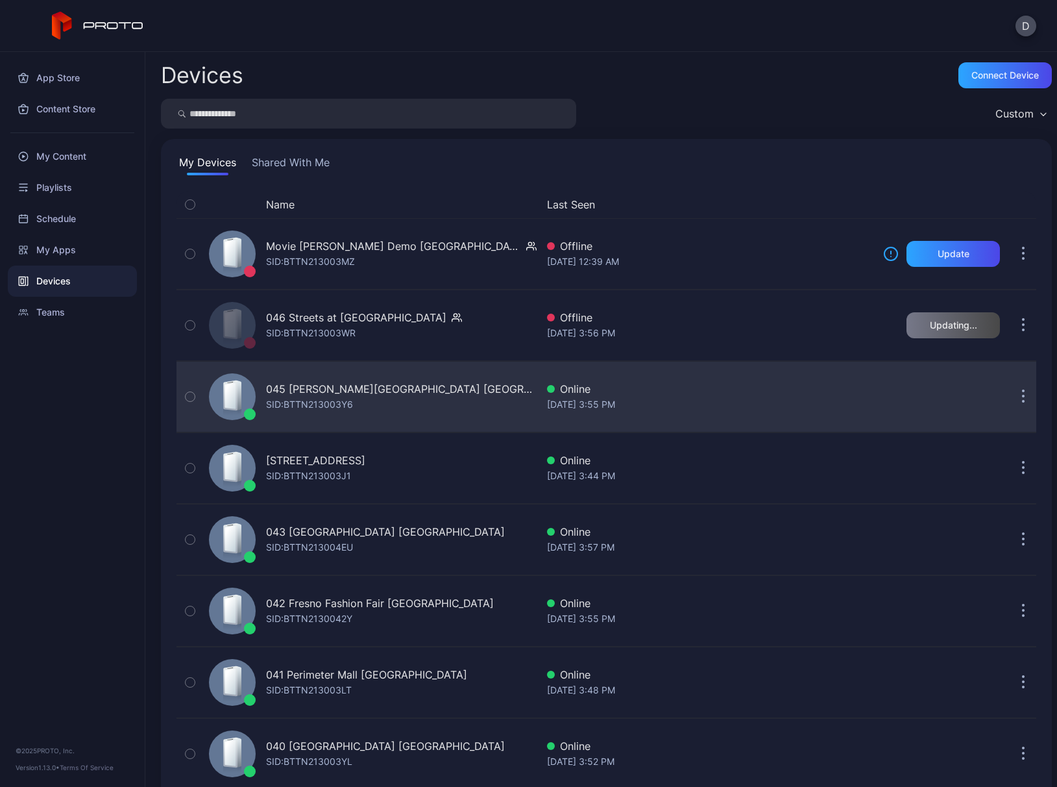
click at [444, 399] on div "045 [PERSON_NAME][GEOGRAPHIC_DATA] MA SID: BTTN213003Y6" at bounding box center [370, 396] width 333 height 65
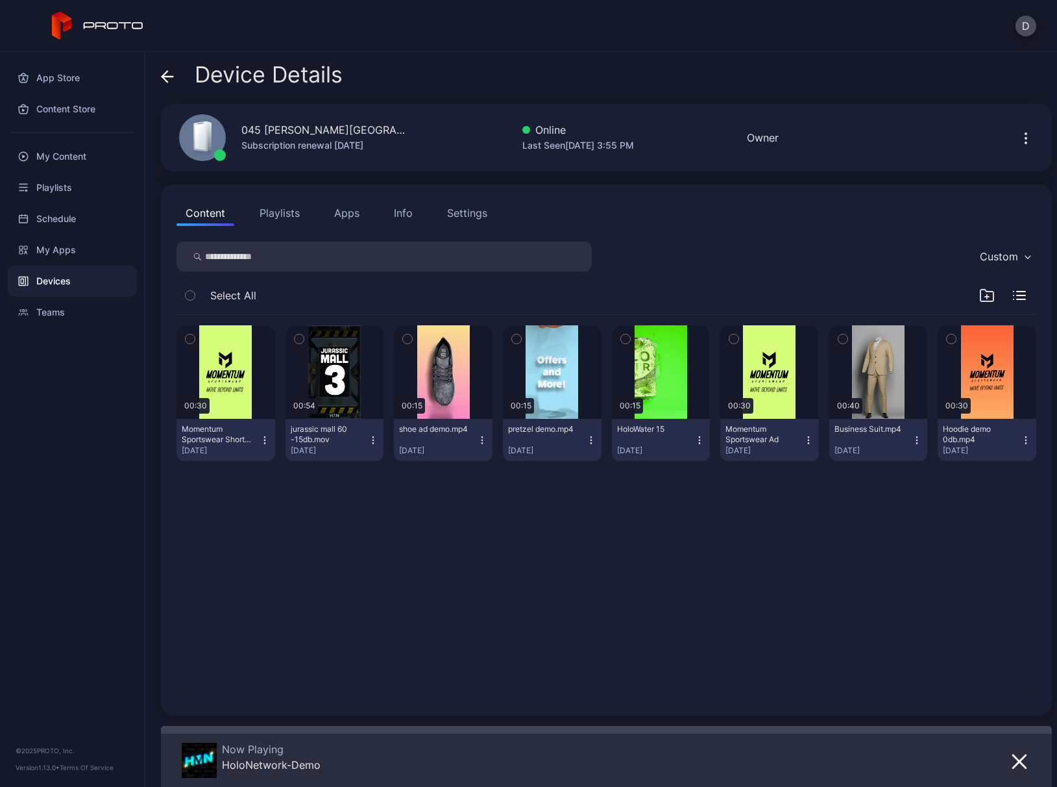
click at [398, 214] on div "Info" at bounding box center [403, 213] width 19 height 16
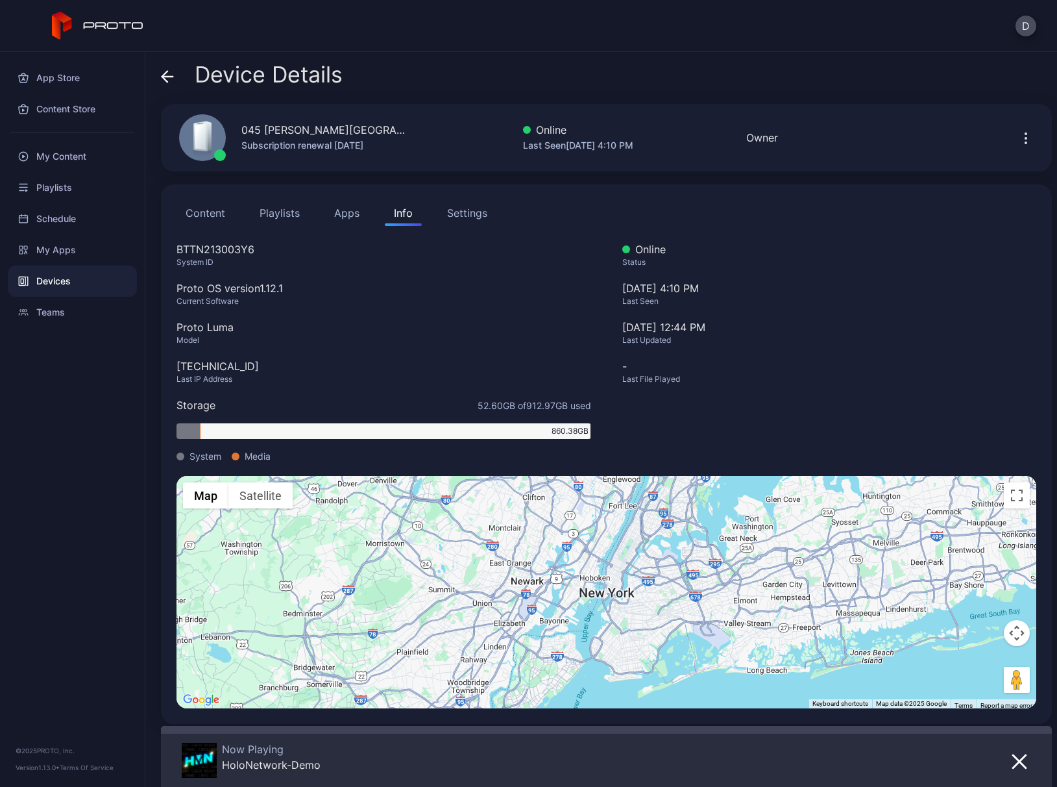
click at [165, 75] on icon at bounding box center [167, 76] width 13 height 13
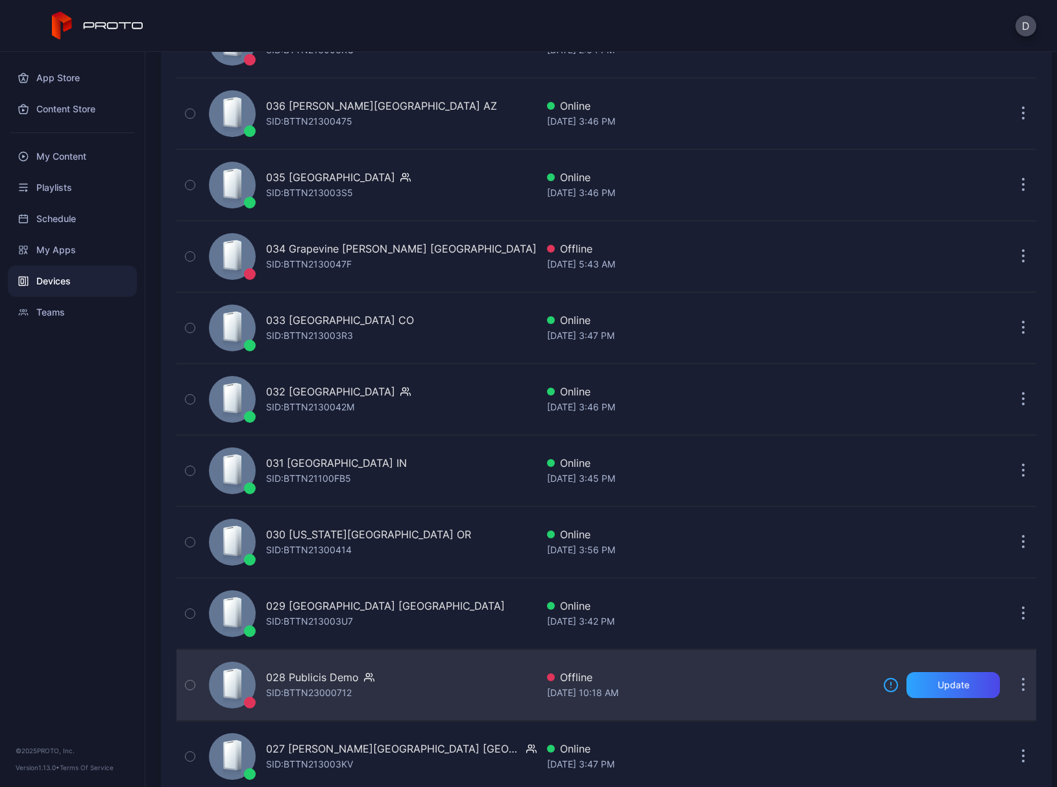
scroll to position [1216, 0]
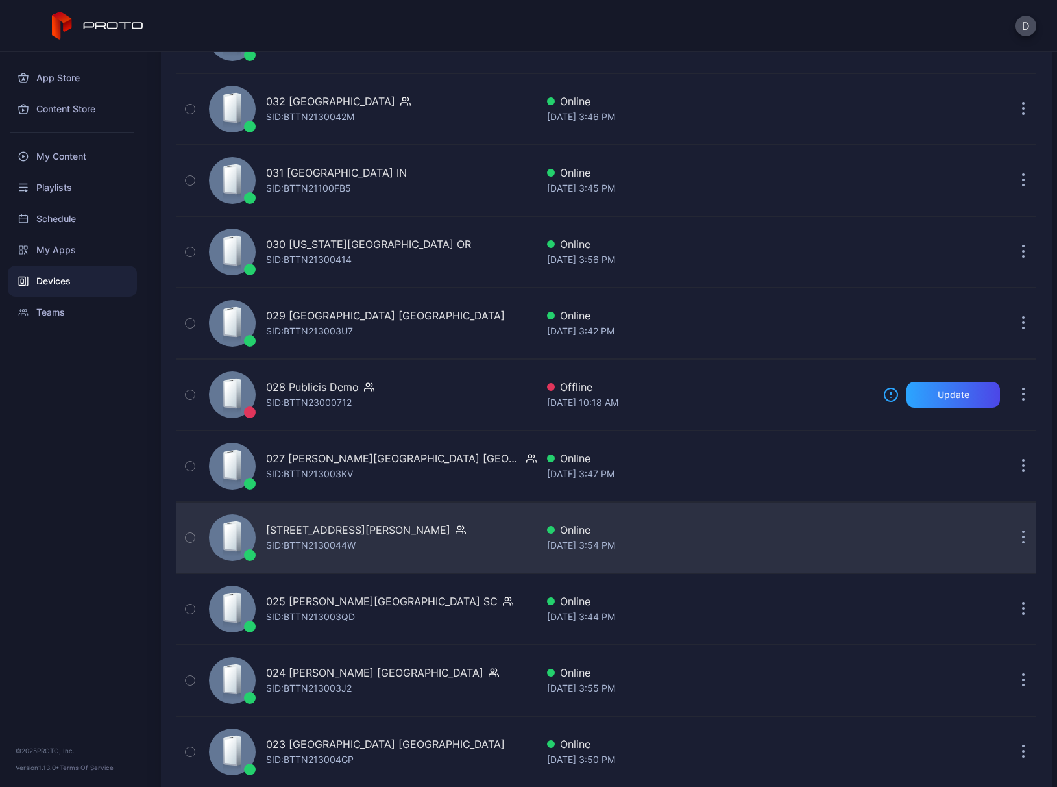
click at [447, 549] on div "026 Tyrone Square FL SID: BTTN2130044W" at bounding box center [370, 537] width 333 height 65
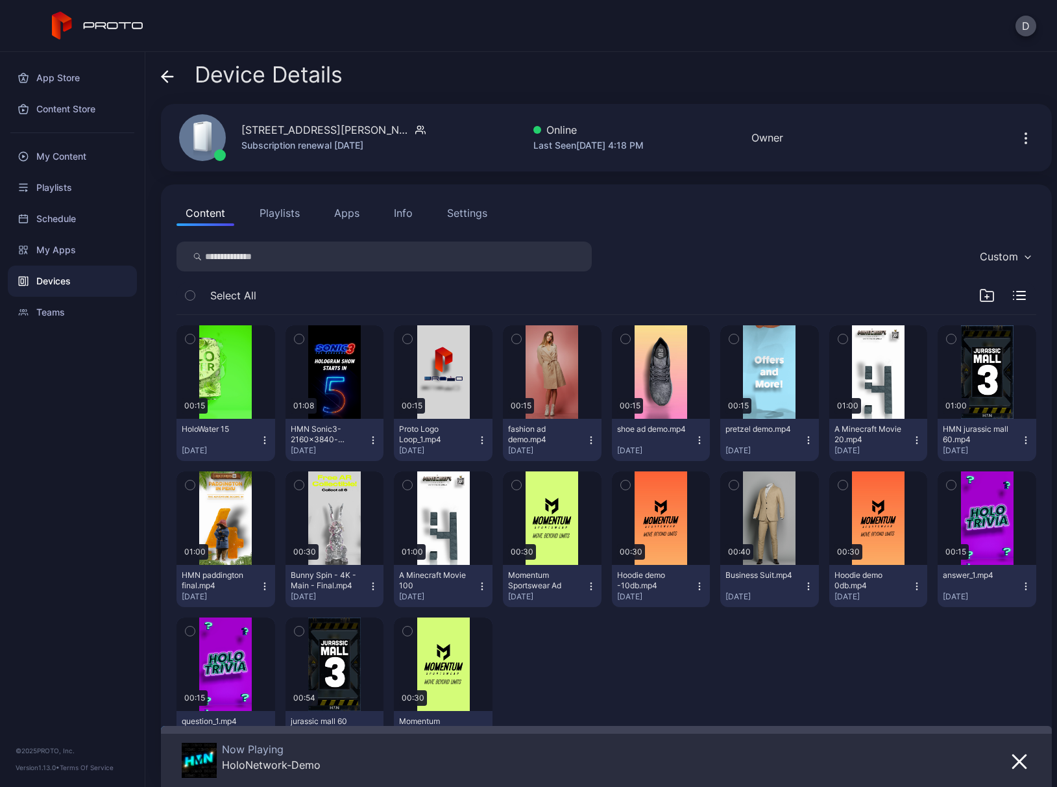
click at [397, 210] on div "Info" at bounding box center [403, 213] width 19 height 16
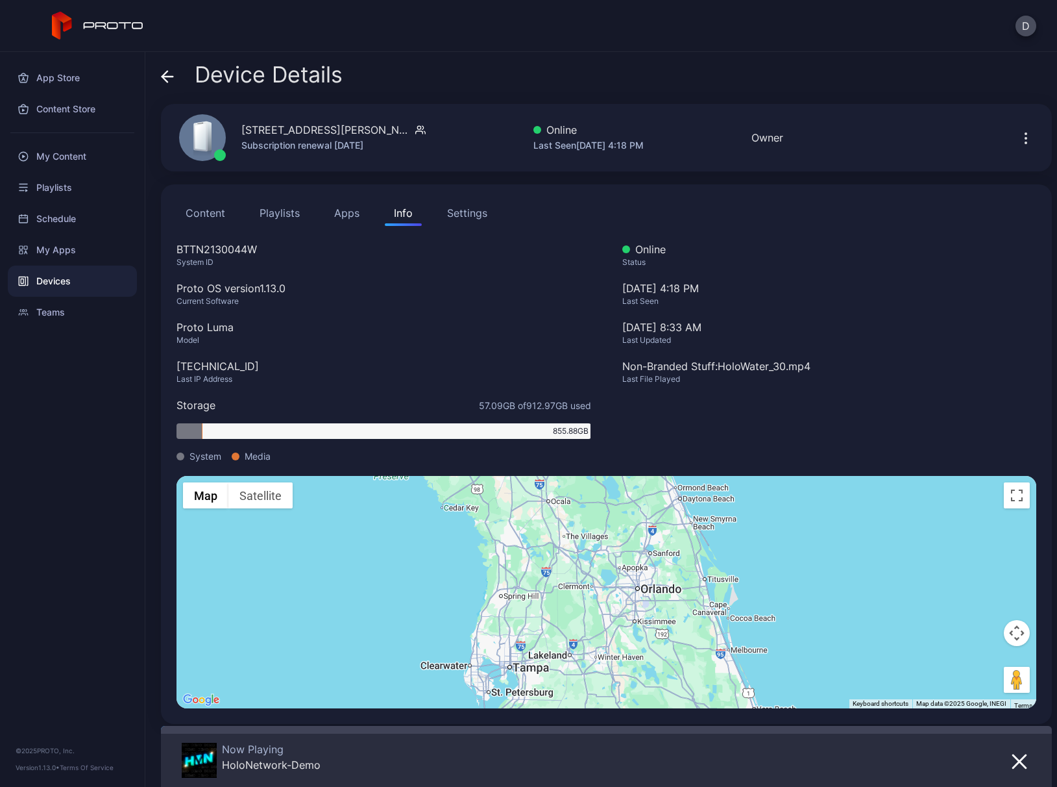
drag, startPoint x: 670, startPoint y: 659, endPoint x: 667, endPoint y: 632, distance: 26.7
click at [667, 632] on div "To activate drag with keyboard, press Alt + Enter. Once in keyboard drag state,…" at bounding box center [607, 592] width 860 height 232
click at [162, 74] on icon at bounding box center [167, 76] width 13 height 13
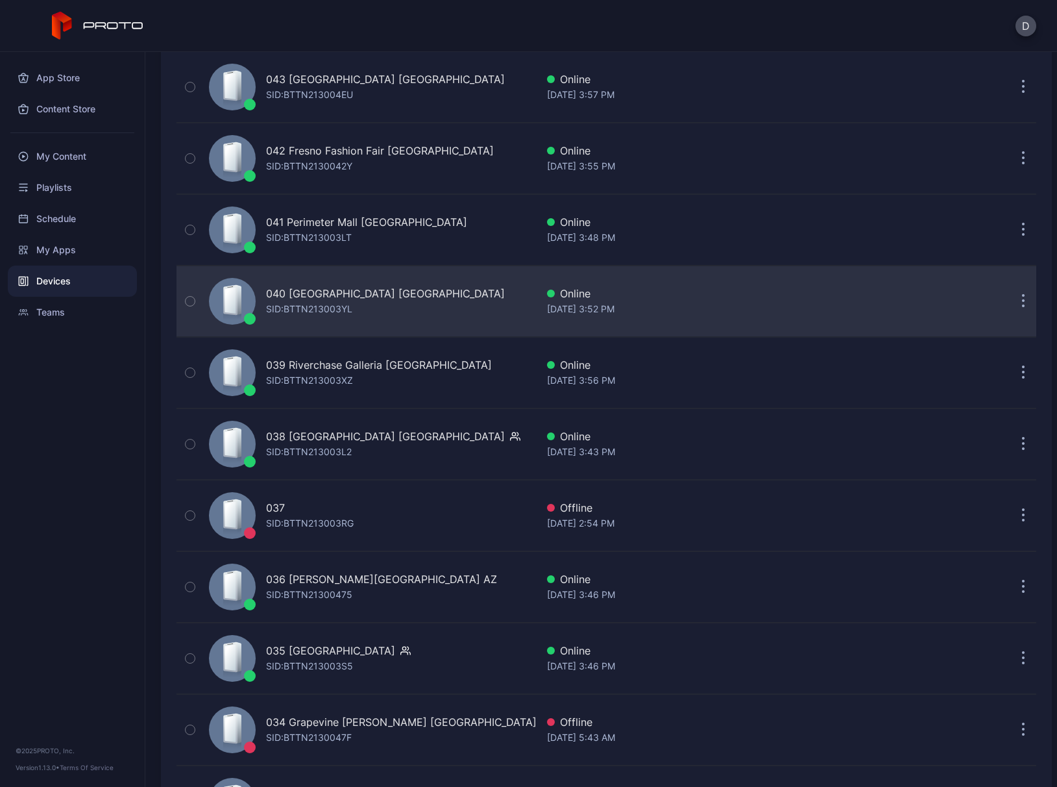
scroll to position [408, 0]
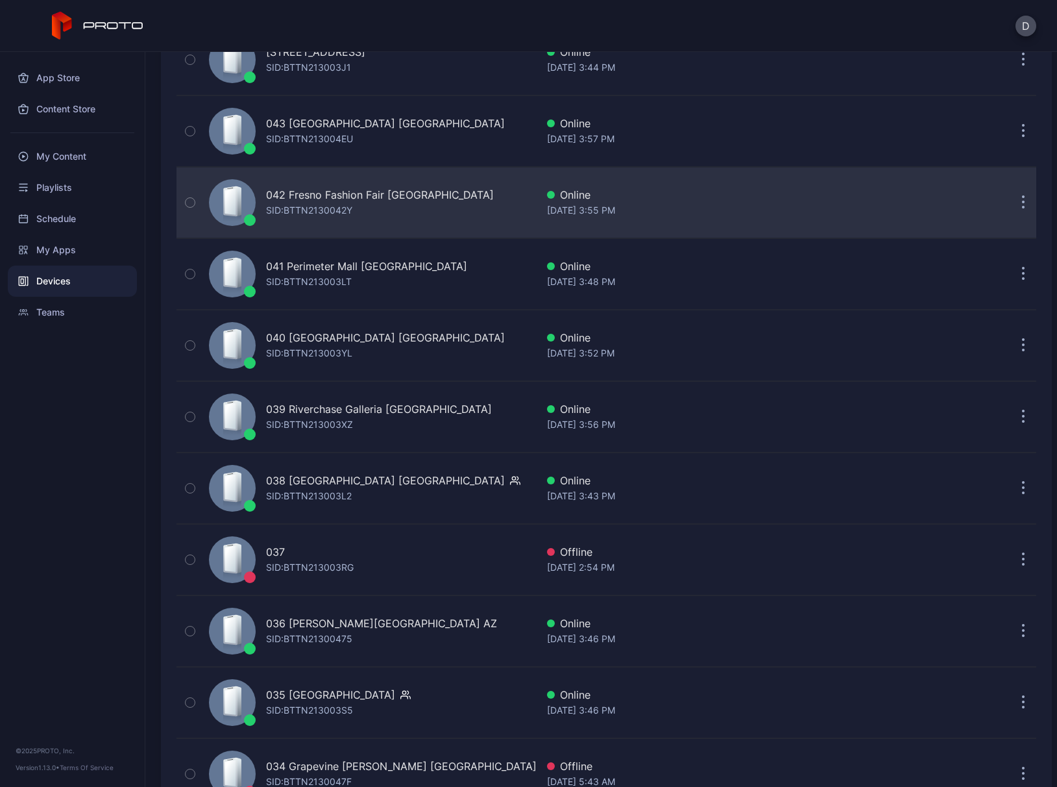
click at [456, 209] on div "042 Fresno Fashion Fair CA SID: BTTN2130042Y" at bounding box center [370, 202] width 333 height 65
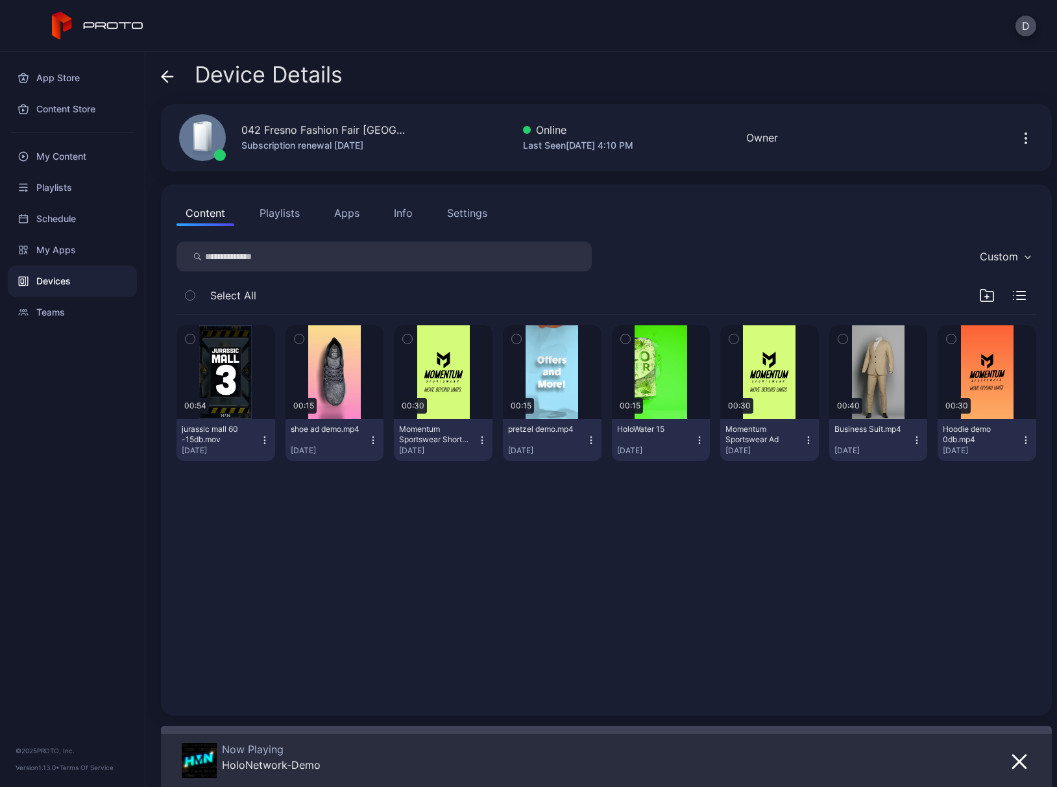
click at [341, 215] on button "Apps" at bounding box center [346, 213] width 43 height 26
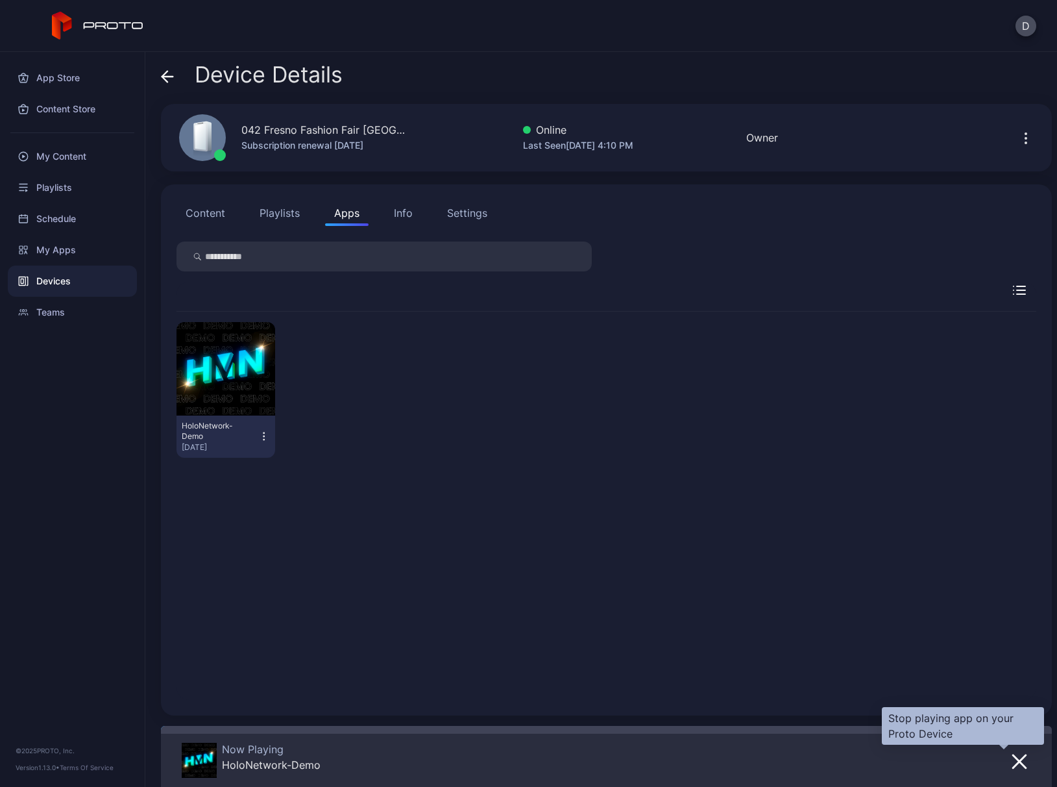
click at [1012, 651] on icon "button" at bounding box center [1020, 761] width 16 height 16
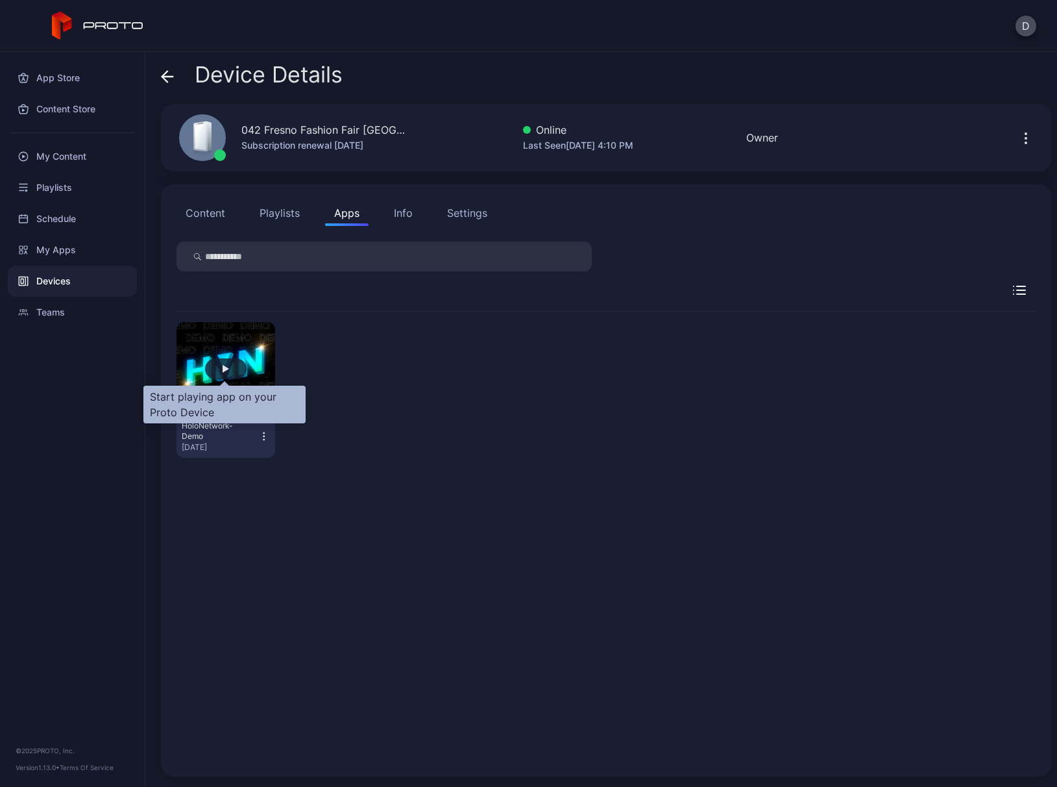
click at [230, 365] on div "button" at bounding box center [226, 368] width 42 height 21
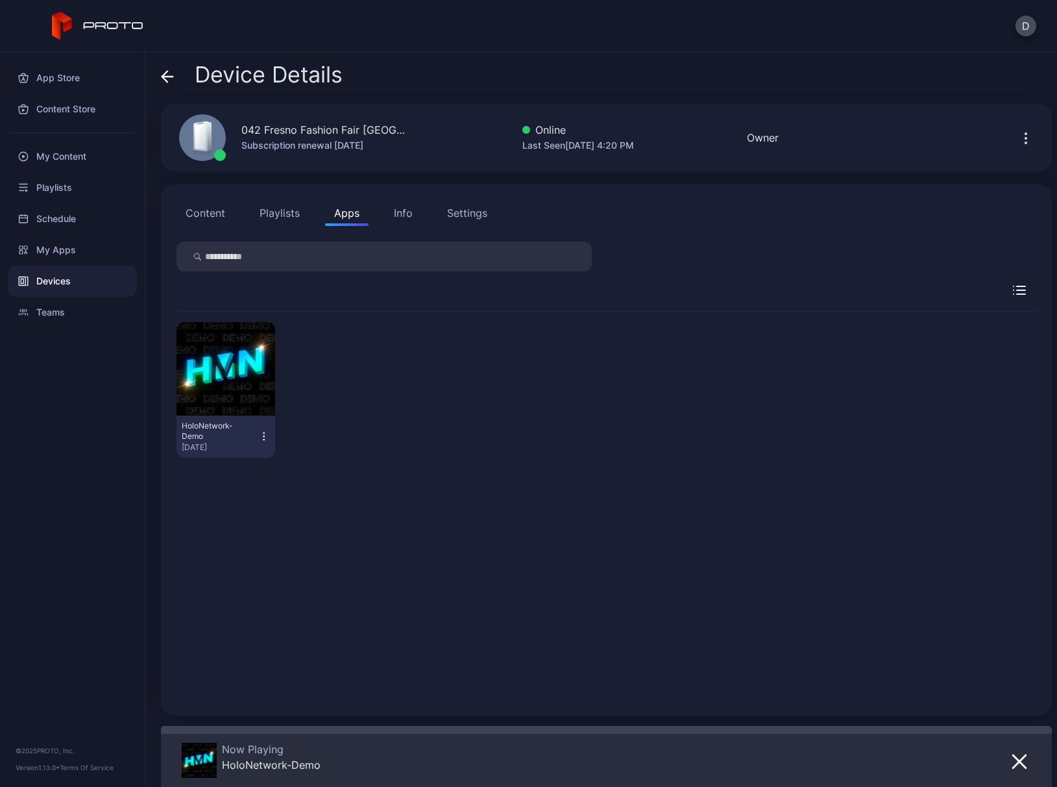
click at [167, 77] on icon at bounding box center [167, 77] width 11 height 0
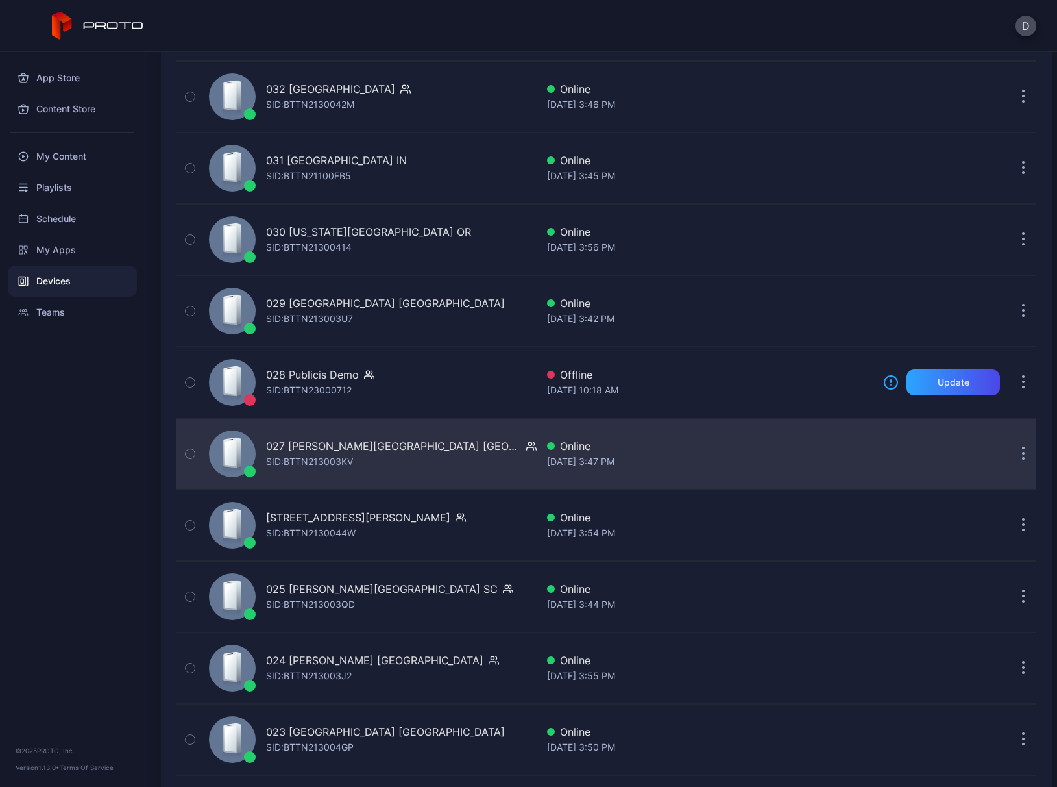
scroll to position [1245, 0]
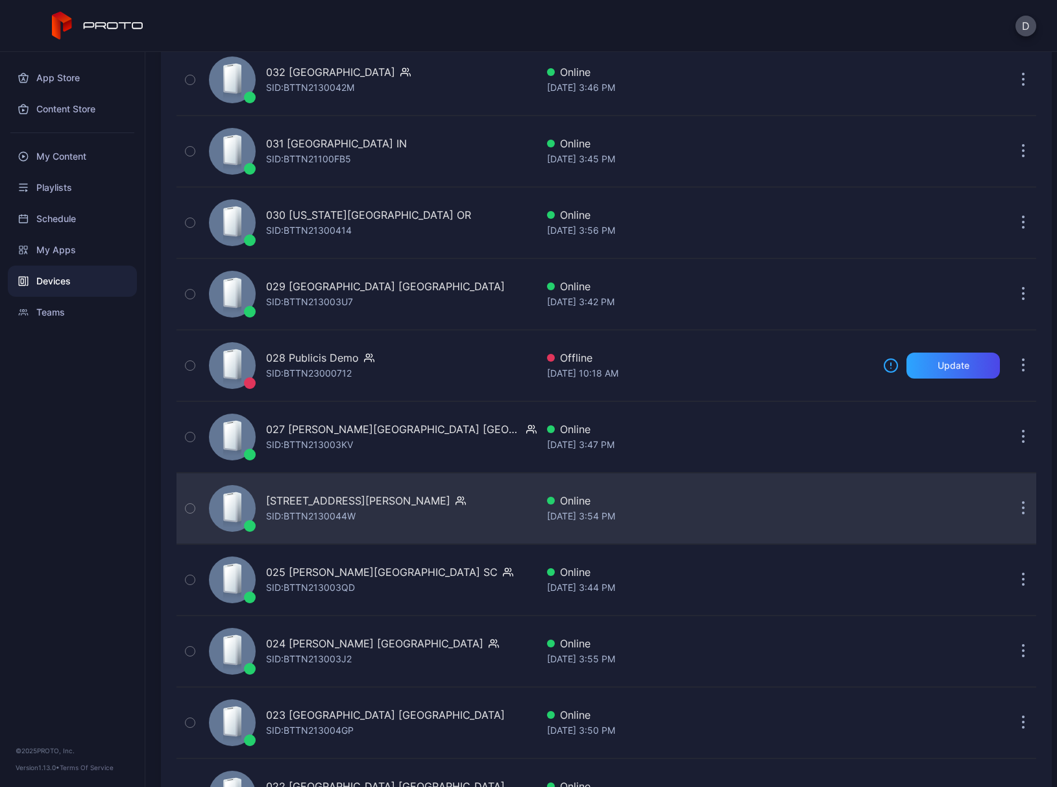
click at [448, 506] on div "026 Tyrone Square FL SID: BTTN2130044W" at bounding box center [370, 508] width 333 height 65
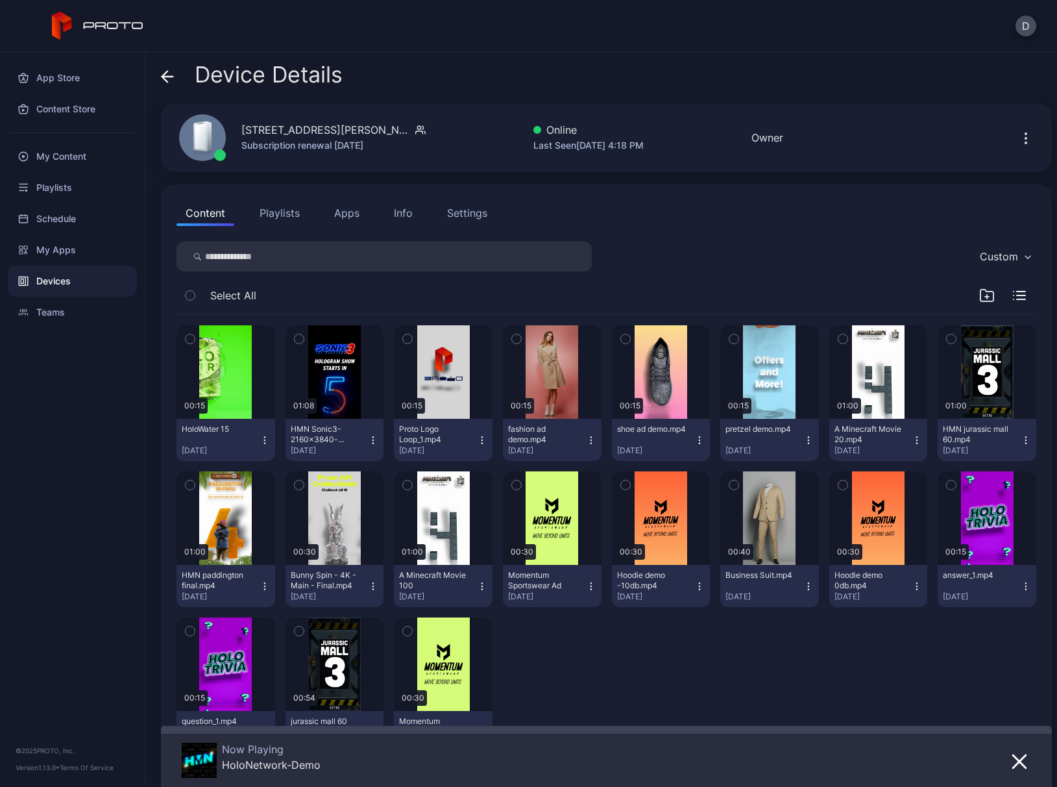
click at [398, 209] on div "Info" at bounding box center [403, 213] width 19 height 16
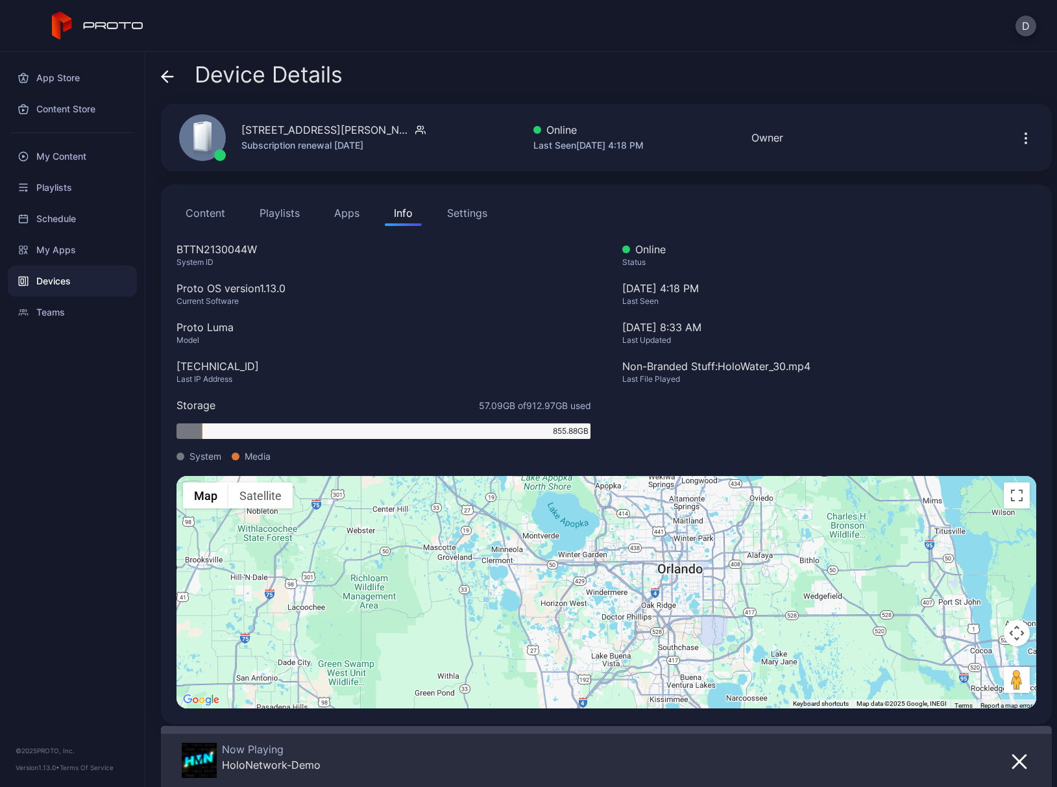
click at [164, 75] on icon at bounding box center [164, 76] width 5 height 11
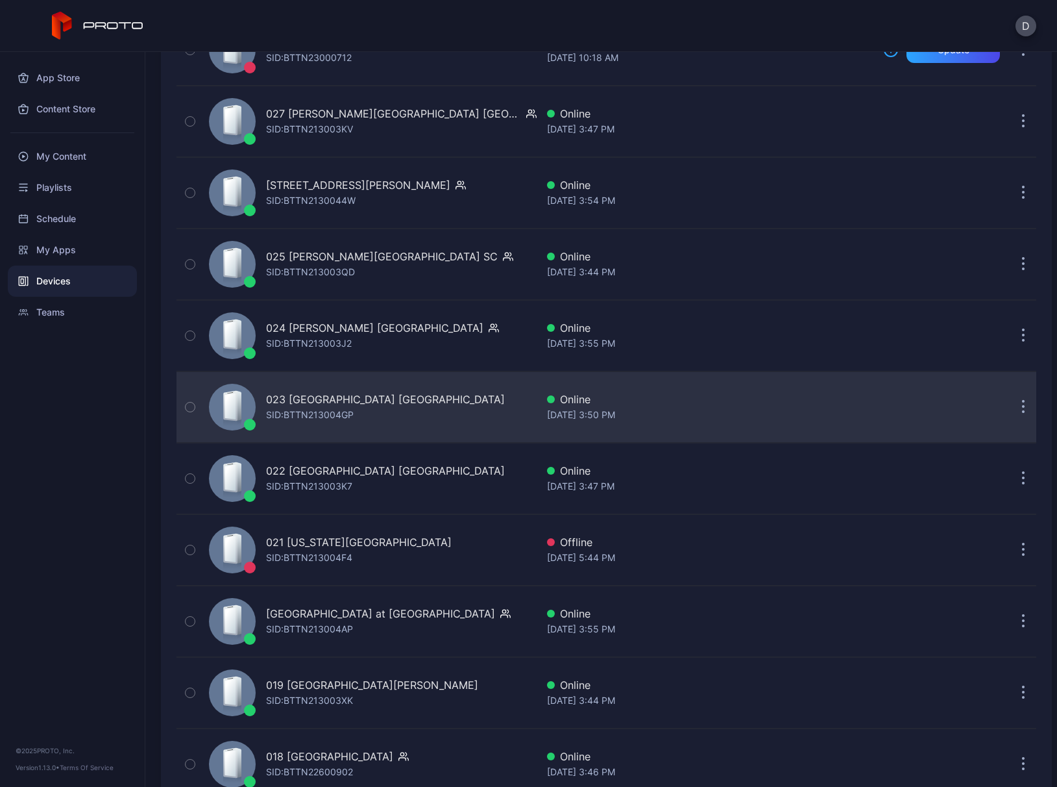
scroll to position [1569, 0]
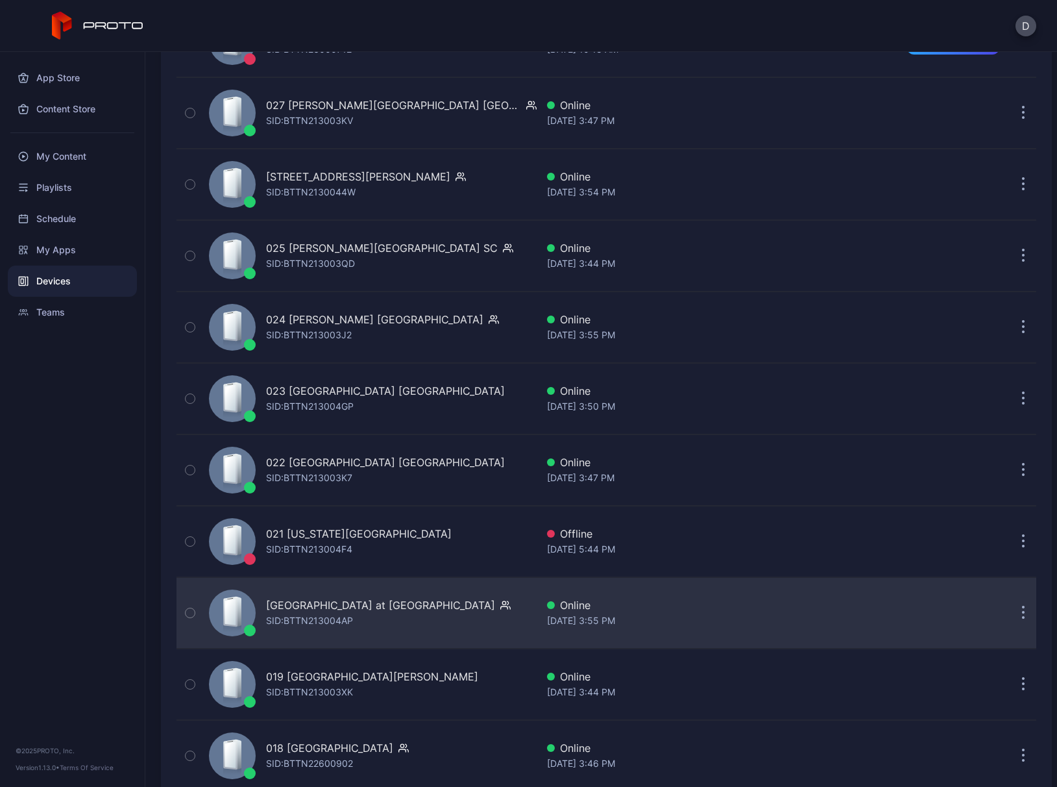
click at [493, 606] on div "020 Town Center at Boca Raton FL SID: BTTN213004AP" at bounding box center [370, 612] width 333 height 65
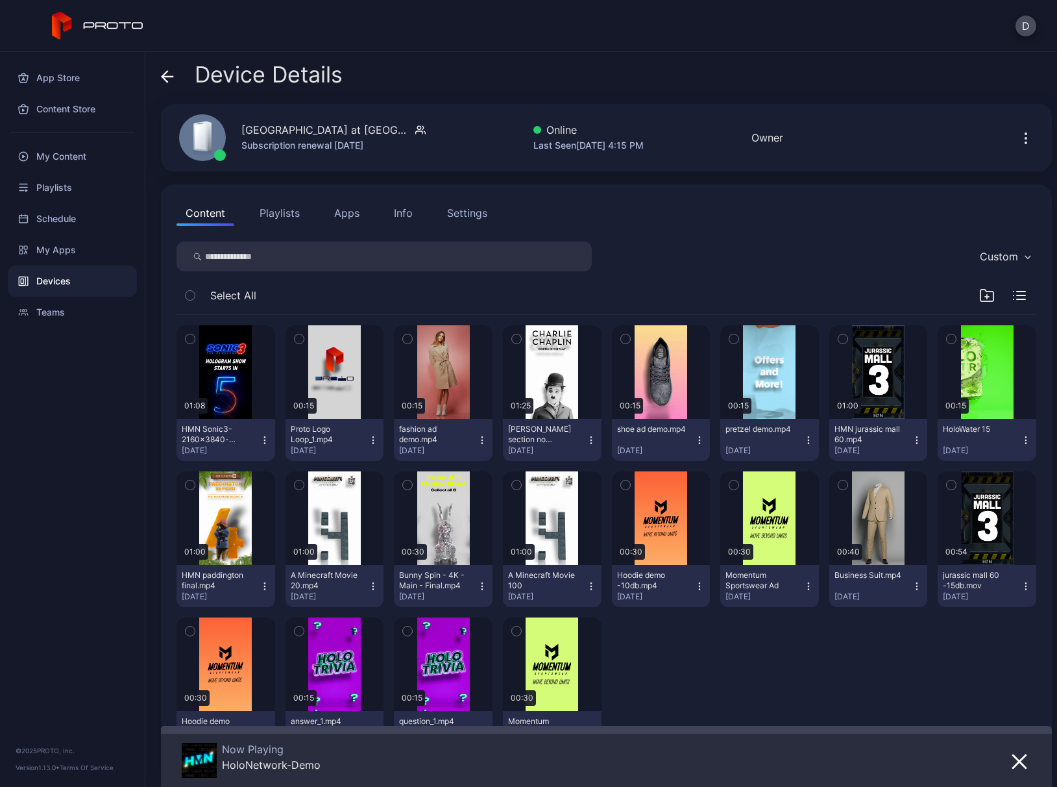
click at [392, 217] on button "Info" at bounding box center [403, 213] width 37 height 26
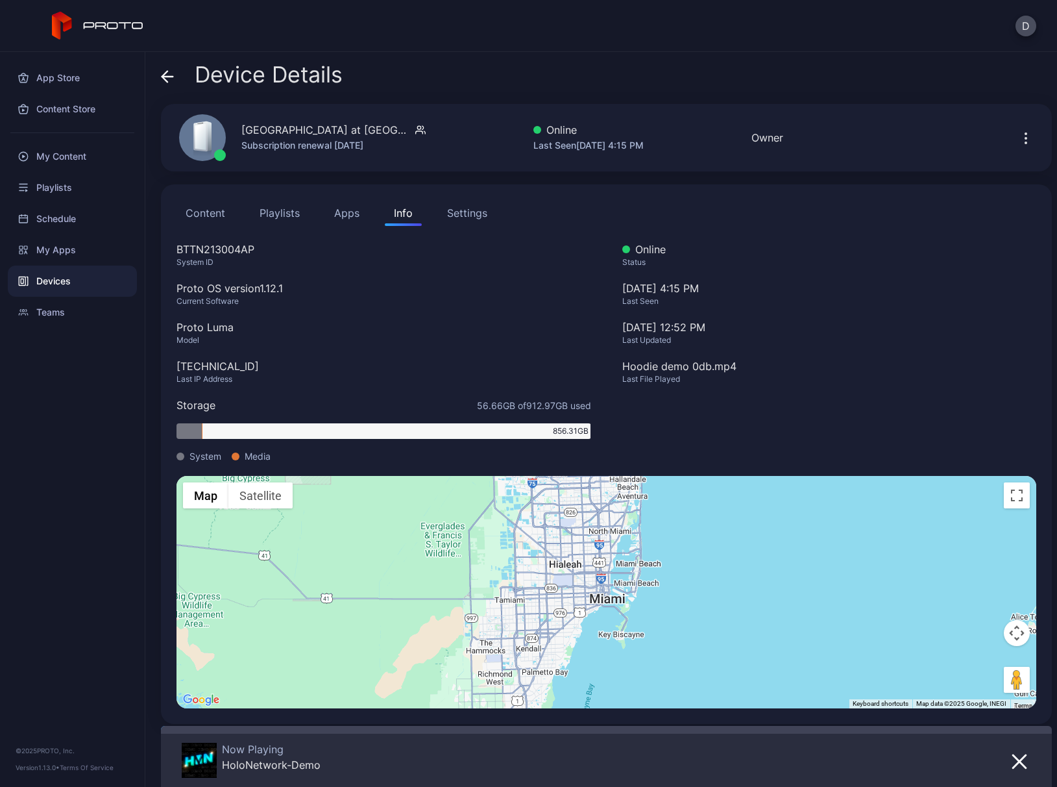
click at [161, 74] on icon at bounding box center [167, 76] width 13 height 13
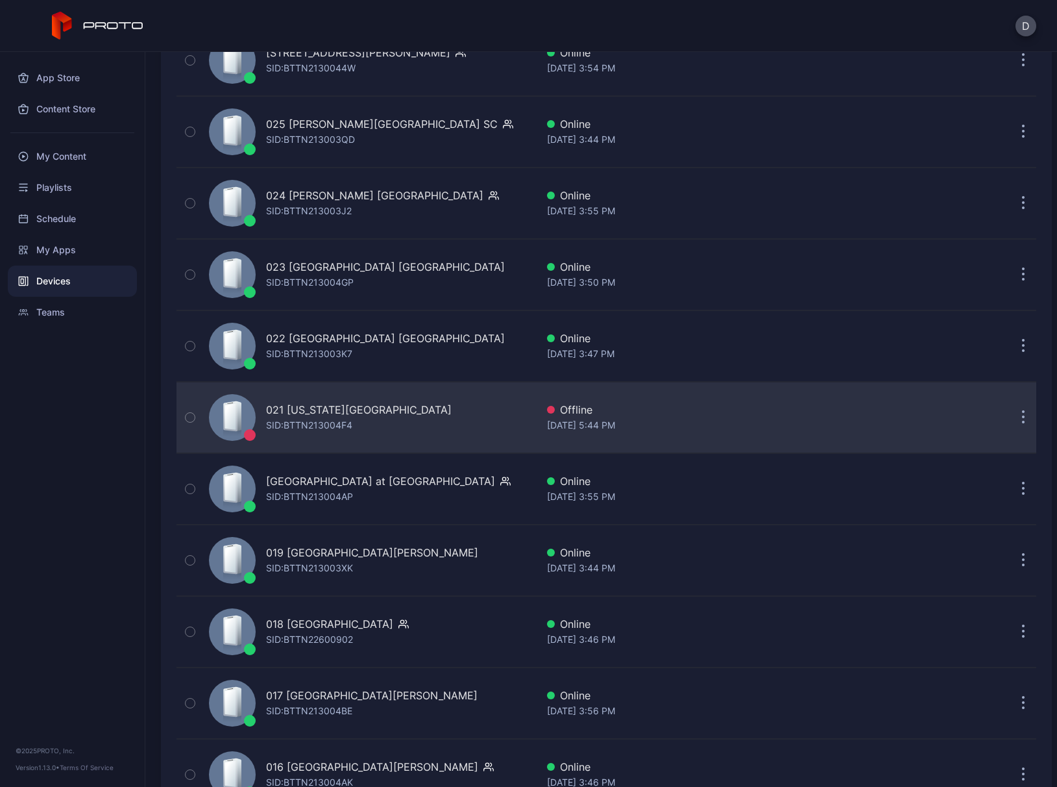
scroll to position [1819, 0]
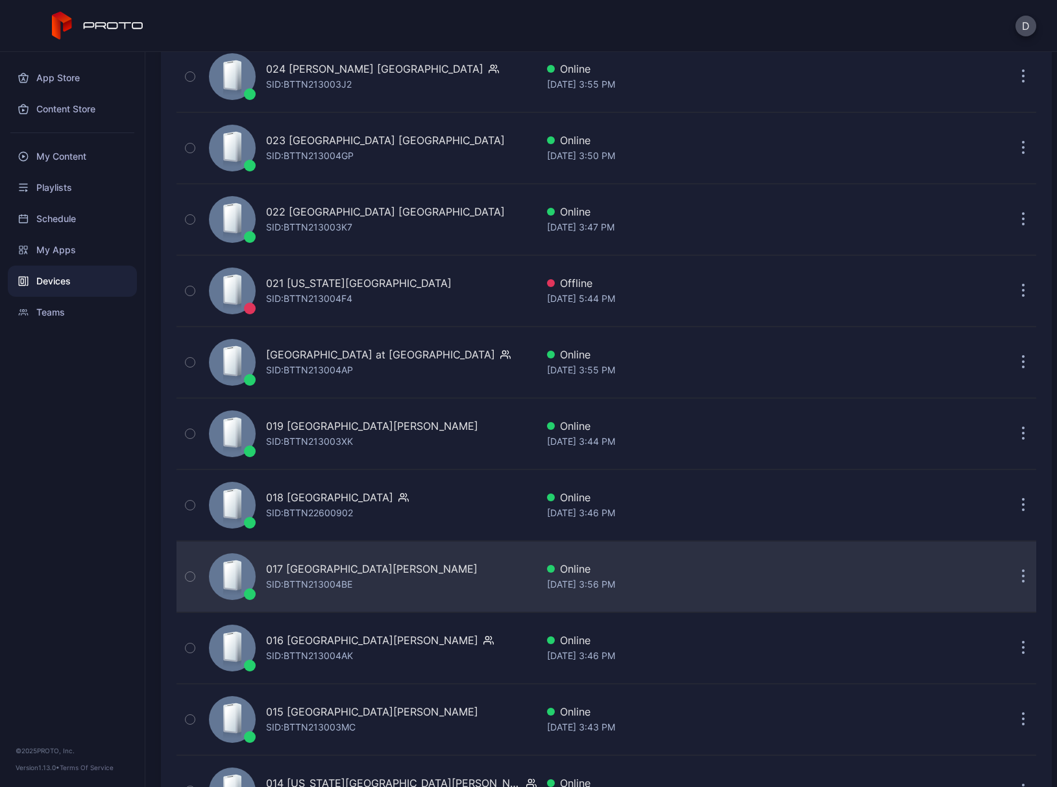
click at [417, 582] on div "017 Sawgrass Mills FL SID: BTTN213004BE" at bounding box center [370, 576] width 333 height 65
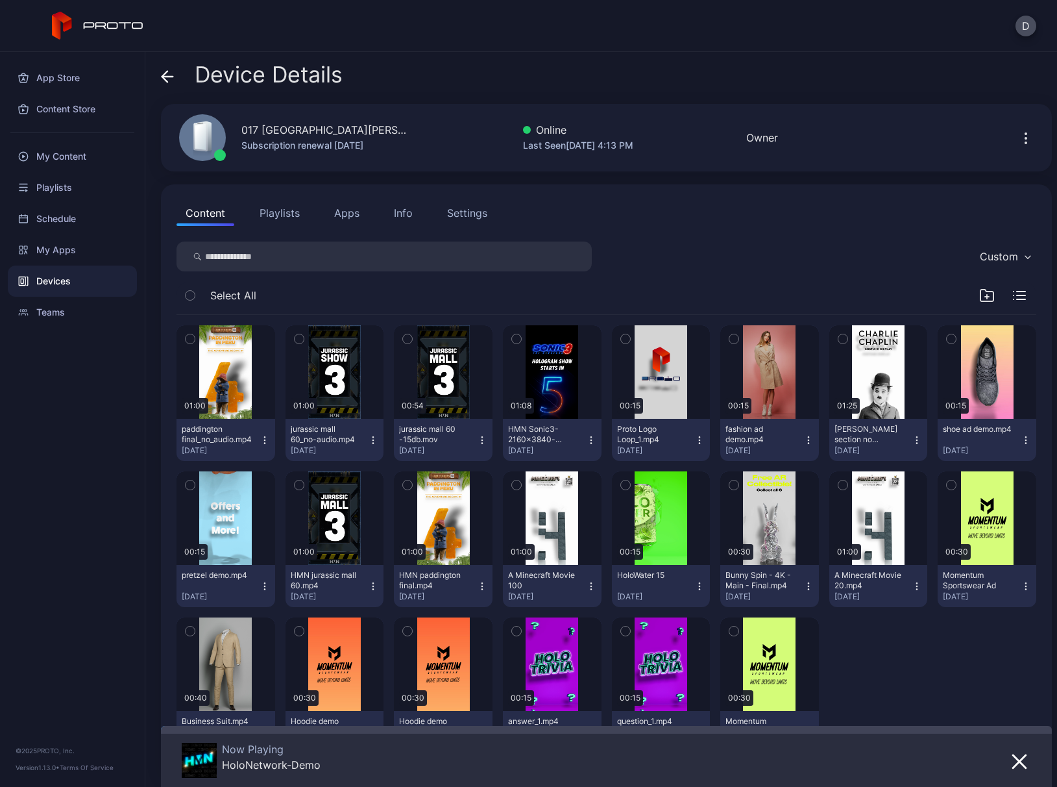
click at [407, 215] on div "Info" at bounding box center [403, 213] width 19 height 16
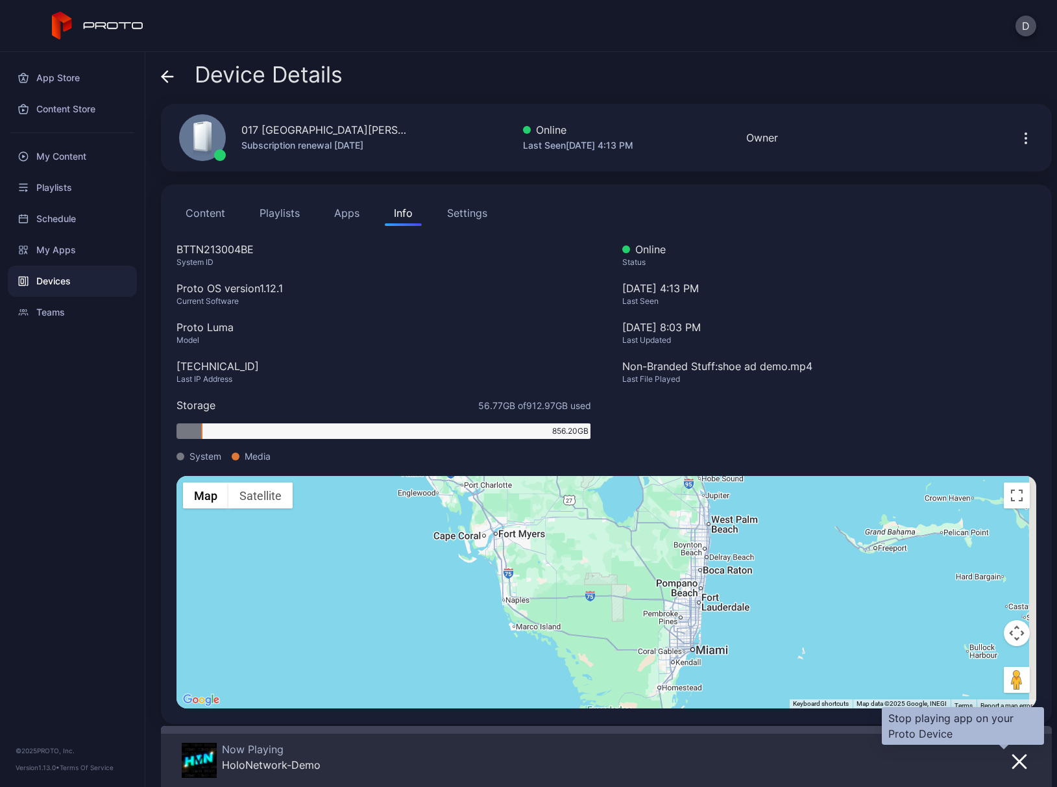
click at [1012, 651] on icon "button" at bounding box center [1020, 761] width 16 height 16
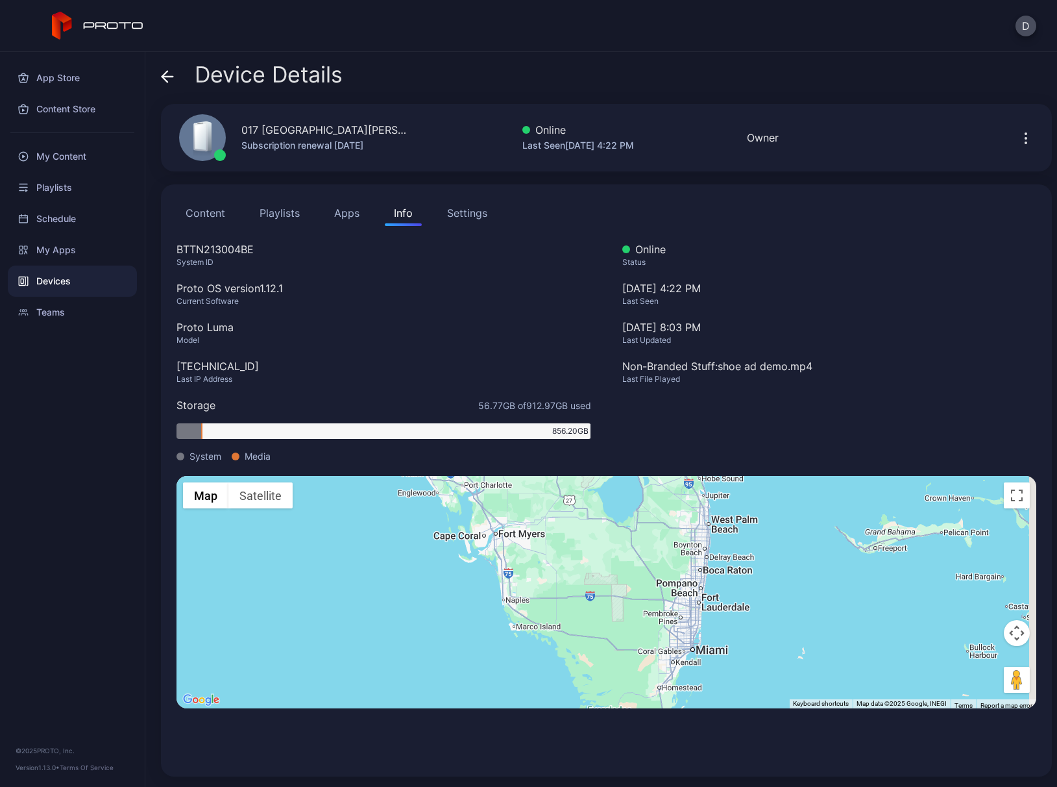
click at [345, 213] on button "Apps" at bounding box center [346, 213] width 43 height 26
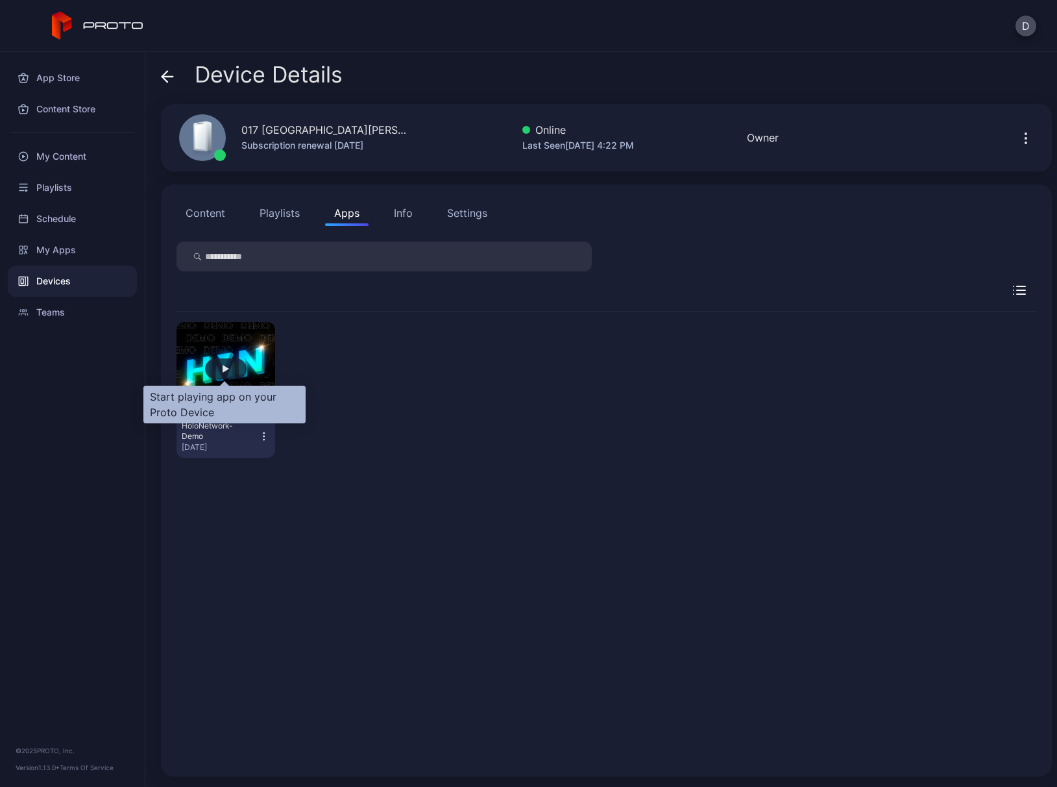
click at [229, 367] on div "button" at bounding box center [226, 368] width 42 height 21
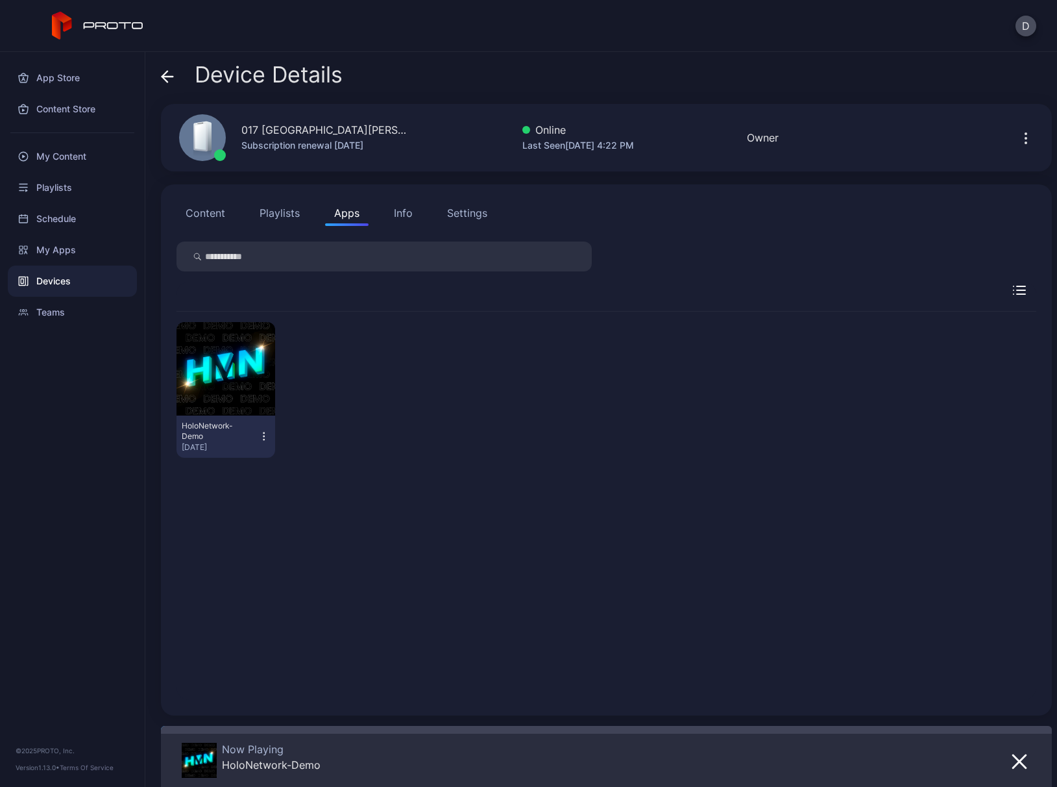
click at [401, 209] on div "Info" at bounding box center [403, 213] width 19 height 16
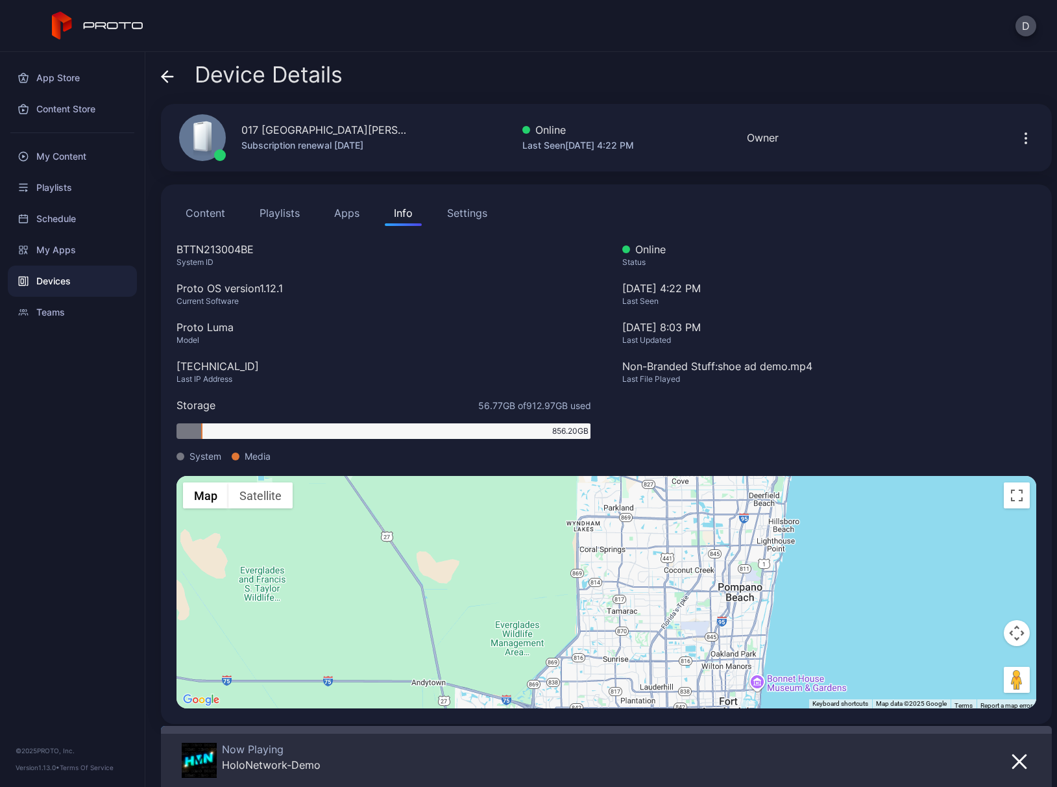
drag, startPoint x: 643, startPoint y: 548, endPoint x: 682, endPoint y: 666, distance: 123.8
click at [682, 651] on div "To activate drag with keyboard, press Alt + Enter. Once in keyboard drag state,…" at bounding box center [607, 592] width 860 height 232
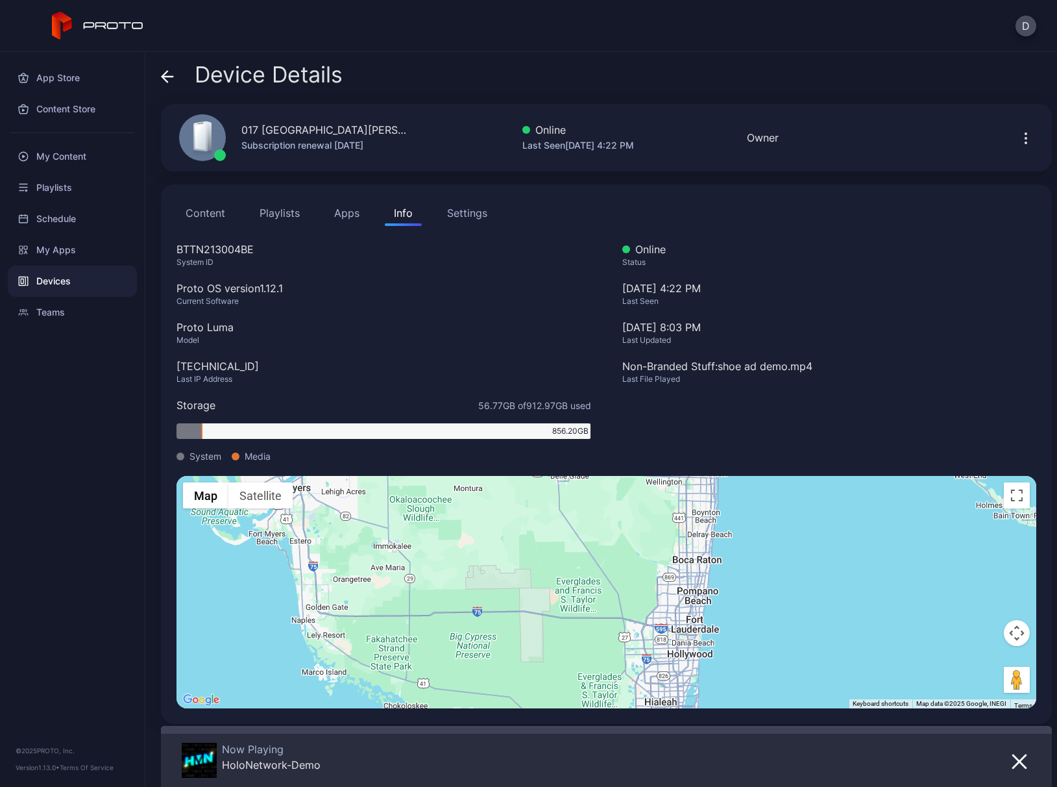
click at [165, 75] on icon at bounding box center [167, 76] width 13 height 13
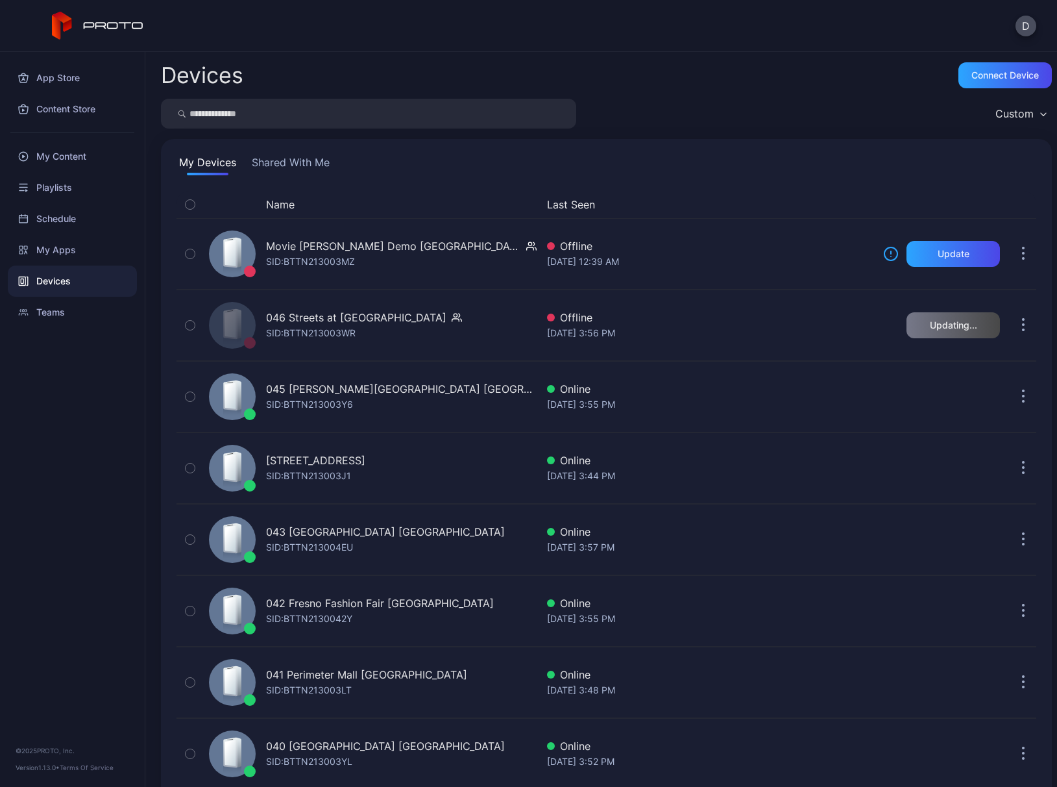
scroll to position [1819, 0]
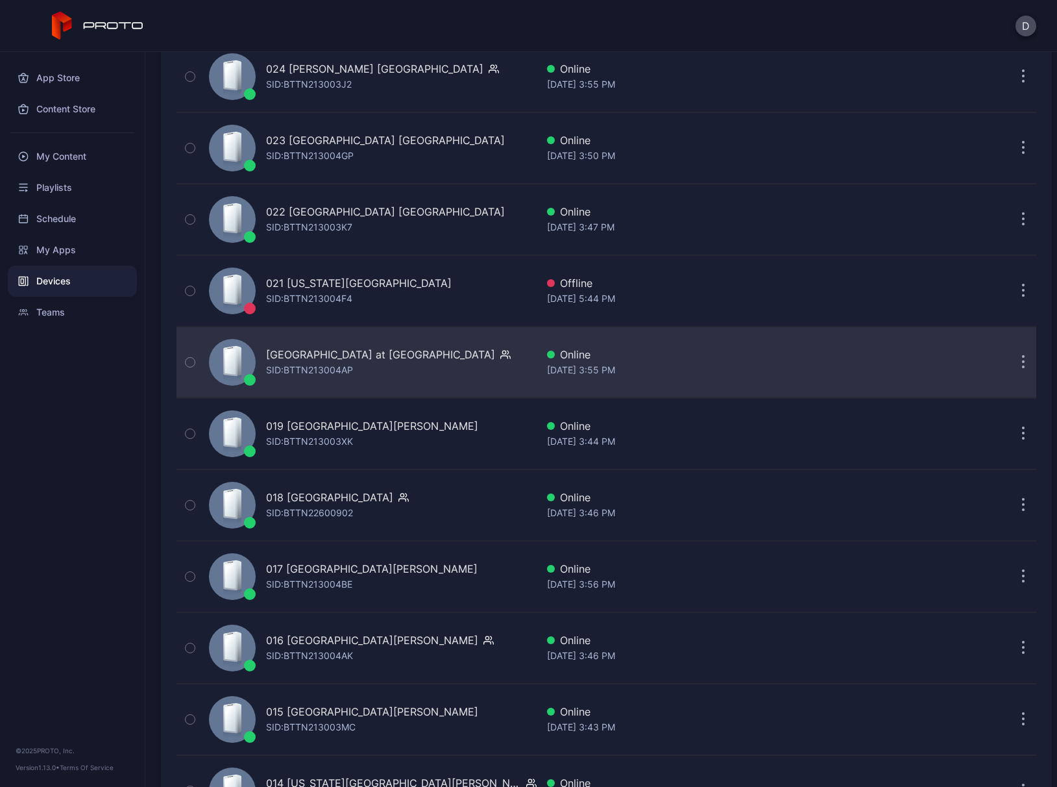
click at [496, 353] on div "020 Town Center at Boca Raton FL SID: BTTN213004AP" at bounding box center [370, 362] width 333 height 65
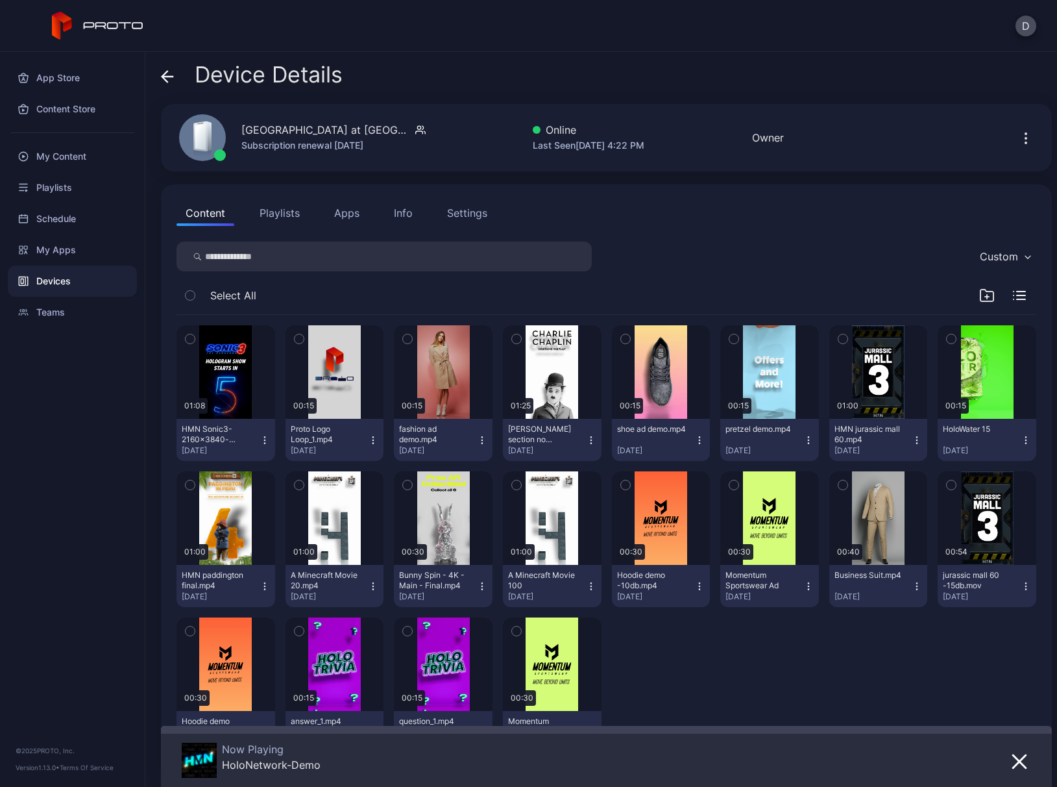
click at [404, 210] on div "Info" at bounding box center [403, 213] width 19 height 16
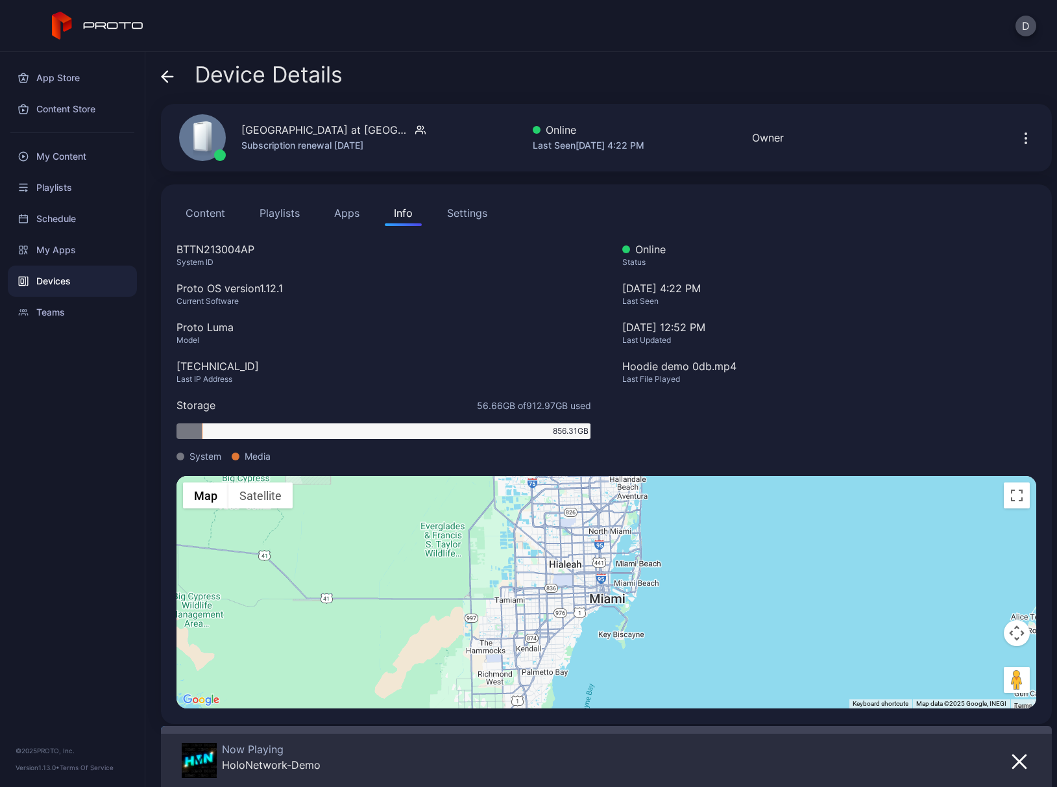
click at [167, 74] on icon at bounding box center [167, 76] width 13 height 13
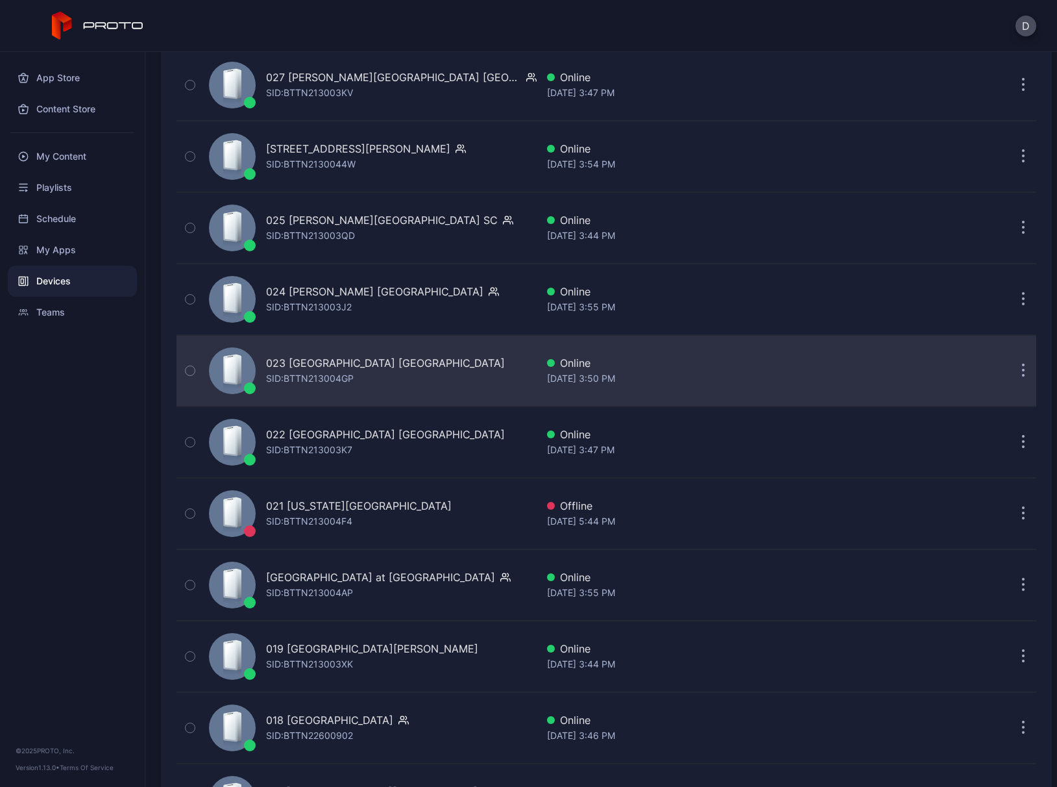
scroll to position [1566, 0]
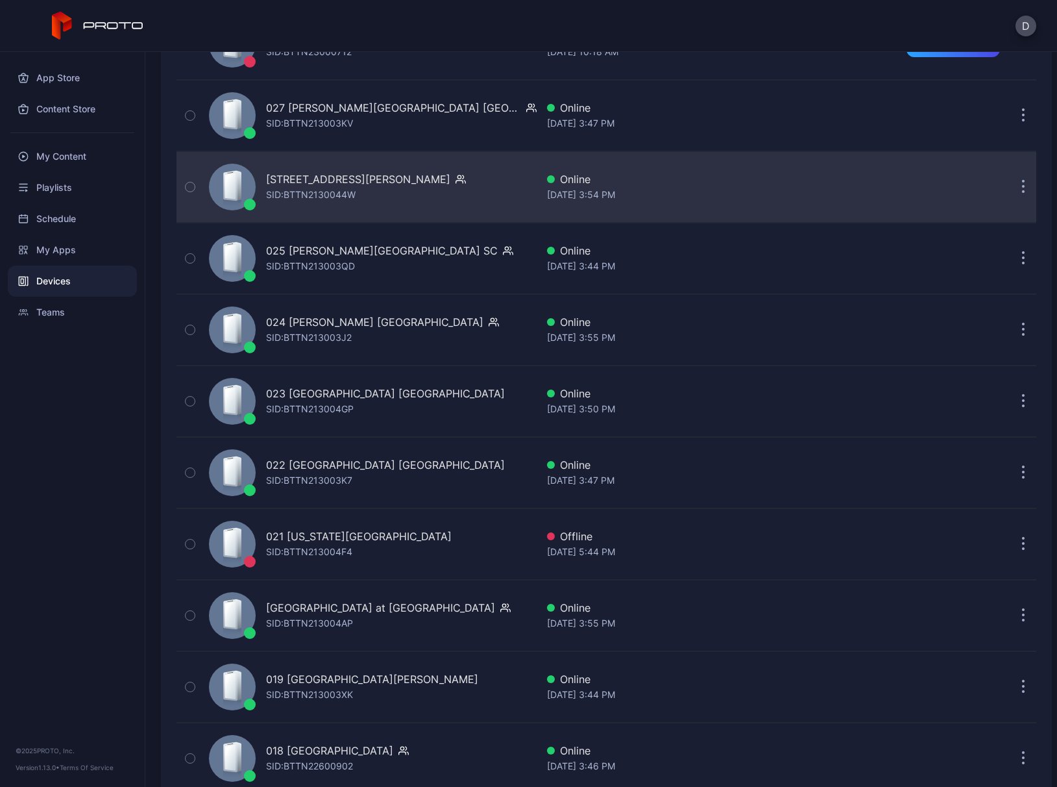
click at [424, 175] on div "026 Tyrone Square FL SID: BTTN2130044W" at bounding box center [370, 186] width 333 height 65
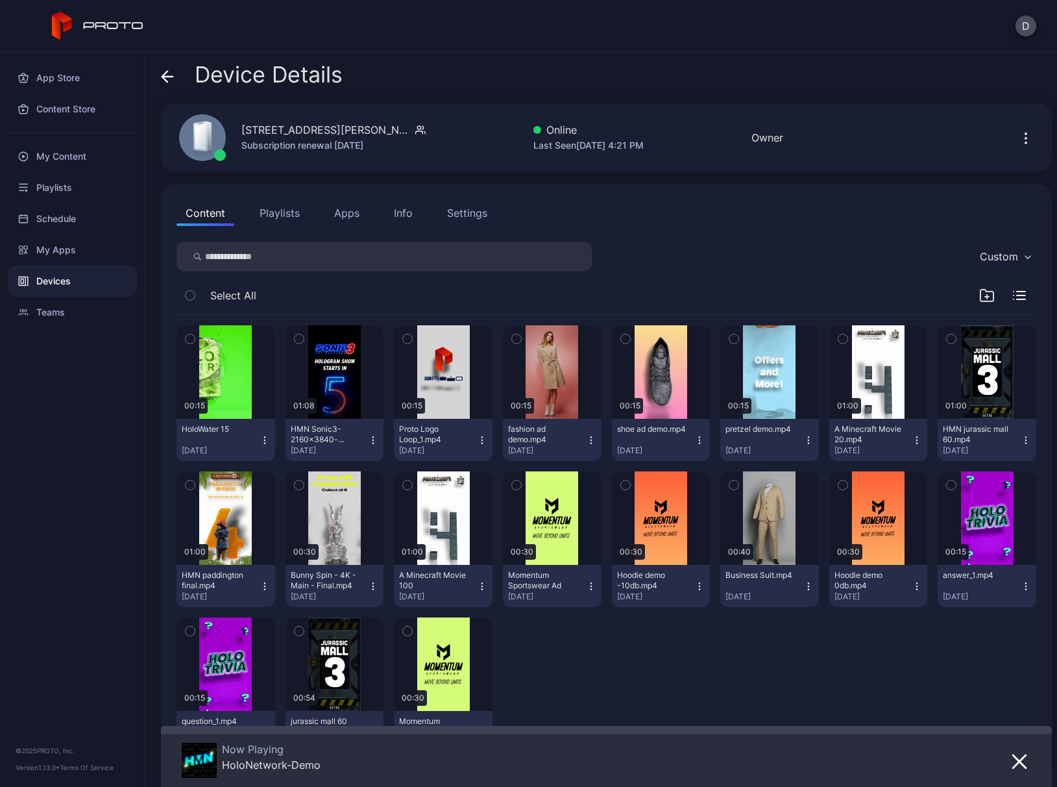
click at [404, 209] on div "Info" at bounding box center [403, 213] width 19 height 16
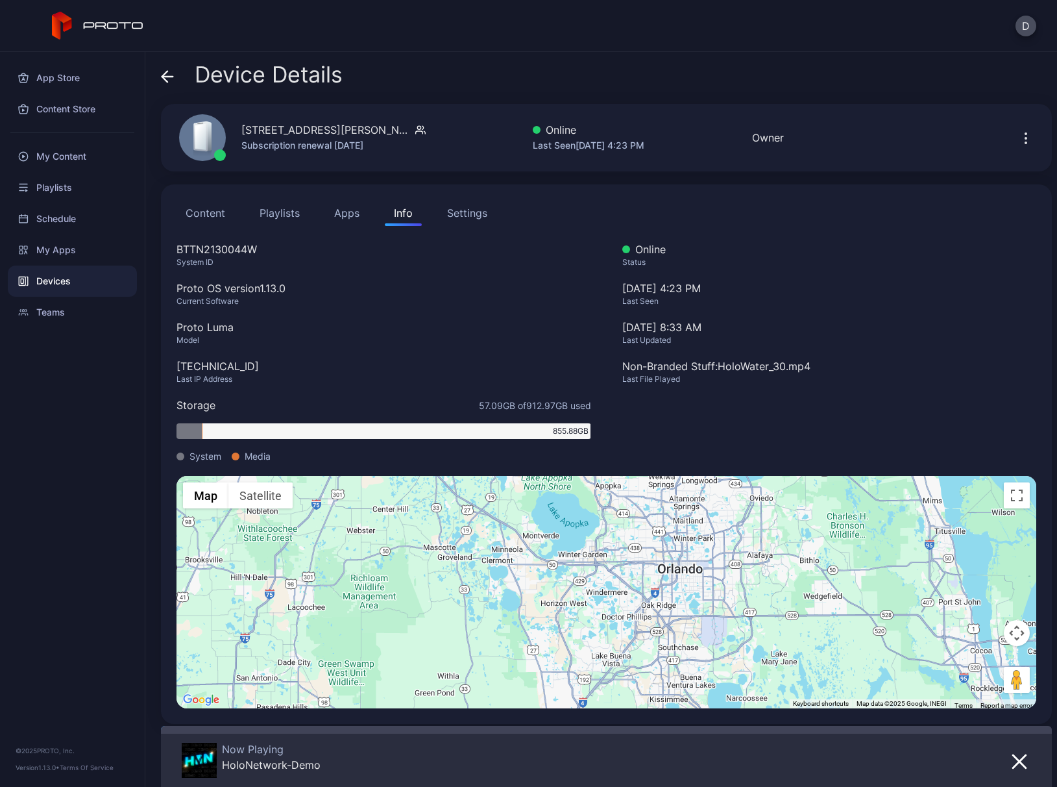
click at [168, 72] on icon at bounding box center [167, 76] width 13 height 13
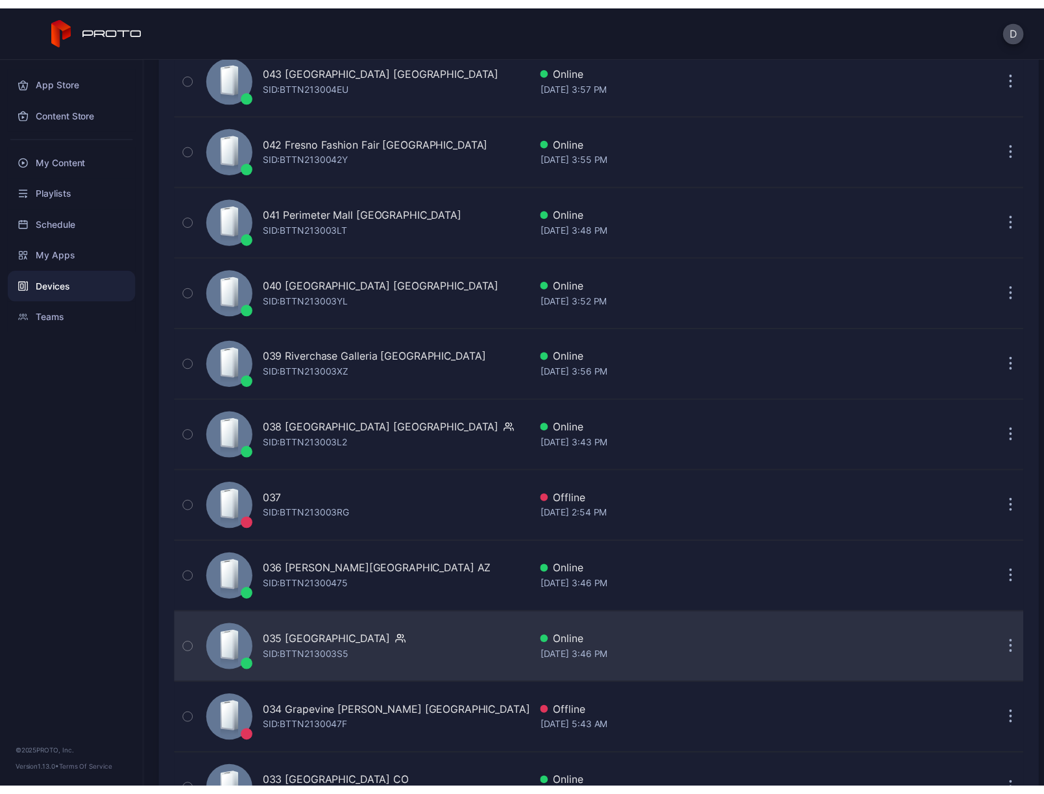
scroll to position [398, 0]
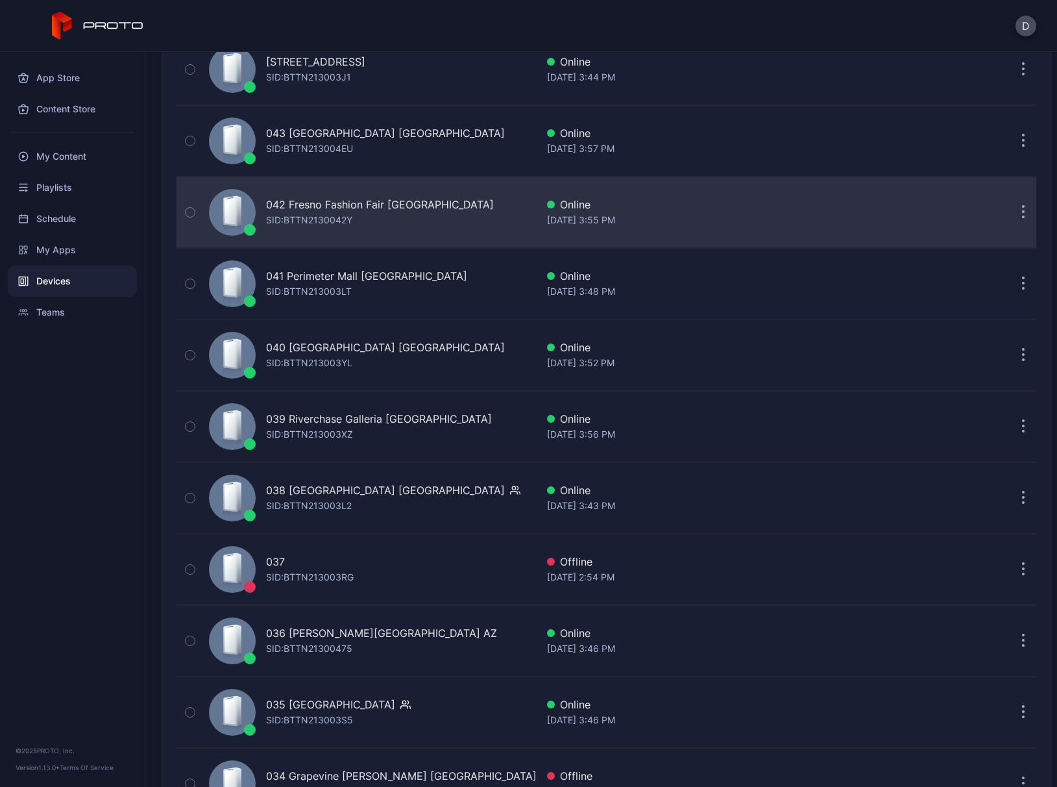
click at [451, 210] on div "042 Fresno Fashion Fair CA SID: BTTN2130042Y" at bounding box center [370, 212] width 333 height 65
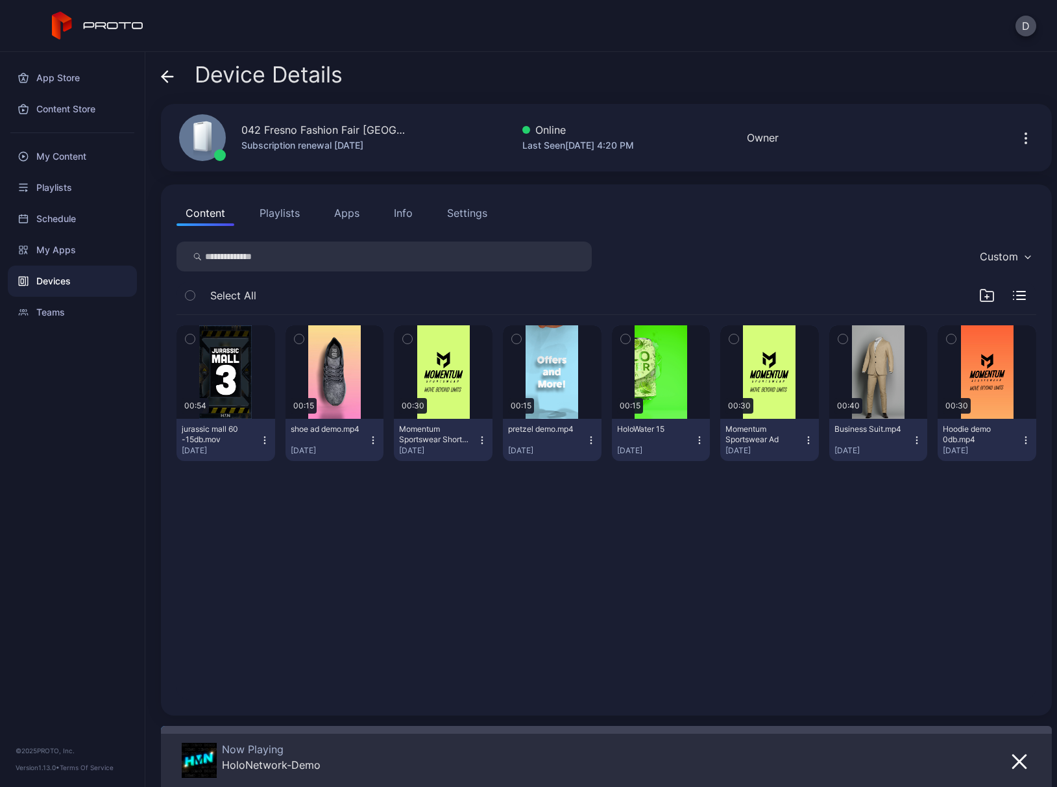
click at [400, 213] on div "Info" at bounding box center [403, 213] width 19 height 16
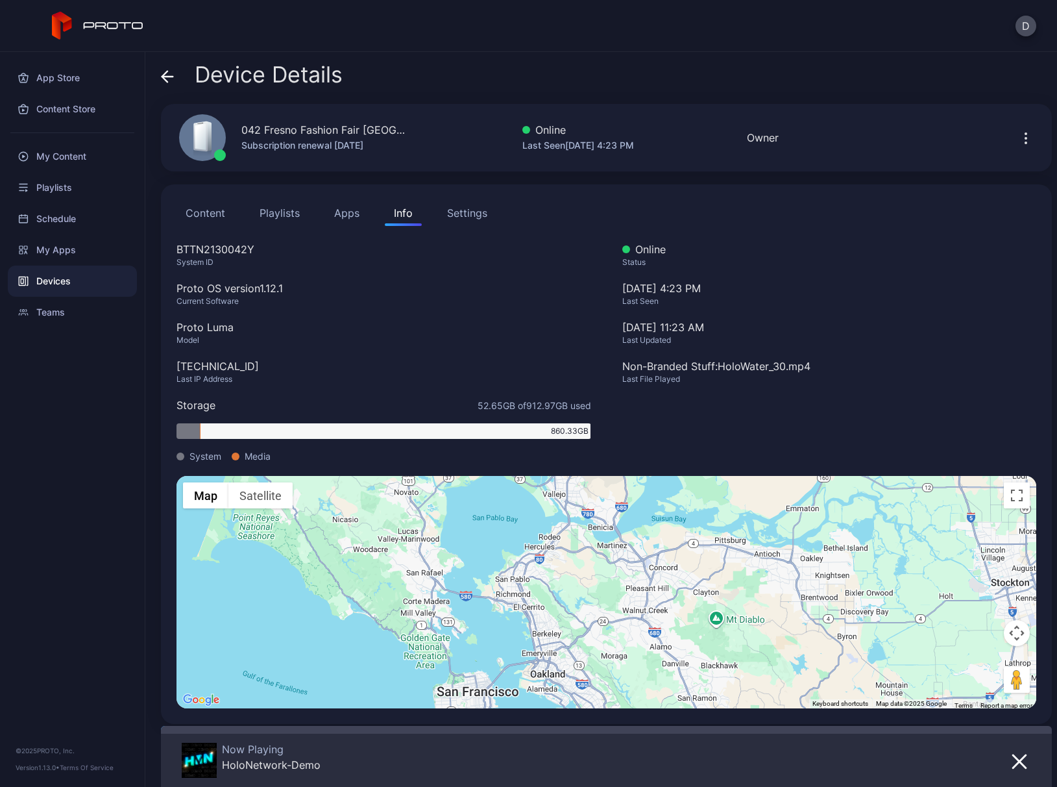
drag, startPoint x: 712, startPoint y: 535, endPoint x: 680, endPoint y: 628, distance: 98.1
click at [680, 628] on div "To activate drag with keyboard, press Alt + Enter. Once in keyboard drag state,…" at bounding box center [607, 592] width 860 height 232
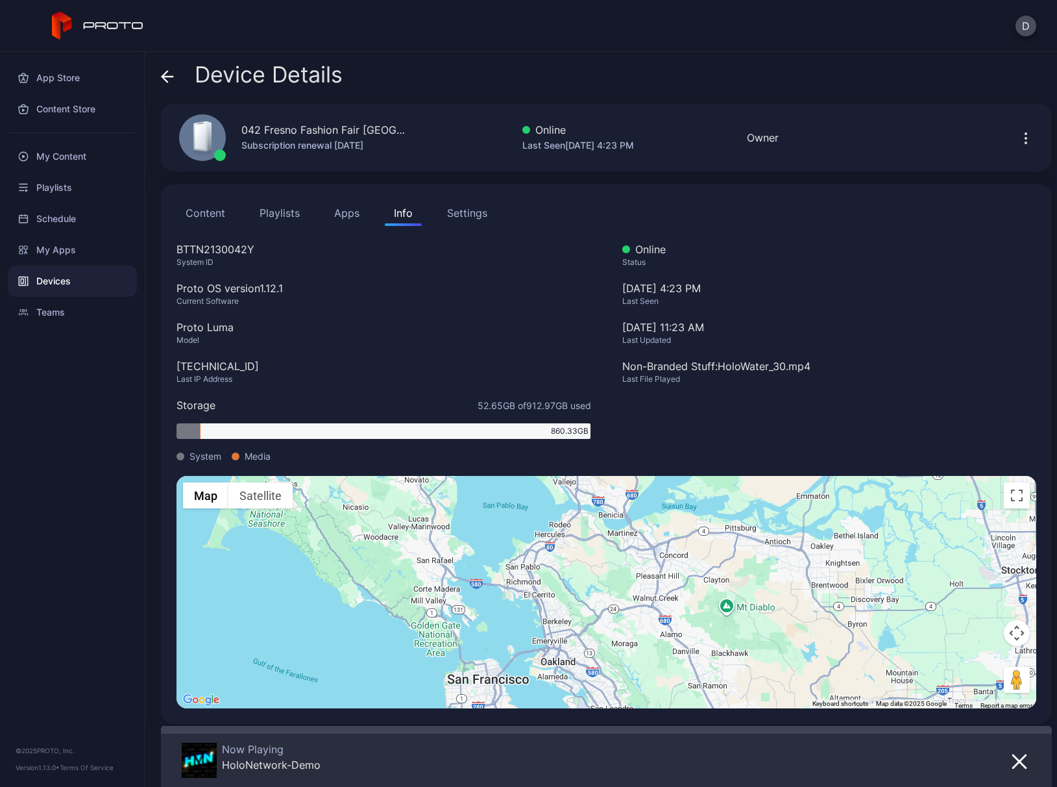
drag, startPoint x: 683, startPoint y: 535, endPoint x: 695, endPoint y: 615, distance: 80.1
click at [695, 615] on div "To activate drag with keyboard, press Alt + Enter. Once in keyboard drag state,…" at bounding box center [607, 592] width 860 height 232
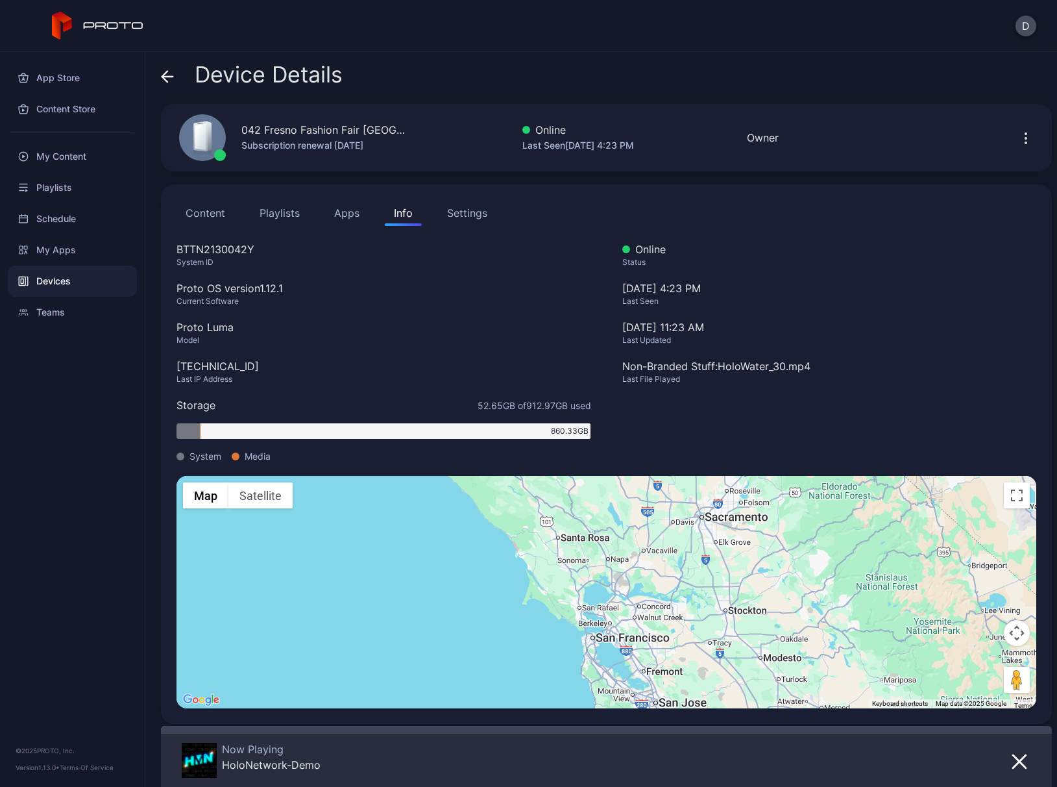
drag, startPoint x: 752, startPoint y: 635, endPoint x: 681, endPoint y: 644, distance: 71.2
click at [681, 644] on div "To activate drag with keyboard, press Alt + Enter. Once in keyboard drag state,…" at bounding box center [607, 592] width 860 height 232
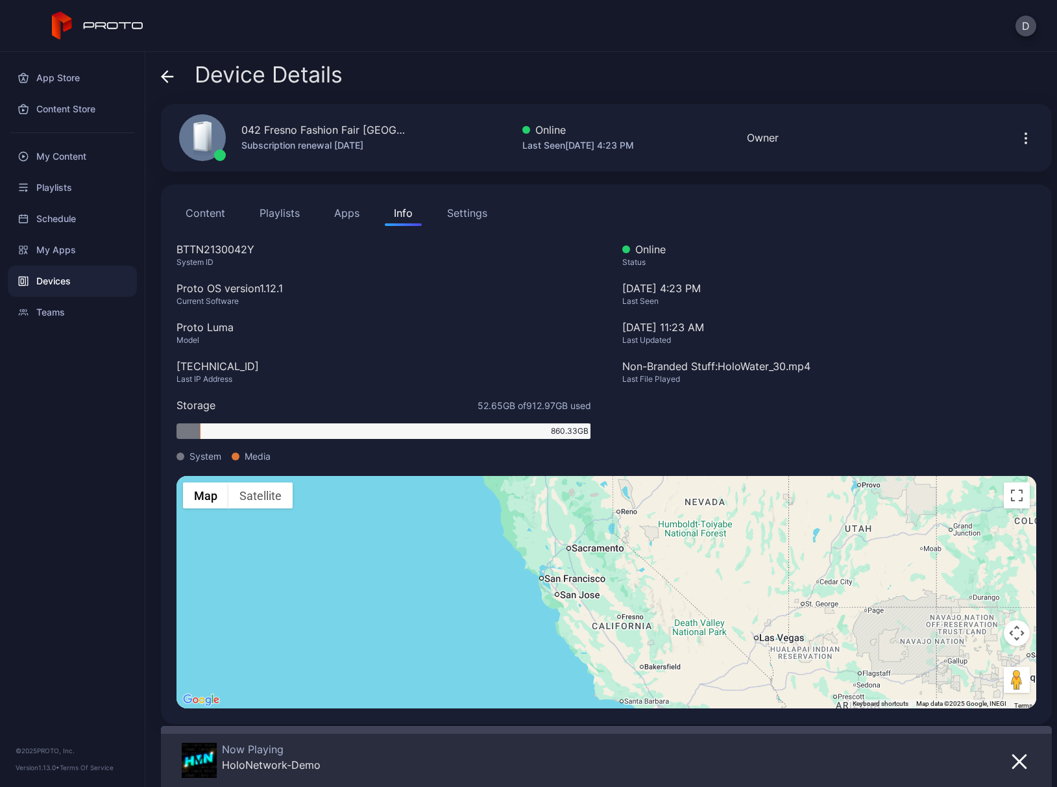
drag, startPoint x: 785, startPoint y: 621, endPoint x: 655, endPoint y: 573, distance: 139.0
click at [655, 573] on div "To activate drag with keyboard, press Alt + Enter. Once in keyboard drag state,…" at bounding box center [607, 592] width 860 height 232
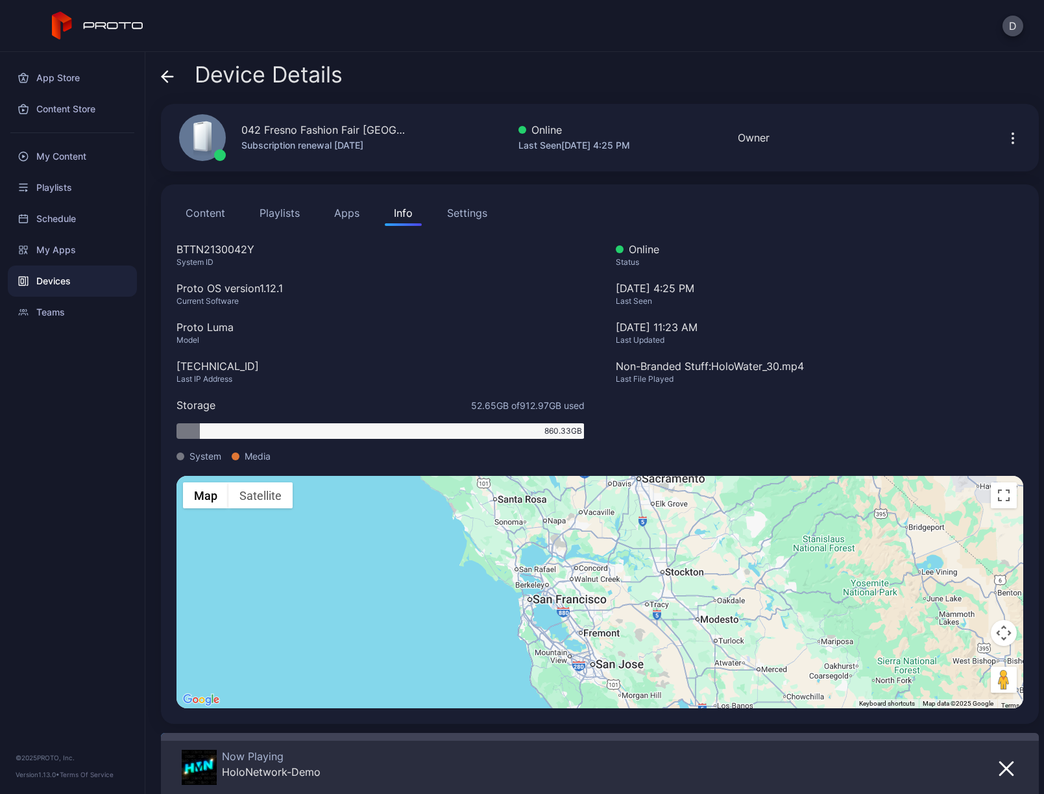
drag, startPoint x: 559, startPoint y: 536, endPoint x: 645, endPoint y: 654, distance: 145.9
click at [645, 651] on div "To activate drag with keyboard, press Alt + Enter. Once in keyboard drag state,…" at bounding box center [600, 592] width 847 height 232
click at [168, 75] on icon at bounding box center [167, 76] width 13 height 13
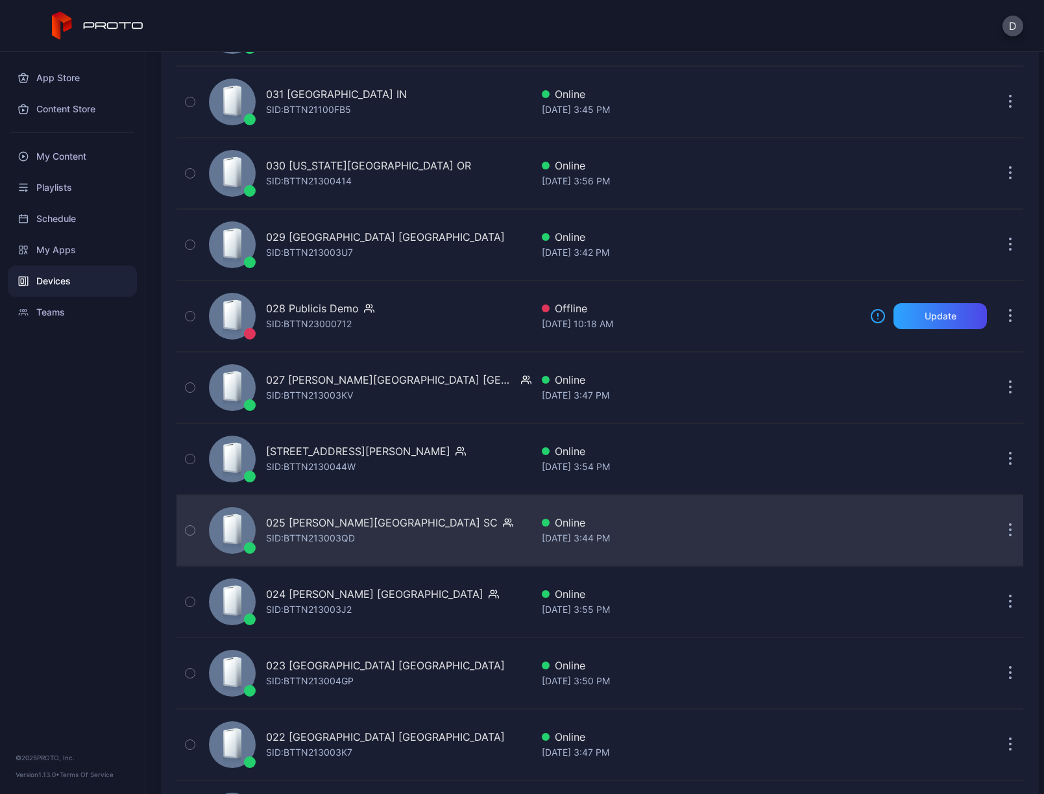
scroll to position [938, 0]
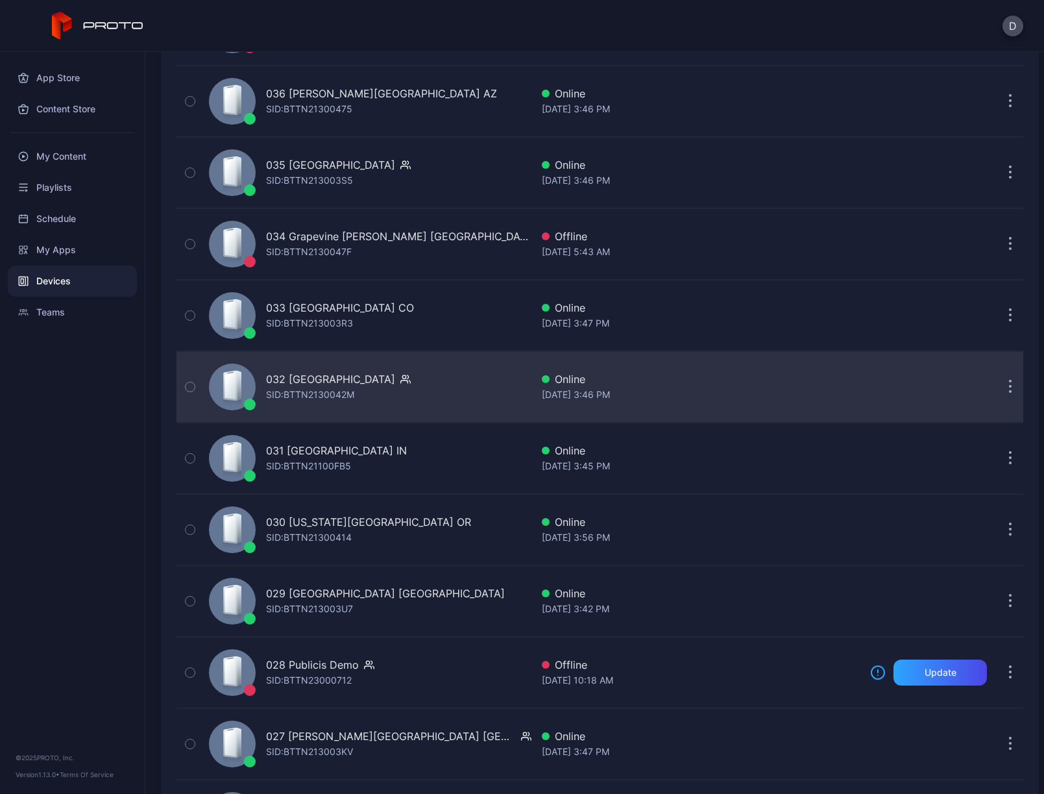
click at [404, 377] on div "032 Great Mall CA SID: BTTN2130042M" at bounding box center [368, 386] width 328 height 65
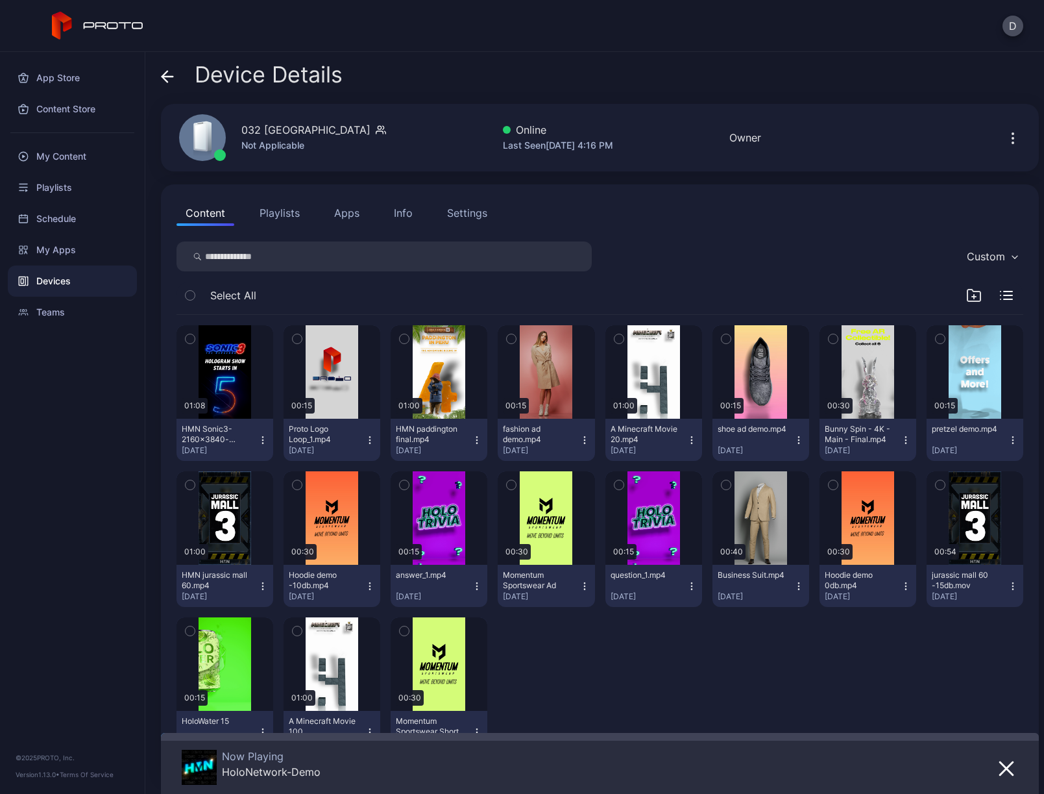
click at [397, 210] on div "Info" at bounding box center [403, 213] width 19 height 16
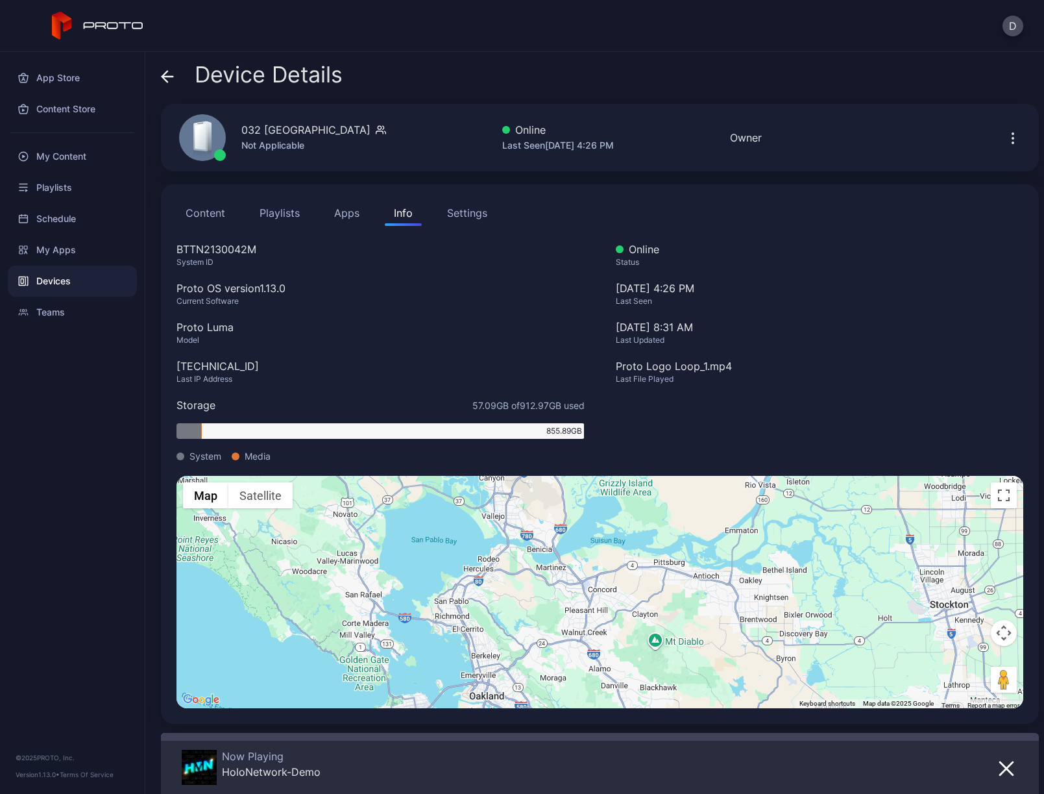
click at [171, 73] on icon at bounding box center [167, 76] width 13 height 13
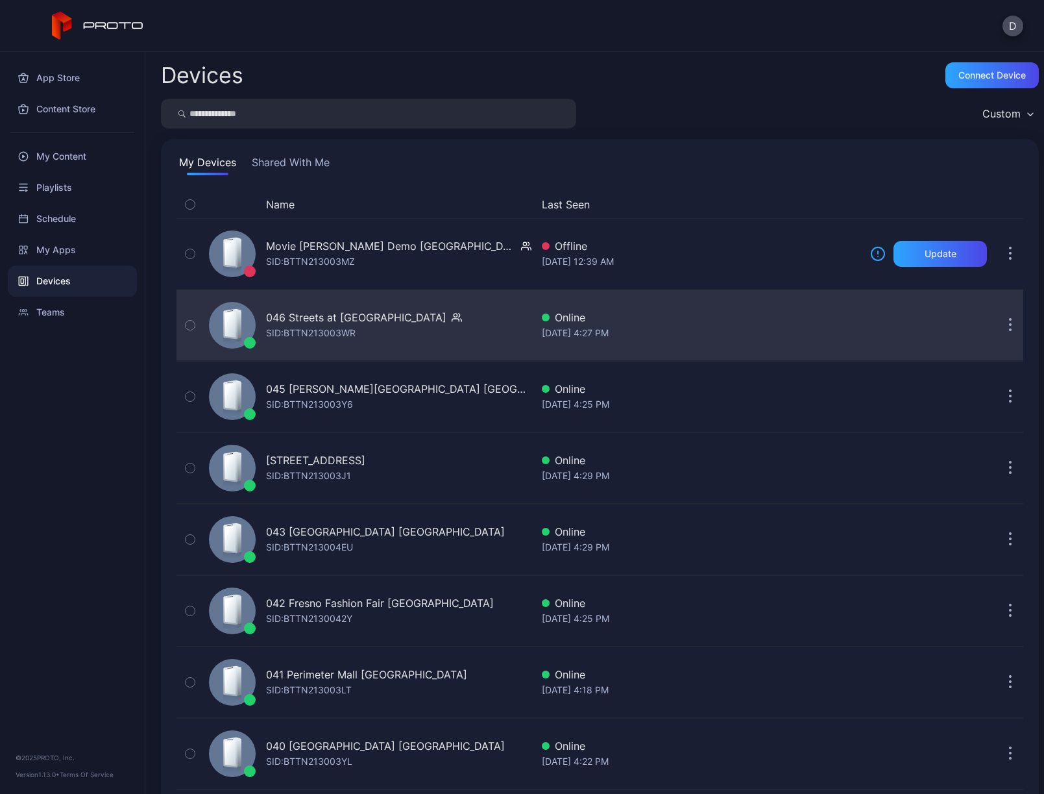
click at [471, 332] on div "046 Streets at Southpoint NC SID: BTTN213003WR" at bounding box center [368, 325] width 328 height 65
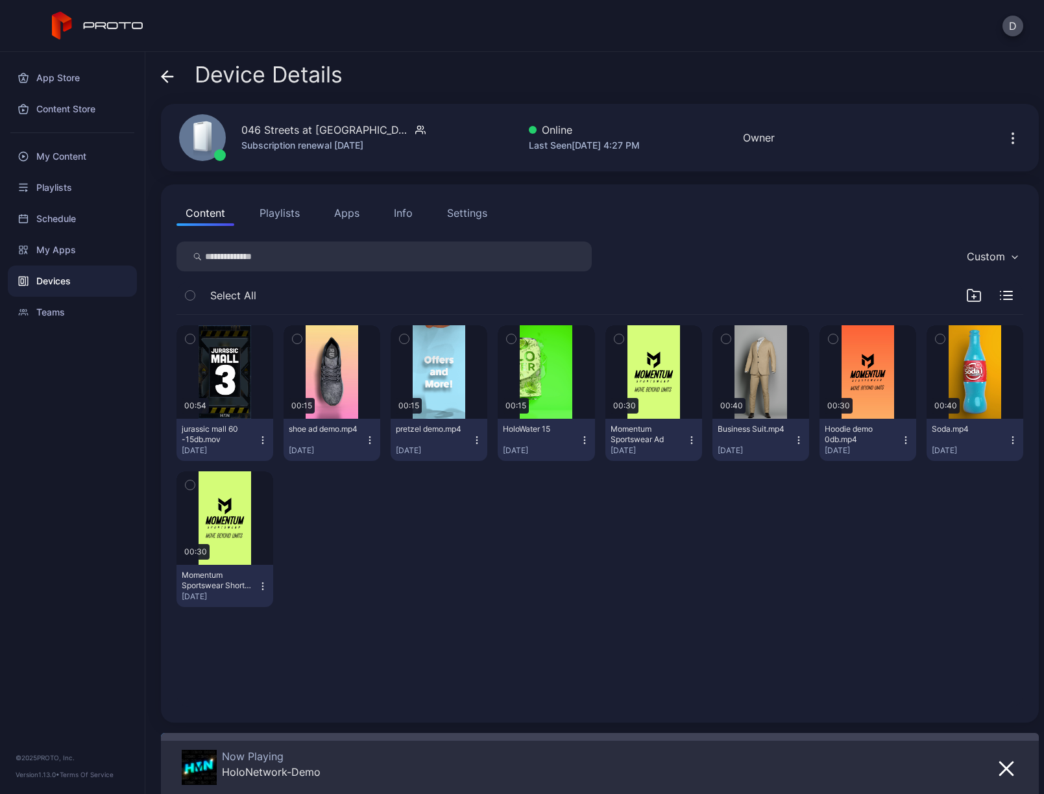
click at [463, 214] on div "Settings" at bounding box center [467, 213] width 40 height 16
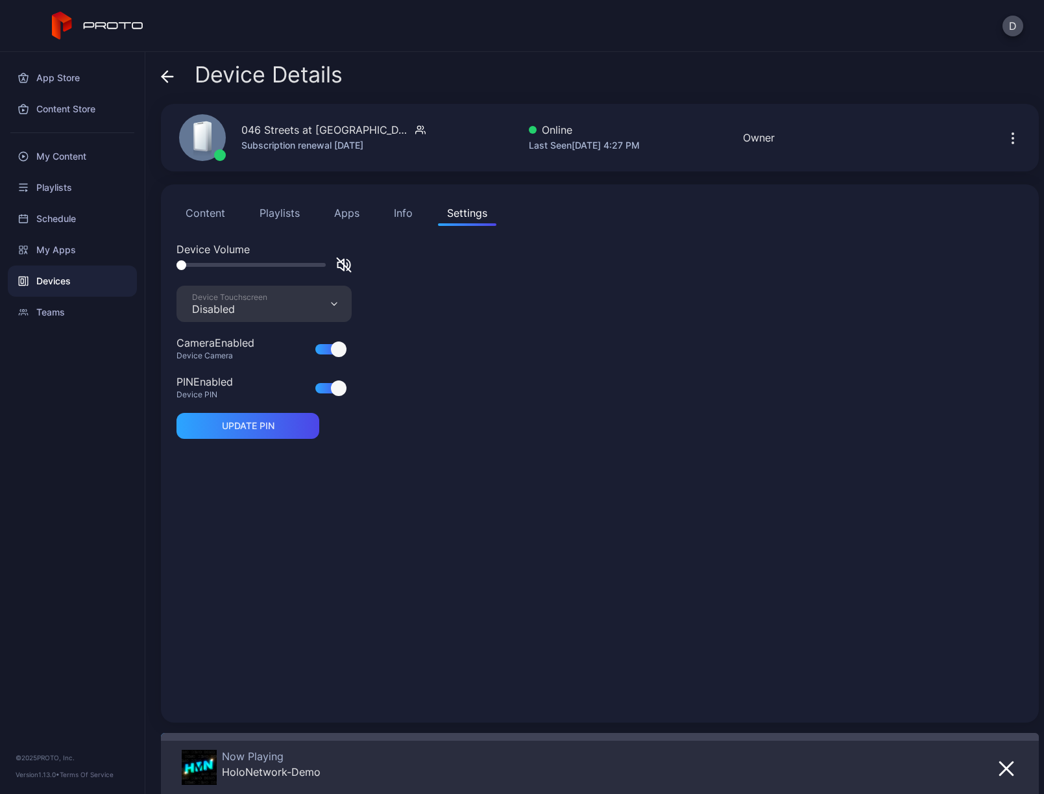
click at [391, 218] on button "Info" at bounding box center [403, 213] width 37 height 26
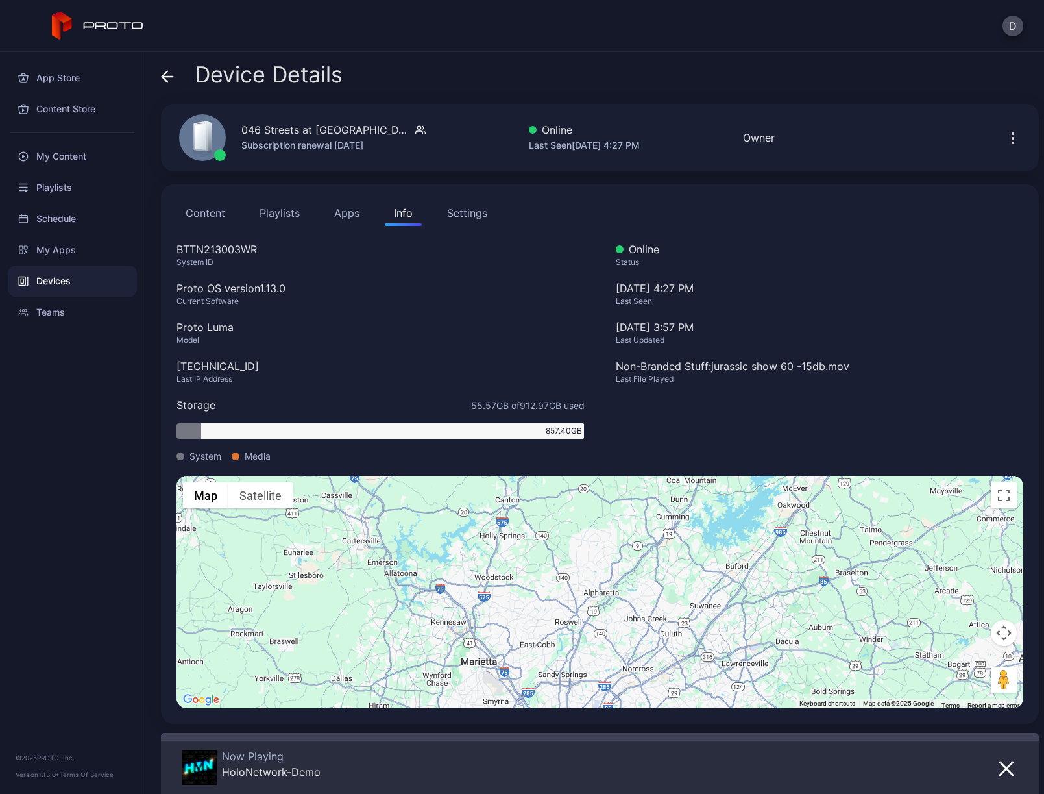
click at [484, 214] on div "Settings" at bounding box center [467, 213] width 40 height 16
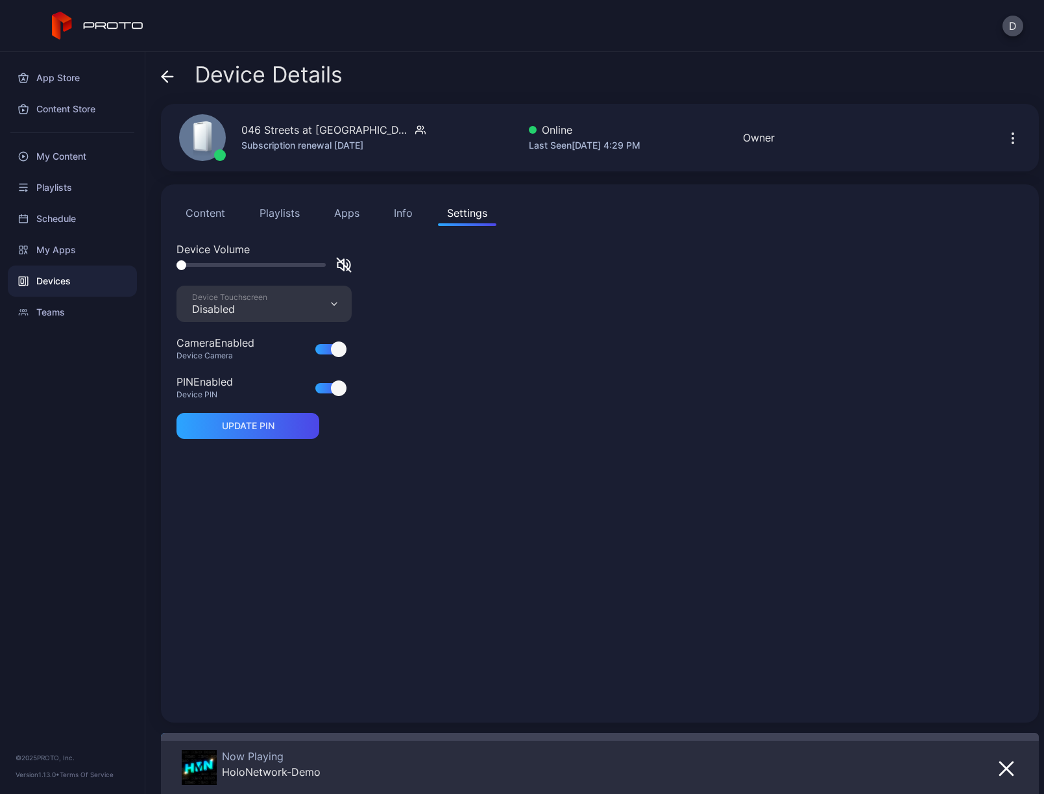
click at [165, 69] on span at bounding box center [167, 74] width 13 height 25
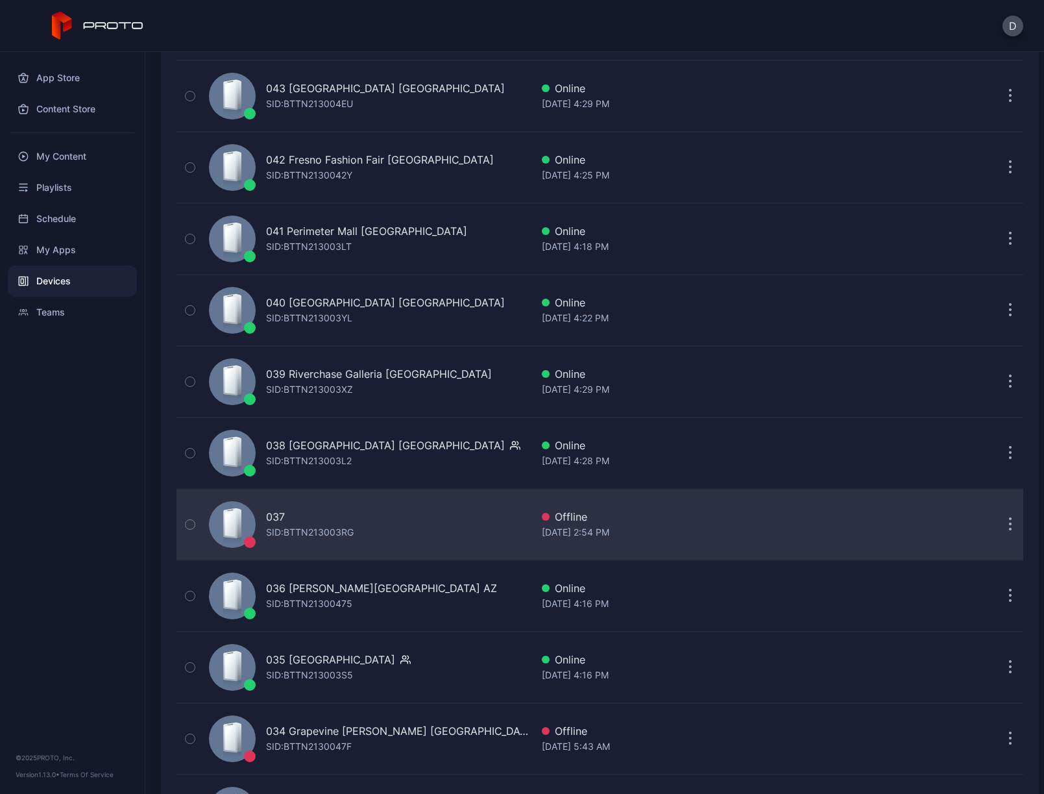
scroll to position [452, 0]
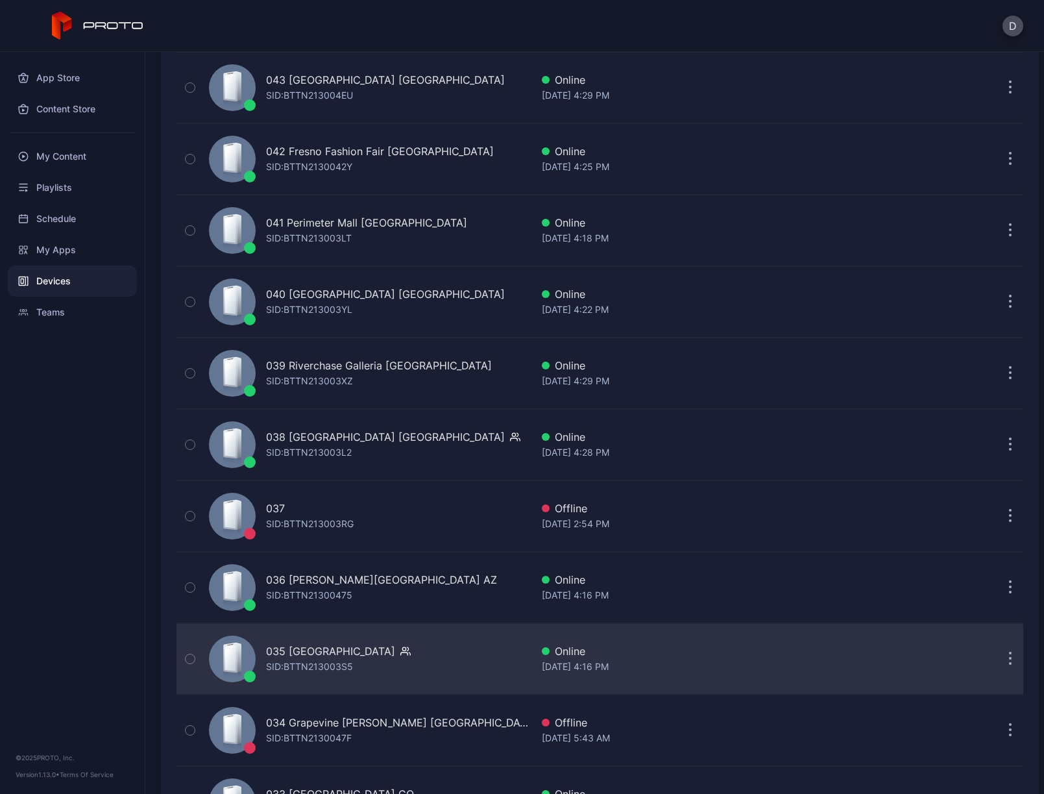
click at [440, 652] on div "035 [GEOGRAPHIC_DATA] SID: BTTN213003S5" at bounding box center [368, 658] width 328 height 65
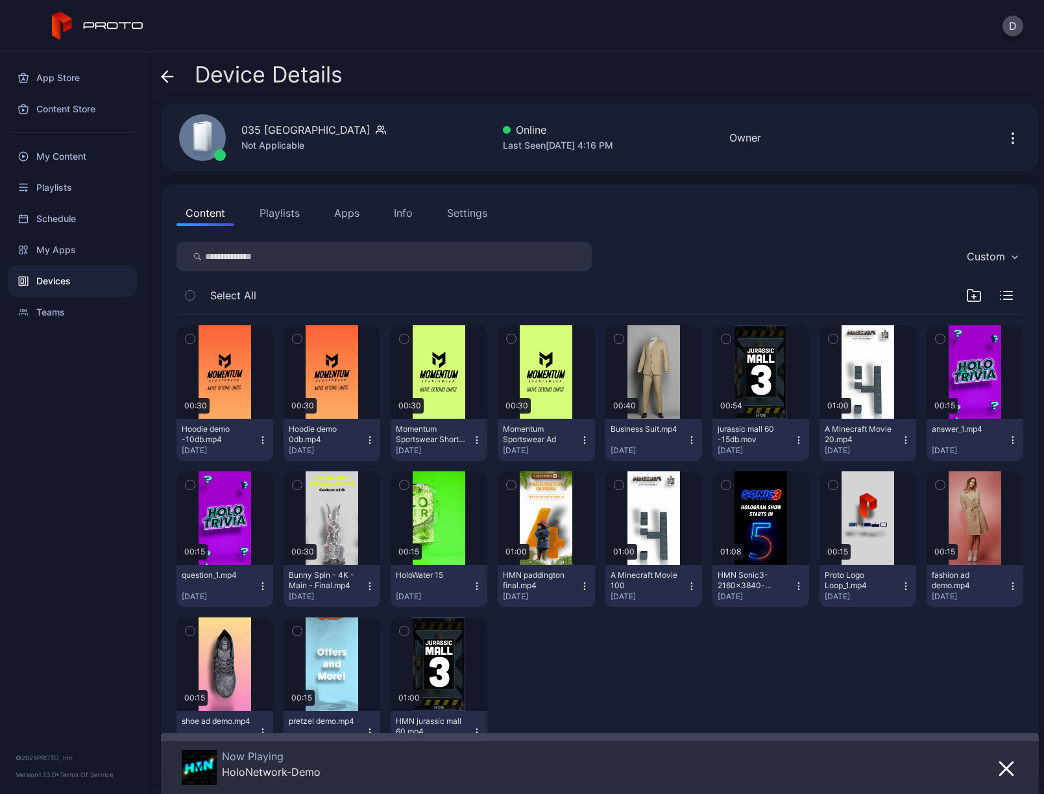
click at [340, 214] on button "Apps" at bounding box center [346, 213] width 43 height 26
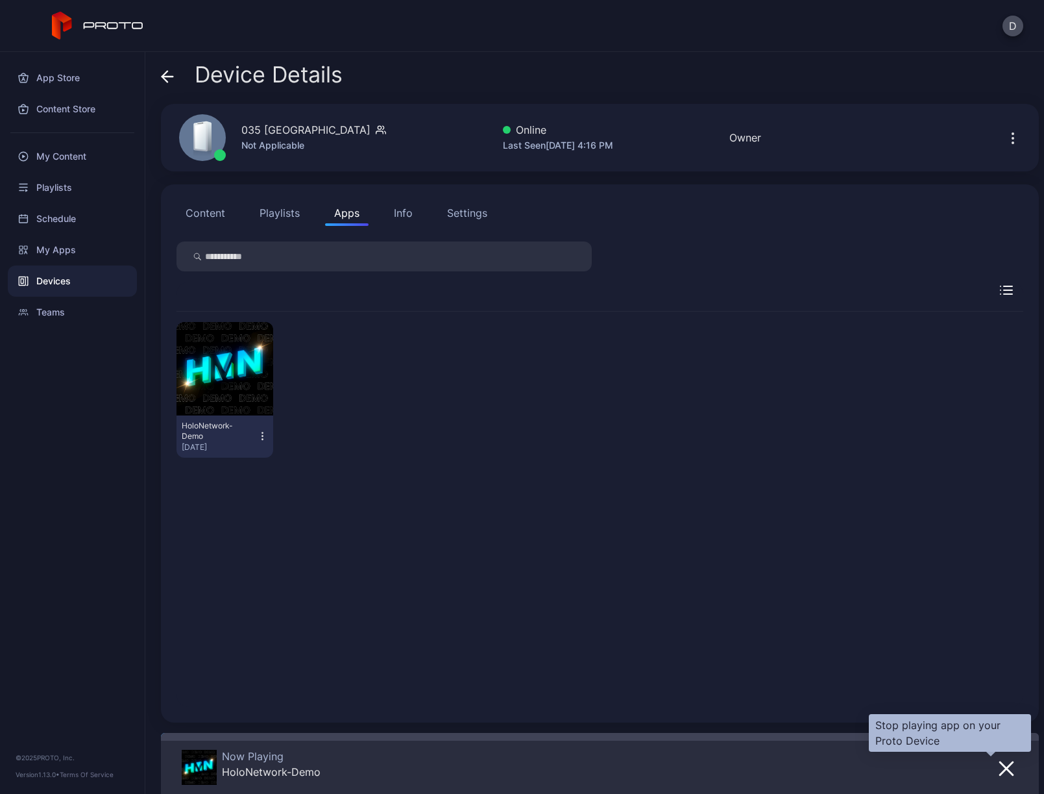
click at [999, 767] on icon "button" at bounding box center [1007, 769] width 16 height 16
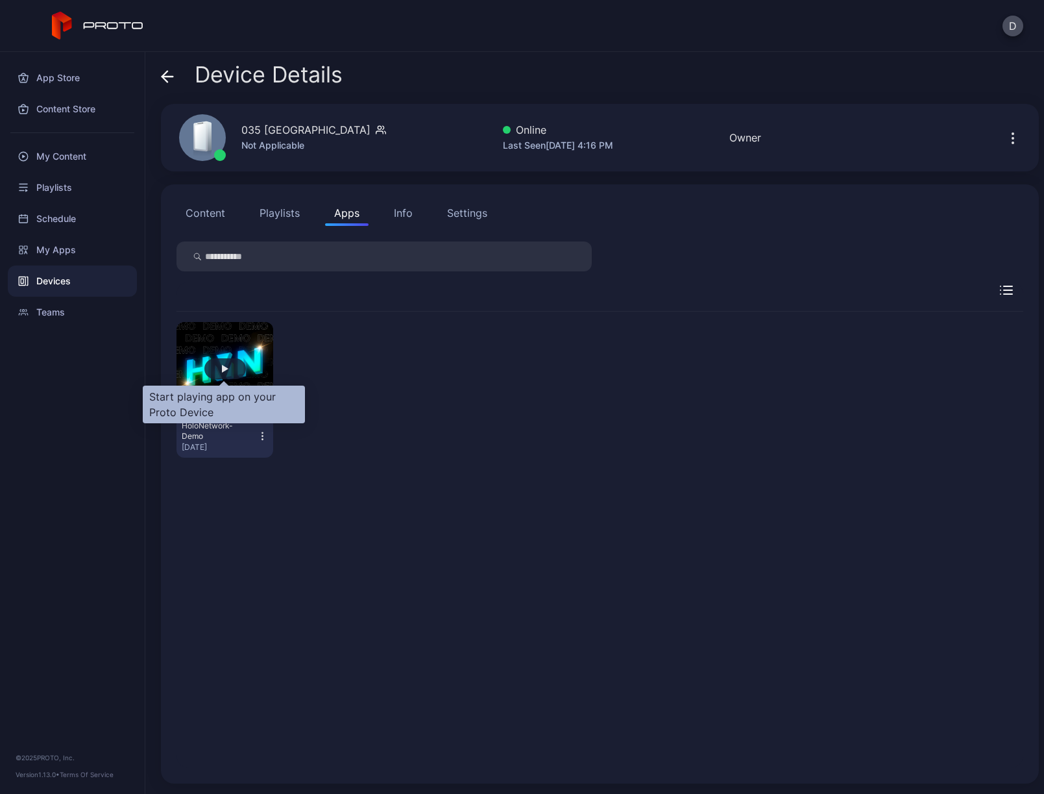
click at [228, 365] on div "button" at bounding box center [225, 368] width 42 height 21
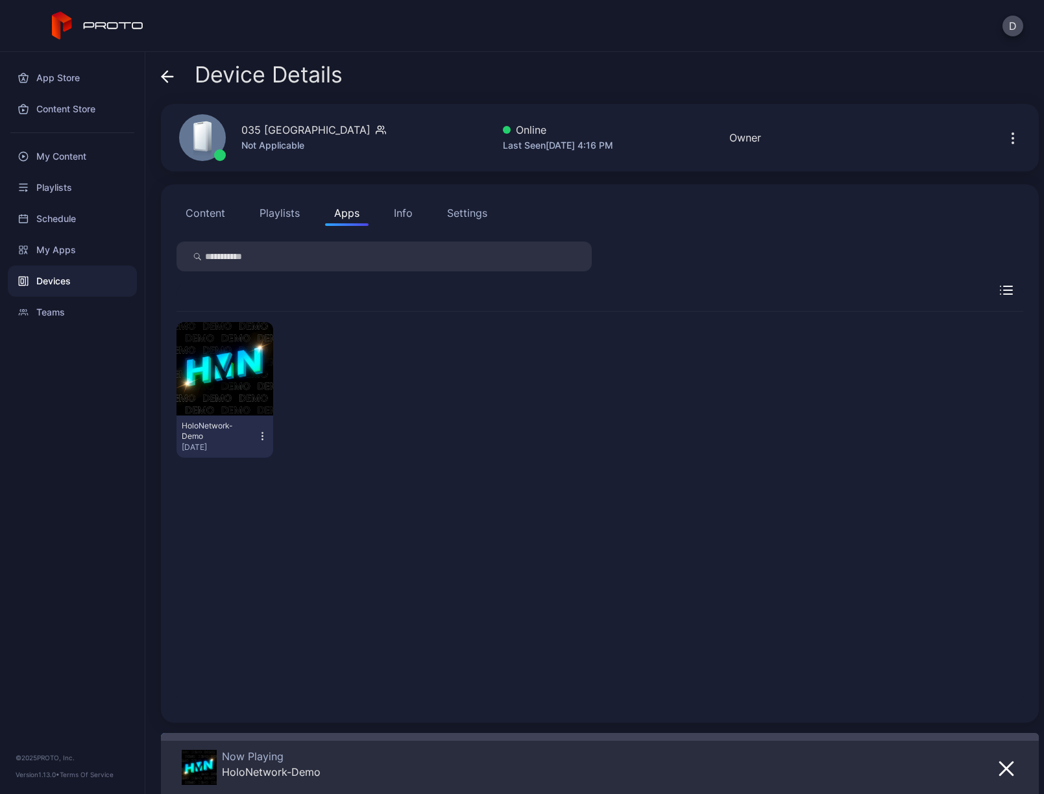
click at [165, 74] on icon at bounding box center [164, 76] width 5 height 11
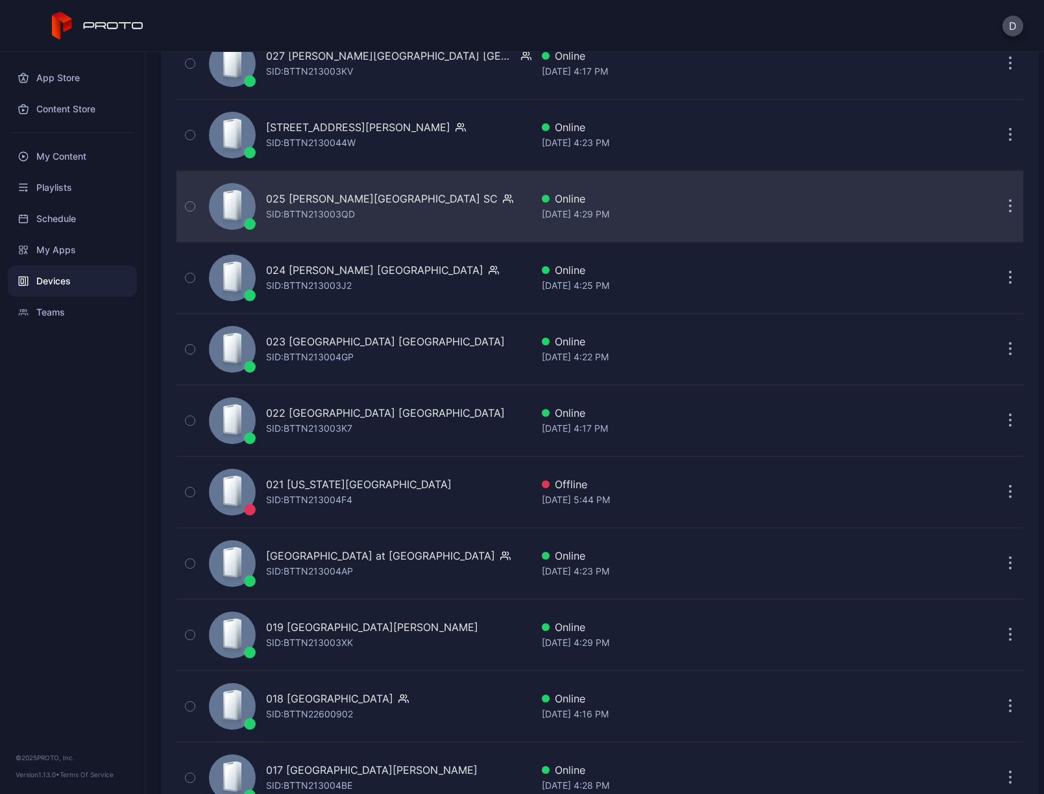
scroll to position [1684, 0]
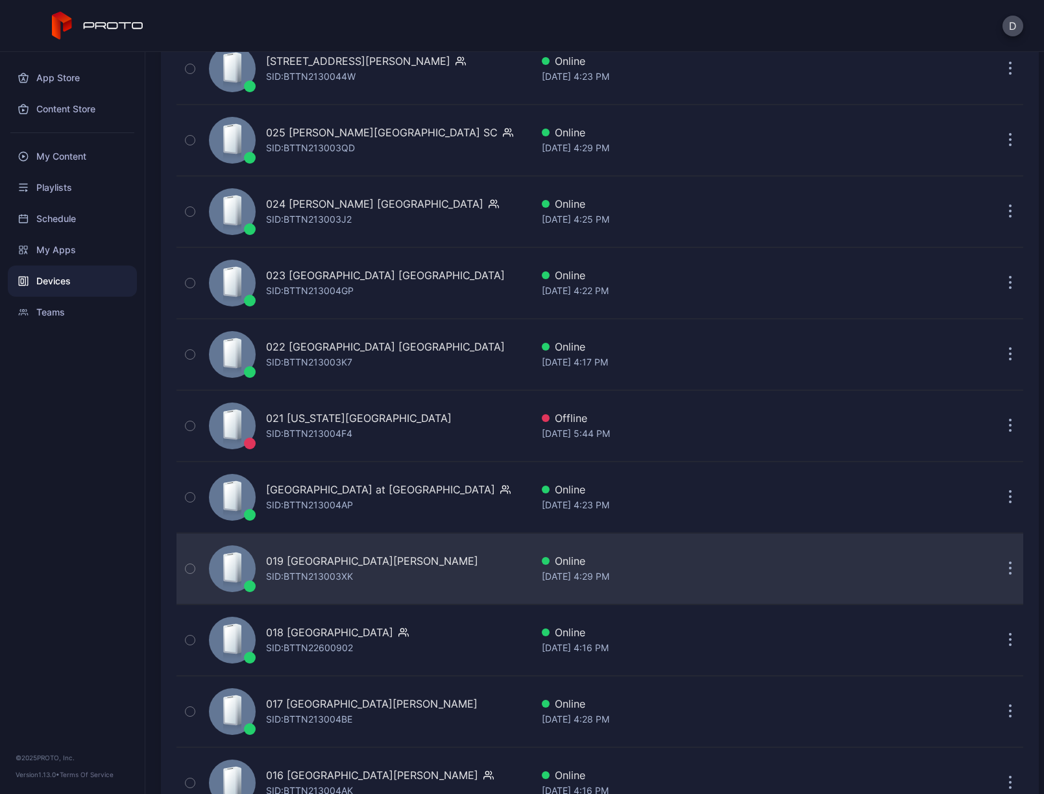
click at [416, 578] on div "019 Ontario Mills CA SID: BTTN213003XK" at bounding box center [368, 568] width 328 height 65
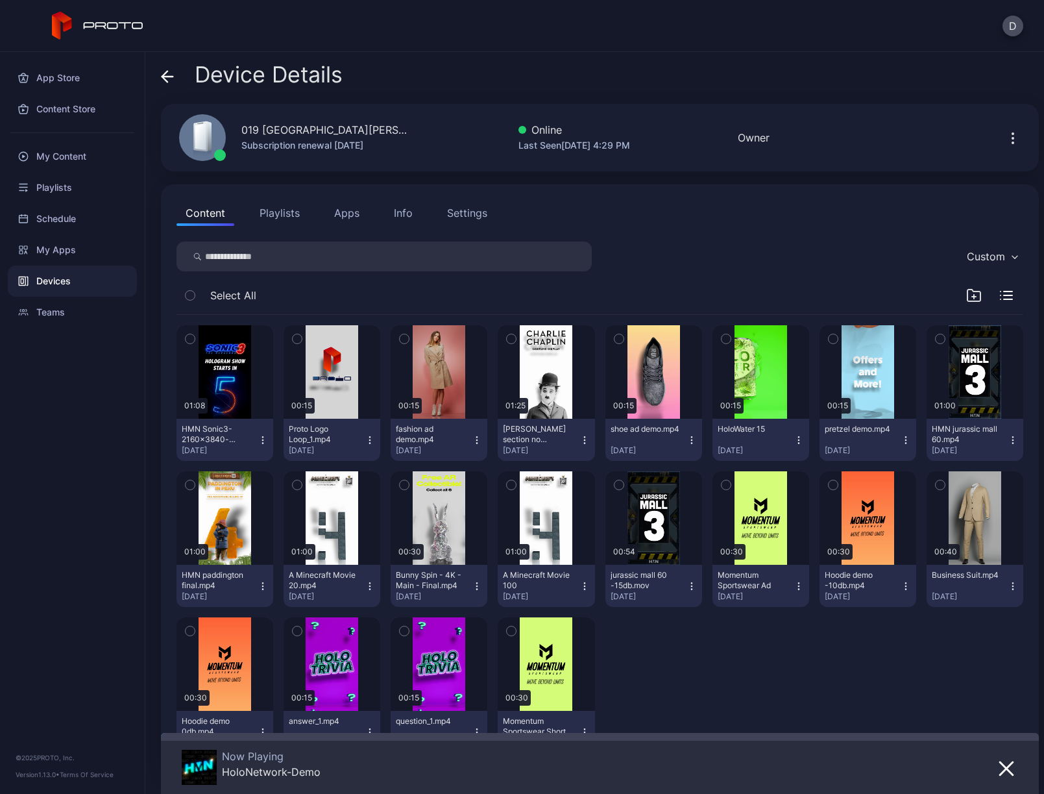
click at [345, 217] on button "Apps" at bounding box center [346, 213] width 43 height 26
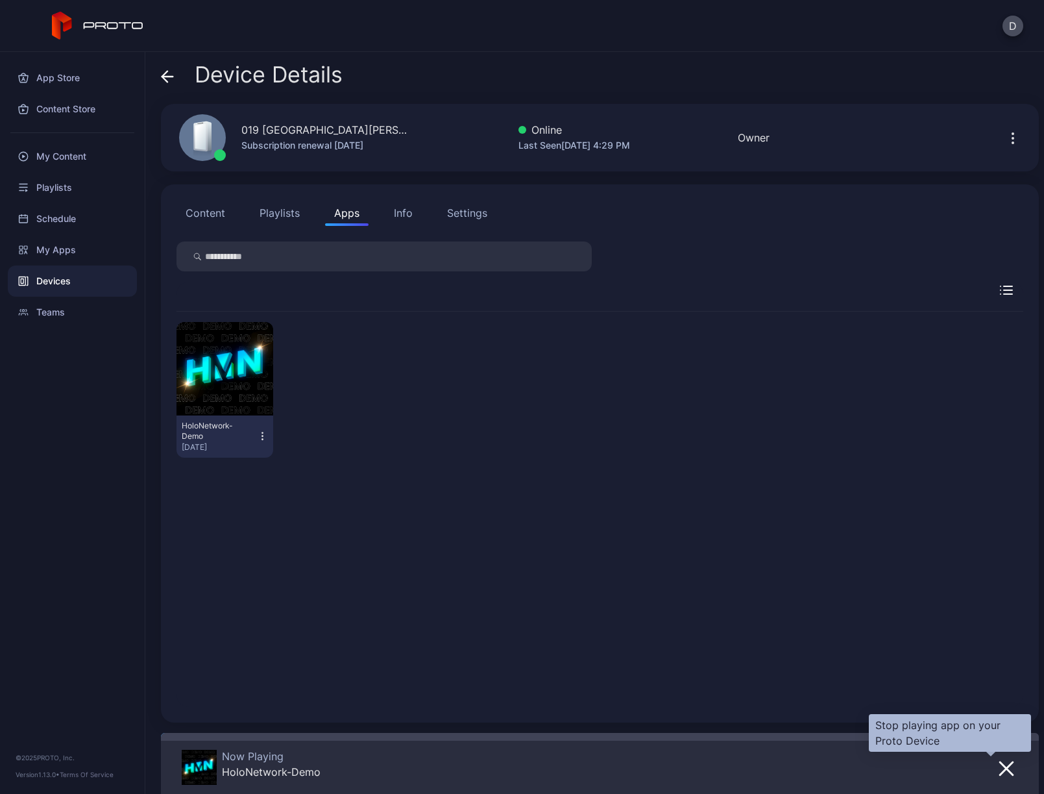
click at [1000, 768] on icon "button" at bounding box center [1006, 768] width 13 height 13
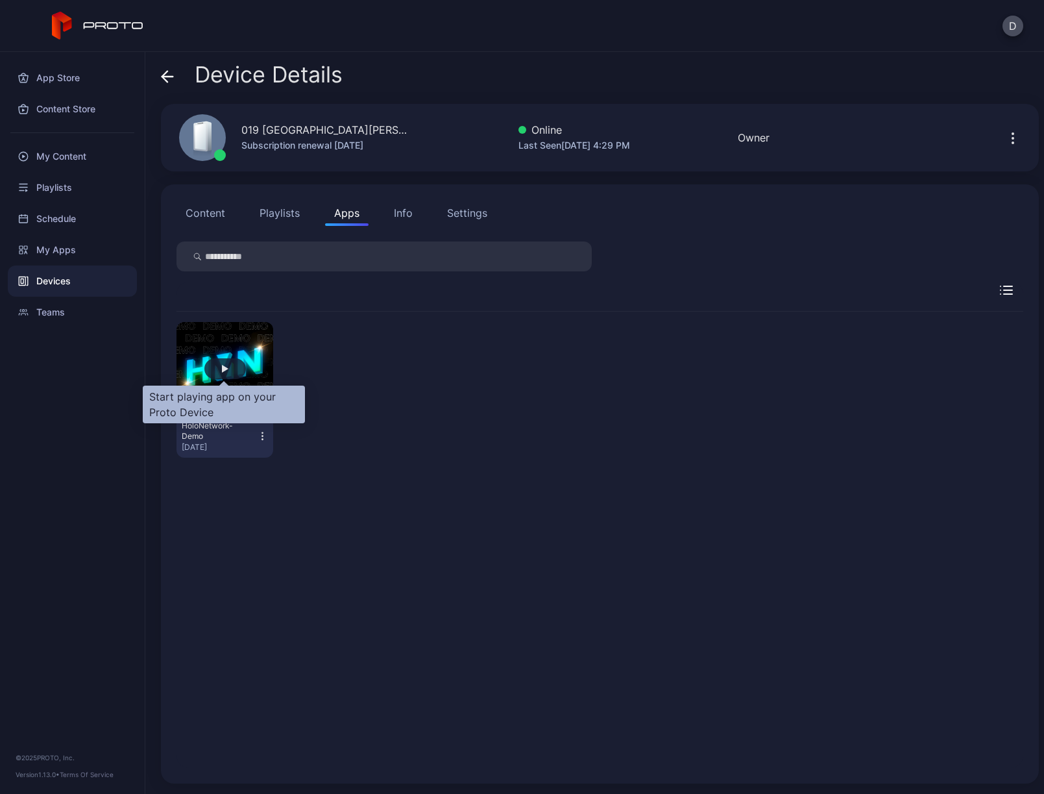
click at [230, 364] on div "button" at bounding box center [225, 368] width 42 height 21
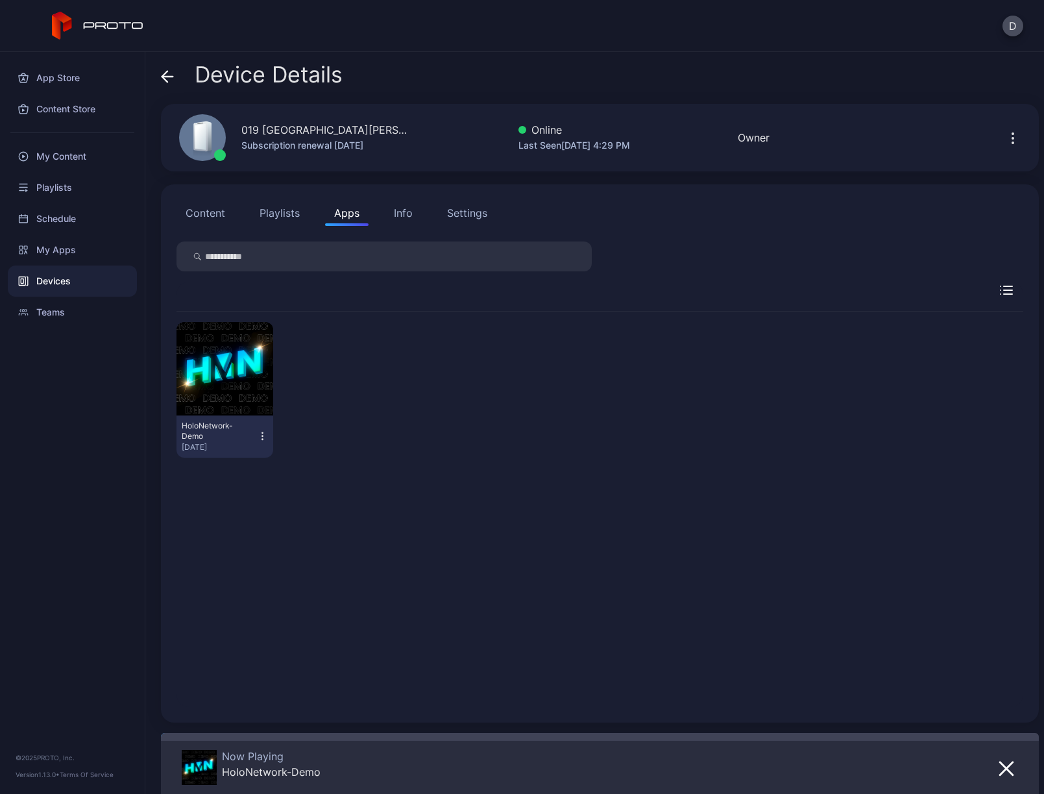
click at [167, 72] on icon at bounding box center [164, 76] width 5 height 11
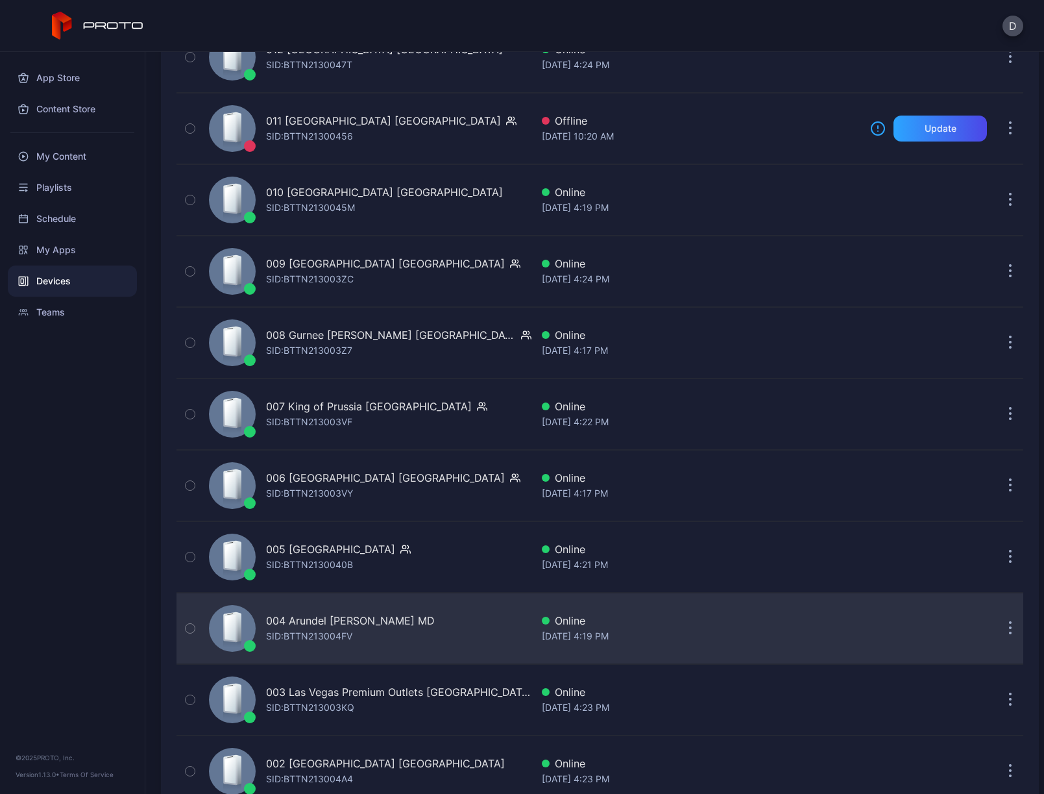
scroll to position [2877, 0]
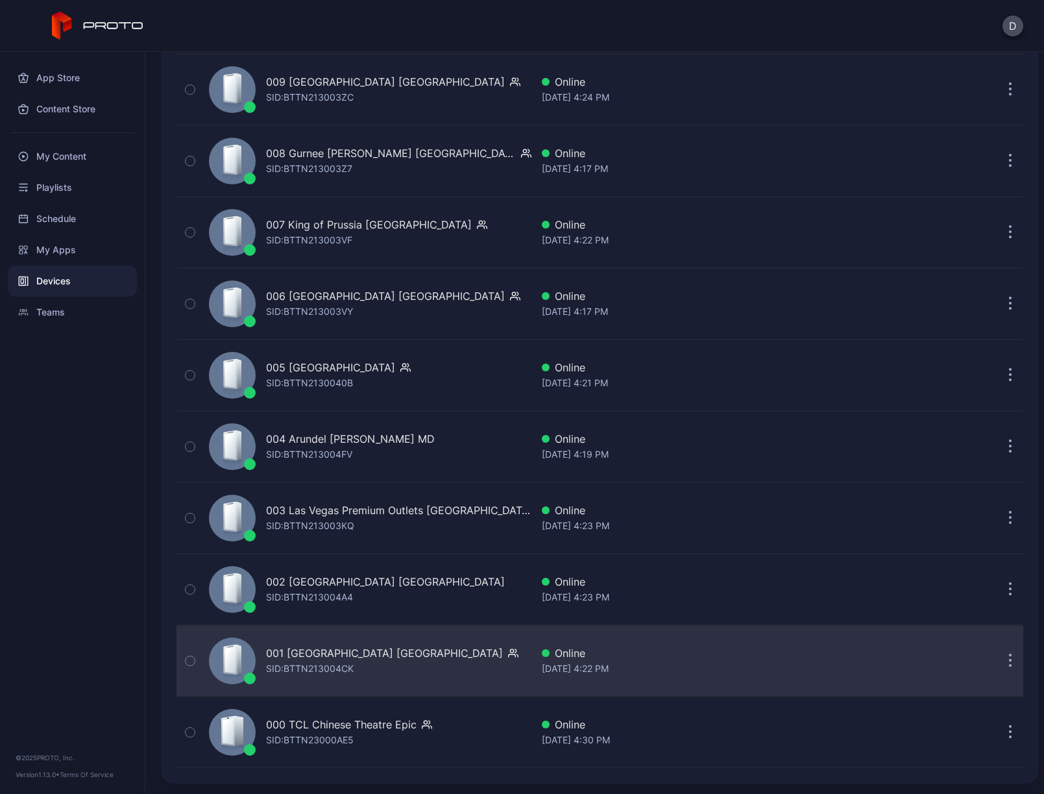
click at [457, 663] on div "001 Del Amo Fashion Center CA SID: BTTN213004CK" at bounding box center [368, 660] width 328 height 65
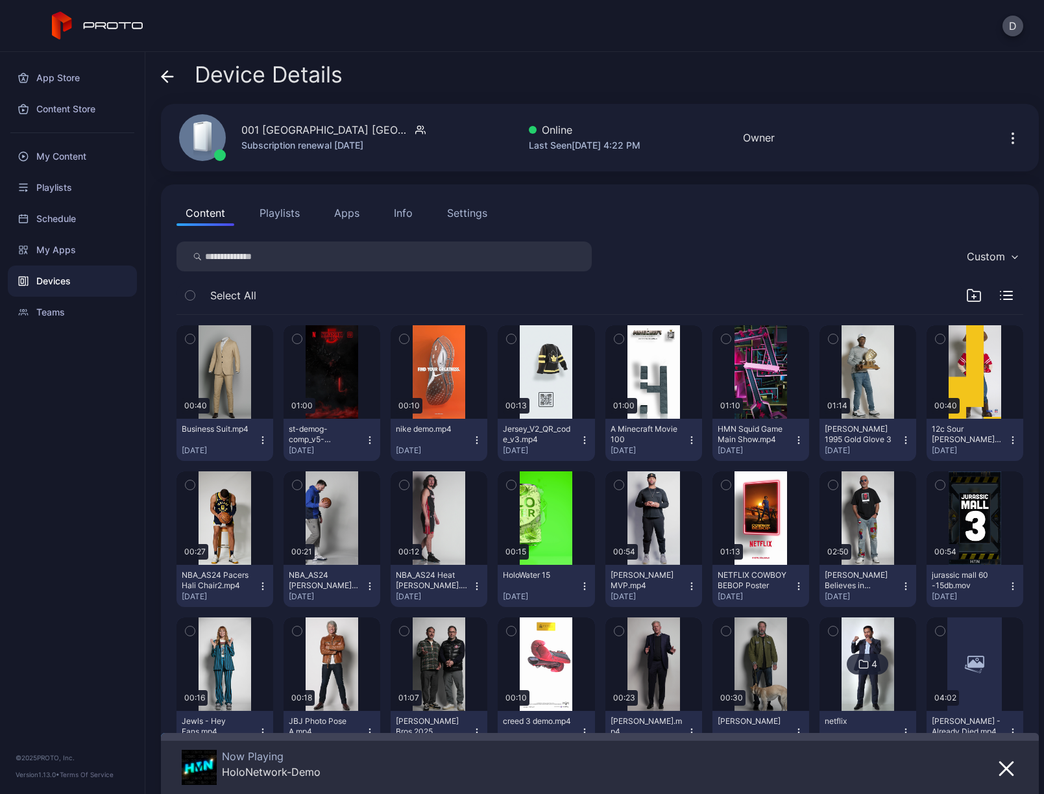
click at [349, 215] on button "Apps" at bounding box center [346, 213] width 43 height 26
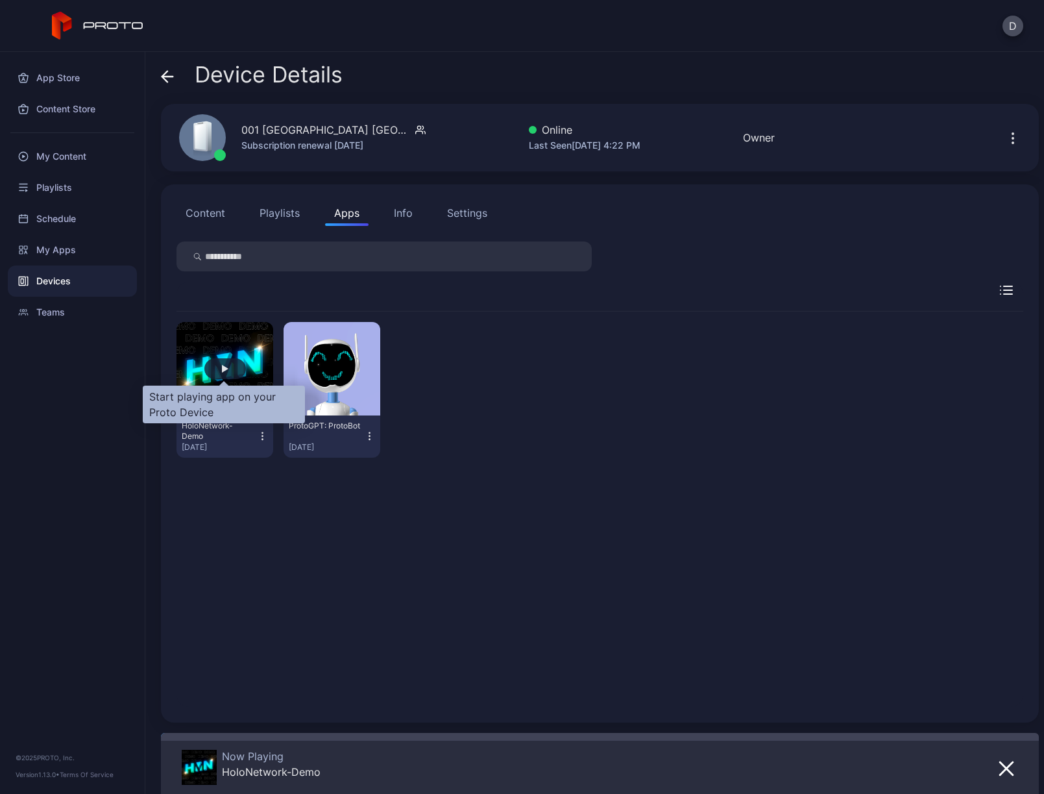
click at [225, 363] on div "button" at bounding box center [225, 368] width 42 height 21
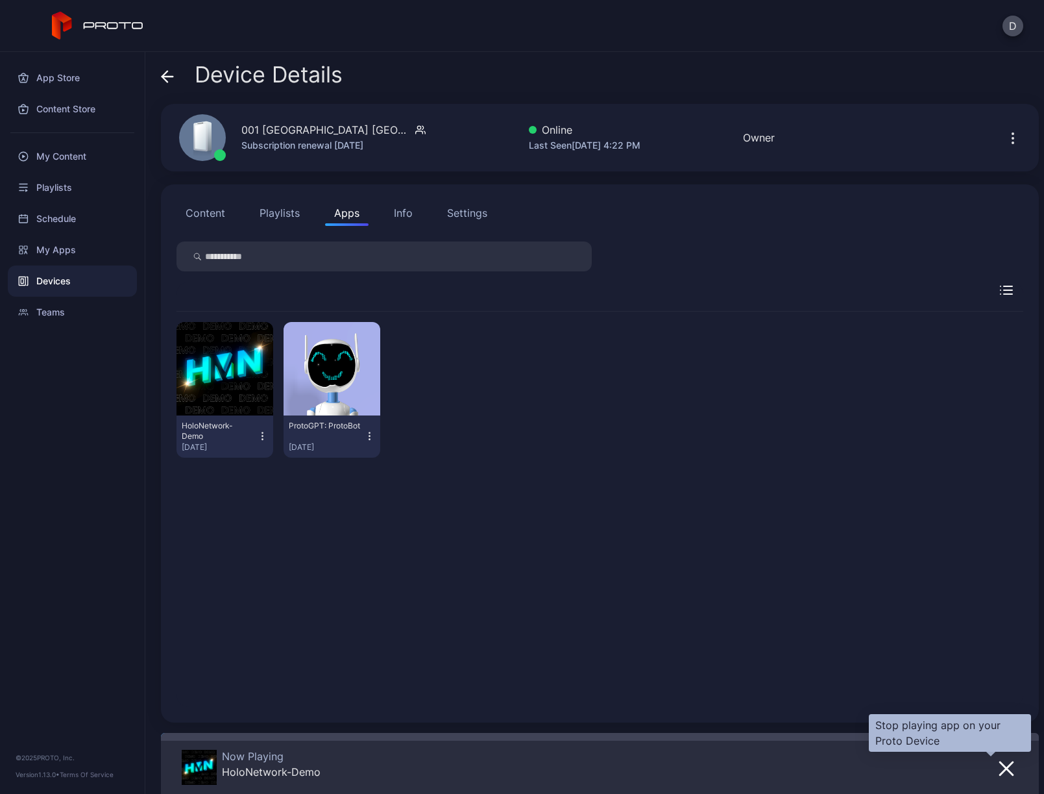
click at [1000, 769] on icon "button" at bounding box center [1006, 768] width 13 height 13
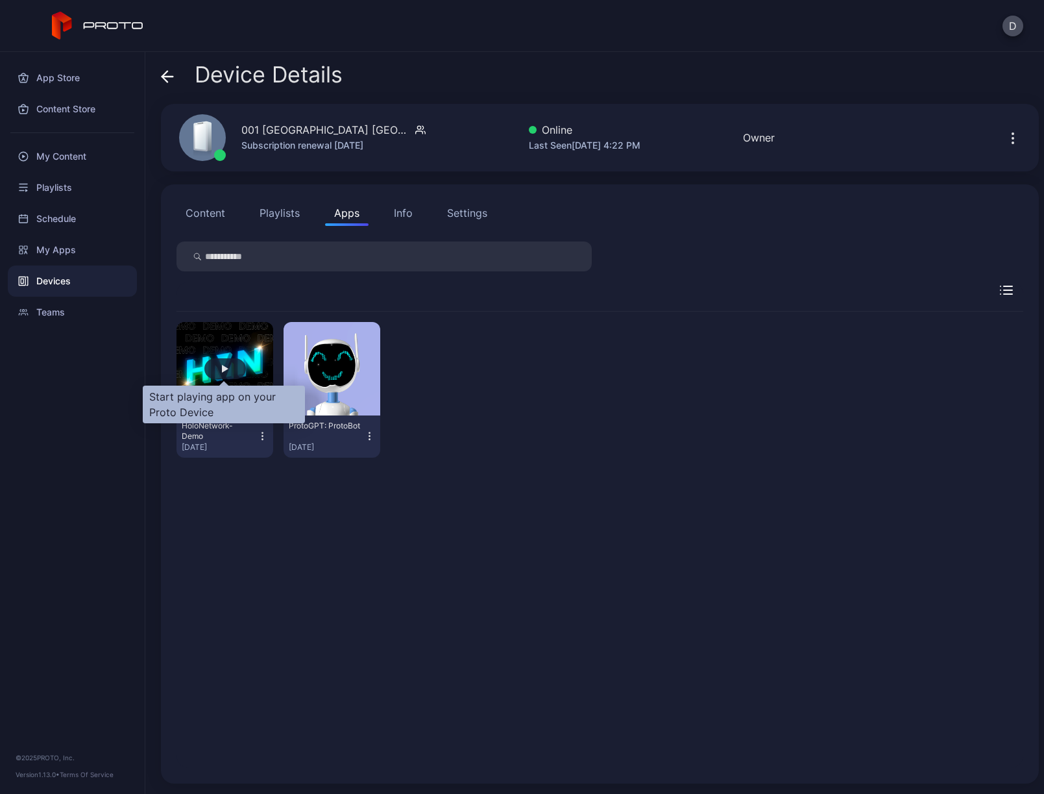
click at [228, 368] on div "button" at bounding box center [225, 368] width 42 height 21
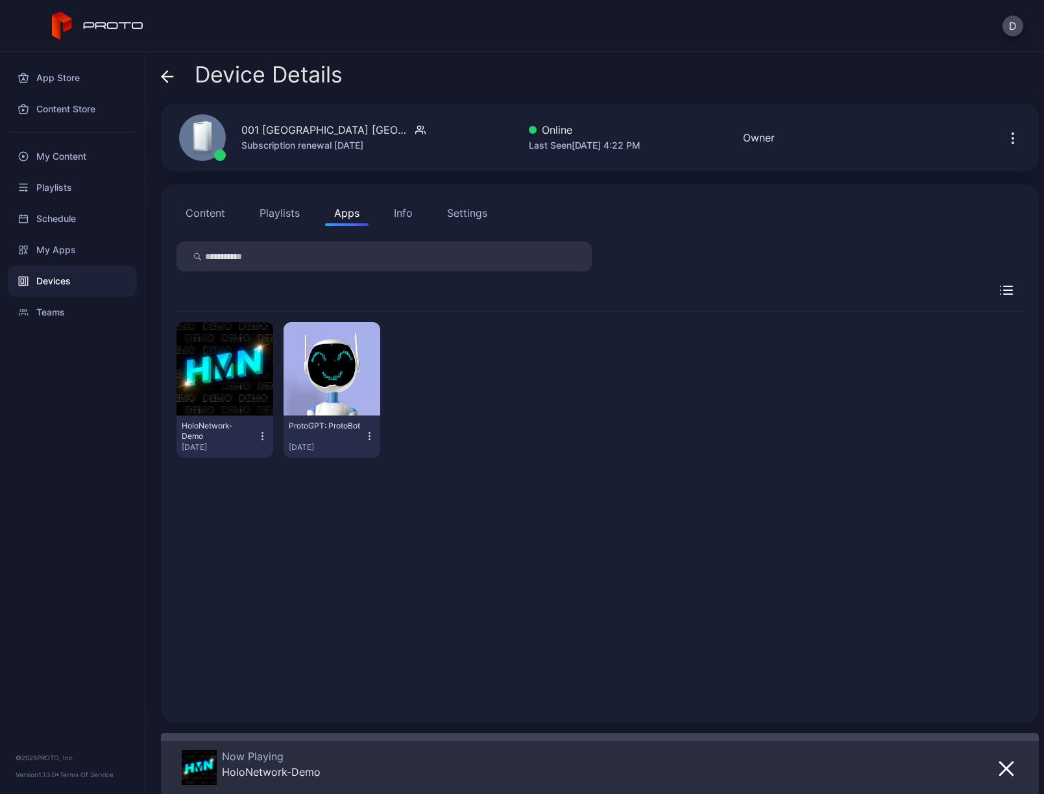
click at [169, 77] on icon at bounding box center [167, 77] width 11 height 0
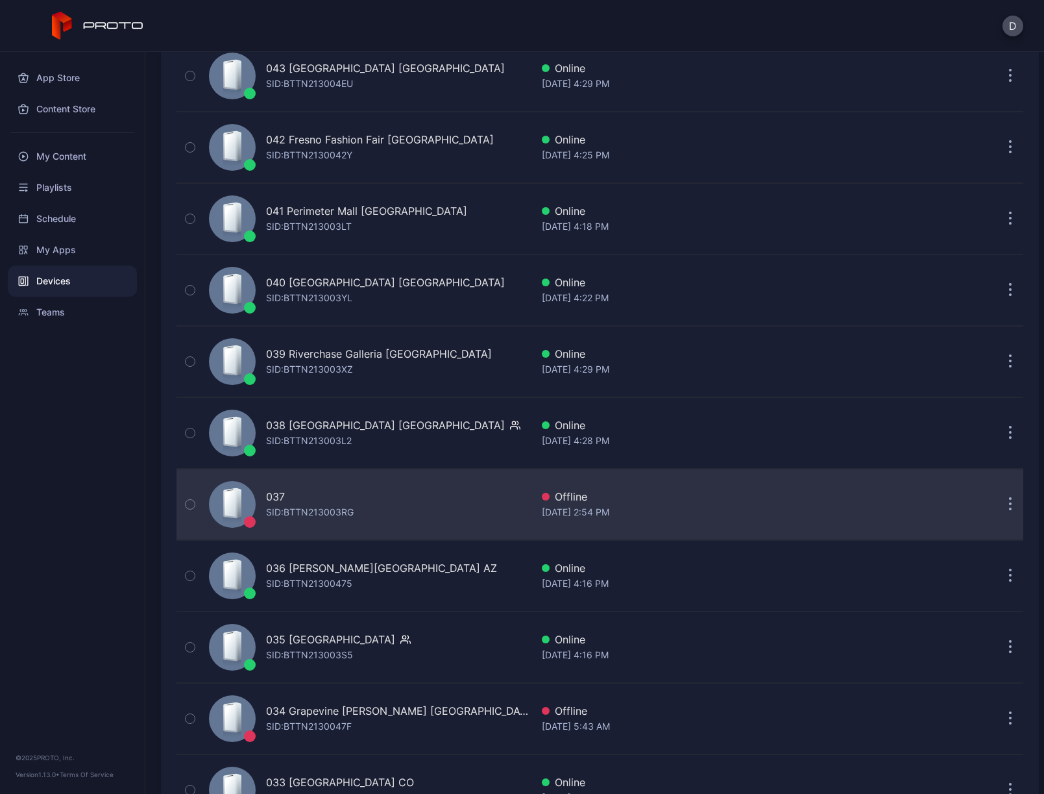
scroll to position [350, 0]
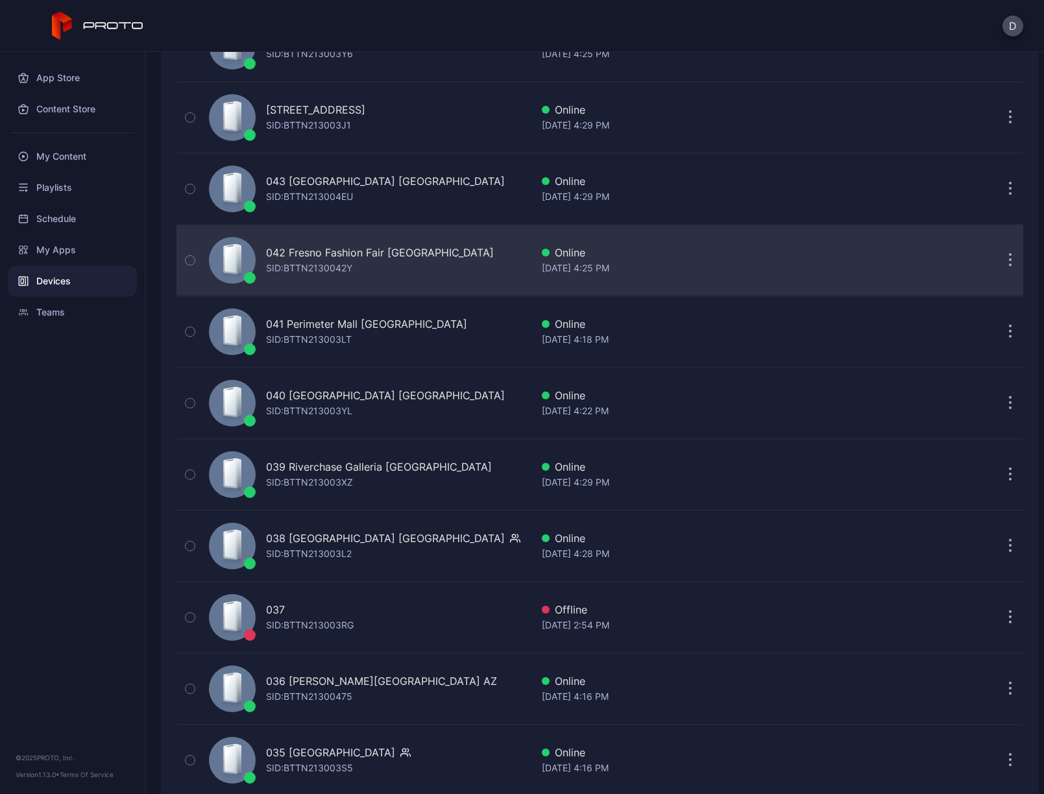
click at [452, 262] on div "042 Fresno Fashion Fair CA SID: BTTN2130042Y" at bounding box center [368, 260] width 328 height 65
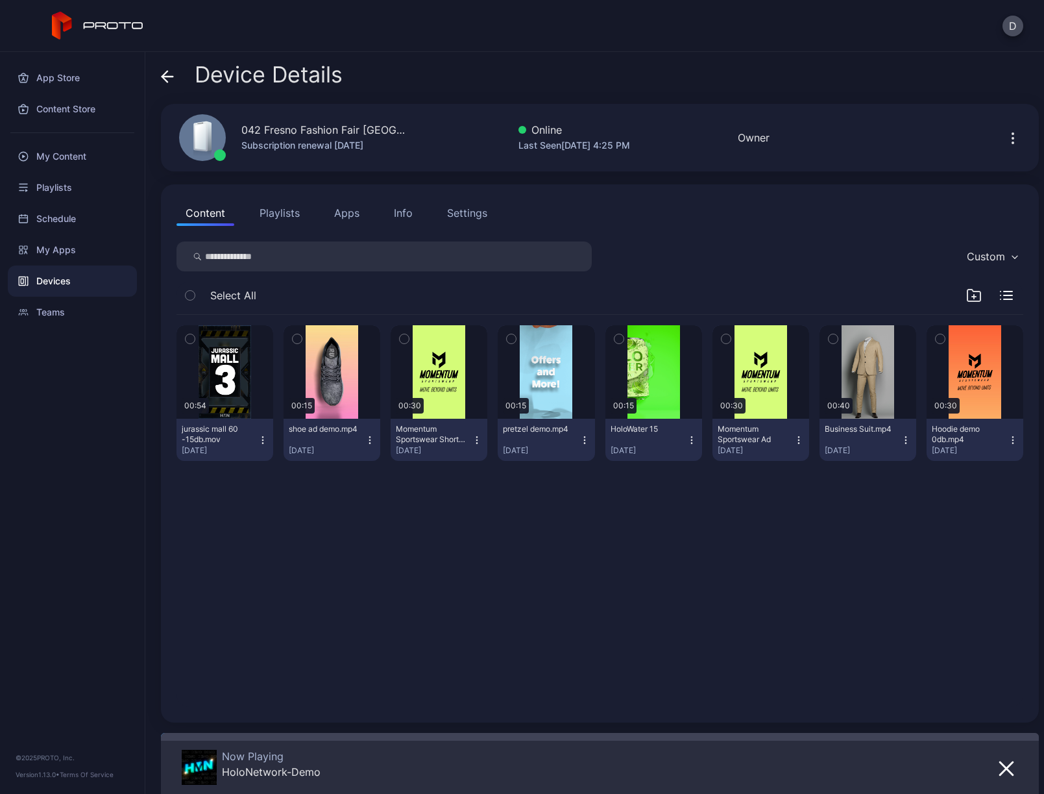
click at [352, 210] on button "Apps" at bounding box center [346, 213] width 43 height 26
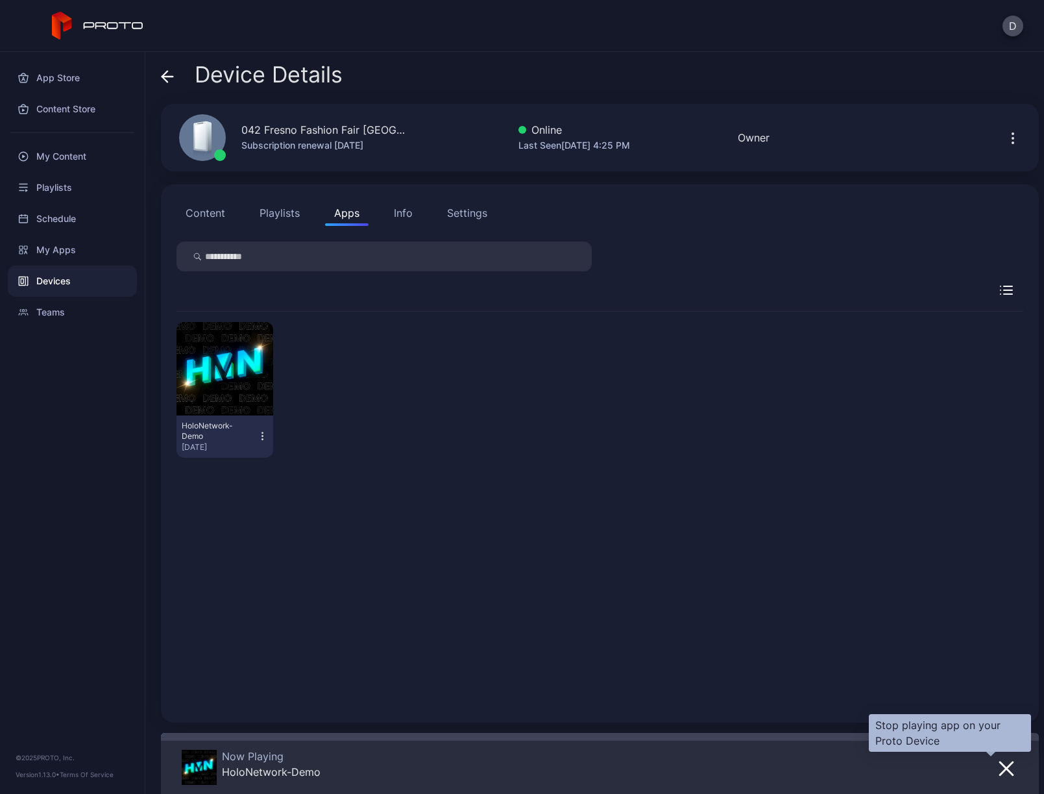
click at [999, 766] on icon "button" at bounding box center [1007, 769] width 16 height 16
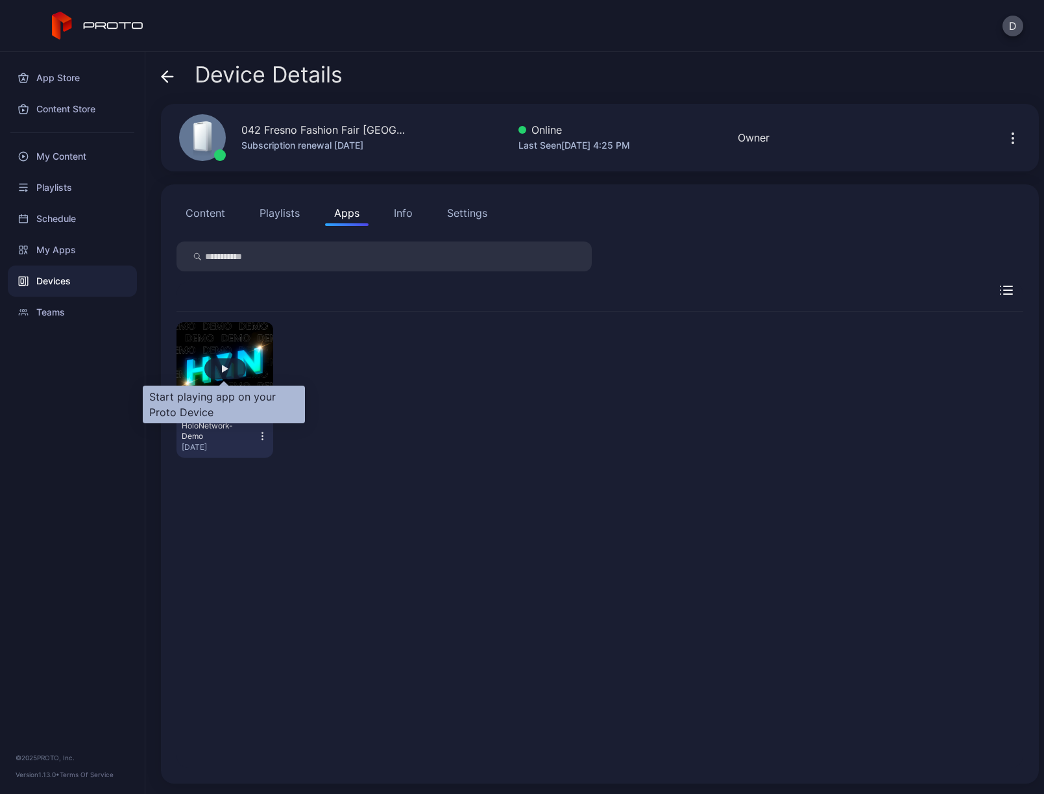
click at [226, 369] on div "button" at bounding box center [225, 369] width 6 height 8
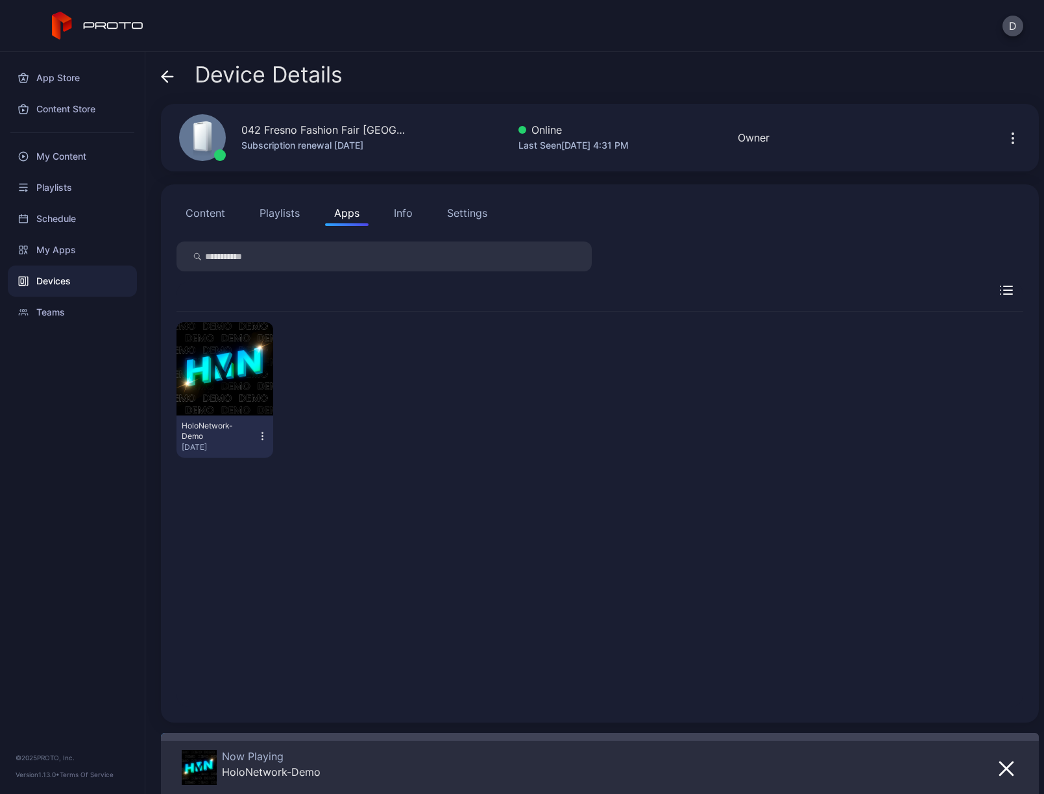
click at [173, 77] on icon at bounding box center [167, 77] width 11 height 0
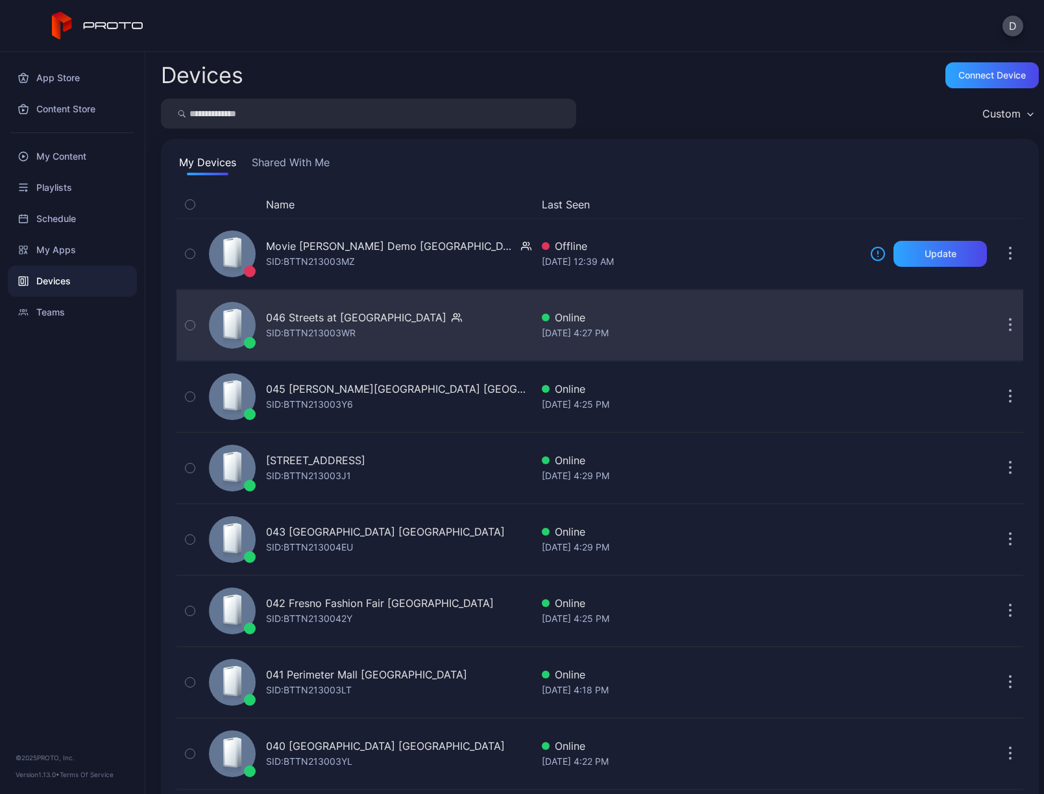
click at [472, 336] on div "046 Streets at Southpoint NC SID: BTTN213003WR" at bounding box center [368, 325] width 328 height 65
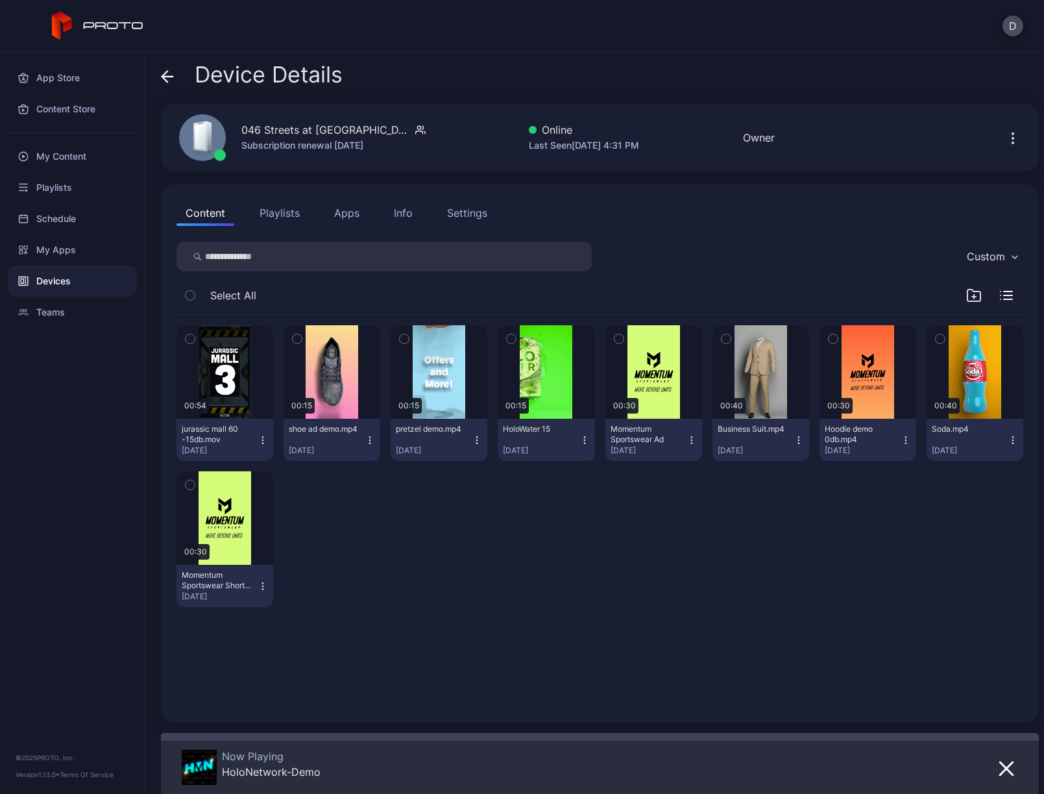
click at [432, 51] on div "D" at bounding box center [522, 26] width 1044 height 52
click at [577, 201] on div "Content Playlists Apps Info Settings" at bounding box center [600, 213] width 847 height 26
click at [469, 217] on div "Settings" at bounding box center [467, 213] width 40 height 16
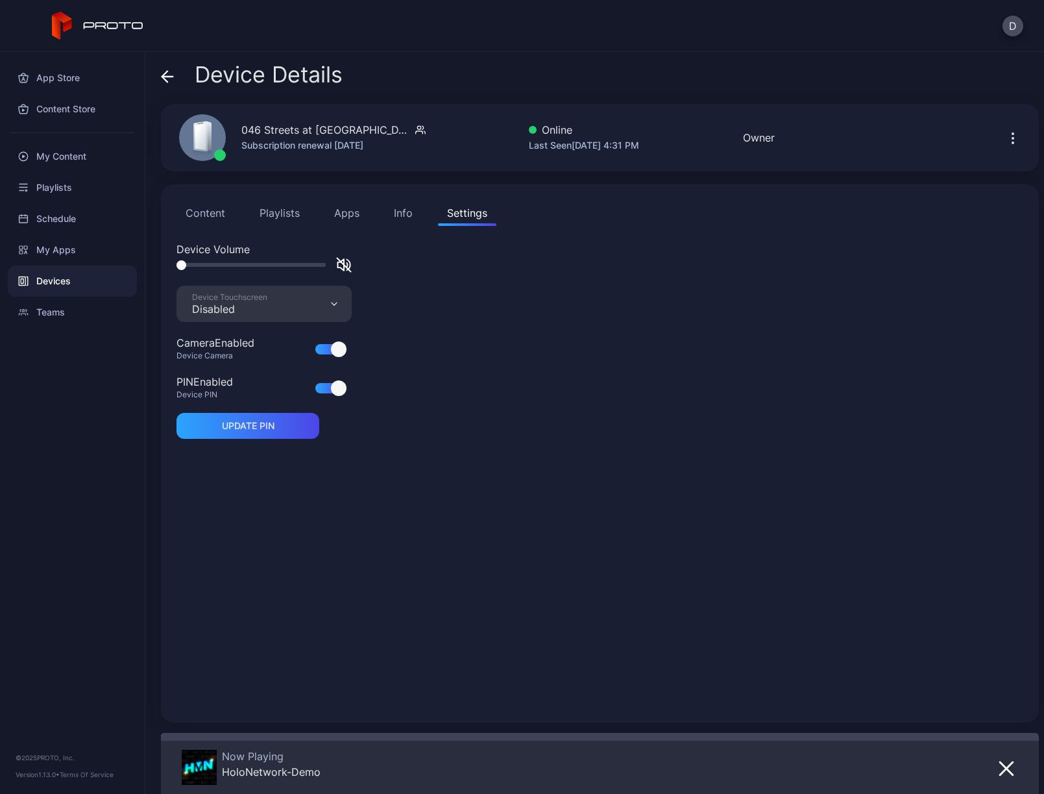
click at [401, 211] on div "Info" at bounding box center [403, 213] width 19 height 16
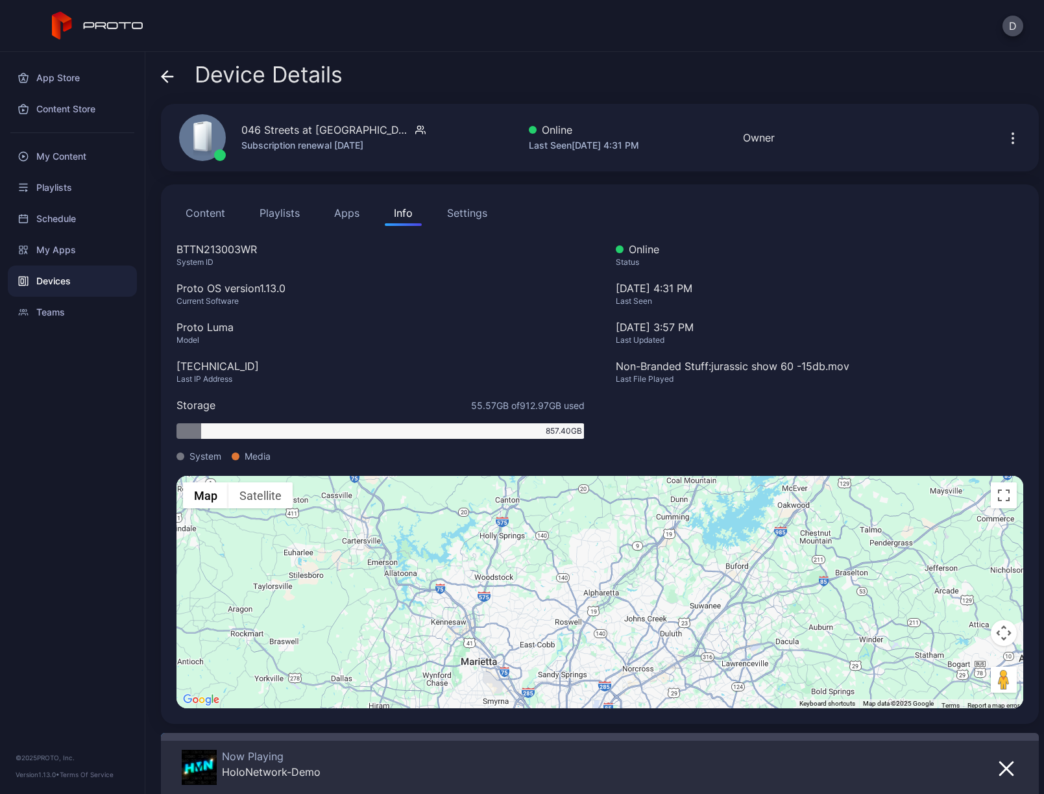
click at [474, 214] on div "Settings" at bounding box center [467, 213] width 40 height 16
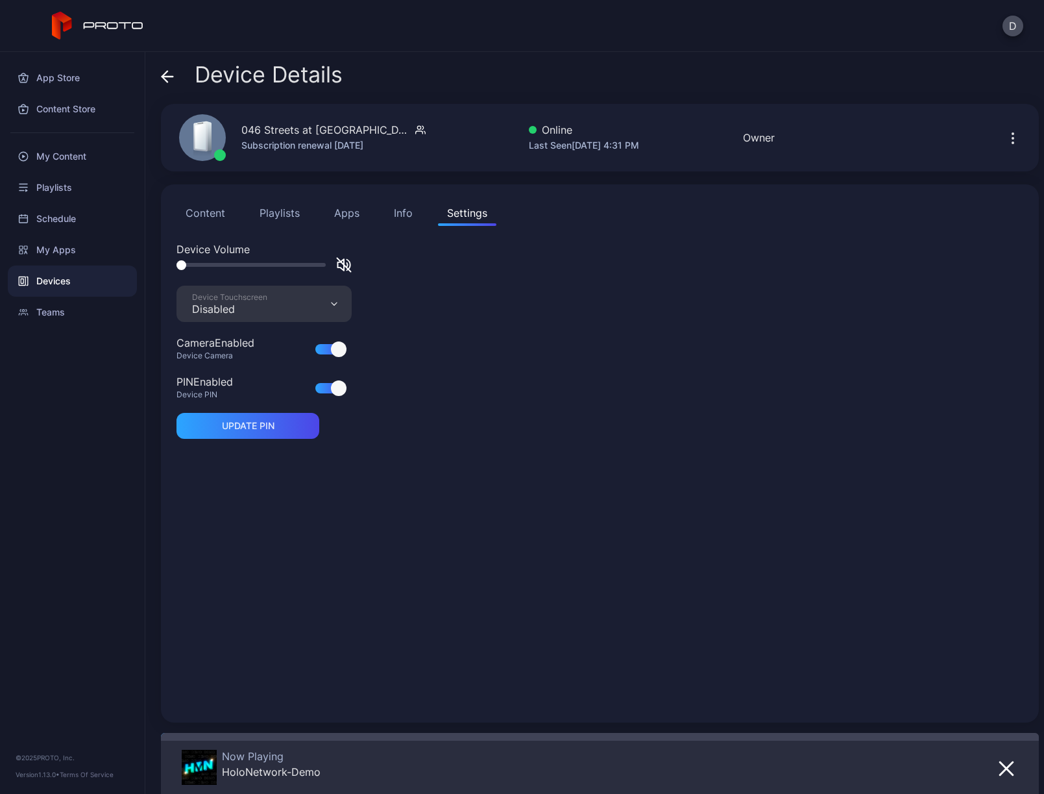
click at [405, 212] on div "Info" at bounding box center [403, 213] width 19 height 16
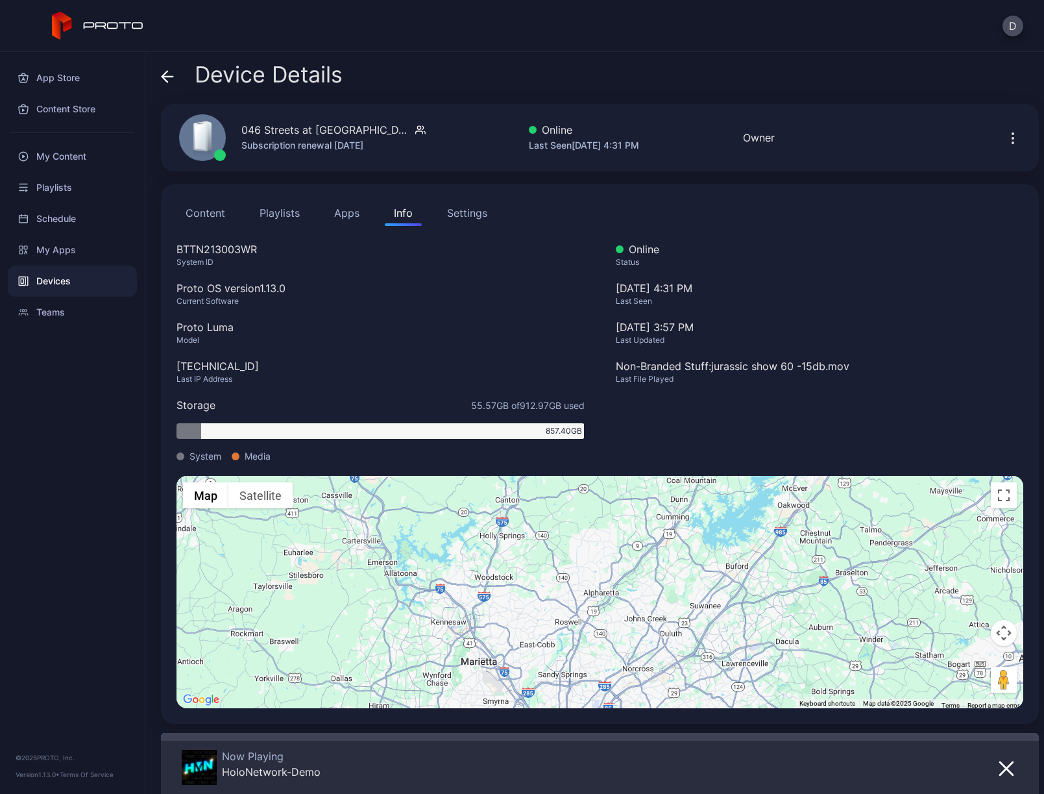
click at [469, 212] on div "Settings" at bounding box center [467, 213] width 40 height 16
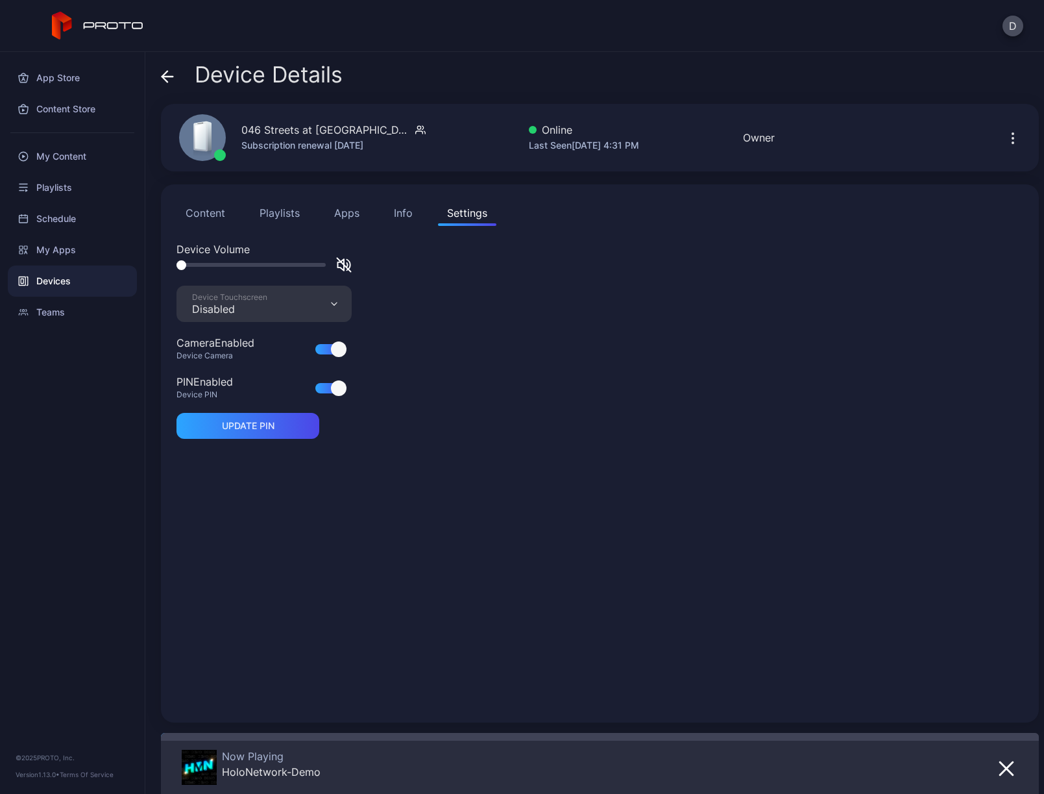
click at [252, 295] on div "Device Touchscreen" at bounding box center [229, 297] width 75 height 10
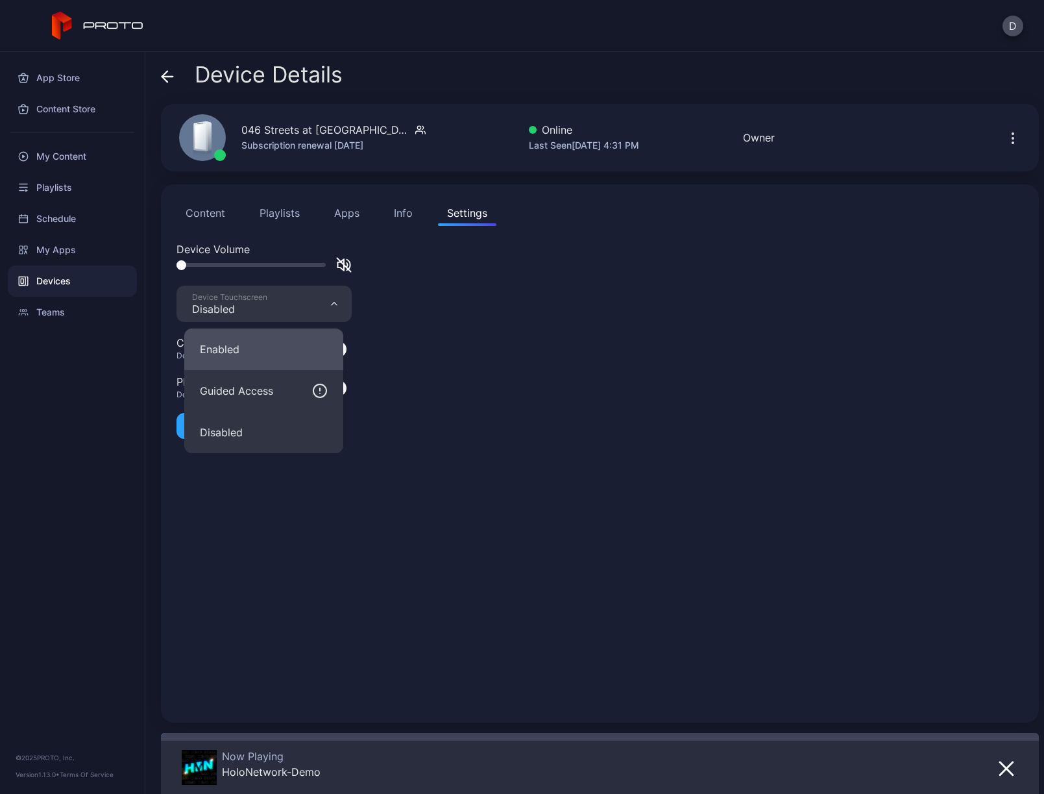
click at [250, 344] on button "Enabled" at bounding box center [263, 349] width 159 height 42
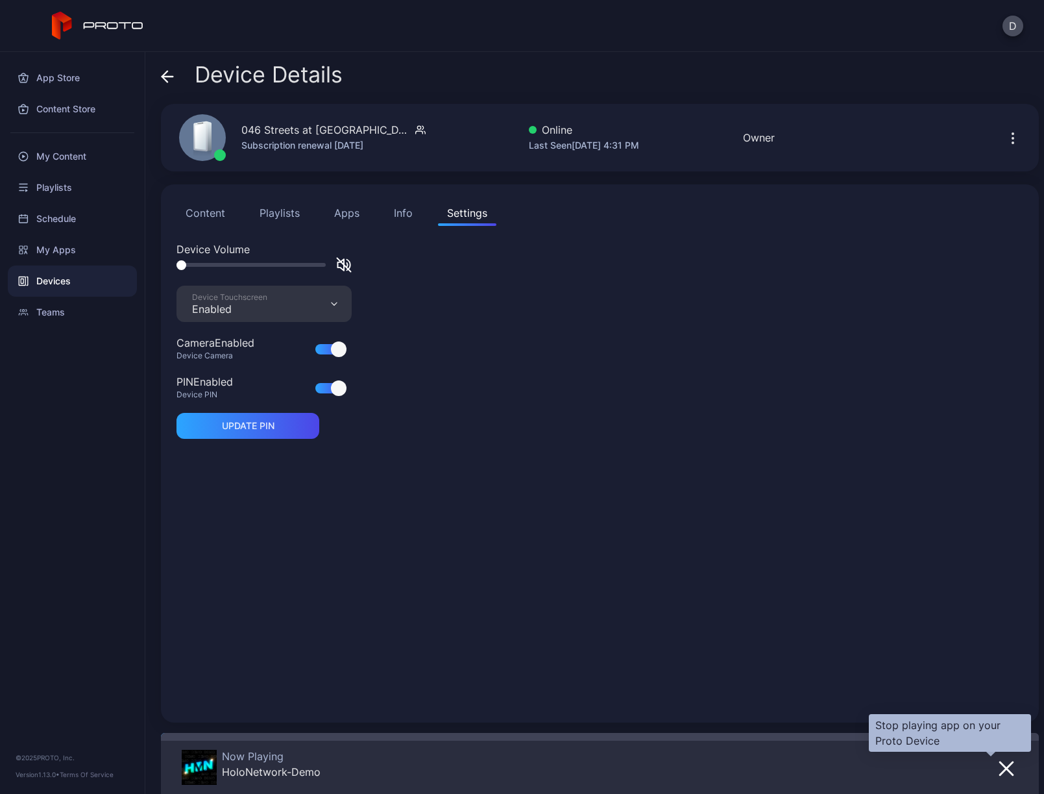
click at [1001, 772] on button "button" at bounding box center [1006, 768] width 23 height 18
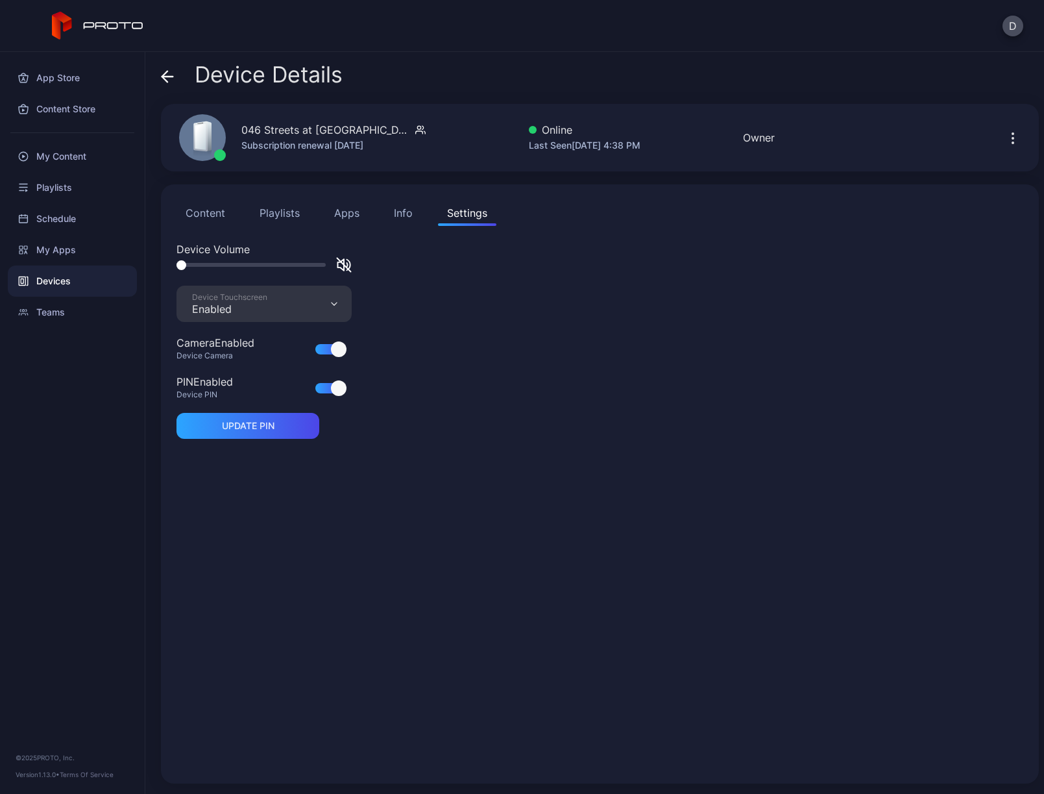
click at [671, 258] on div "Device Volume" at bounding box center [600, 263] width 847 height 44
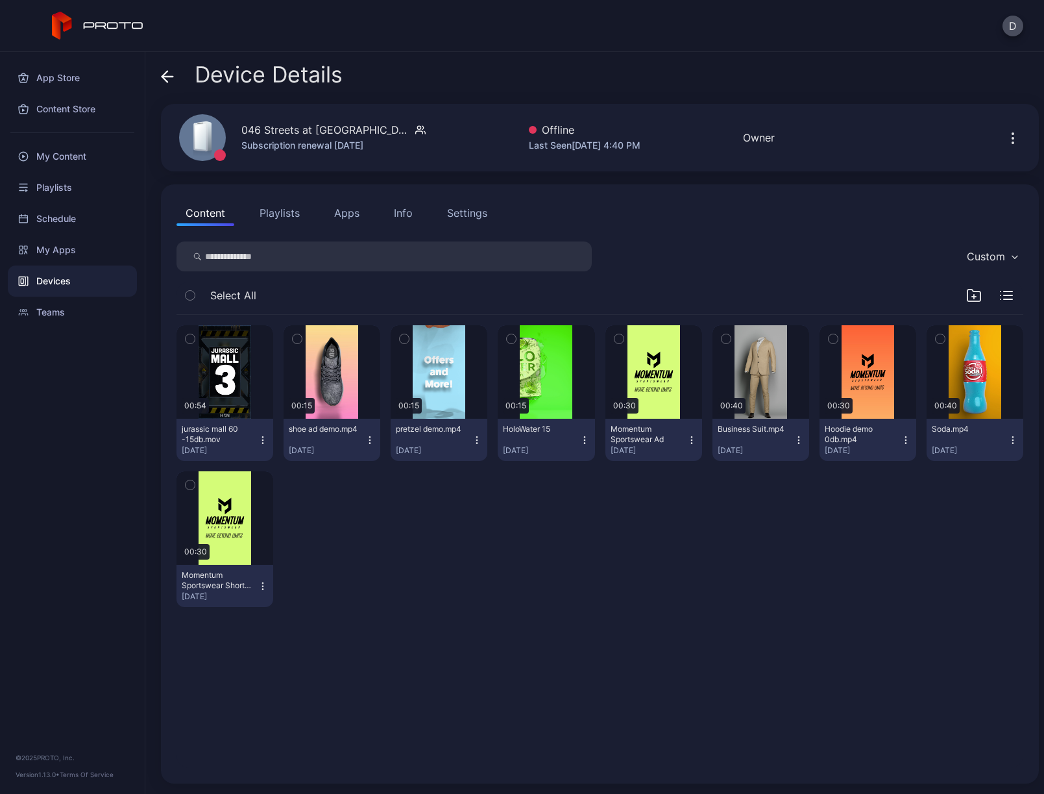
click at [397, 212] on div "Info" at bounding box center [403, 213] width 19 height 16
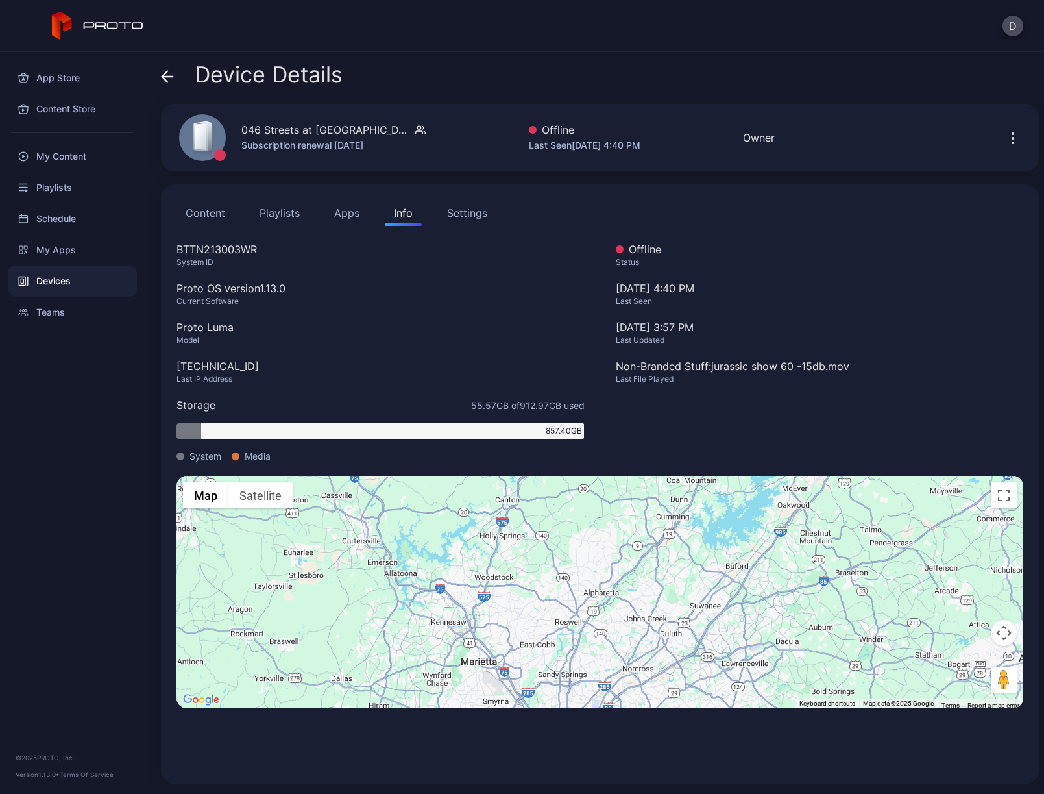
click at [480, 211] on div "Settings" at bounding box center [467, 213] width 40 height 16
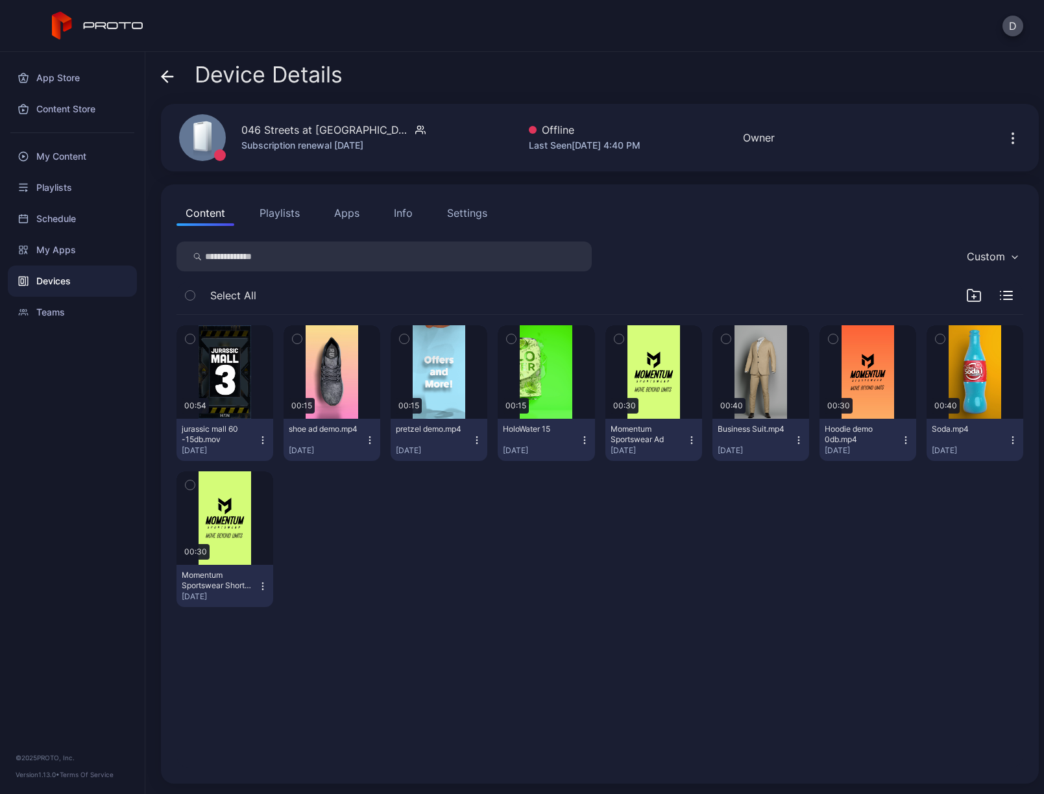
click at [474, 217] on div "Settings" at bounding box center [467, 213] width 40 height 16
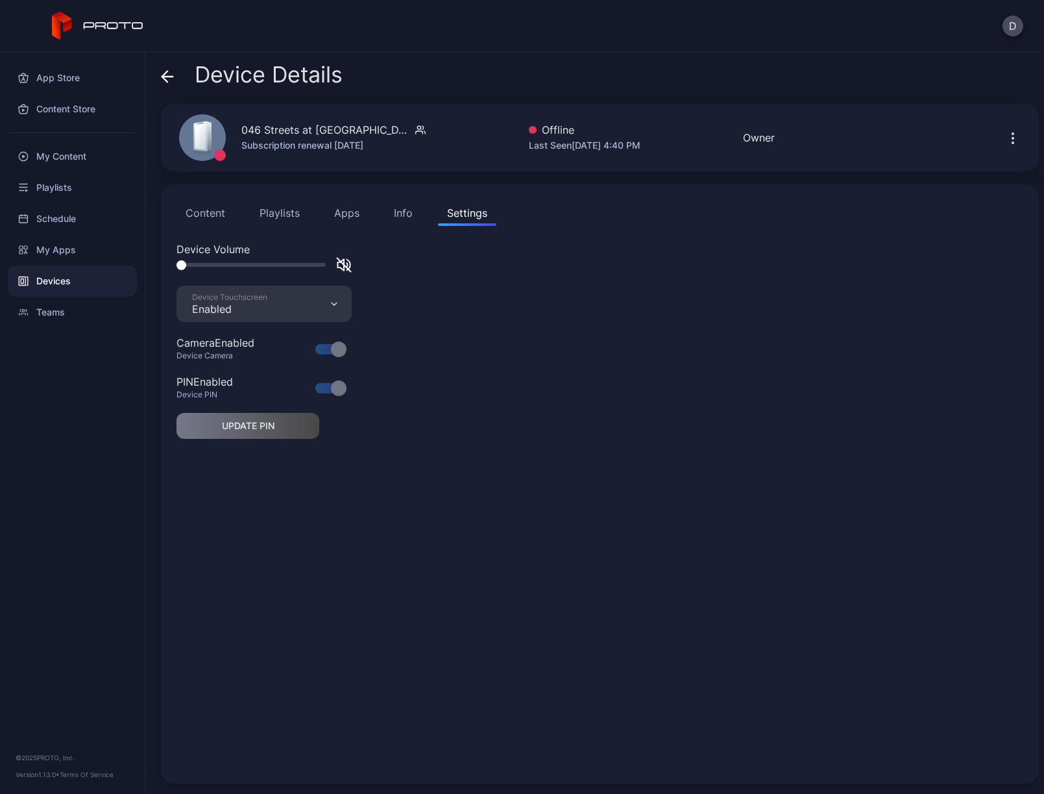
click at [344, 264] on icon "button" at bounding box center [344, 265] width 14 height 14
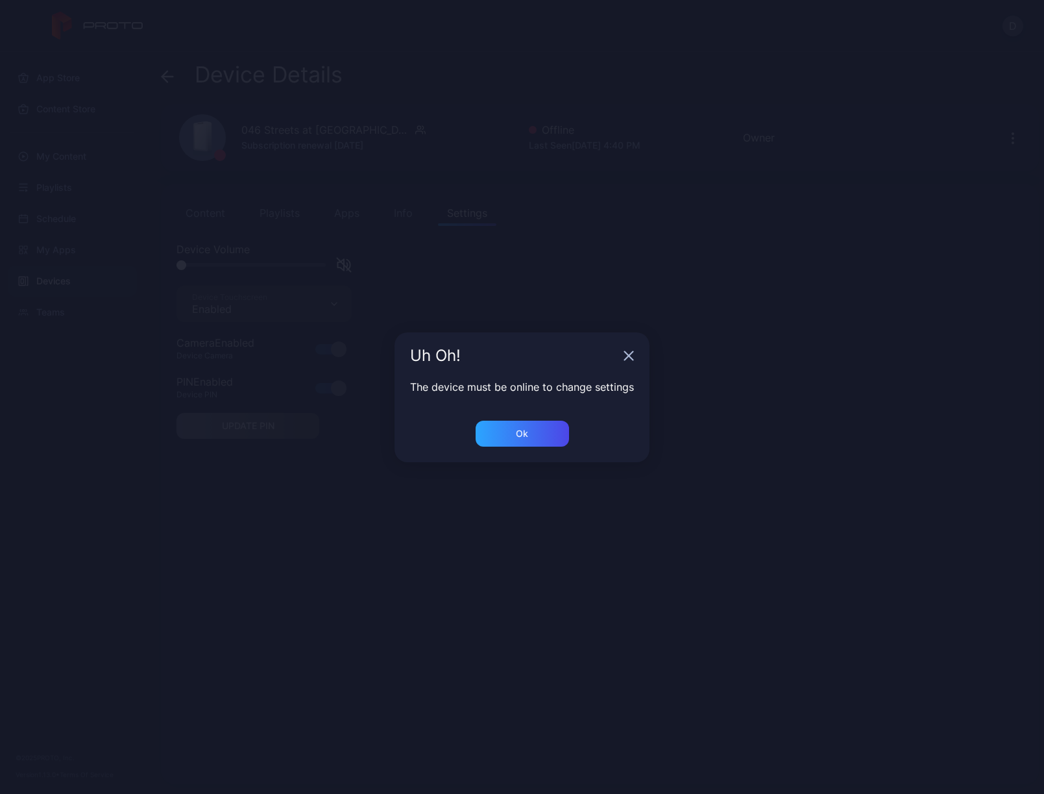
click at [344, 264] on div "Uh Oh! The device must be online to change settings Ok" at bounding box center [522, 397] width 1044 height 794
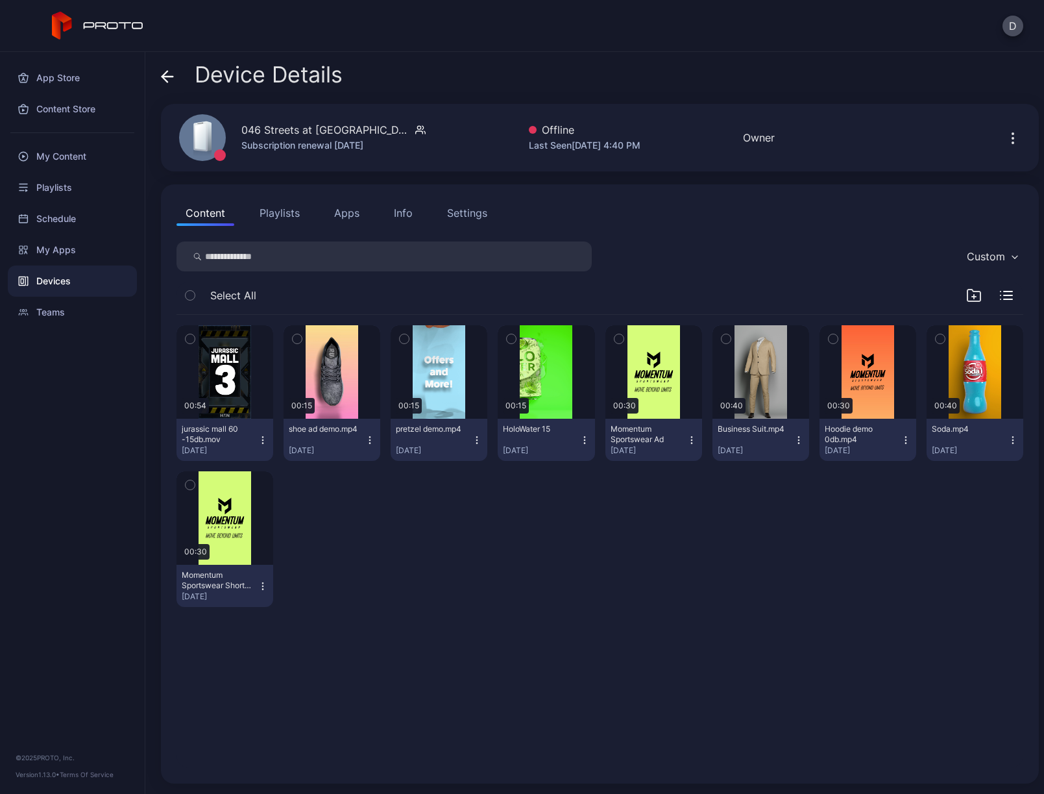
click at [460, 212] on div "Settings" at bounding box center [467, 213] width 40 height 16
click at [552, 212] on div "Content Playlists Apps Info Settings" at bounding box center [600, 213] width 847 height 26
click at [440, 215] on button "Settings" at bounding box center [467, 213] width 58 height 26
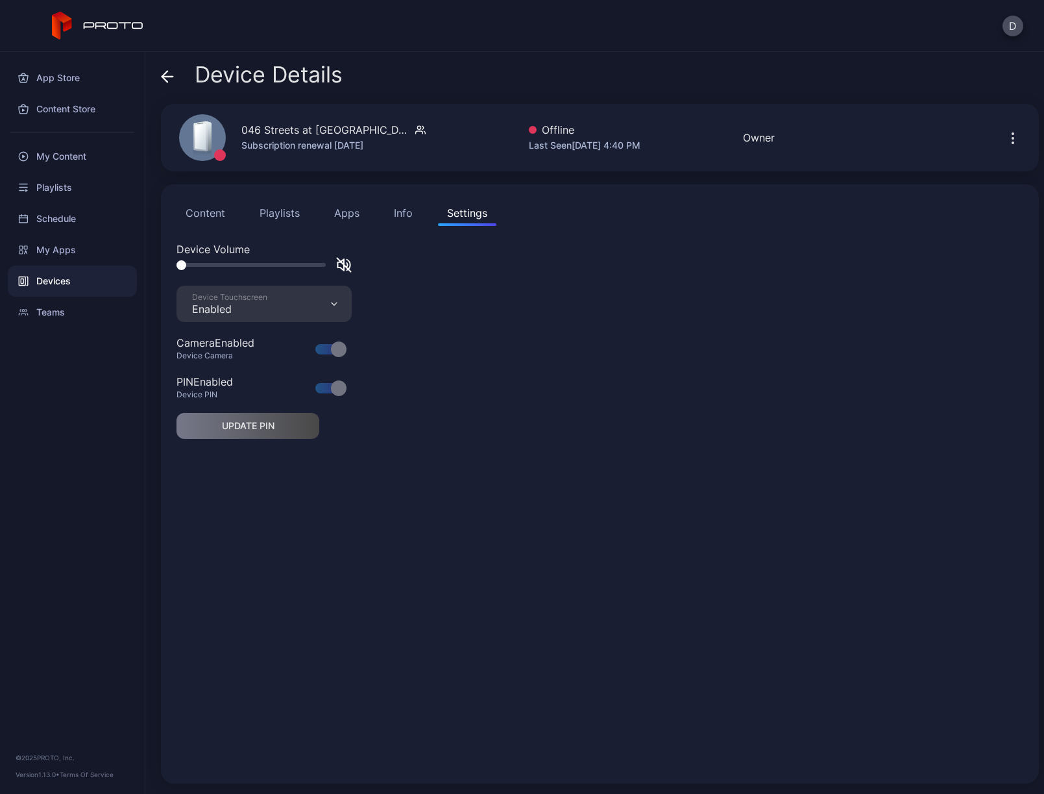
click at [406, 213] on div "Info" at bounding box center [403, 213] width 19 height 16
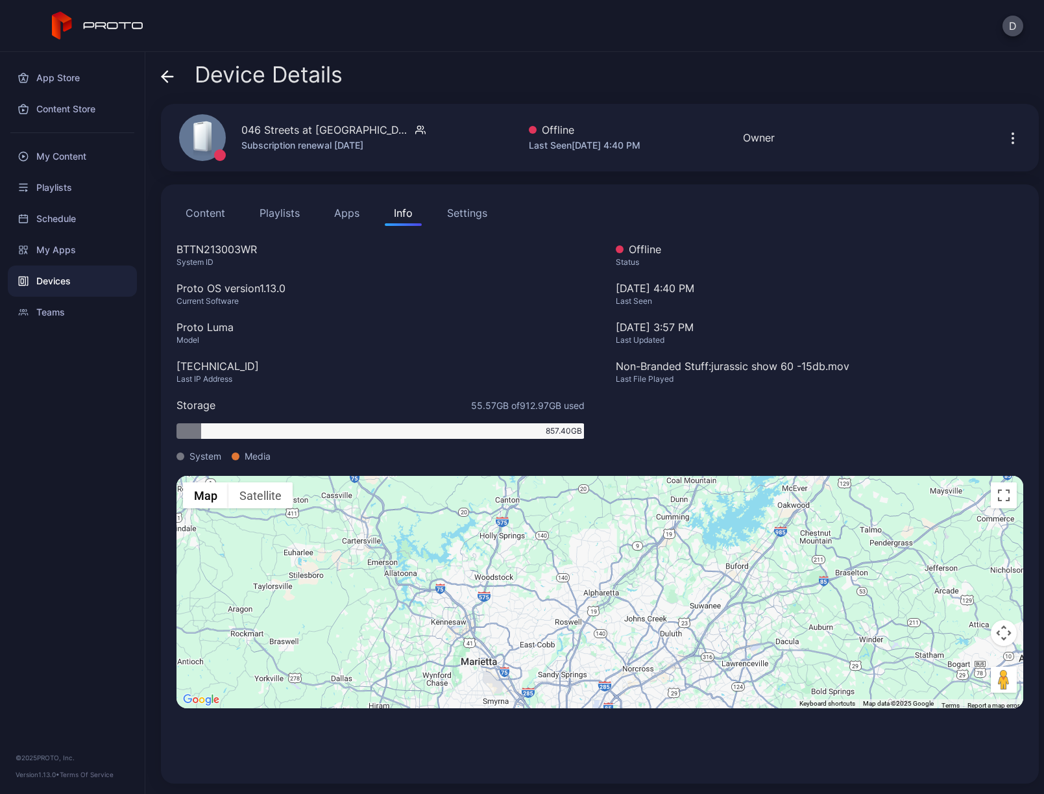
click at [463, 214] on div "Settings" at bounding box center [467, 213] width 40 height 16
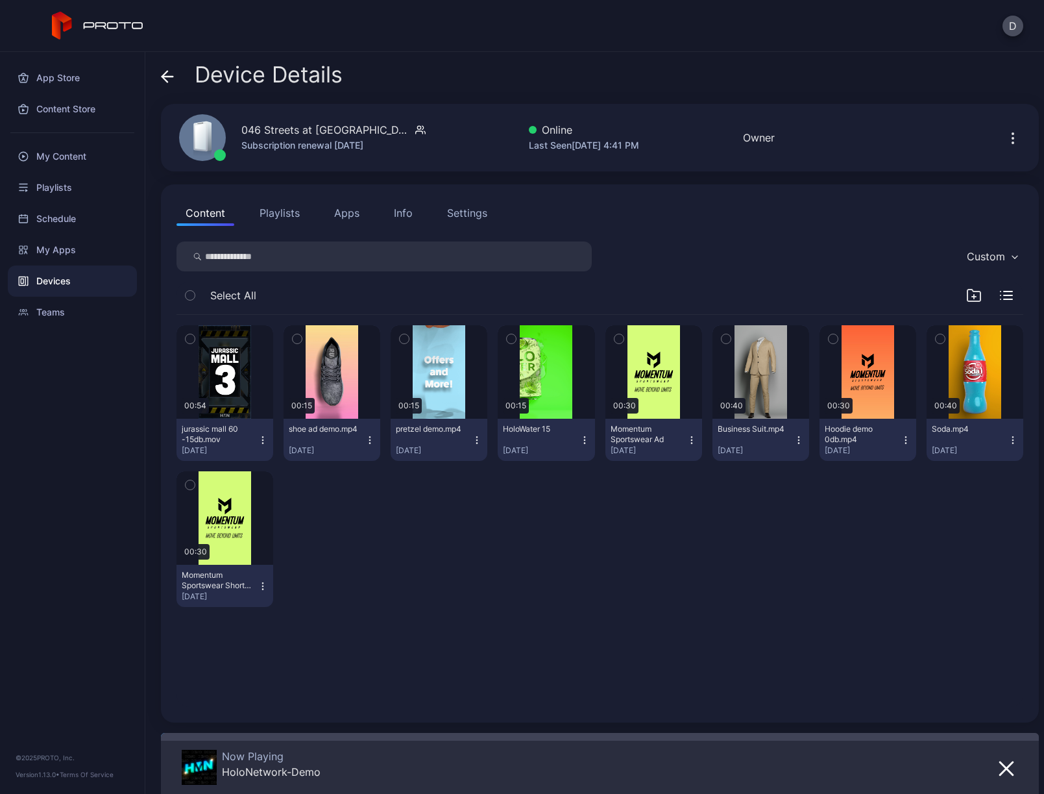
click at [473, 213] on div "Settings" at bounding box center [467, 213] width 40 height 16
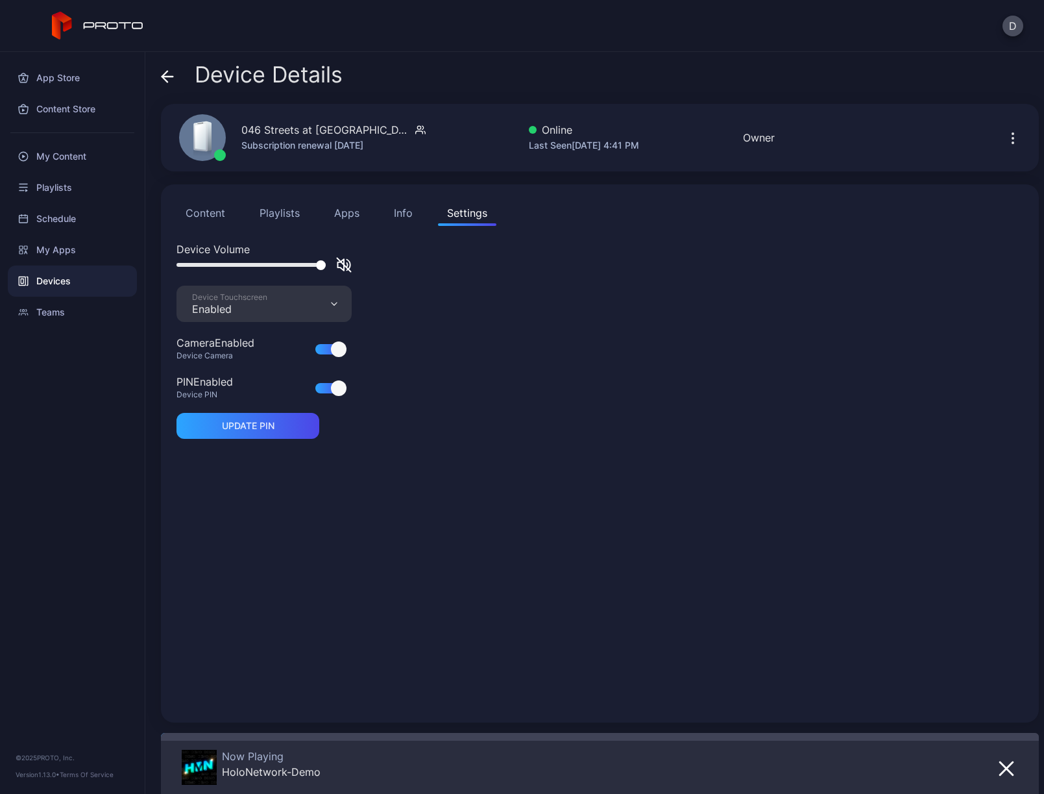
drag, startPoint x: 182, startPoint y: 267, endPoint x: 362, endPoint y: 263, distance: 179.8
click at [354, 265] on div "Device Volume" at bounding box center [600, 263] width 847 height 44
drag, startPoint x: 322, startPoint y: 266, endPoint x: 247, endPoint y: 267, distance: 74.6
click at [247, 267] on div at bounding box center [247, 265] width 10 height 10
drag, startPoint x: 244, startPoint y: 265, endPoint x: 256, endPoint y: 265, distance: 12.3
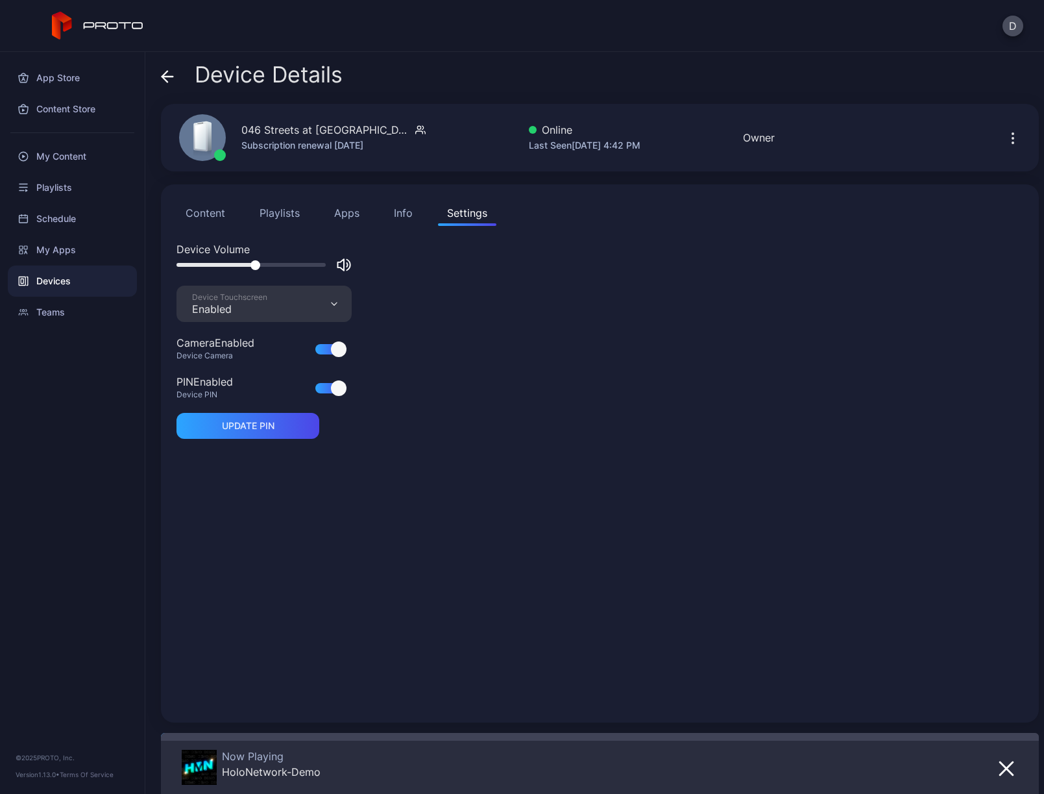
click at [256, 265] on div at bounding box center [256, 265] width 10 height 10
drag, startPoint x: 252, startPoint y: 263, endPoint x: 324, endPoint y: 261, distance: 72.1
click at [324, 261] on div at bounding box center [321, 265] width 10 height 10
drag, startPoint x: 321, startPoint y: 265, endPoint x: 339, endPoint y: 264, distance: 18.8
click at [339, 264] on div at bounding box center [264, 265] width 175 height 16
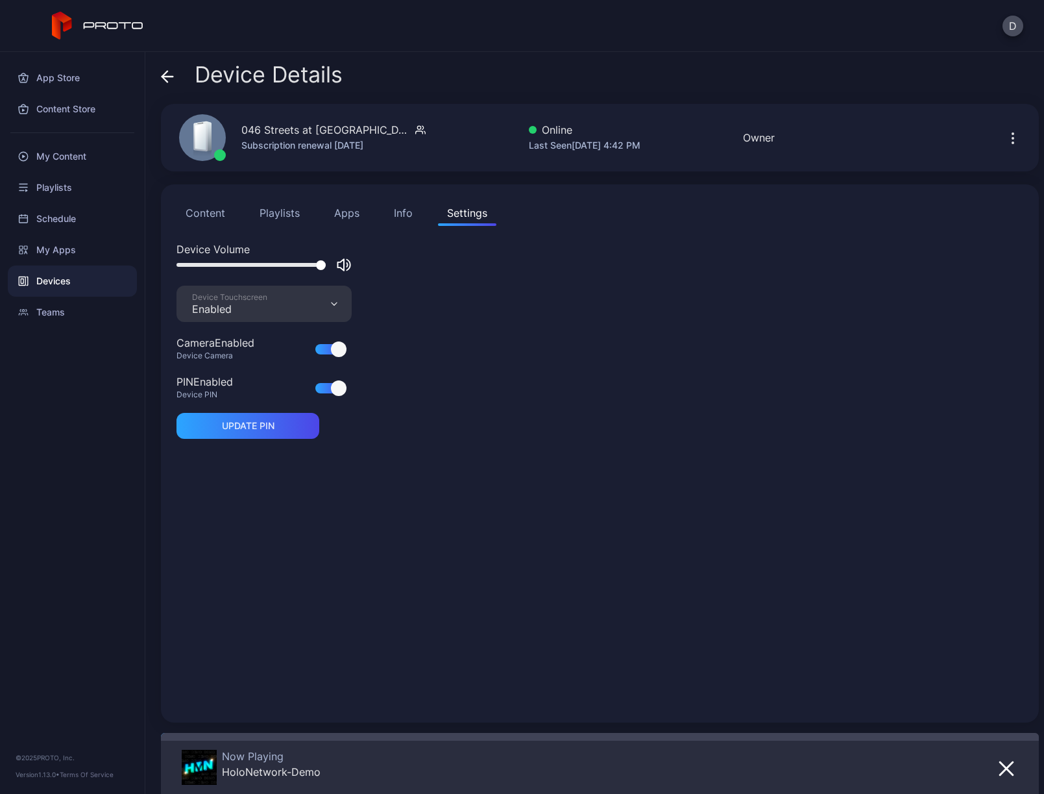
click at [343, 264] on icon "button" at bounding box center [344, 265] width 16 height 16
click at [343, 263] on icon "button" at bounding box center [344, 265] width 14 height 14
drag, startPoint x: 320, startPoint y: 265, endPoint x: 292, endPoint y: 265, distance: 27.9
click at [316, 265] on div at bounding box center [321, 265] width 10 height 10
drag, startPoint x: 293, startPoint y: 265, endPoint x: 341, endPoint y: 265, distance: 48.7
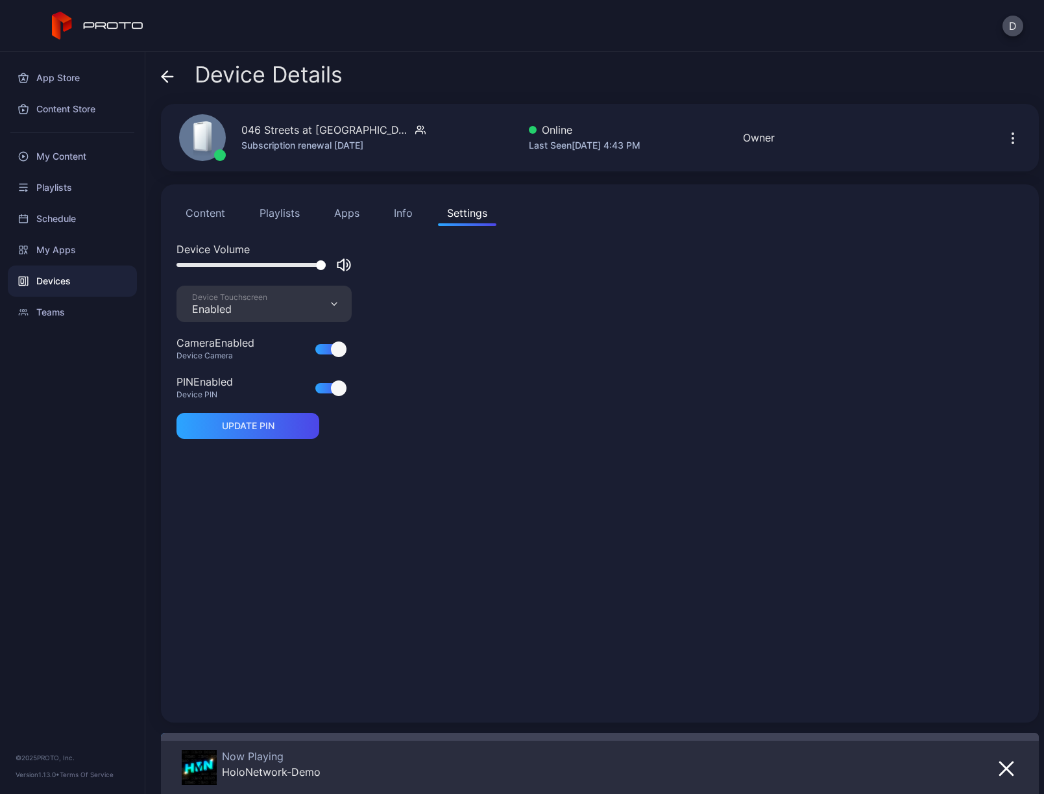
click at [341, 265] on div at bounding box center [264, 265] width 175 height 16
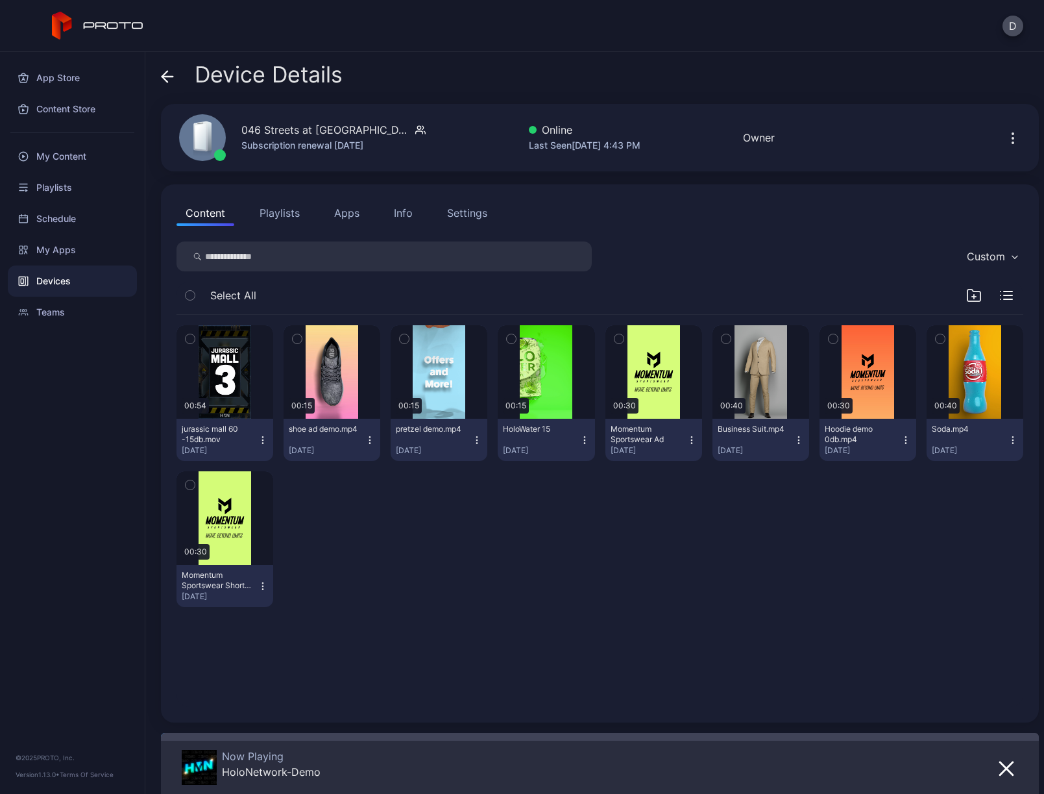
click at [459, 213] on div "Settings" at bounding box center [467, 213] width 40 height 16
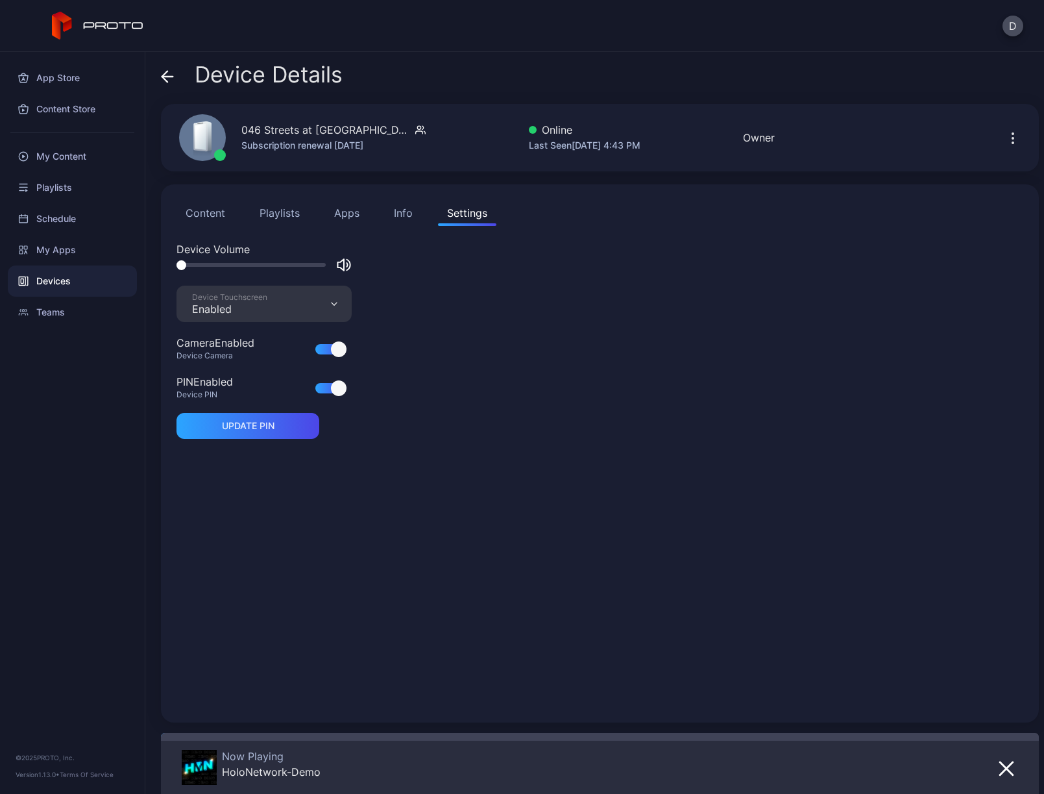
drag, startPoint x: 321, startPoint y: 265, endPoint x: 126, endPoint y: 273, distance: 194.9
click at [126, 273] on div "App Store Content Store My Content Playlists Schedule My Apps Devices Teams © 2…" at bounding box center [522, 423] width 1044 height 742
drag, startPoint x: 182, startPoint y: 265, endPoint x: 443, endPoint y: 262, distance: 260.9
click at [443, 262] on div "Device Volume" at bounding box center [600, 263] width 847 height 44
click at [211, 265] on div at bounding box center [251, 265] width 149 height 4
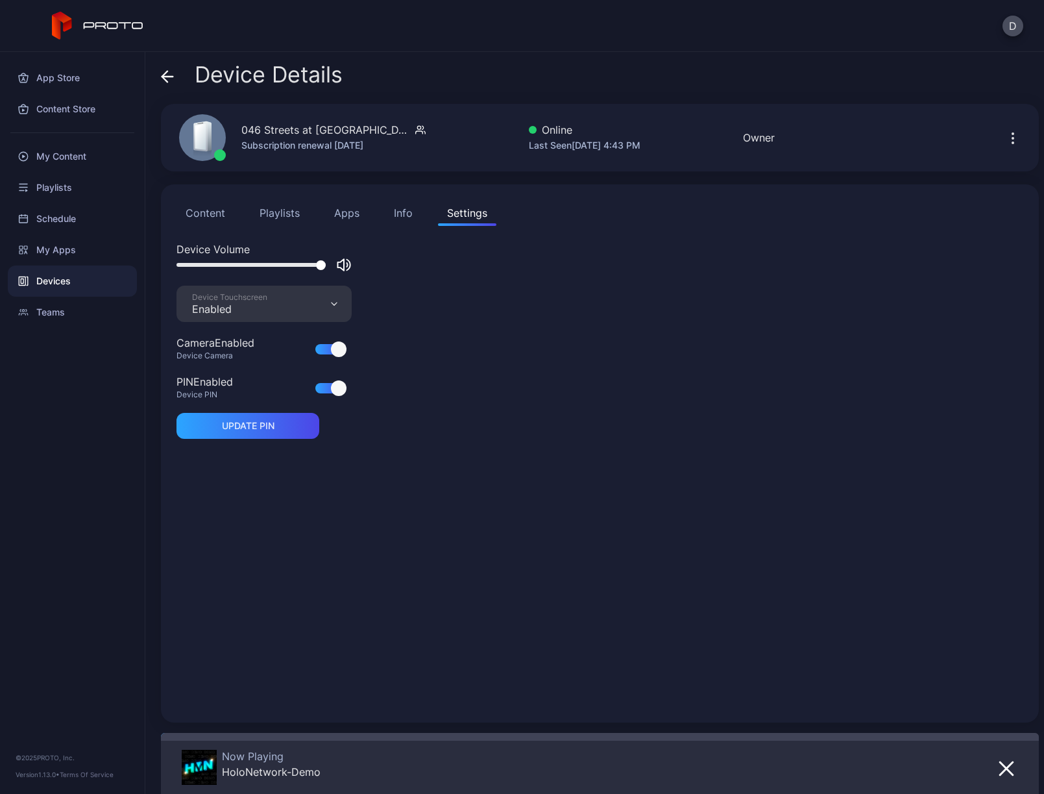
drag, startPoint x: 308, startPoint y: 265, endPoint x: 333, endPoint y: 265, distance: 24.7
click at [333, 265] on div at bounding box center [264, 265] width 175 height 16
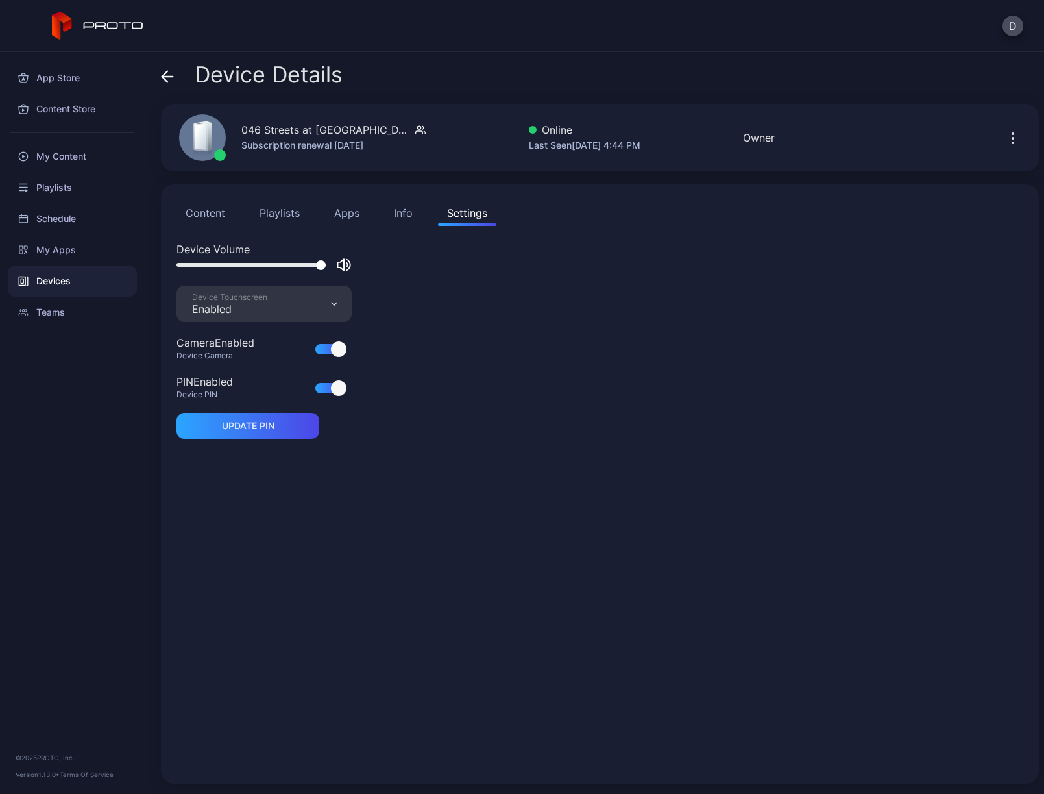
click at [207, 208] on button "Content" at bounding box center [206, 213] width 58 height 26
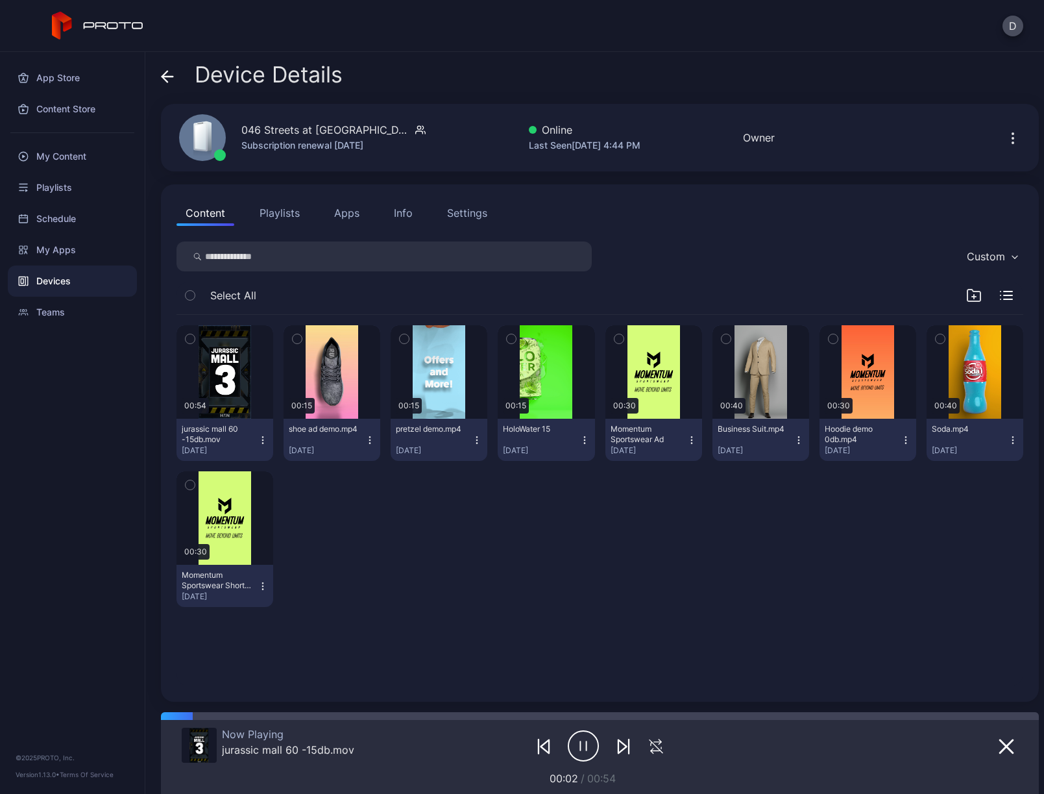
click at [449, 215] on div "Settings" at bounding box center [467, 213] width 40 height 16
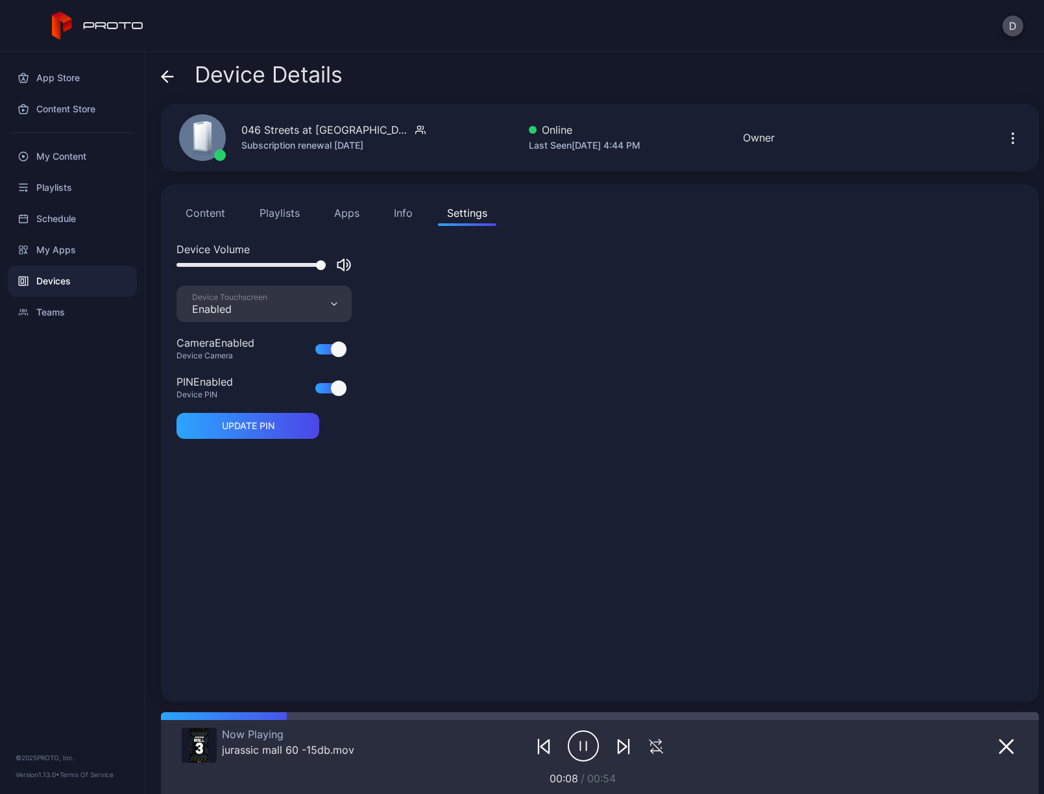
click at [345, 265] on icon "button" at bounding box center [344, 265] width 16 height 16
click at [345, 265] on icon "button" at bounding box center [344, 265] width 14 height 14
click at [223, 212] on button "Content" at bounding box center [206, 213] width 58 height 26
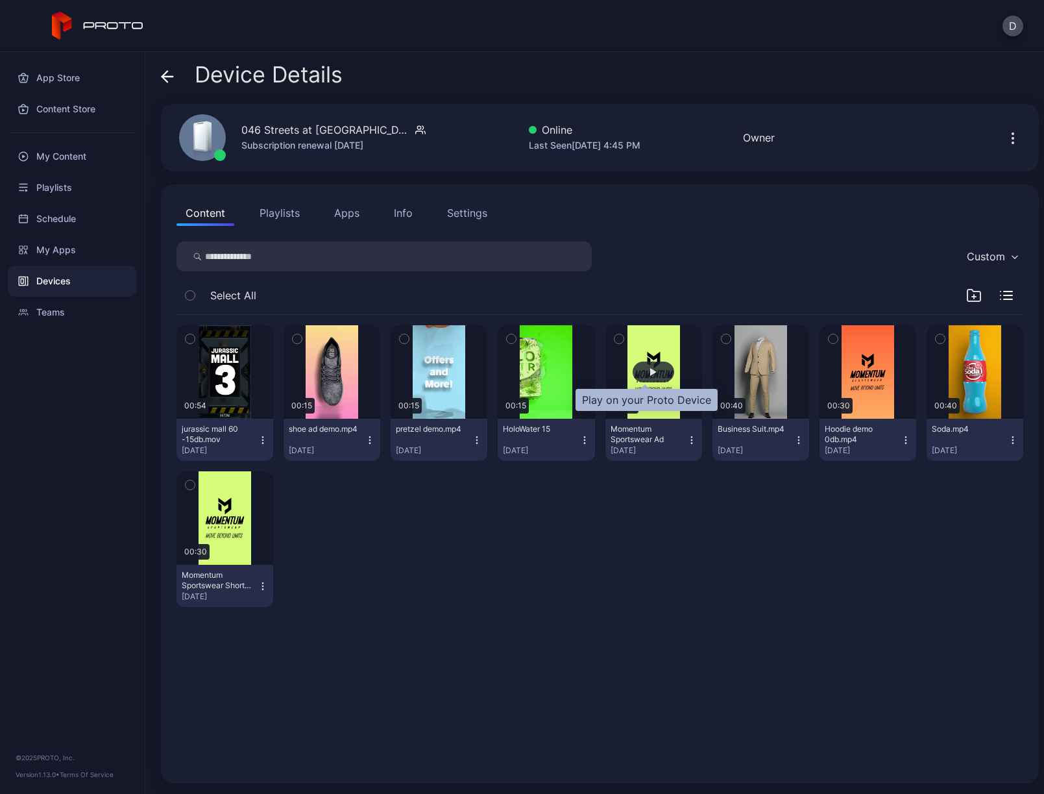
click at [650, 370] on div "button" at bounding box center [653, 372] width 6 height 8
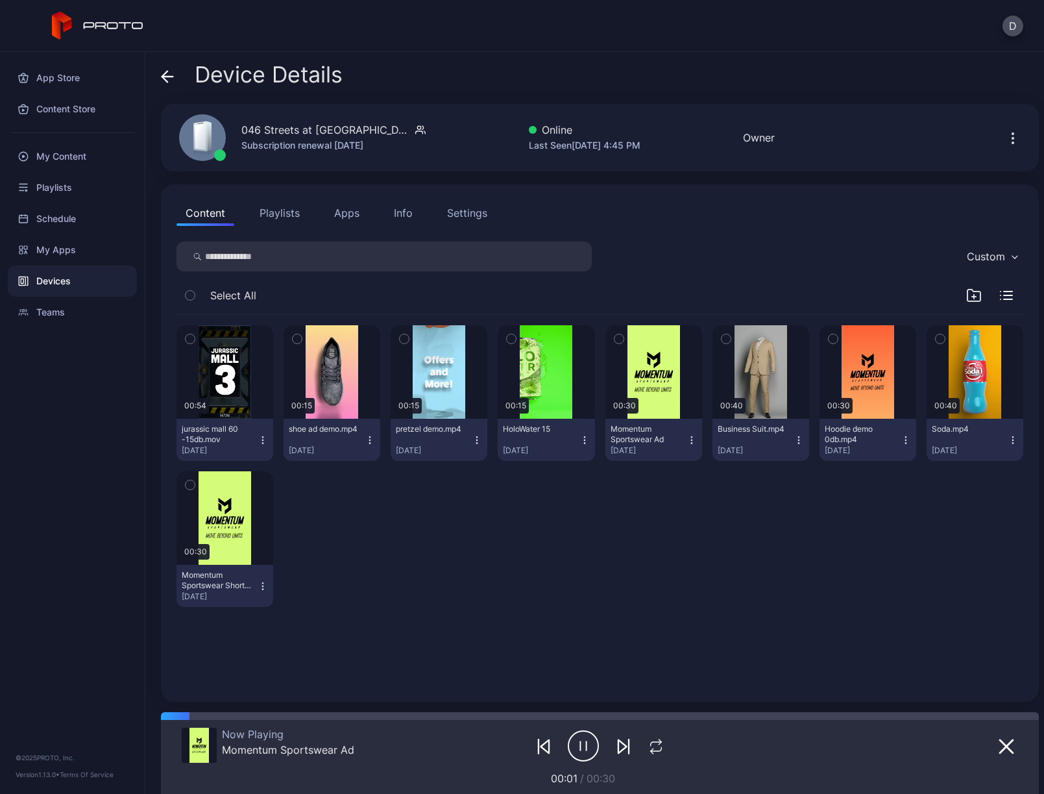
click at [478, 210] on div "Settings" at bounding box center [467, 213] width 40 height 16
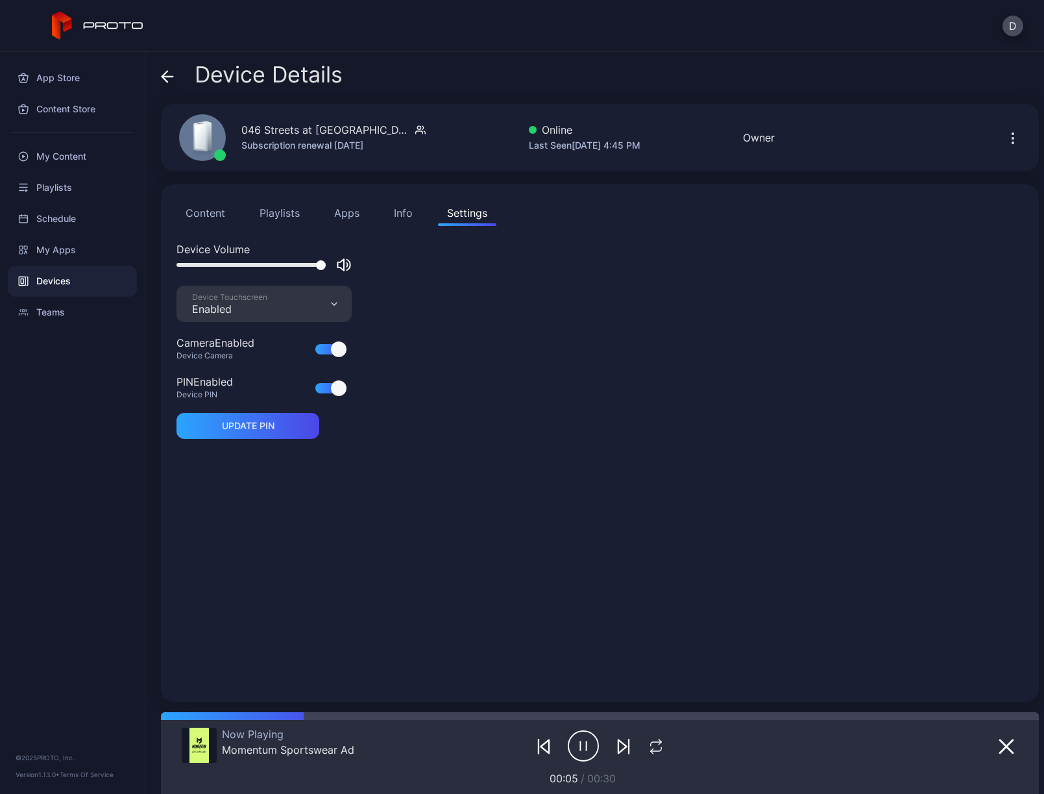
click at [345, 264] on icon "button" at bounding box center [344, 265] width 16 height 16
click at [251, 264] on div at bounding box center [251, 265] width 149 height 4
drag, startPoint x: 323, startPoint y: 266, endPoint x: 330, endPoint y: 266, distance: 7.1
click at [330, 266] on div at bounding box center [264, 265] width 175 height 16
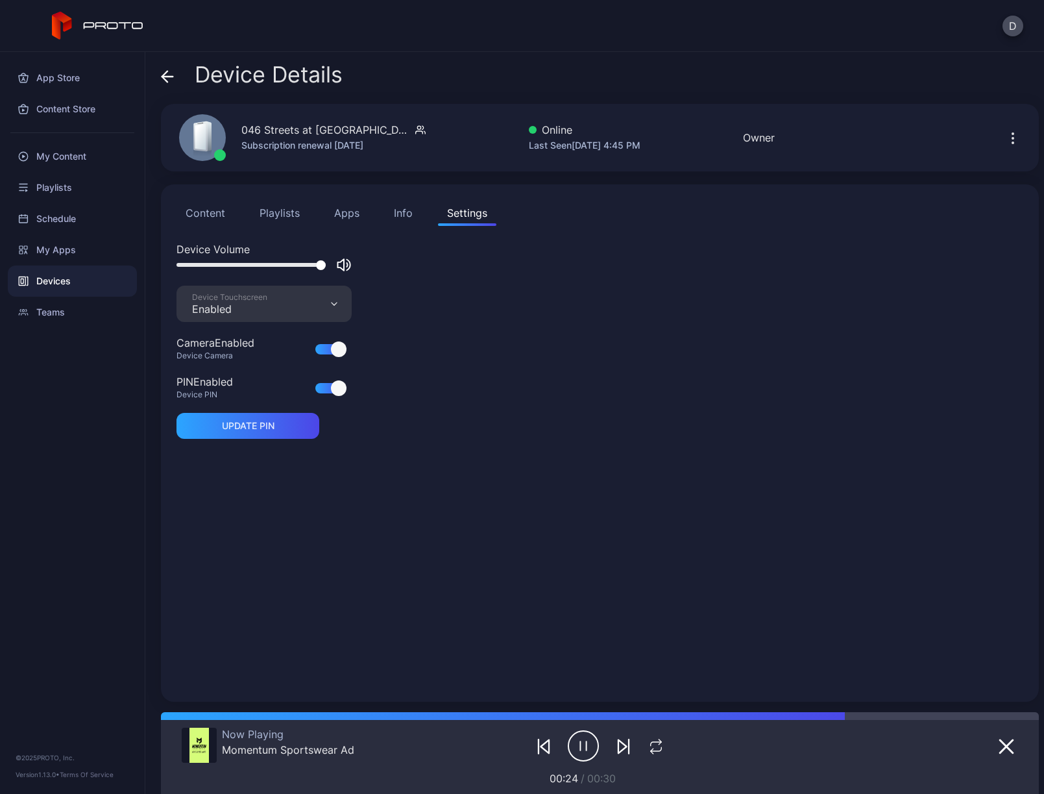
click at [214, 216] on button "Content" at bounding box center [206, 213] width 58 height 26
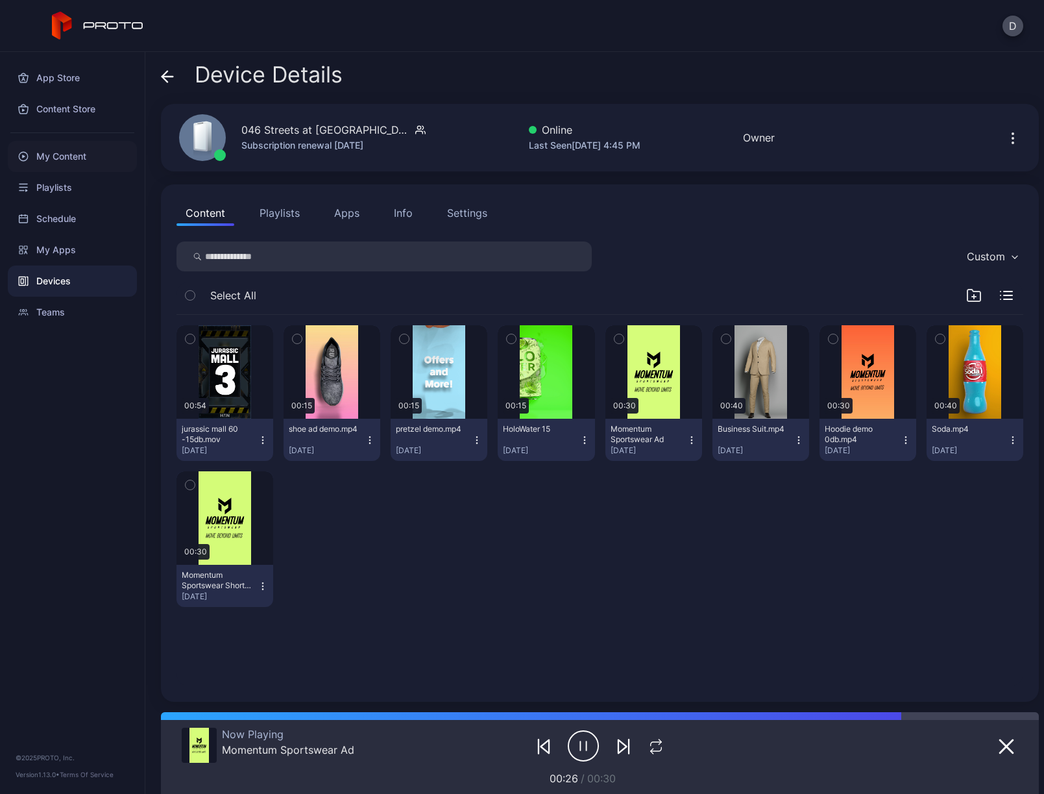
click at [101, 159] on div "My Content" at bounding box center [72, 156] width 129 height 31
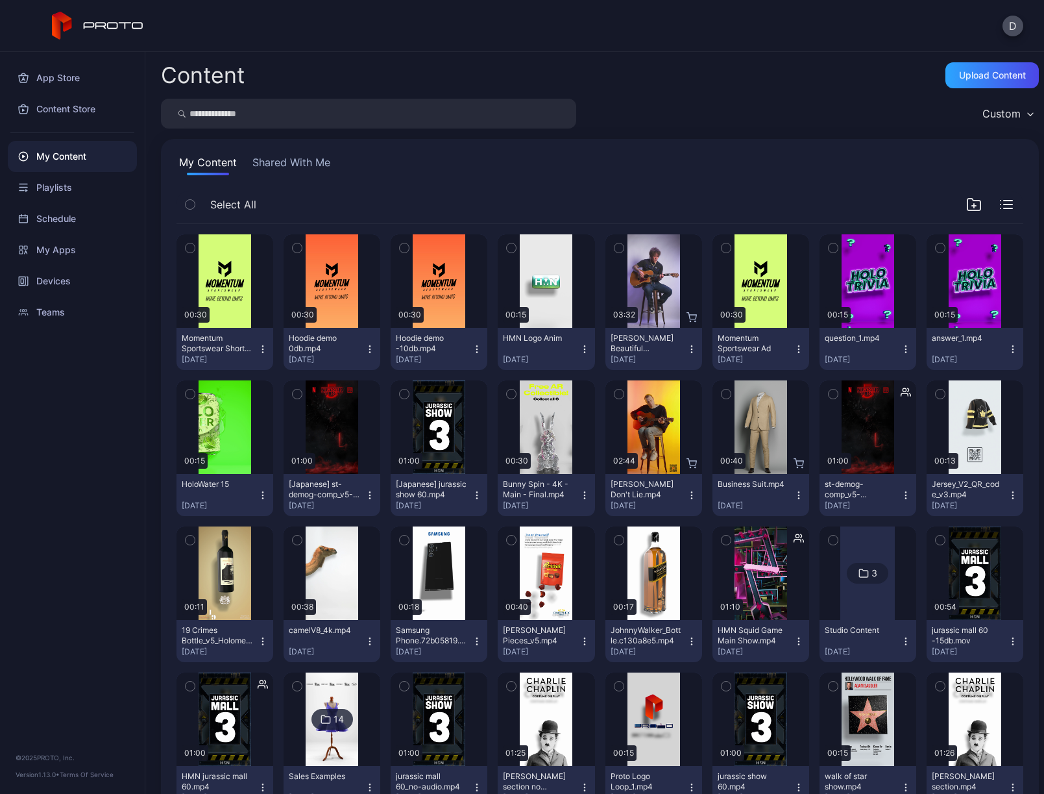
click at [580, 494] on icon "button" at bounding box center [585, 495] width 10 height 10
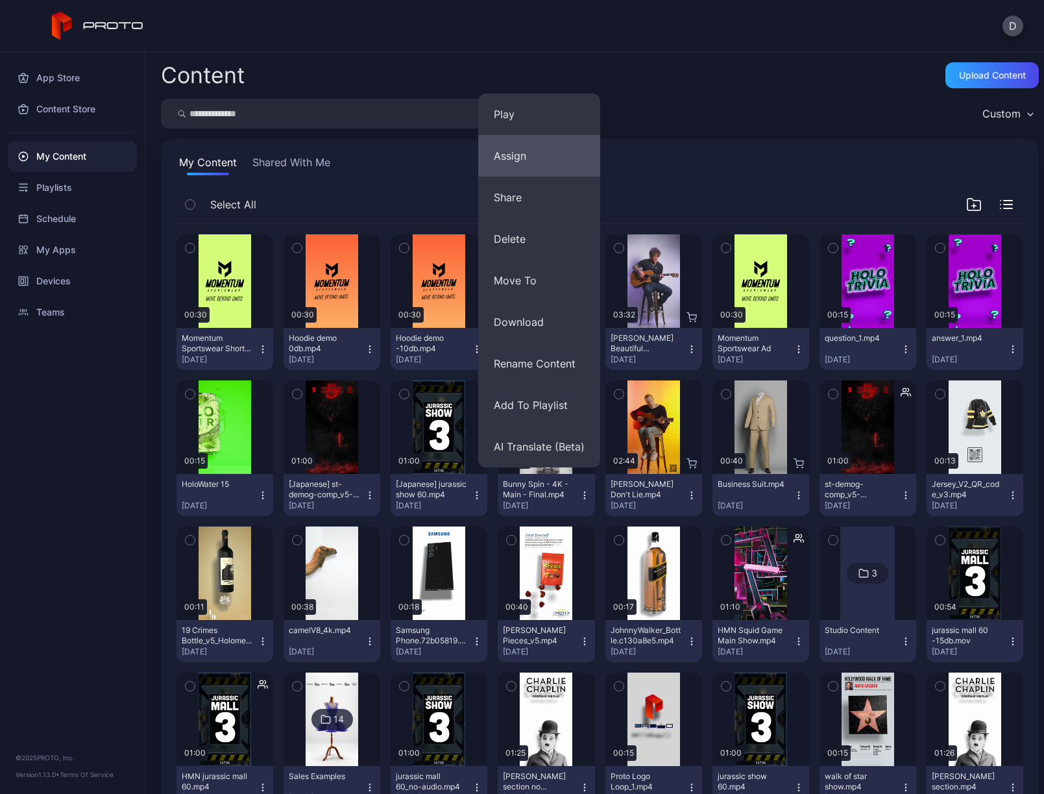
click at [524, 163] on button "Assign" at bounding box center [539, 156] width 122 height 42
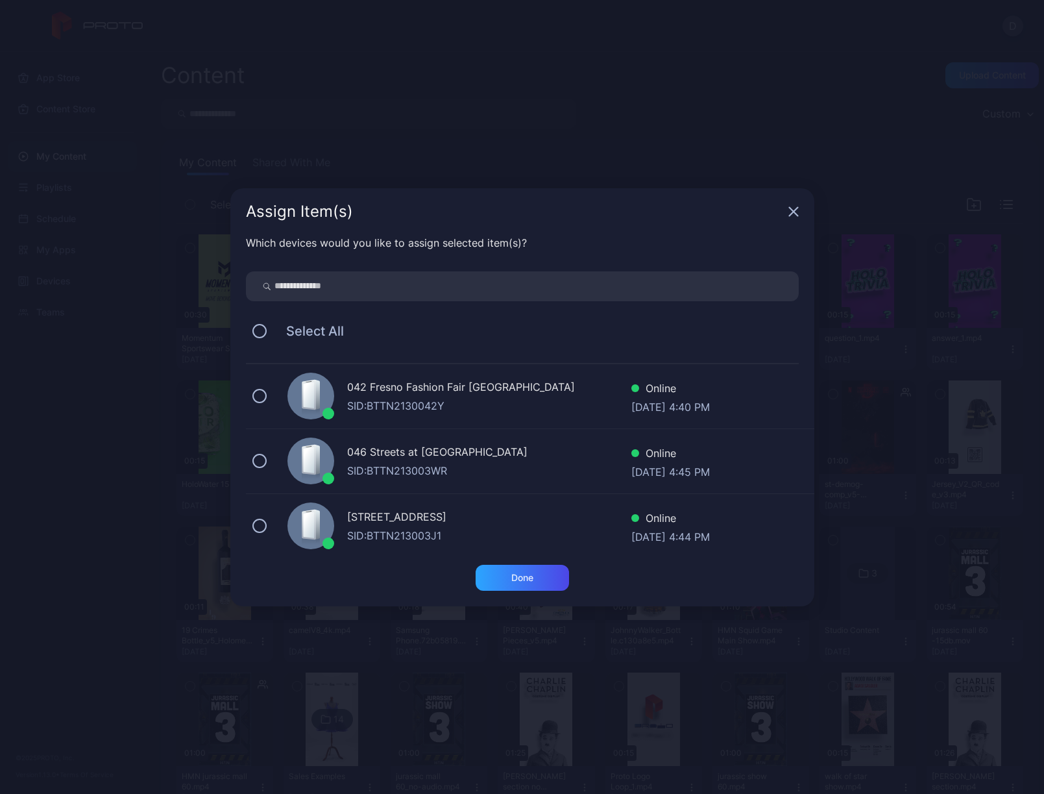
click at [373, 454] on div "046 Streets at [GEOGRAPHIC_DATA]" at bounding box center [489, 453] width 284 height 19
click at [532, 578] on div "Done" at bounding box center [522, 577] width 22 height 10
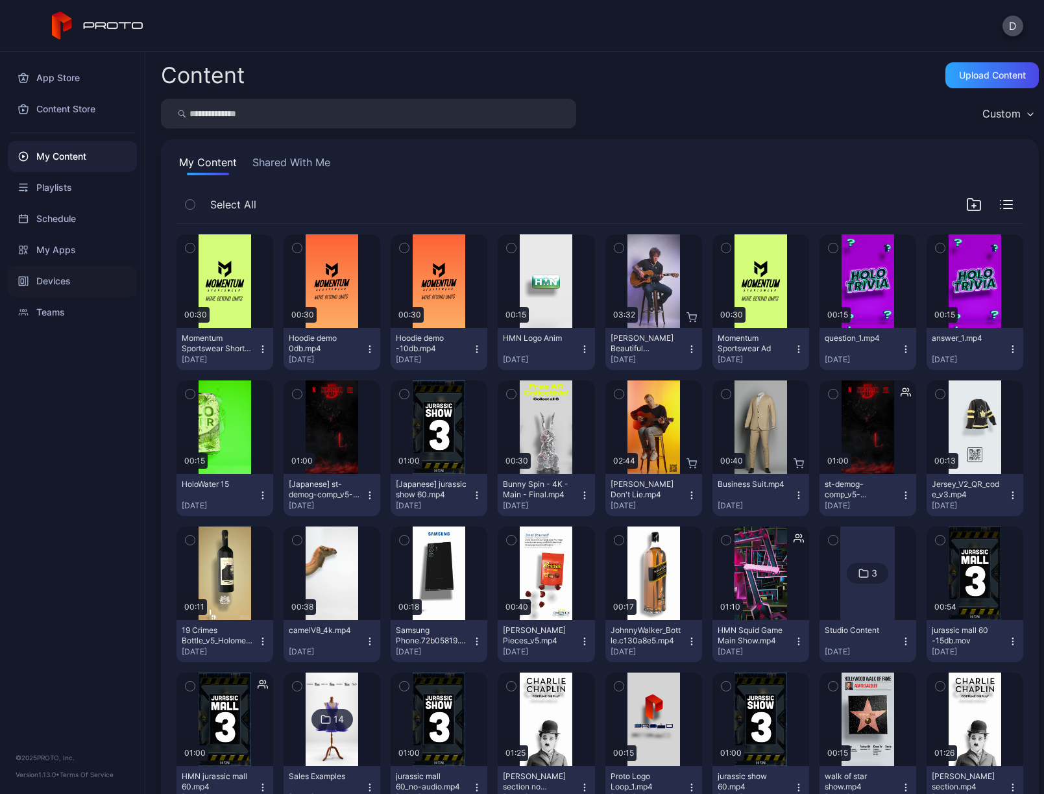
click at [96, 287] on div "Devices" at bounding box center [72, 280] width 129 height 31
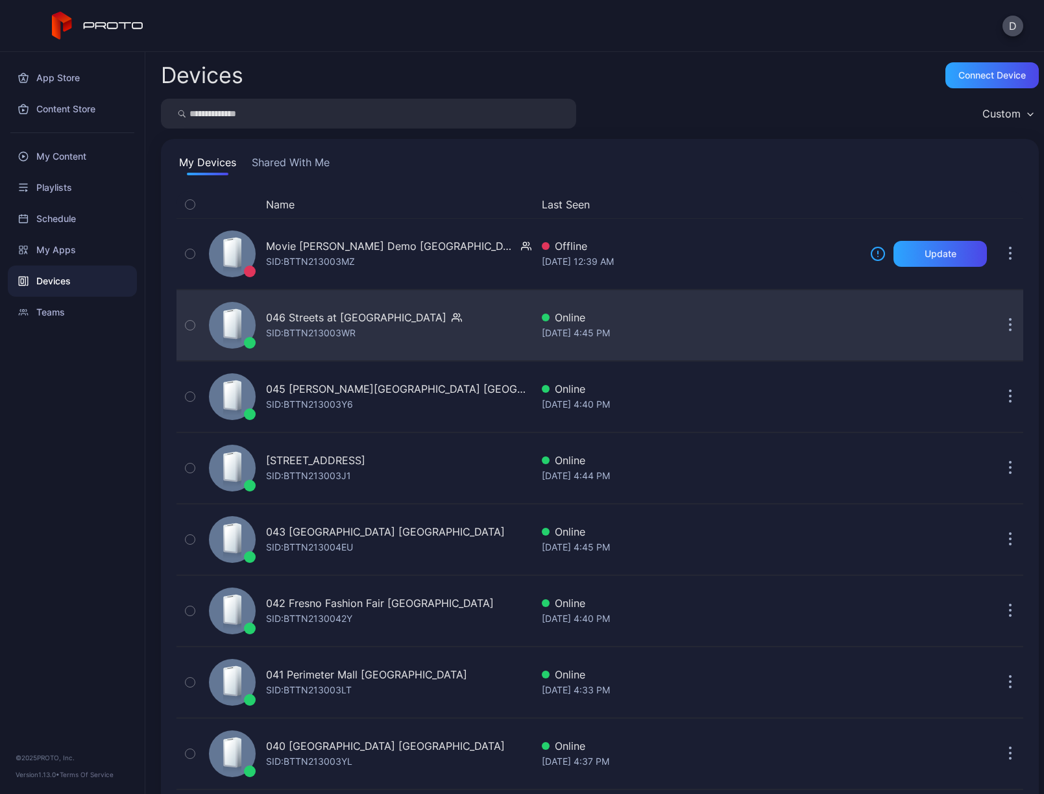
click at [458, 334] on div "046 Streets at [GEOGRAPHIC_DATA]: BTTN213003WR" at bounding box center [368, 325] width 328 height 65
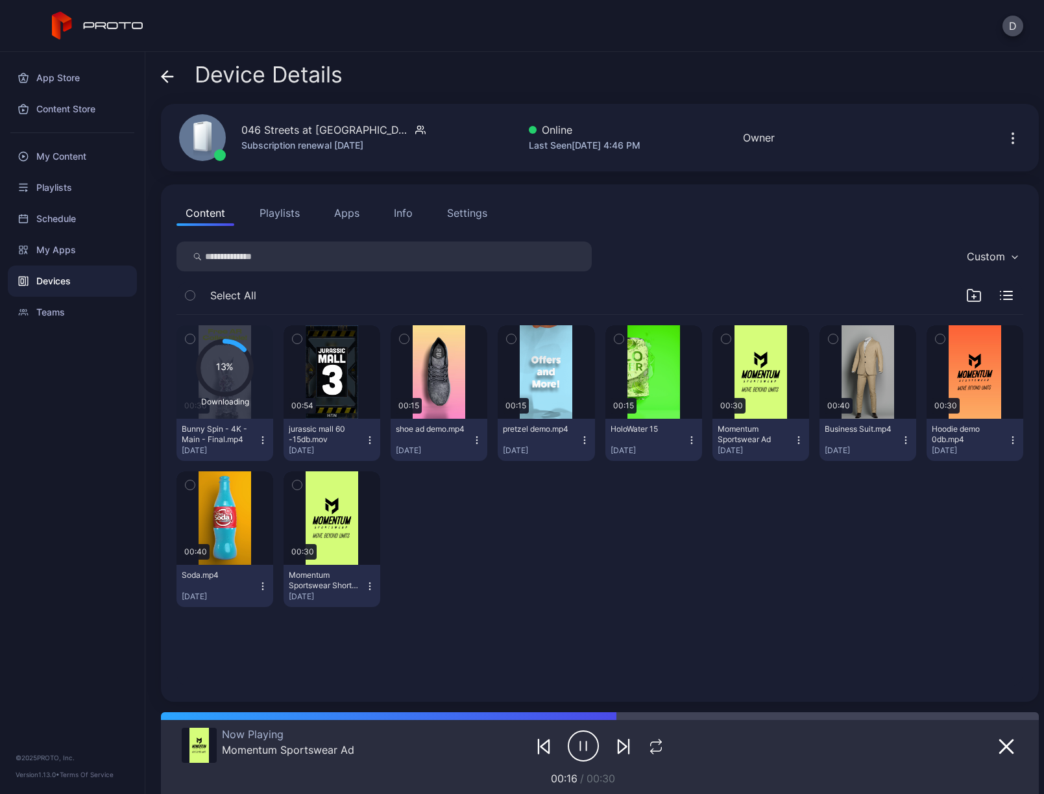
click at [504, 520] on div "13% Downloading 00:30 Bunny Spin - 4K - Main - Final.mp4 [DATE] 00:54 jurassic …" at bounding box center [600, 466] width 847 height 302
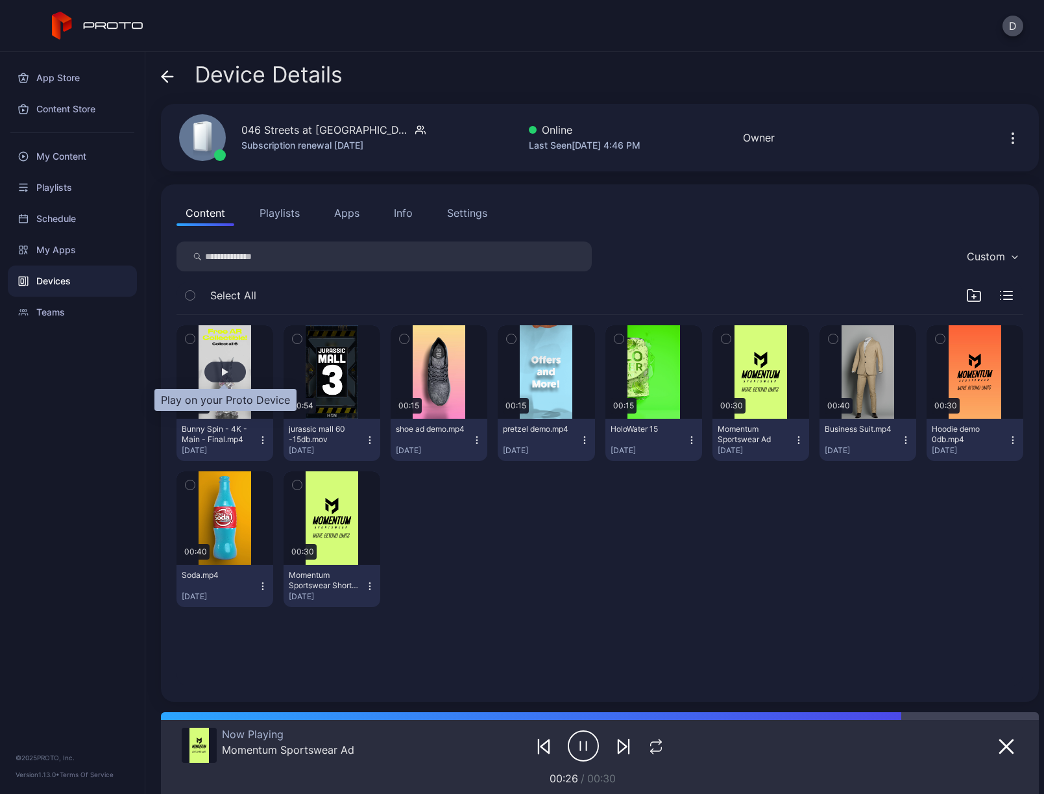
click at [237, 369] on div "button" at bounding box center [225, 371] width 42 height 21
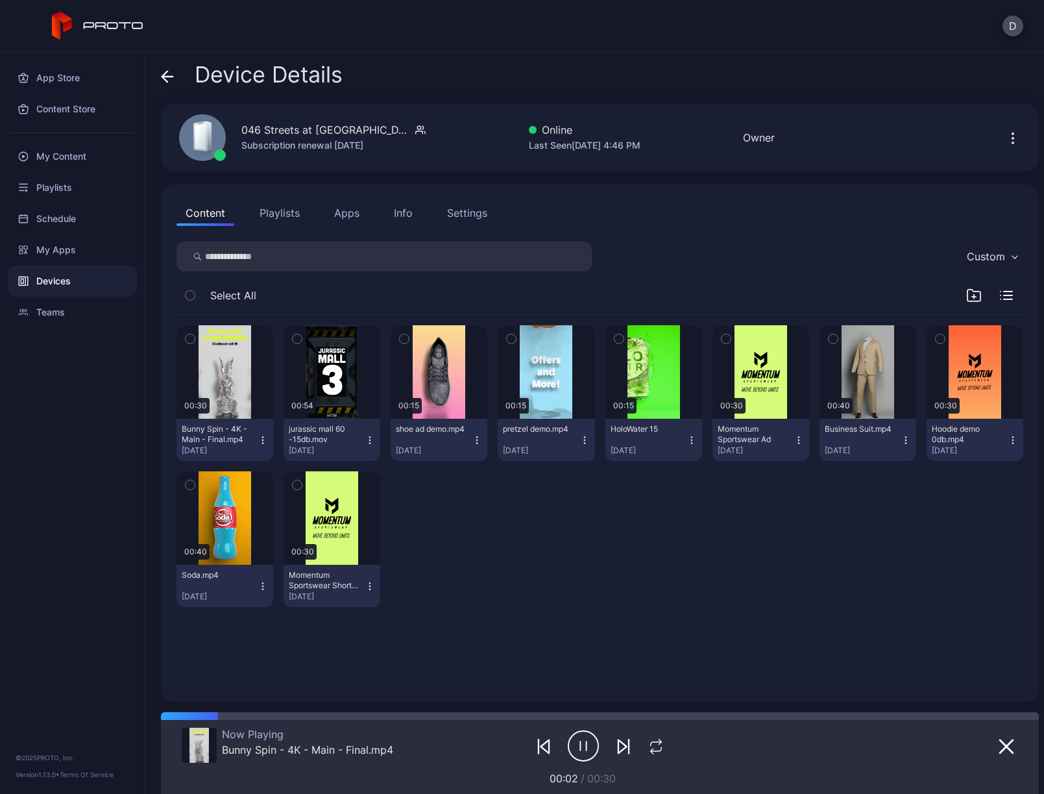
click at [462, 208] on div "Settings" at bounding box center [467, 213] width 40 height 16
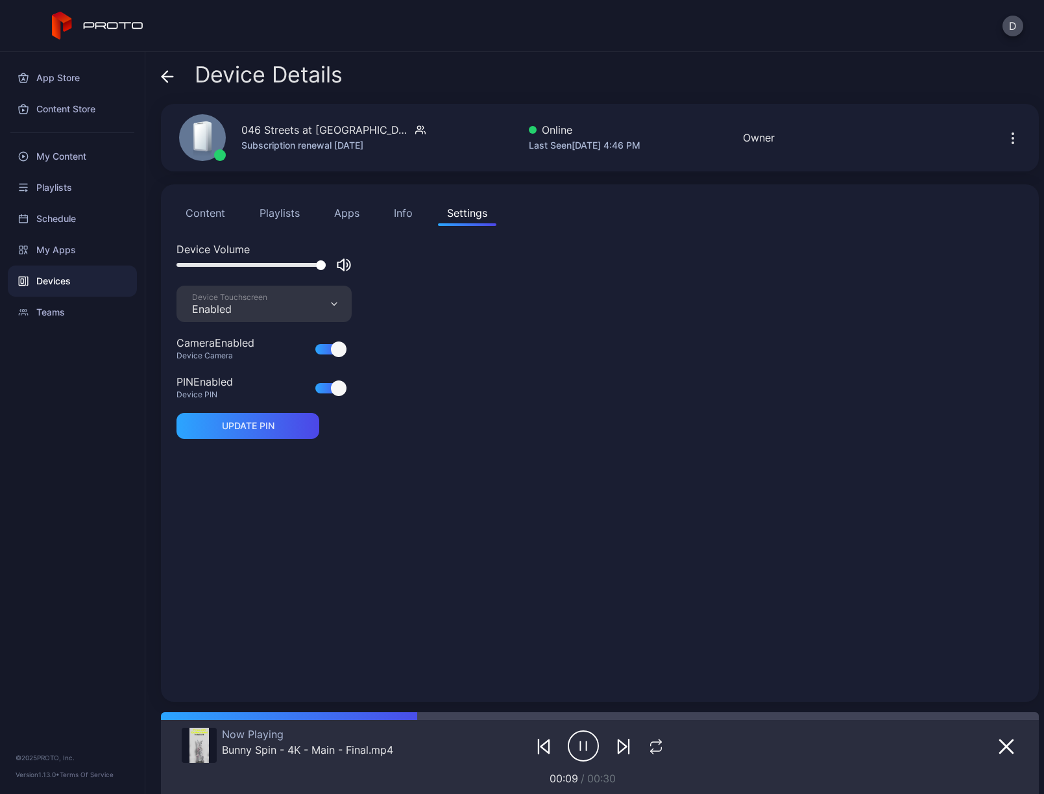
click at [345, 263] on icon "button" at bounding box center [344, 265] width 16 height 16
click at [226, 263] on div at bounding box center [251, 265] width 149 height 4
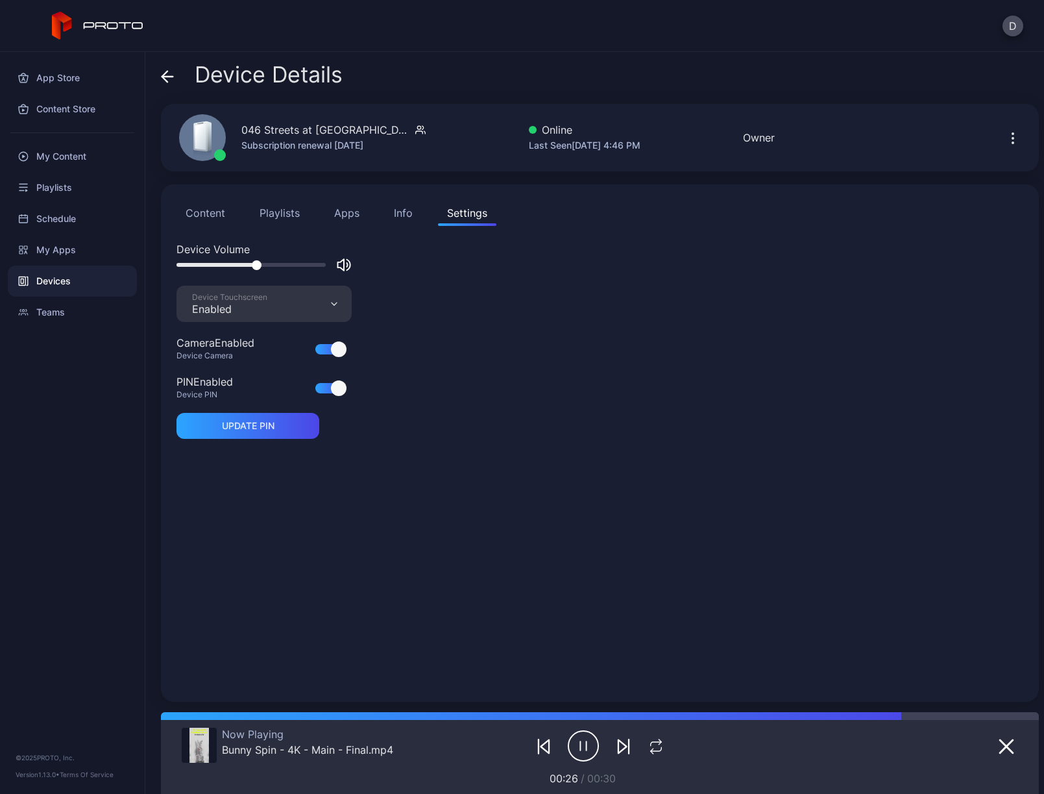
click at [257, 263] on div at bounding box center [251, 265] width 149 height 4
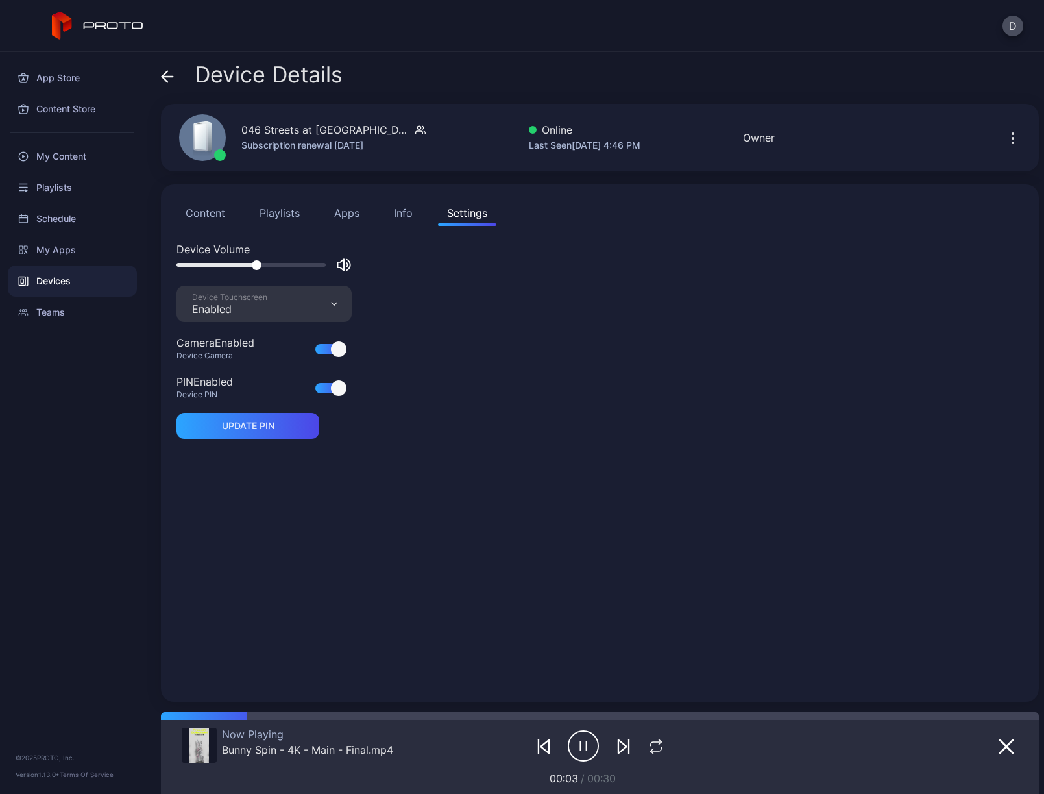
click at [290, 264] on div at bounding box center [251, 265] width 149 height 4
drag, startPoint x: 303, startPoint y: 265, endPoint x: 345, endPoint y: 263, distance: 41.6
click at [345, 263] on div at bounding box center [264, 265] width 175 height 16
click at [254, 264] on div at bounding box center [251, 265] width 149 height 4
drag, startPoint x: 252, startPoint y: 264, endPoint x: 363, endPoint y: 262, distance: 110.3
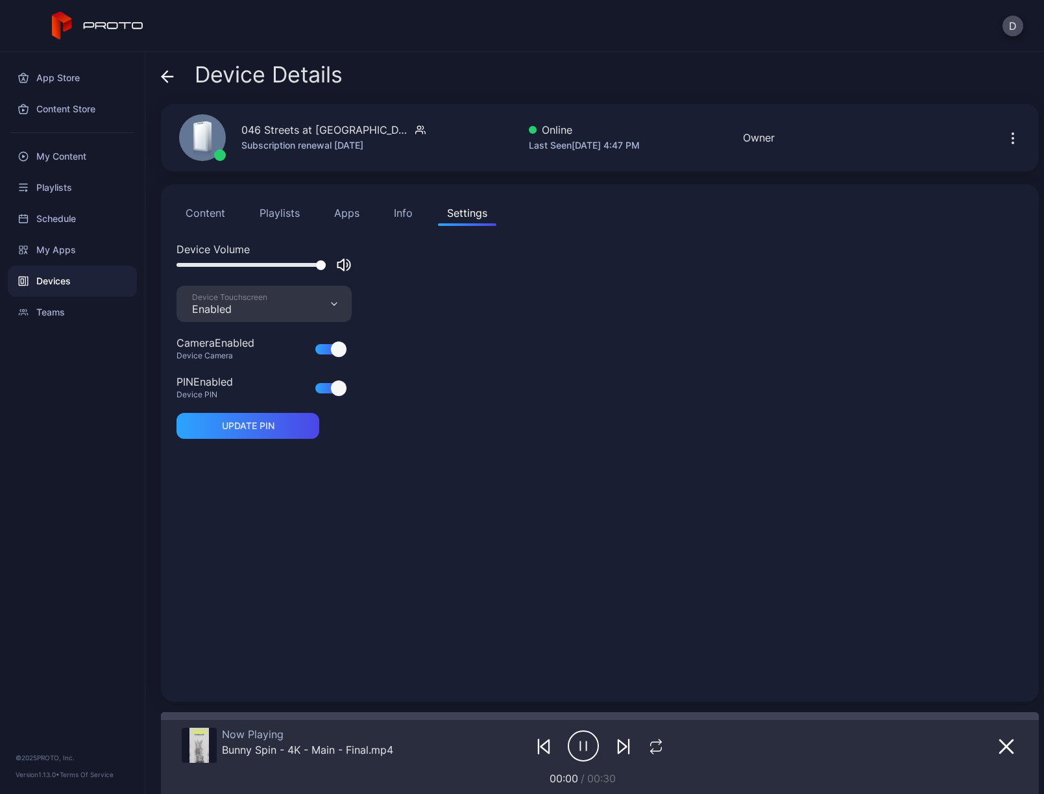
click at [363, 262] on div "Device Volume" at bounding box center [600, 263] width 847 height 44
click at [253, 264] on div at bounding box center [251, 265] width 149 height 4
click at [68, 159] on div "My Content" at bounding box center [72, 156] width 129 height 31
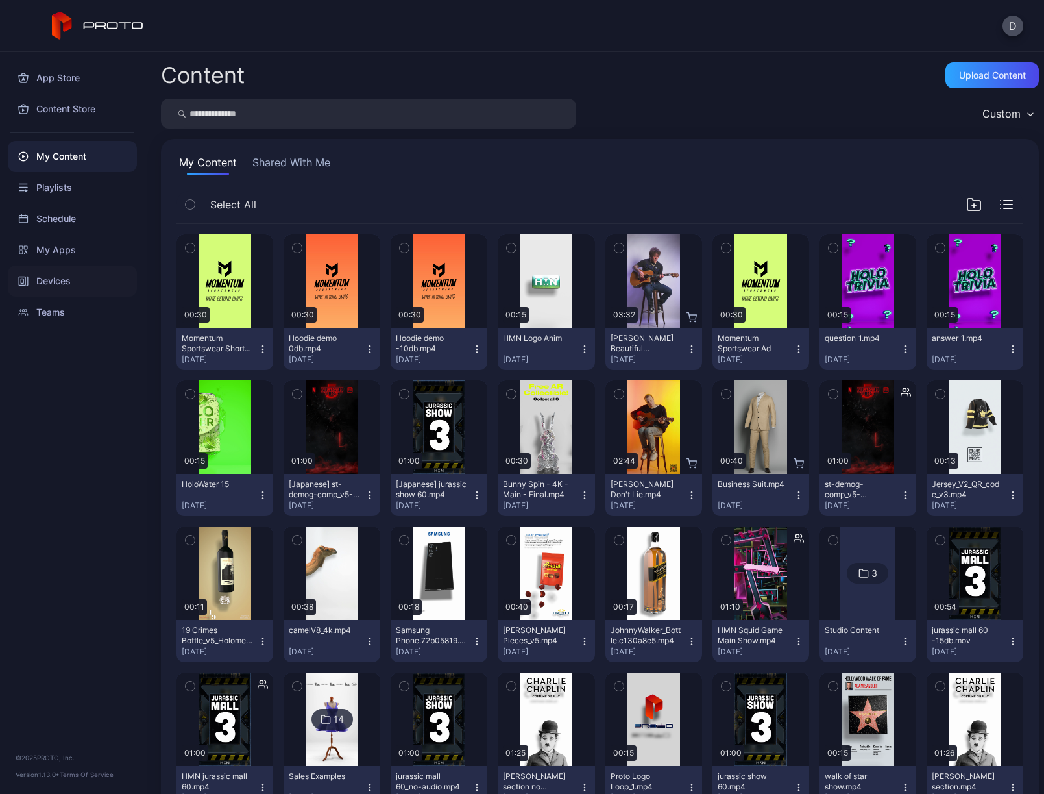
click at [80, 278] on div "Devices" at bounding box center [72, 280] width 129 height 31
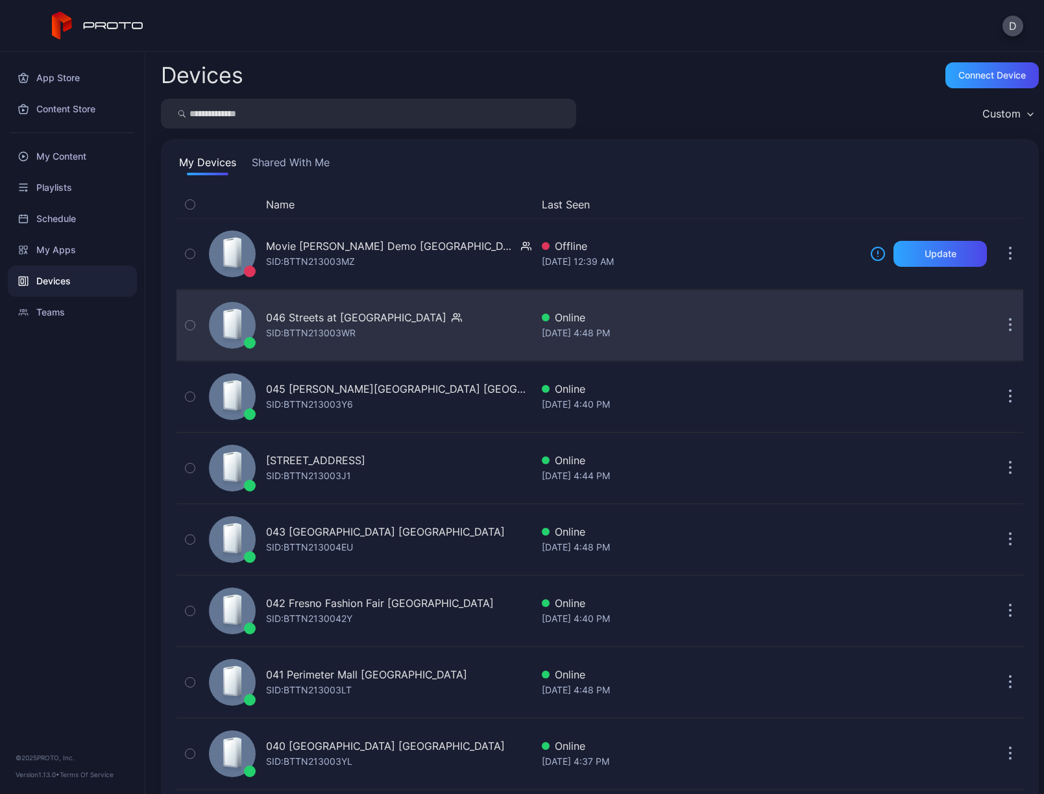
click at [380, 333] on div "046 Streets at [GEOGRAPHIC_DATA]: BTTN213003WR" at bounding box center [364, 325] width 196 height 31
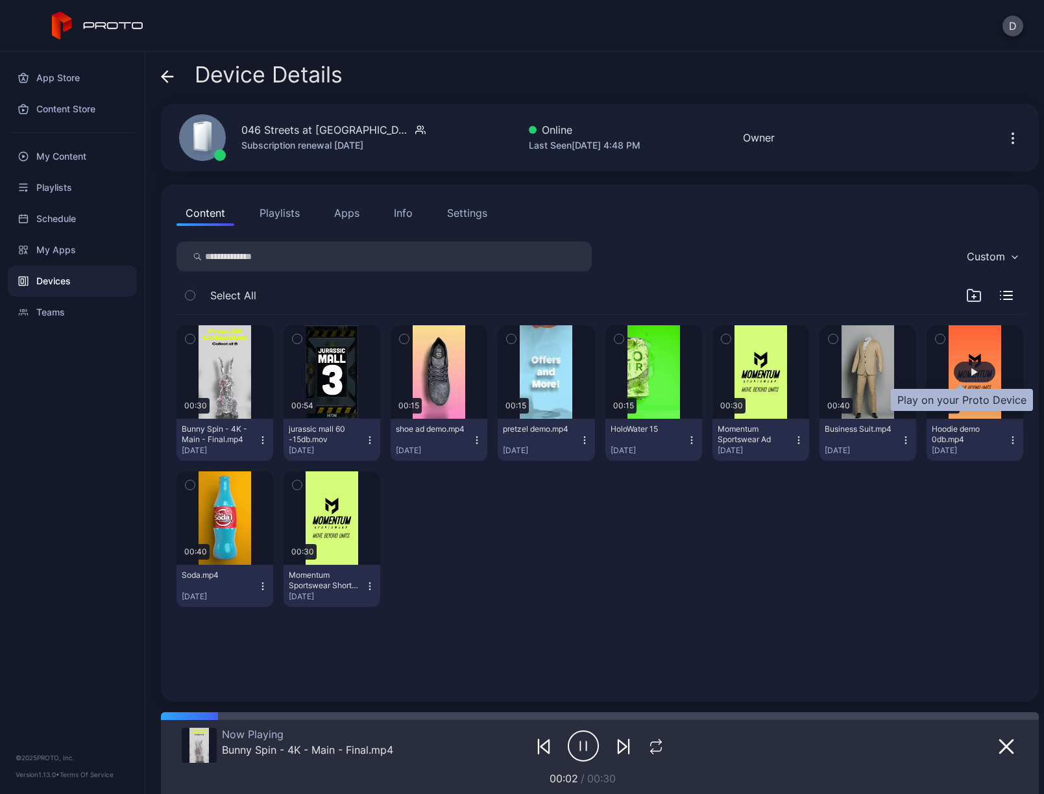
click at [967, 371] on div "button" at bounding box center [975, 371] width 42 height 21
click at [467, 212] on div "Settings" at bounding box center [467, 213] width 40 height 16
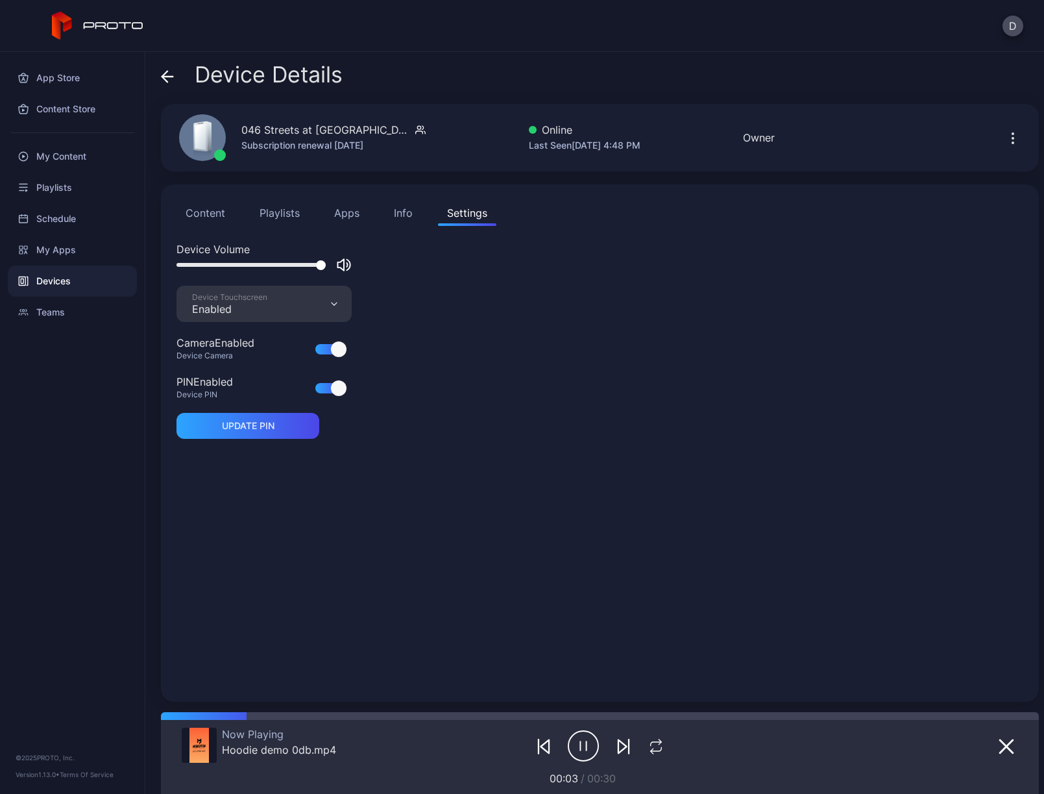
drag, startPoint x: 317, startPoint y: 266, endPoint x: 337, endPoint y: 266, distance: 19.5
click at [337, 266] on div at bounding box center [264, 265] width 175 height 16
click at [255, 264] on div at bounding box center [251, 265] width 149 height 4
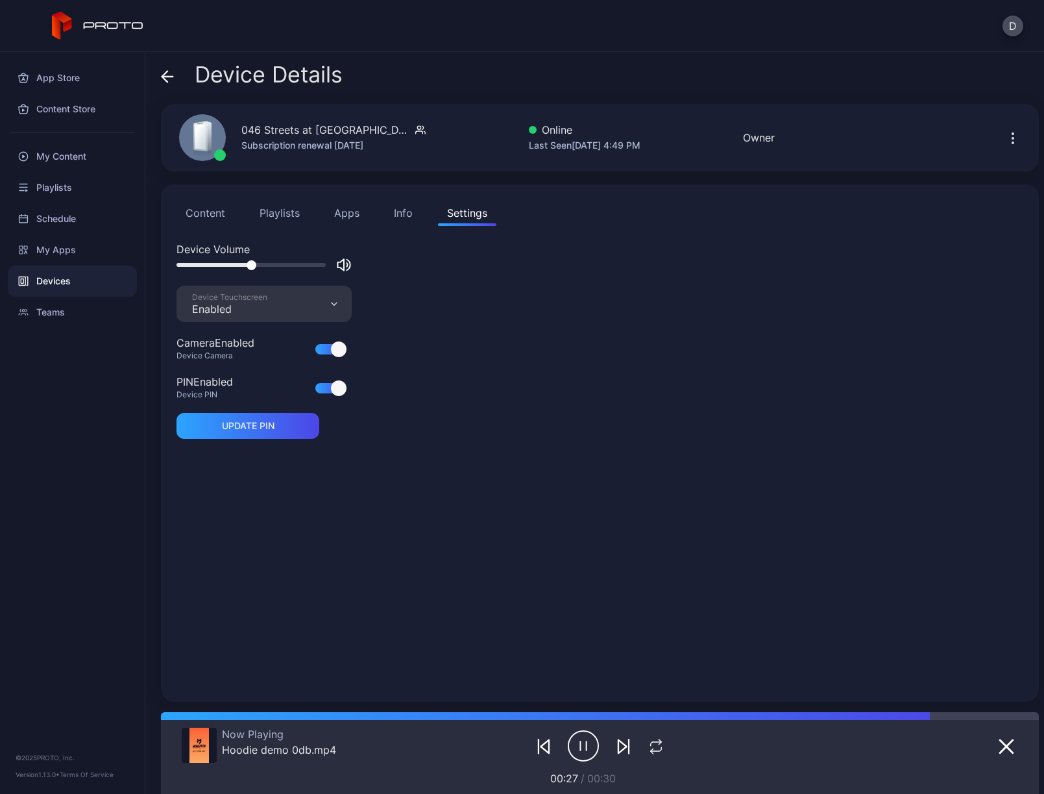
click at [255, 264] on div at bounding box center [252, 265] width 10 height 10
click at [258, 265] on div at bounding box center [254, 265] width 10 height 10
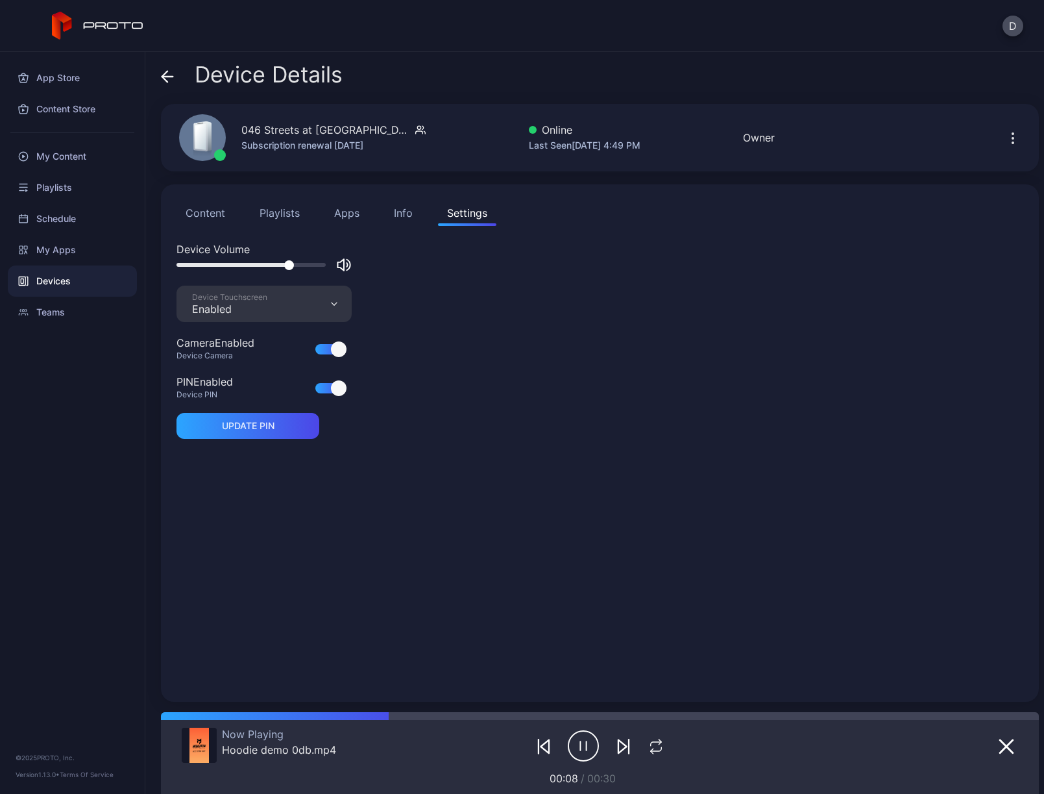
click at [289, 264] on div at bounding box center [251, 265] width 149 height 4
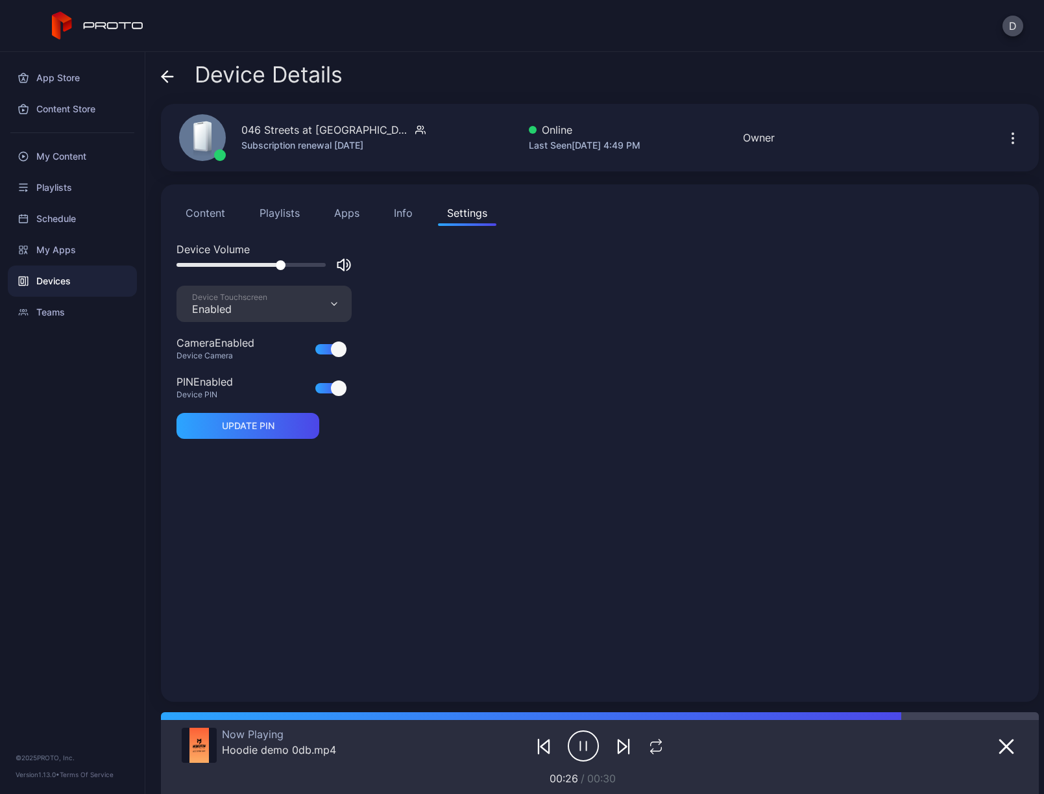
click at [350, 212] on button "Apps" at bounding box center [346, 213] width 43 height 26
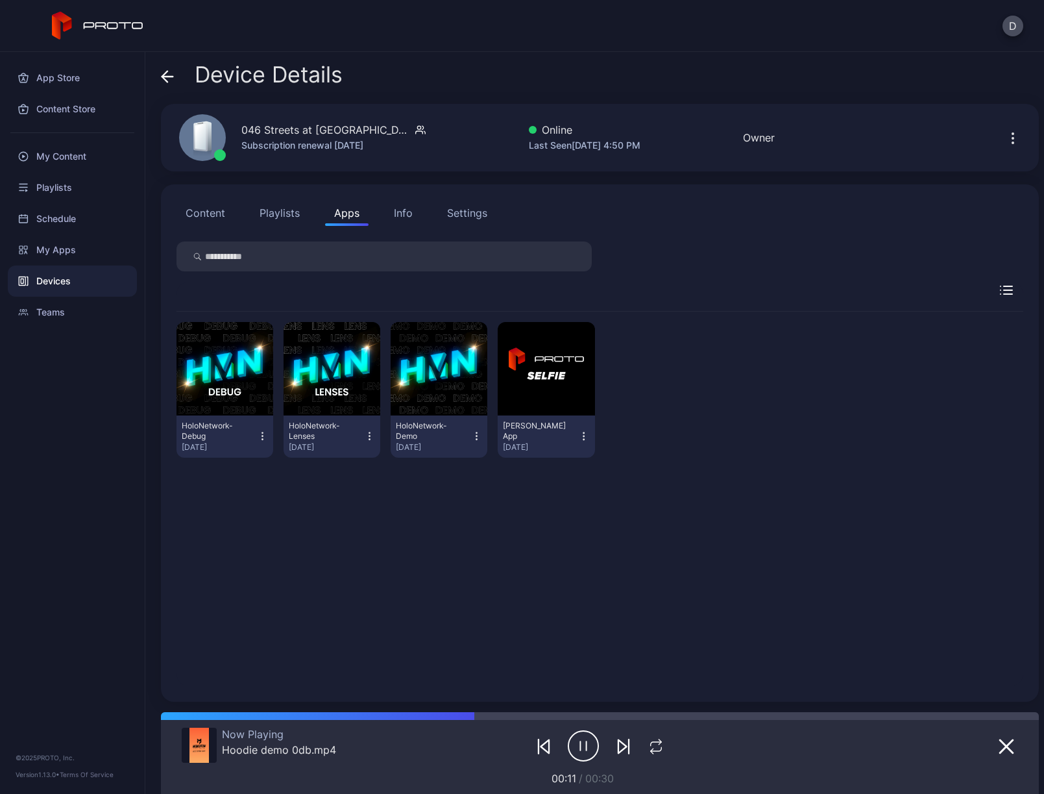
click at [502, 511] on div "HoloNetwork-Debug [DATE] HoloNetwork-Lenses [DATE] HoloNetwork-Demo [DATE] [PER…" at bounding box center [600, 499] width 847 height 375
click at [476, 210] on div "Settings" at bounding box center [467, 213] width 40 height 16
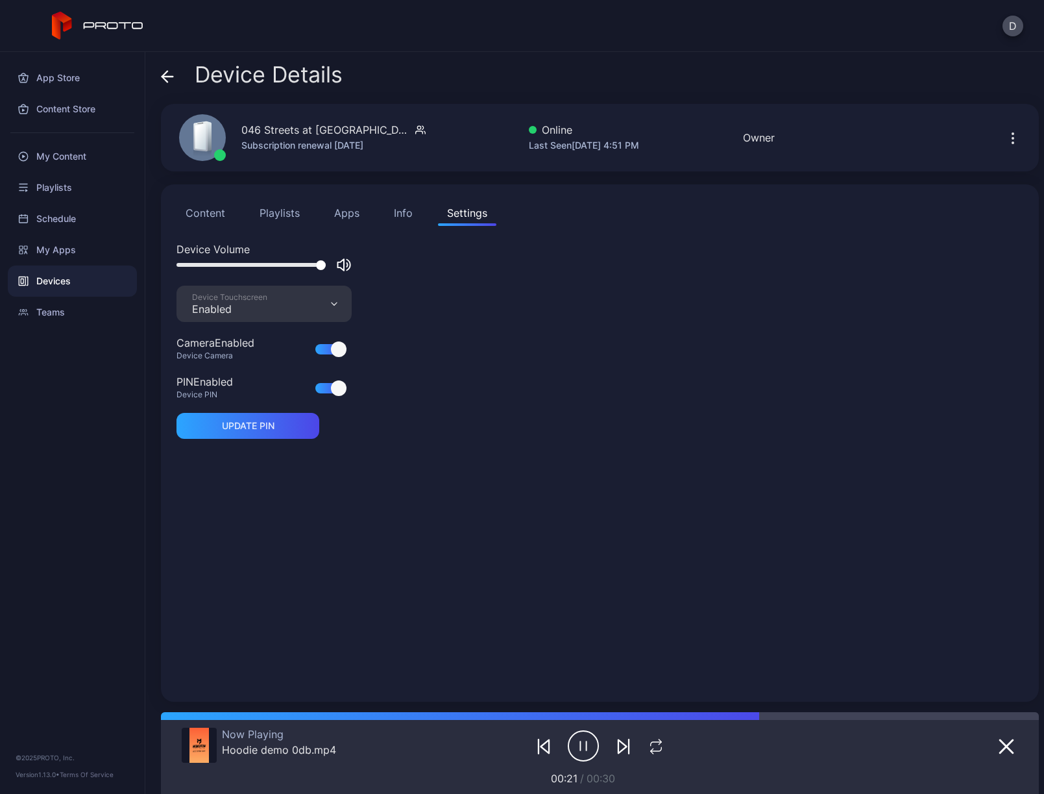
drag, startPoint x: 282, startPoint y: 264, endPoint x: 374, endPoint y: 264, distance: 92.2
click at [374, 264] on div "Device Volume" at bounding box center [600, 263] width 847 height 44
click at [283, 264] on div at bounding box center [251, 265] width 149 height 4
click at [254, 265] on div at bounding box center [251, 265] width 149 height 4
click at [214, 265] on div at bounding box center [251, 265] width 149 height 4
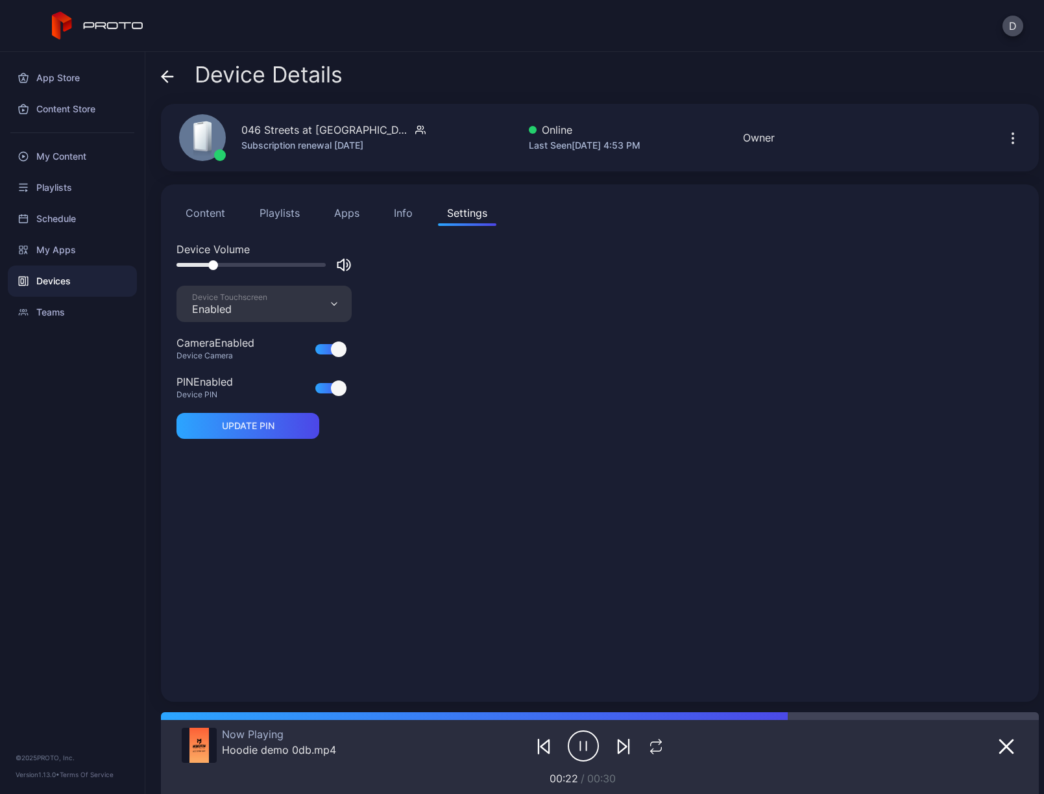
click at [178, 265] on div at bounding box center [251, 265] width 149 height 4
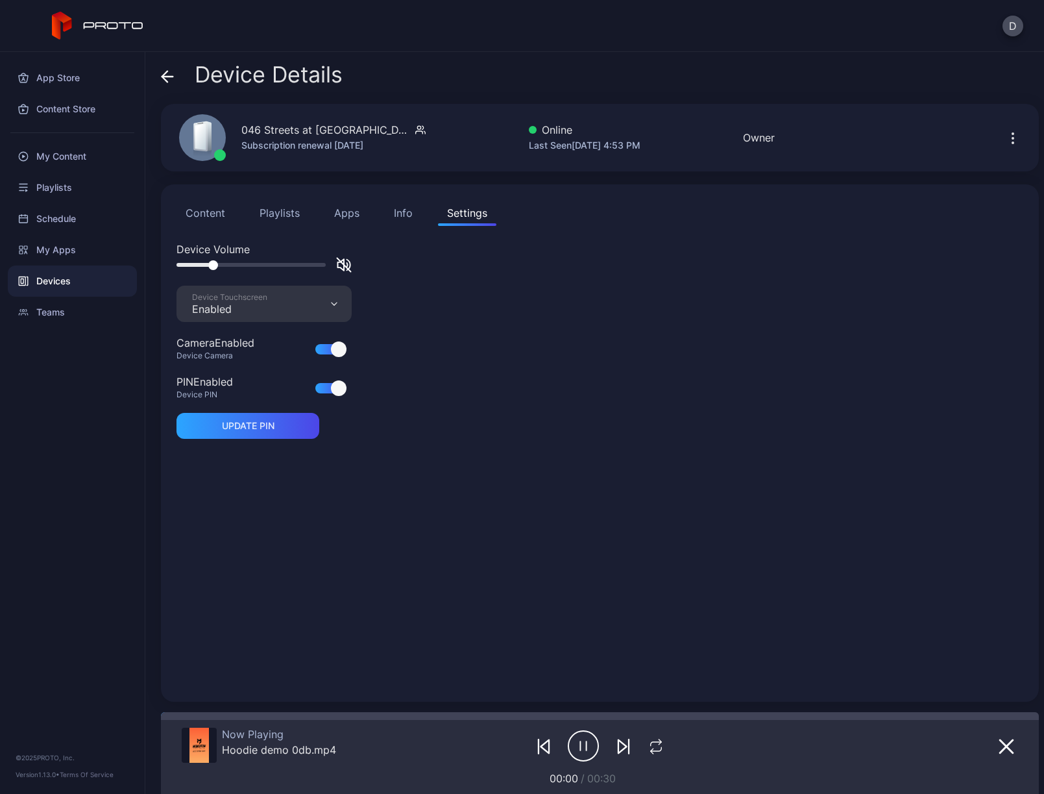
click at [214, 264] on div at bounding box center [251, 265] width 149 height 4
click at [251, 265] on div at bounding box center [251, 265] width 149 height 4
click at [287, 265] on div at bounding box center [251, 265] width 149 height 4
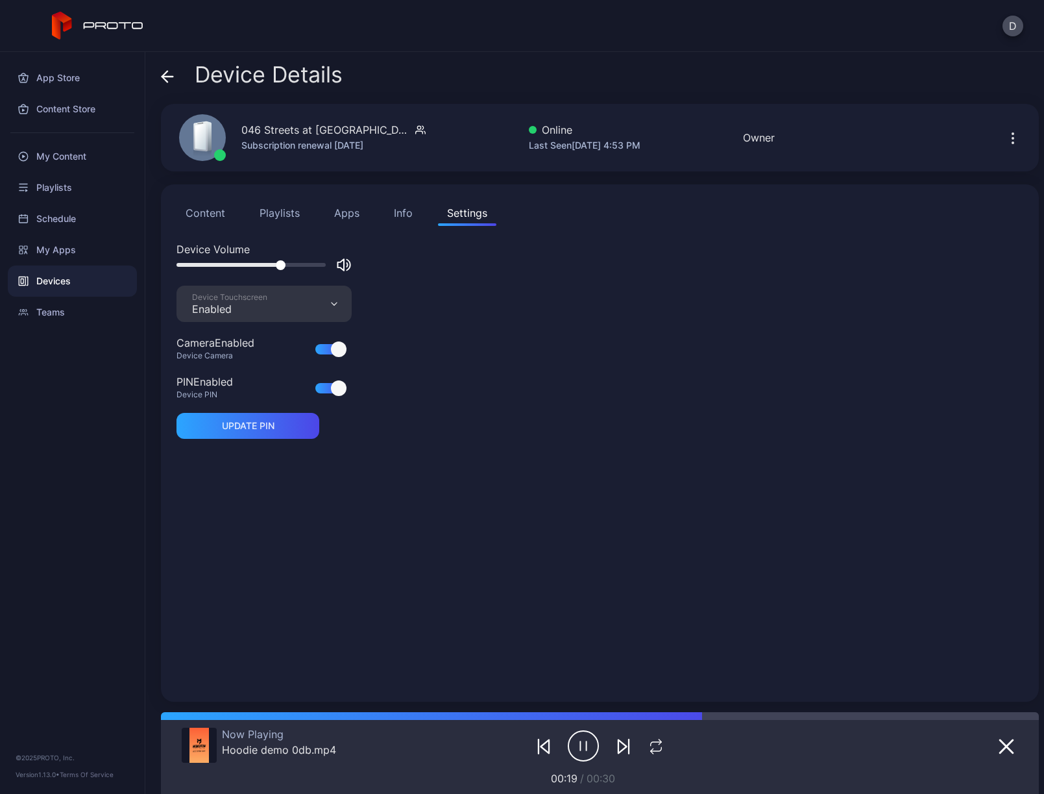
click at [323, 264] on div at bounding box center [251, 265] width 149 height 4
drag, startPoint x: 323, startPoint y: 265, endPoint x: 330, endPoint y: 264, distance: 6.6
click at [330, 264] on div at bounding box center [264, 265] width 175 height 16
click at [408, 527] on div "Device Volume Device Touchscreen Enabled Camera Enabled Device Camera PIN Enabl…" at bounding box center [600, 463] width 847 height 445
click at [410, 522] on div "Device Volume Device Touchscreen Enabled Camera Enabled Device Camera PIN Enabl…" at bounding box center [600, 463] width 847 height 445
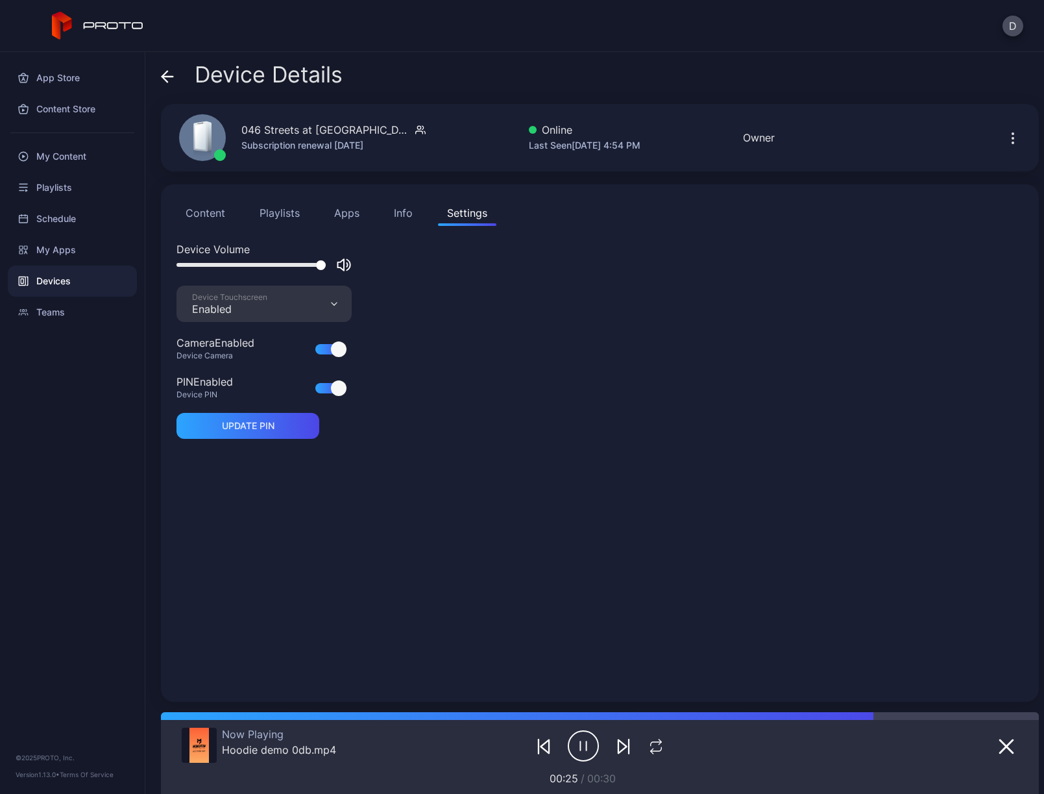
click at [346, 214] on button "Apps" at bounding box center [346, 213] width 43 height 26
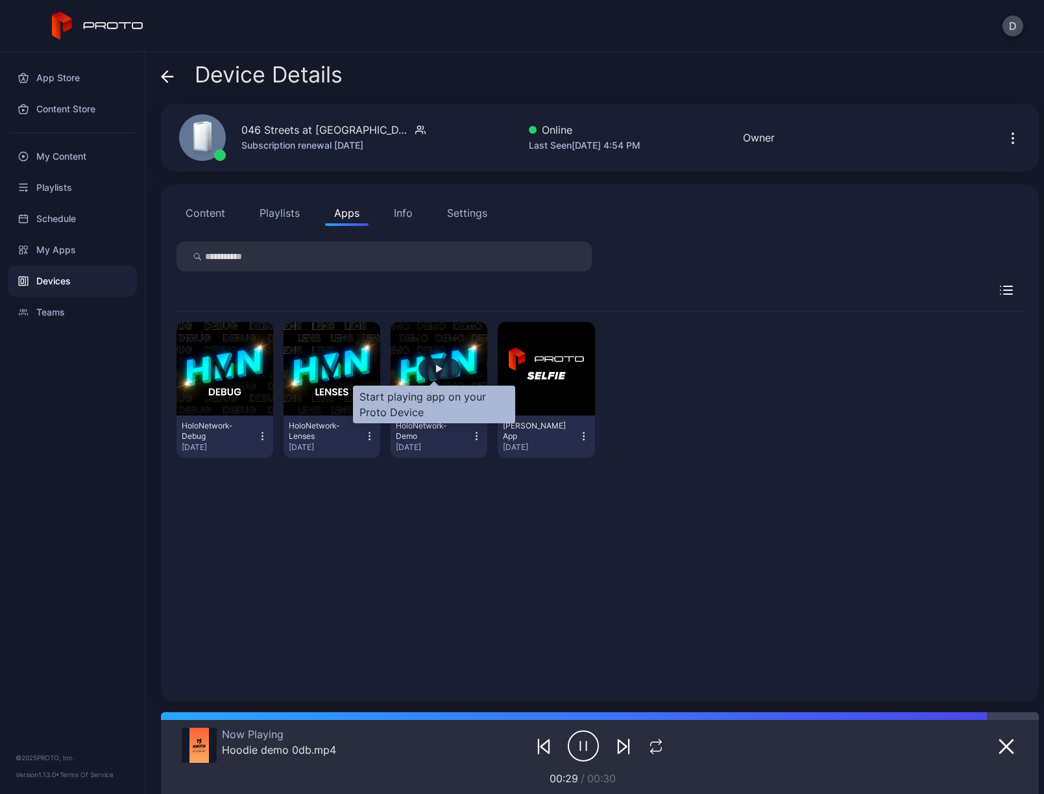
click at [436, 369] on div "button" at bounding box center [439, 369] width 6 height 8
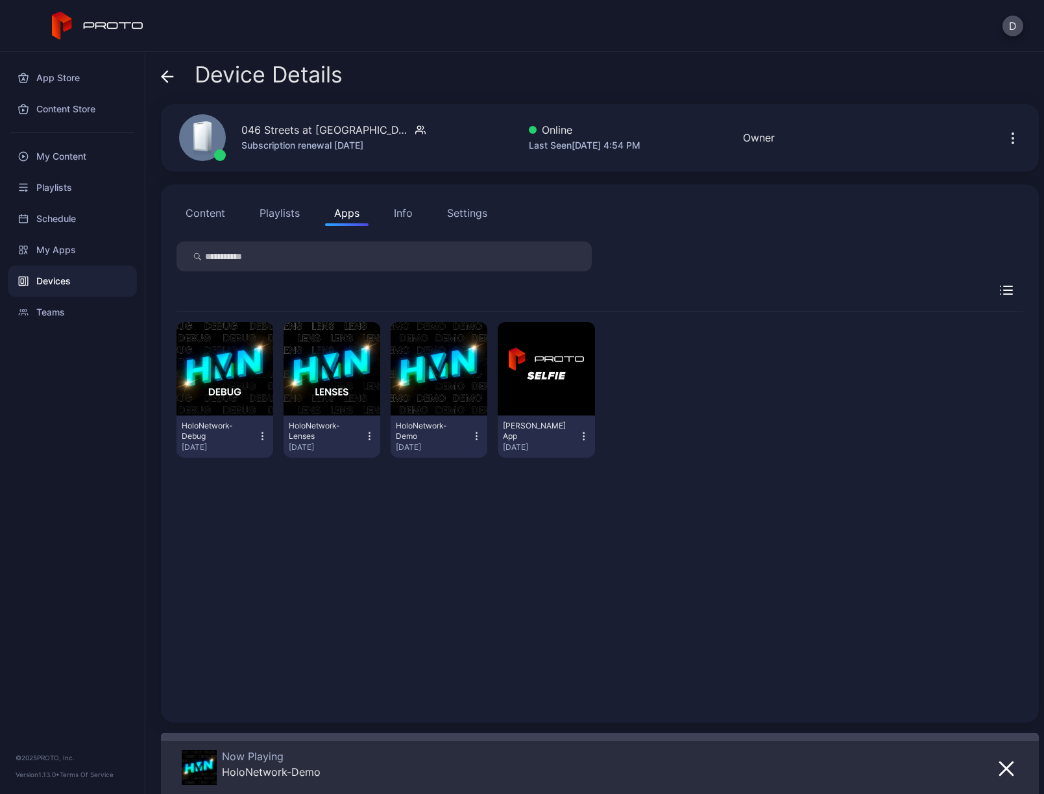
click at [468, 212] on div "Settings" at bounding box center [467, 213] width 40 height 16
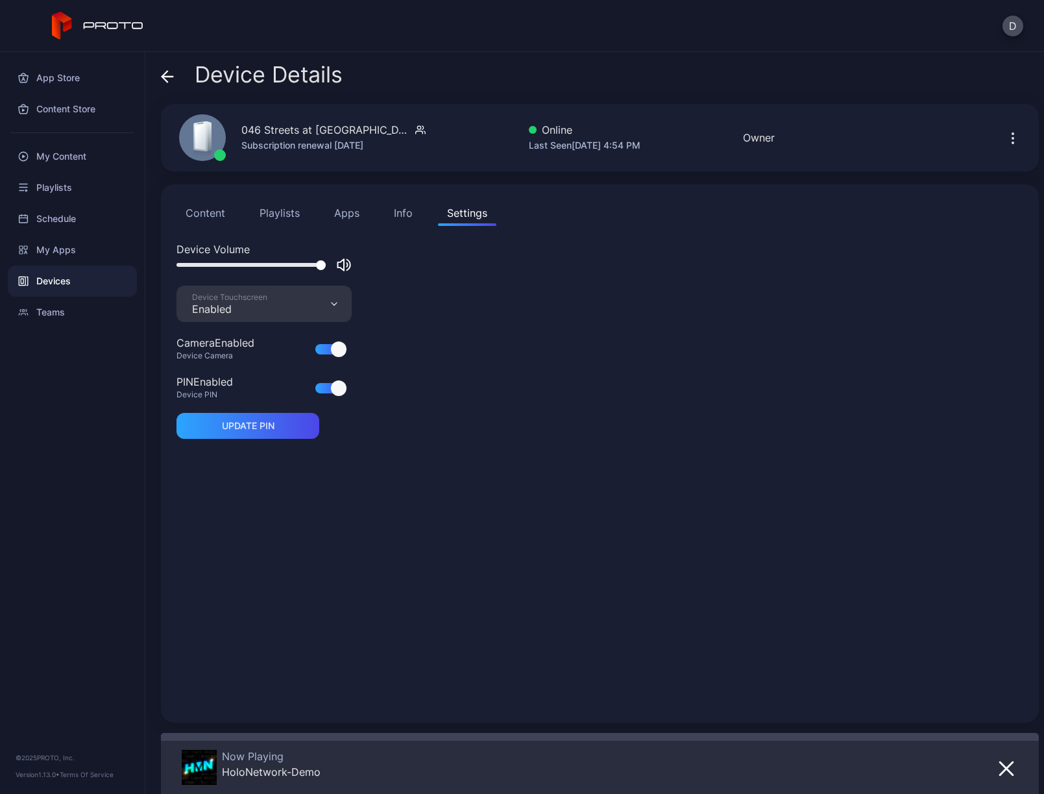
click at [288, 301] on div "Device Touchscreen Enabled" at bounding box center [264, 304] width 175 height 36
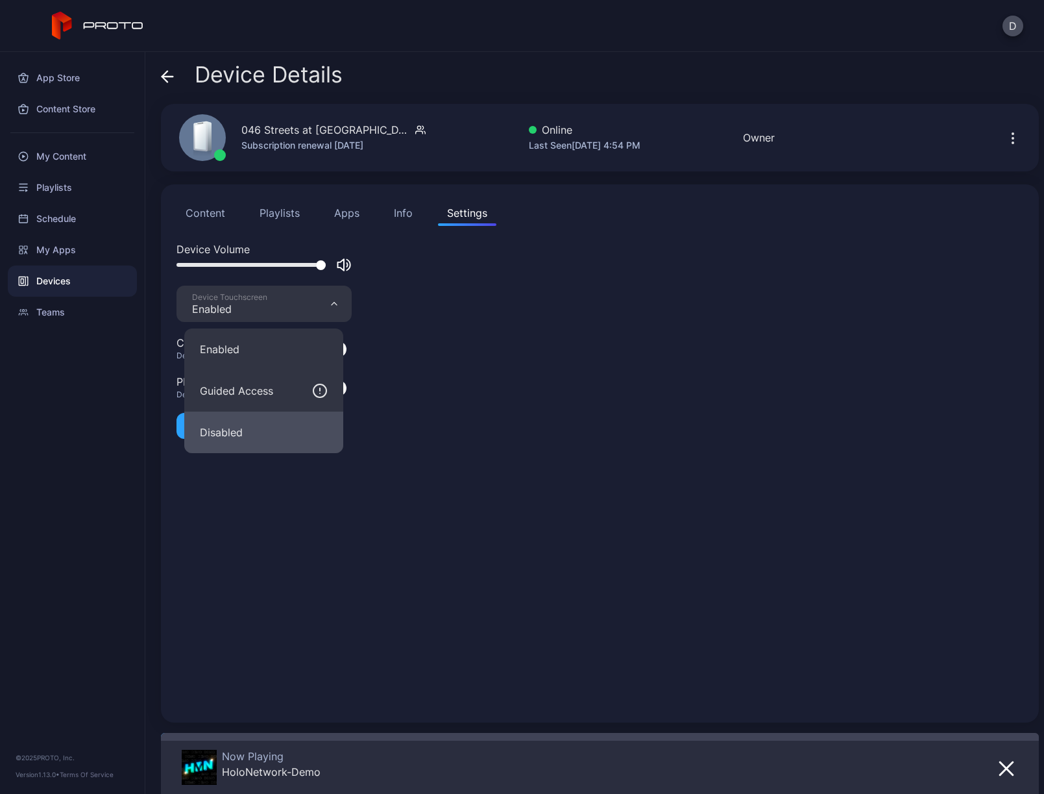
click at [261, 432] on button "Disabled" at bounding box center [263, 432] width 159 height 42
